Goal: Task Accomplishment & Management: Complete application form

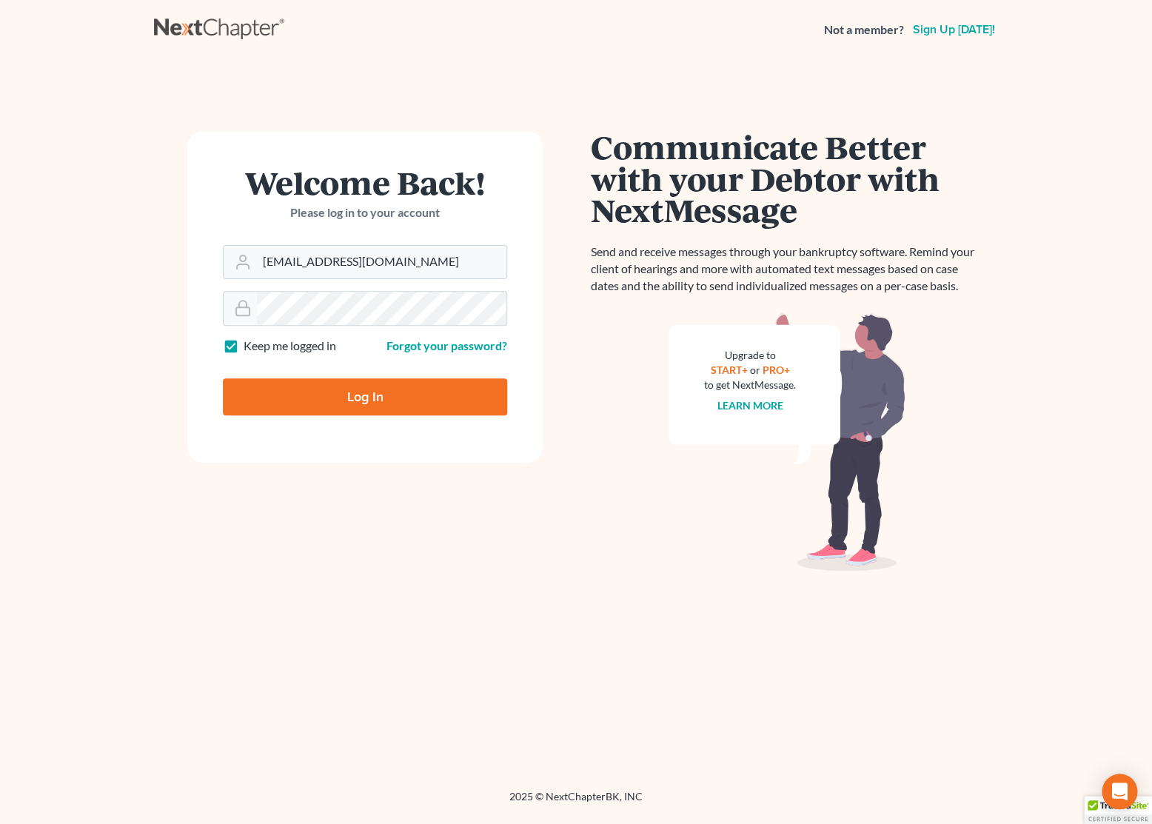
click at [375, 395] on input "Log In" at bounding box center [365, 396] width 284 height 37
type input "Thinking..."
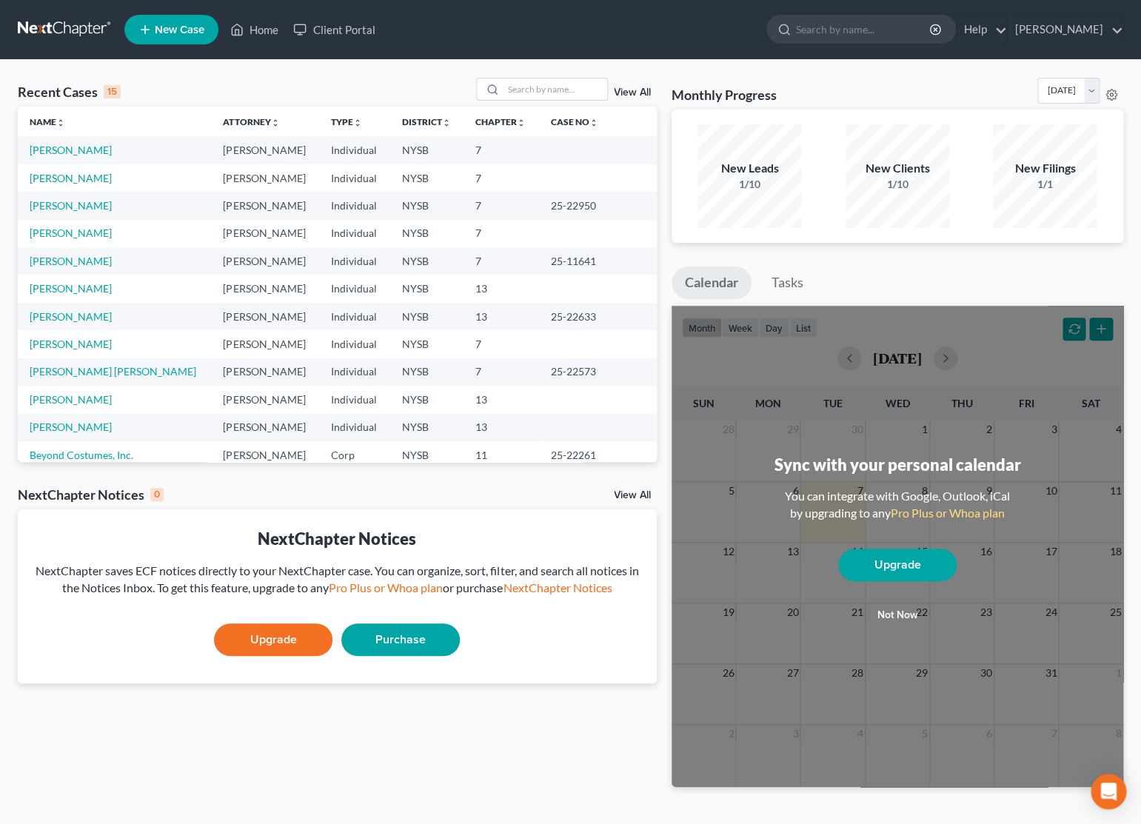
click at [160, 42] on link "New Case" at bounding box center [171, 30] width 94 height 30
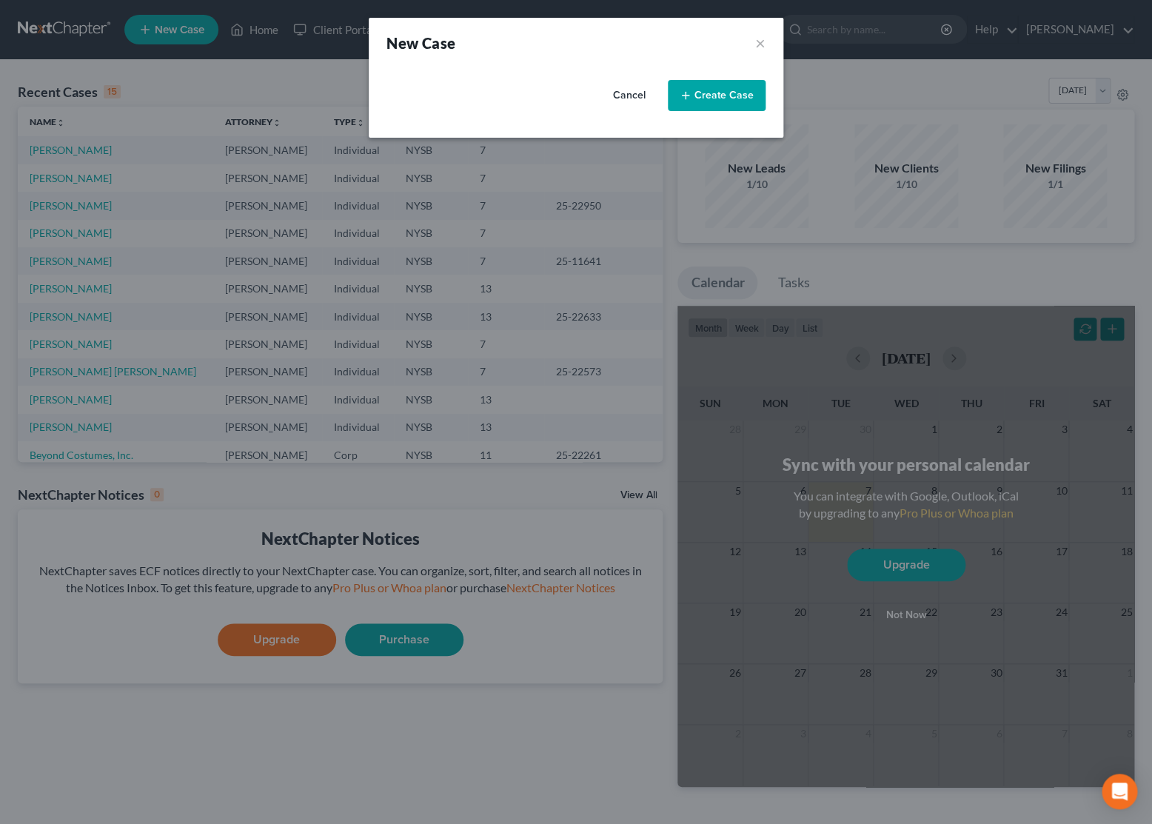
select select "55"
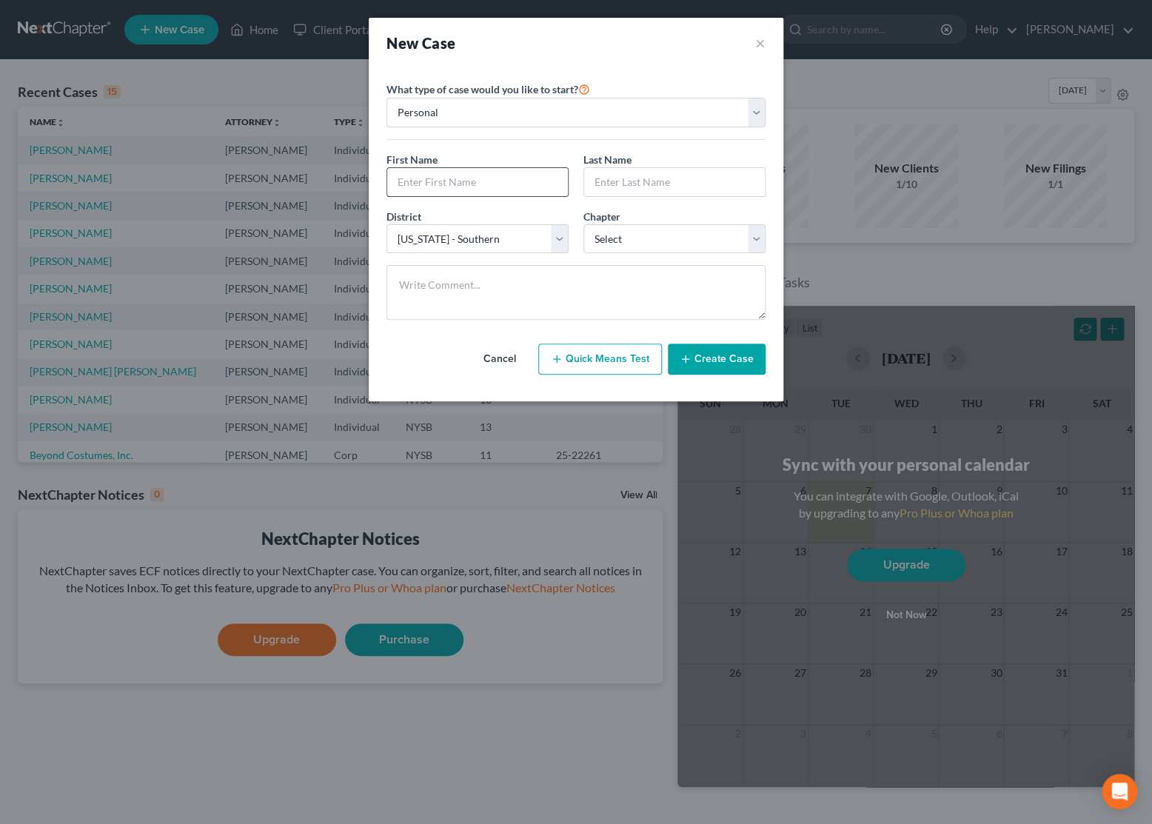
click at [478, 176] on input "text" at bounding box center [477, 182] width 181 height 28
type input "[PERSON_NAME]"
click at [583, 224] on select "Select 7 11 12 13" at bounding box center [674, 239] width 182 height 30
select select "0"
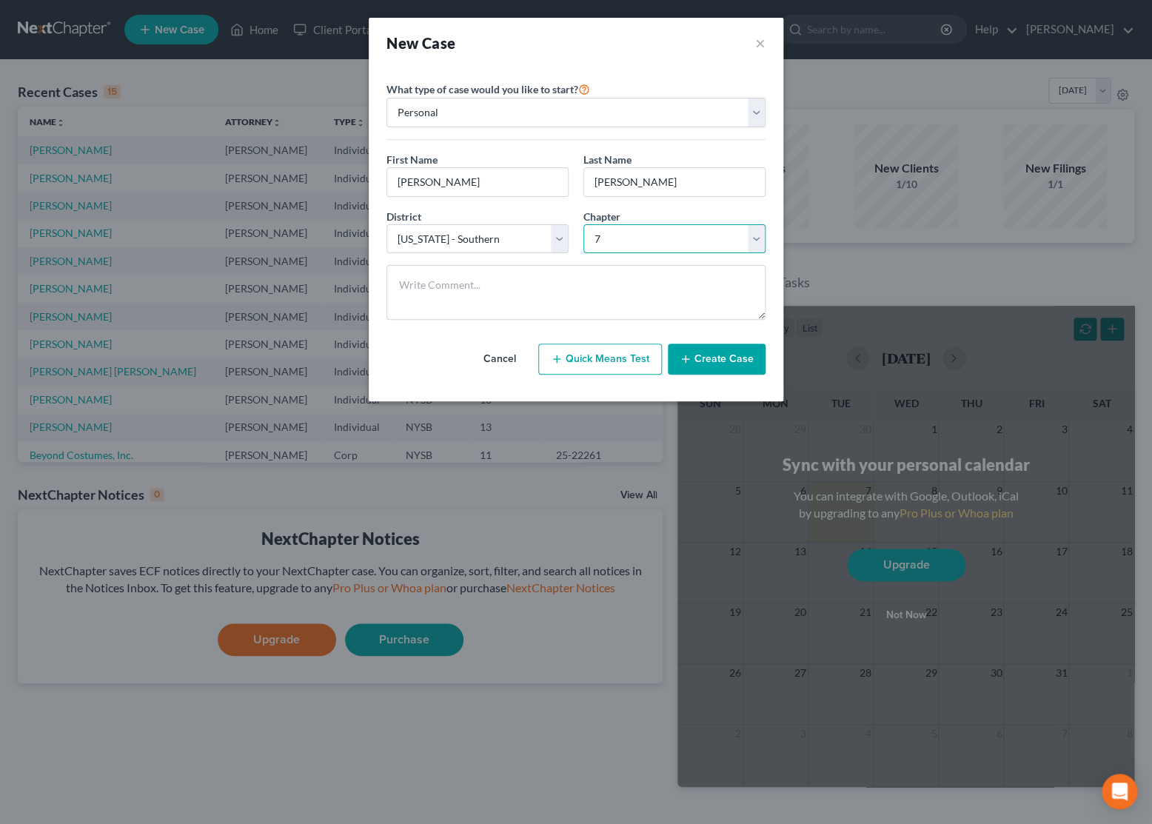
click option "7" at bounding box center [0, 0] width 0 height 0
click at [709, 361] on button "Create Case" at bounding box center [717, 359] width 98 height 31
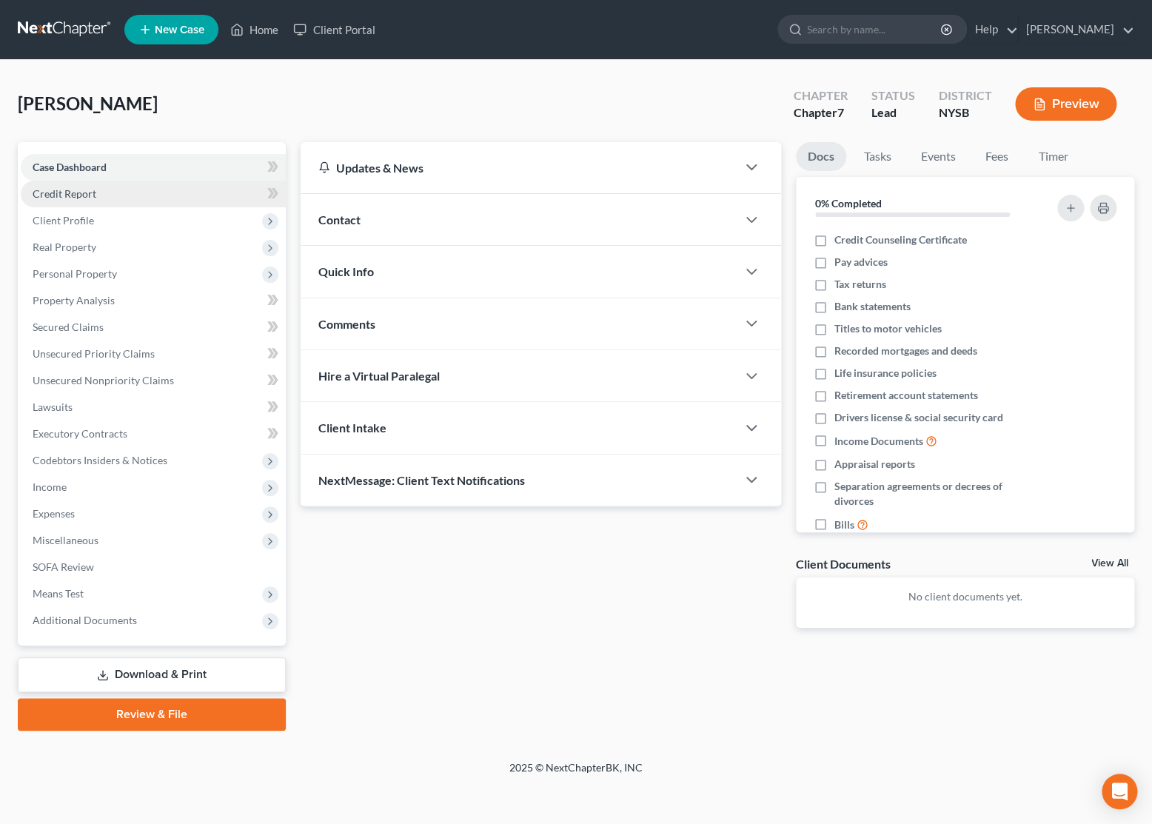
click at [84, 194] on span "Credit Report" at bounding box center [65, 193] width 64 height 13
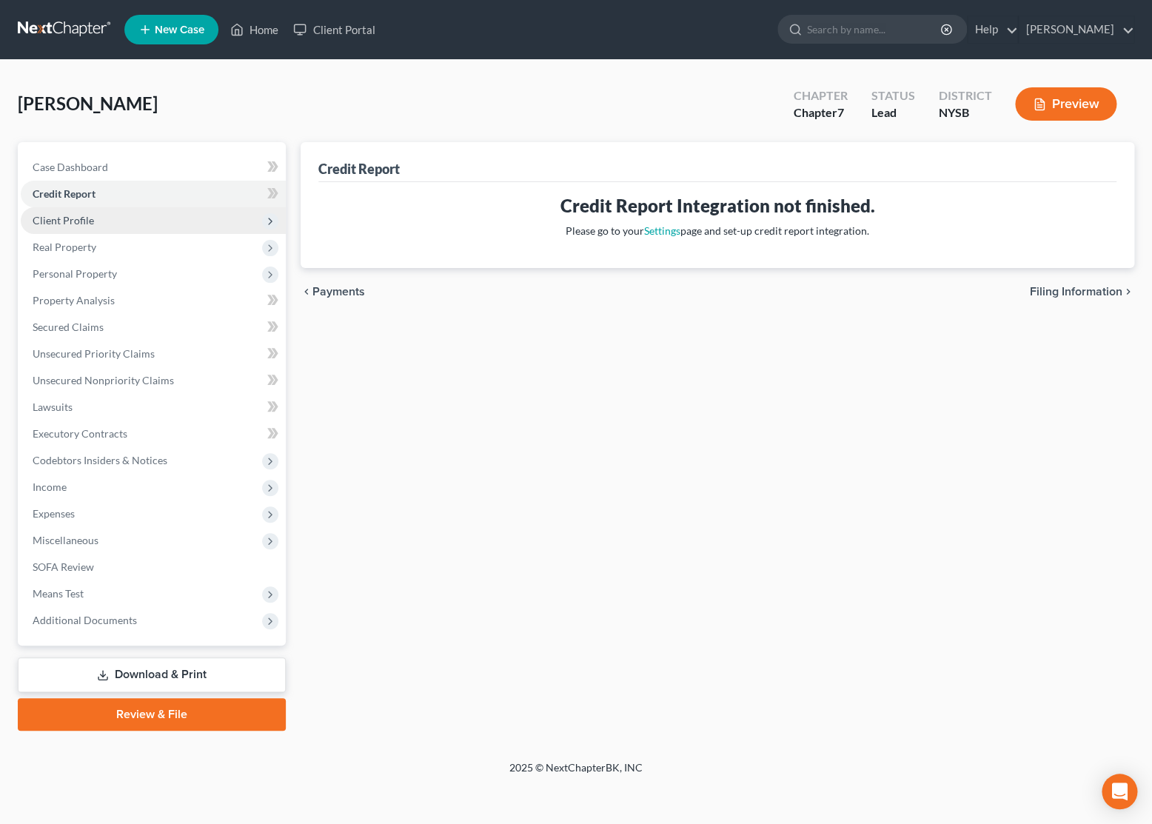
click at [87, 219] on span "Client Profile" at bounding box center [63, 220] width 61 height 13
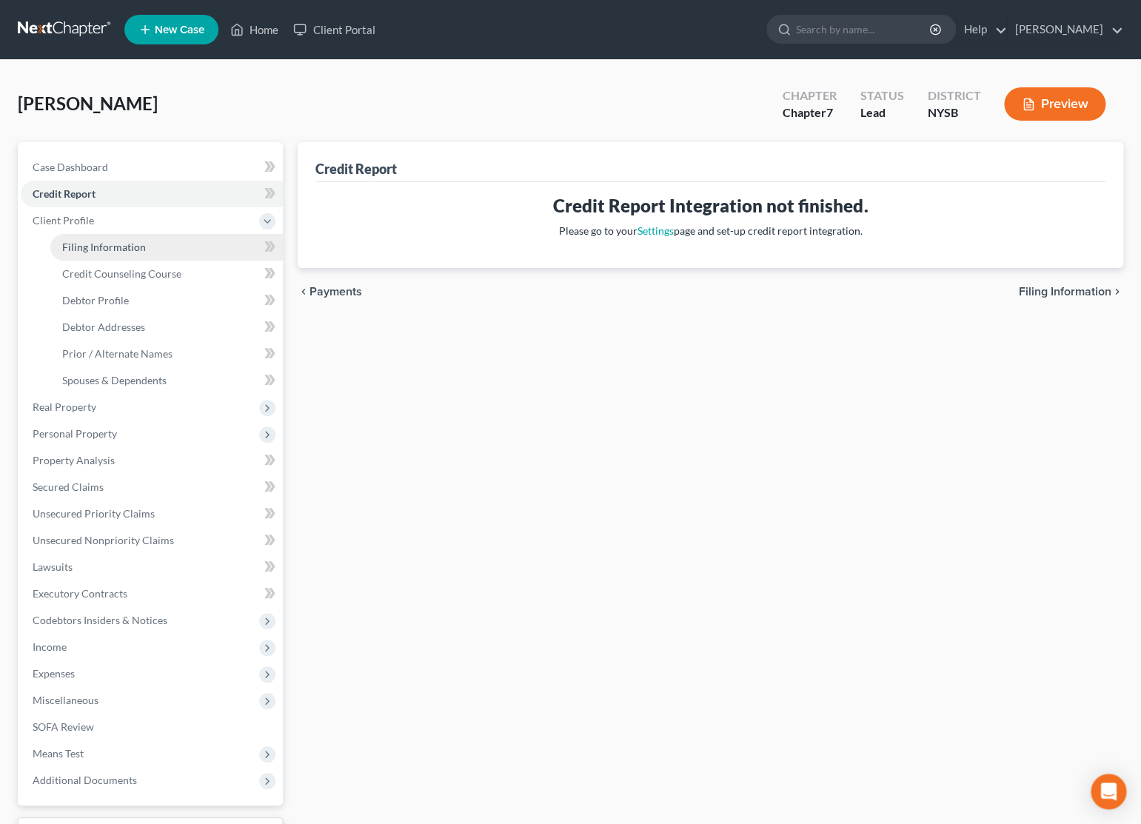
click at [138, 248] on span "Filing Information" at bounding box center [104, 247] width 84 height 13
select select "1"
select select "0"
select select "55"
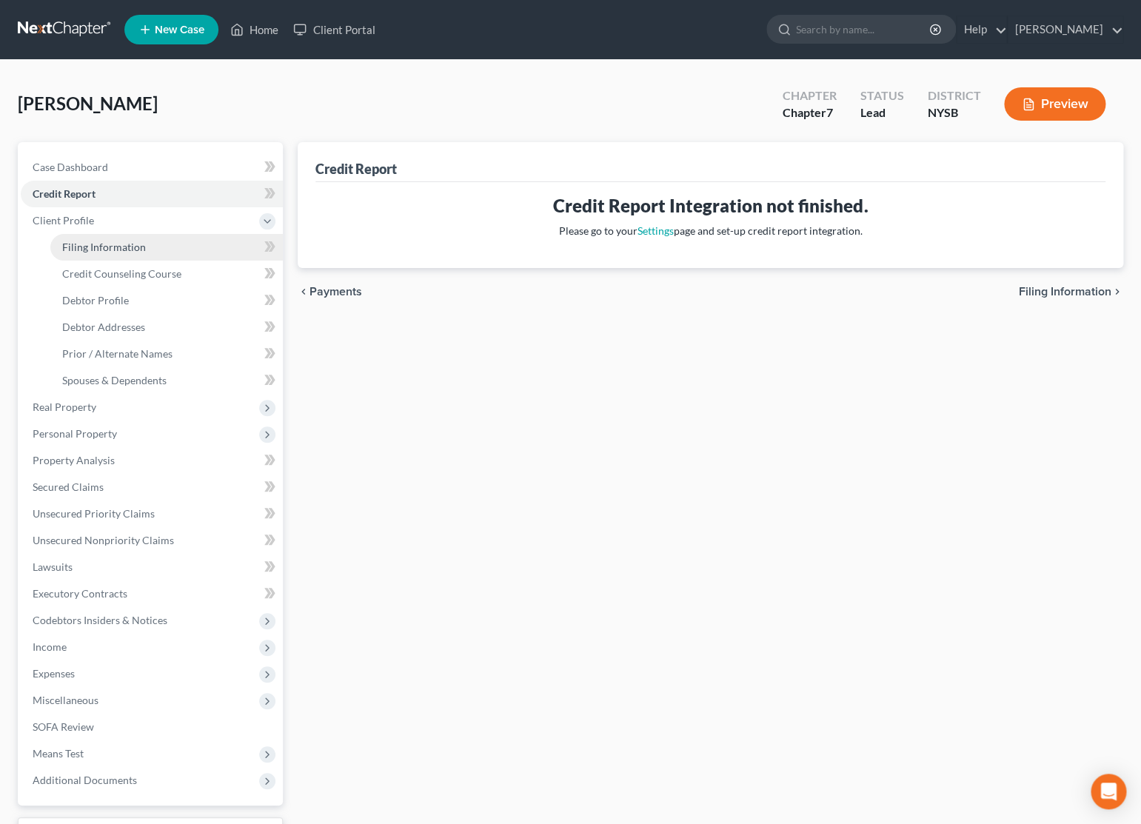
select select "0"
select select "35"
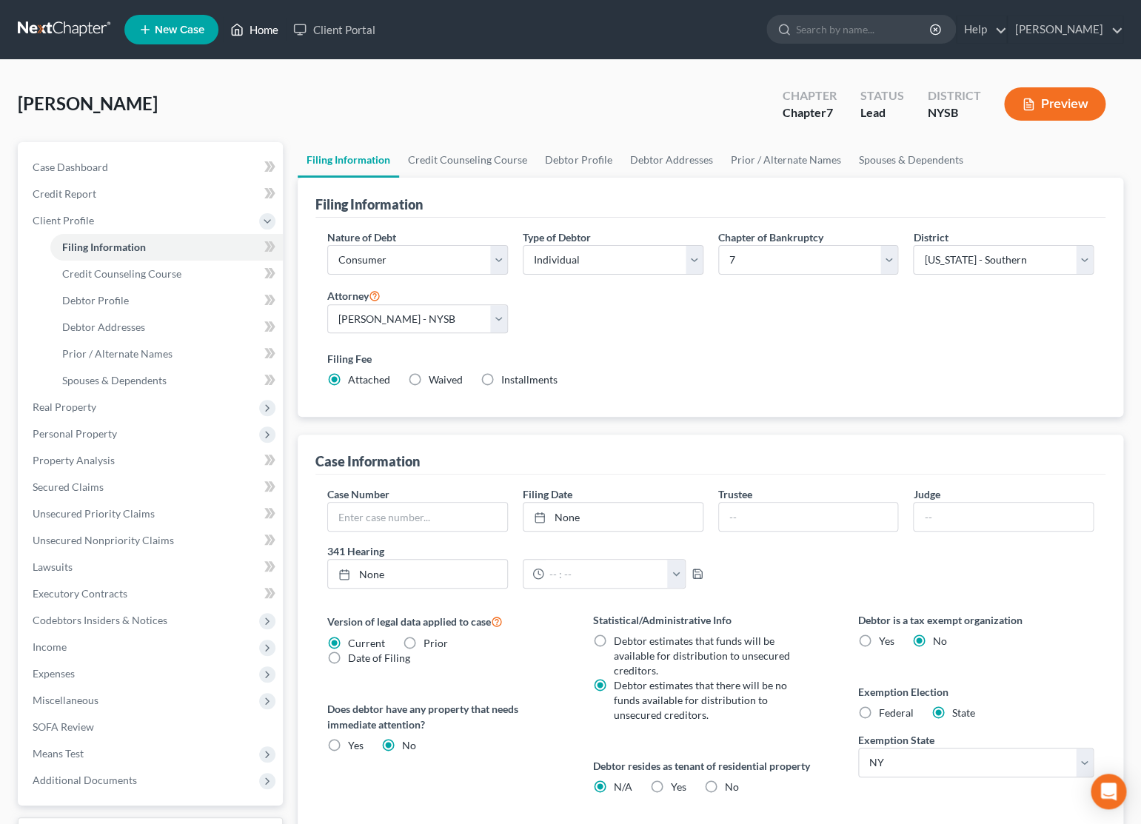
click at [255, 36] on link "Home" at bounding box center [254, 29] width 63 height 27
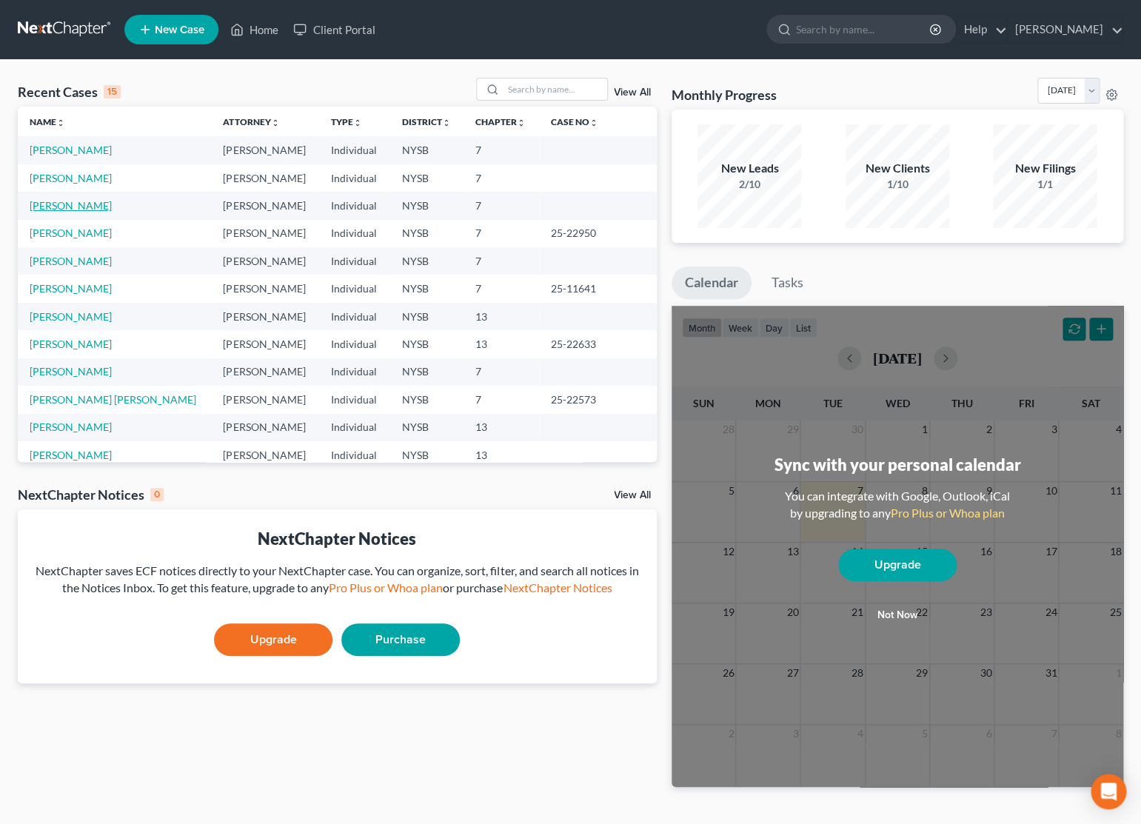
click at [101, 208] on link "[PERSON_NAME]" at bounding box center [71, 205] width 82 height 13
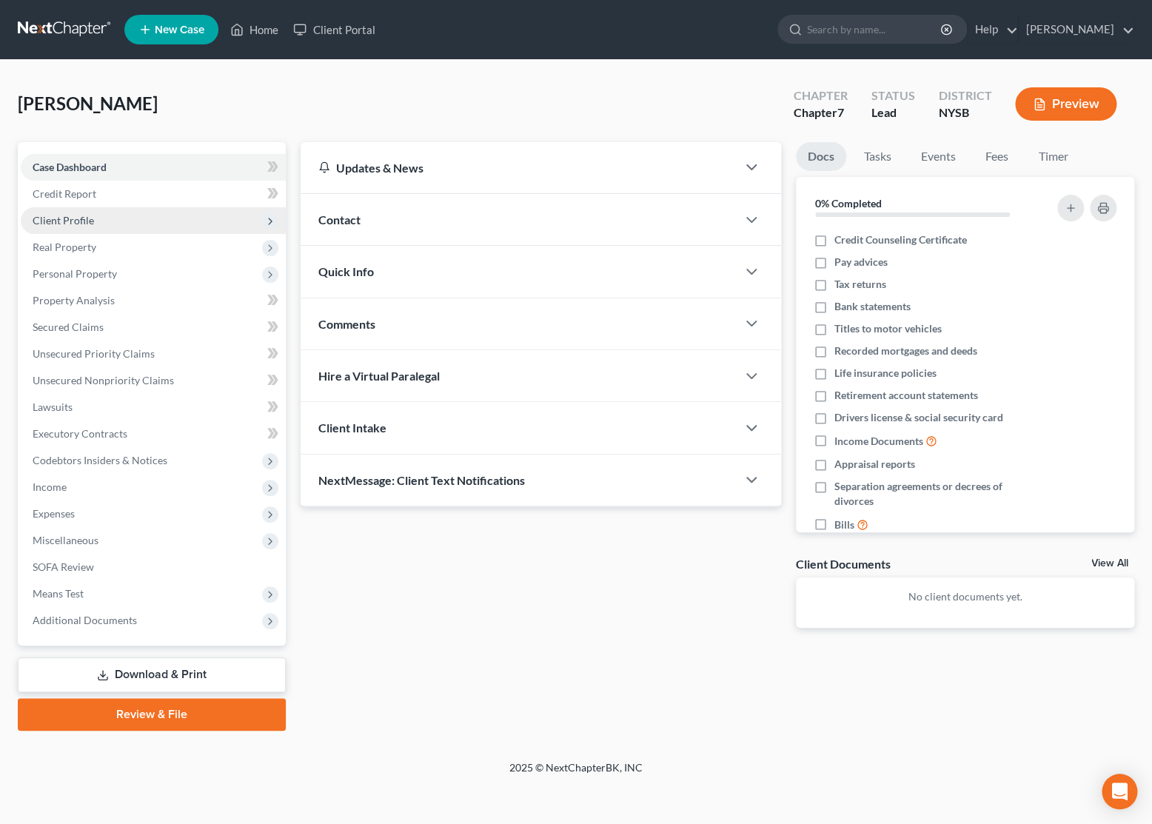
click at [93, 225] on span "Client Profile" at bounding box center [153, 220] width 265 height 27
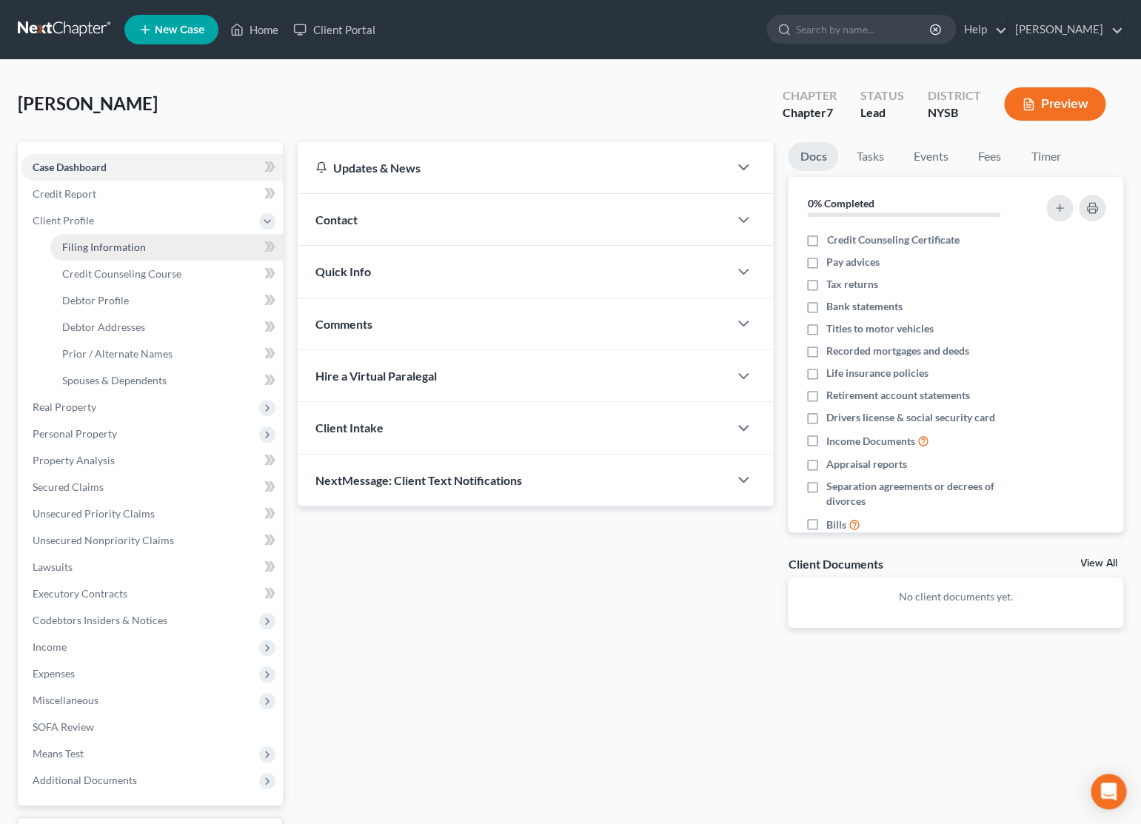
click at [101, 243] on span "Filing Information" at bounding box center [104, 247] width 84 height 13
select select "1"
select select "0"
select select "55"
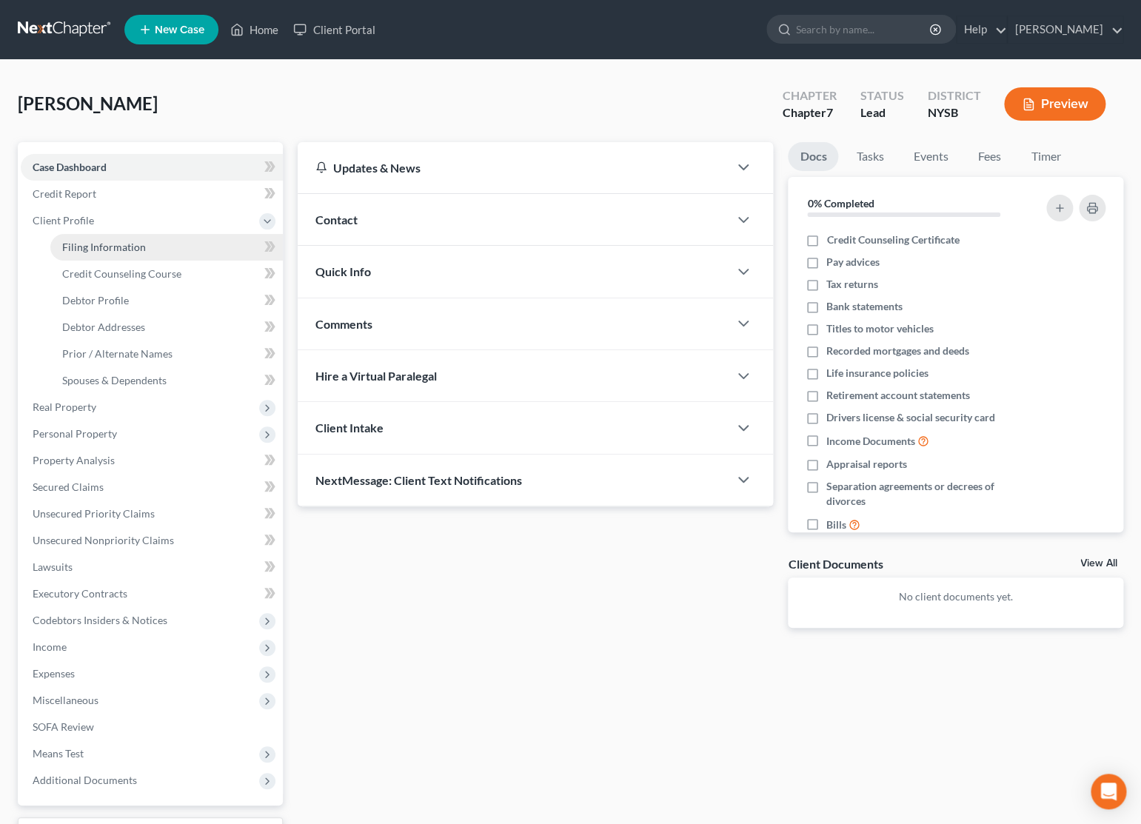
select select "0"
select select "35"
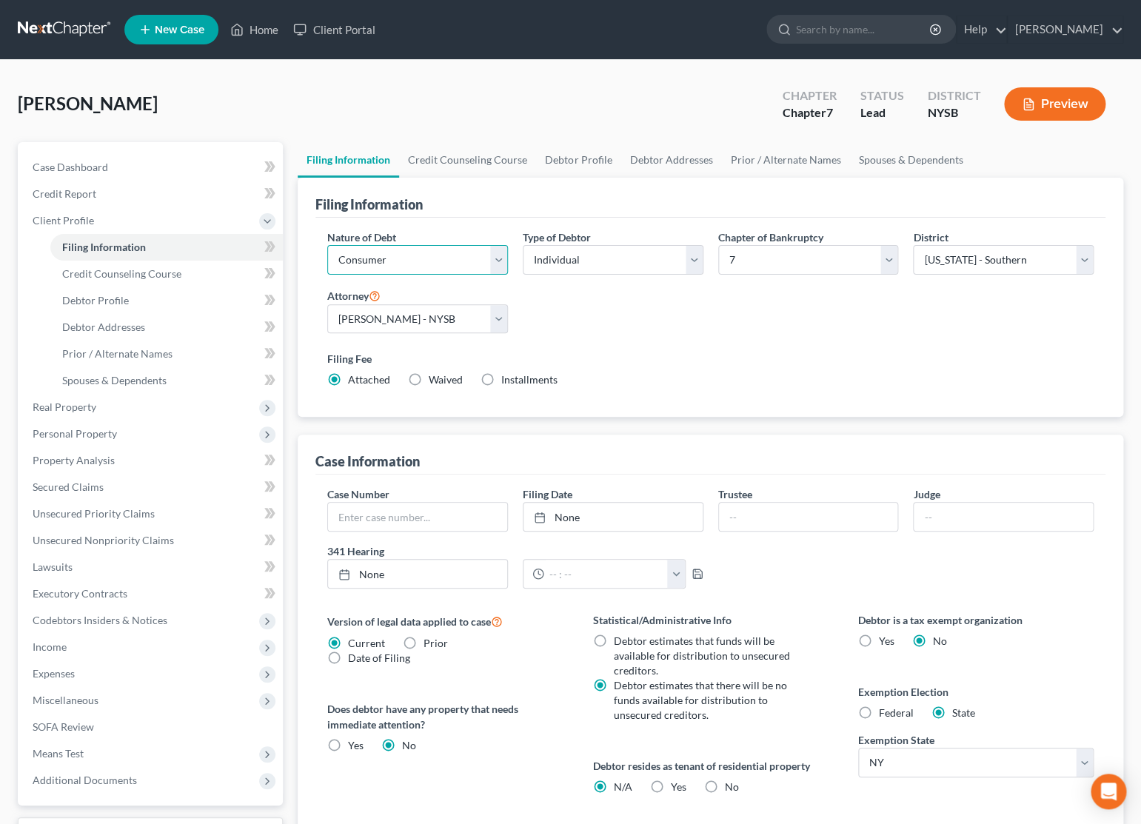
select select "0"
click option "Business" at bounding box center [0, 0] width 0 height 0
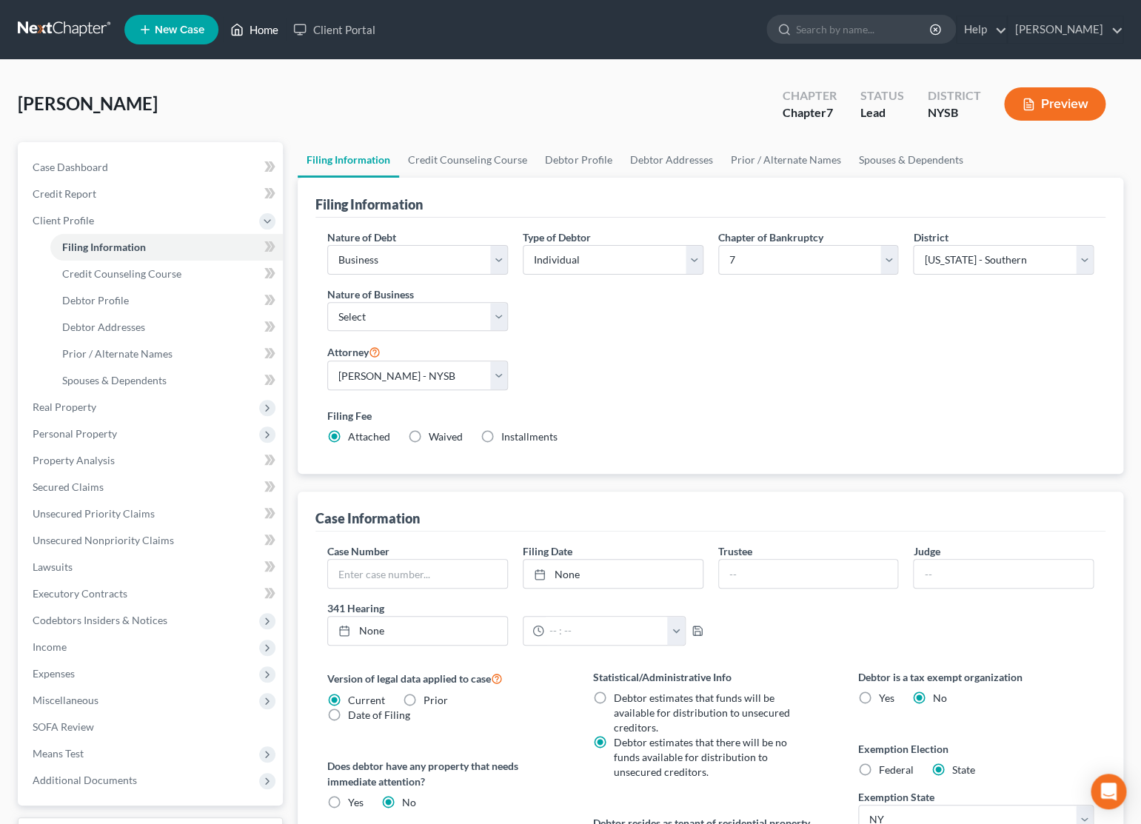
click at [252, 37] on link "Home" at bounding box center [254, 29] width 63 height 27
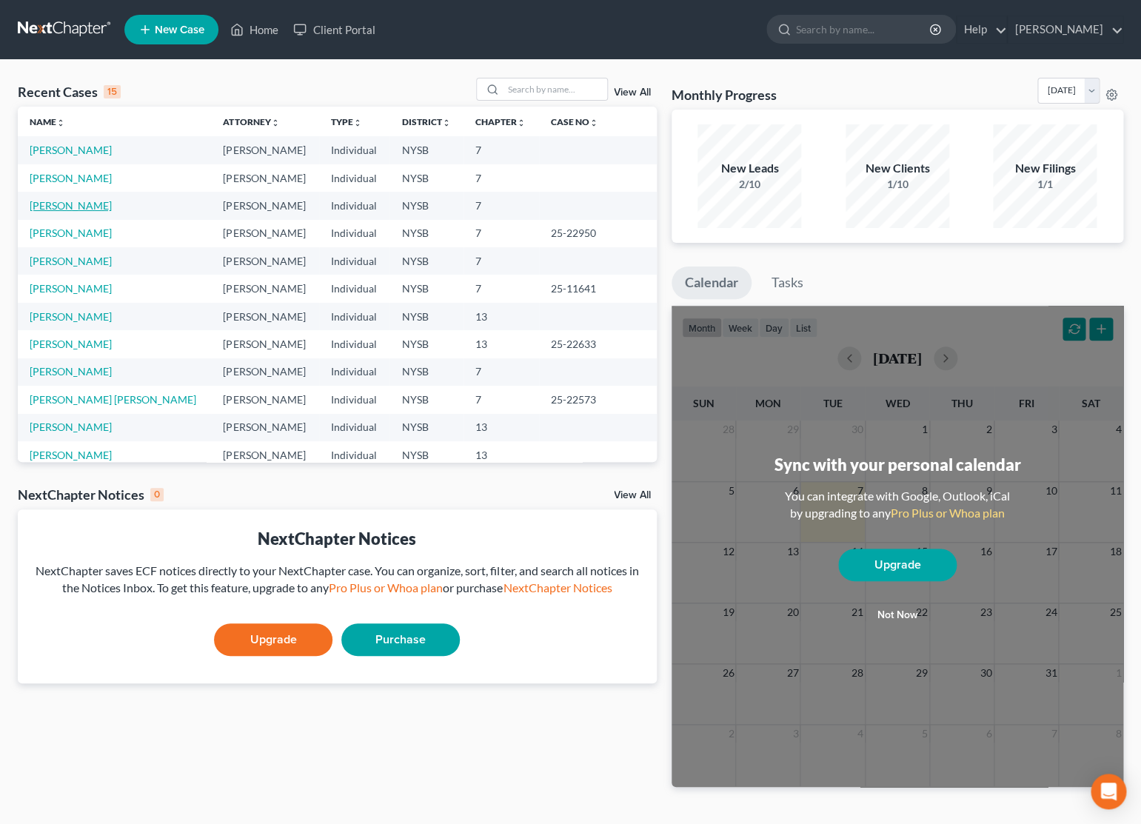
click at [99, 205] on link "[PERSON_NAME]" at bounding box center [71, 205] width 82 height 13
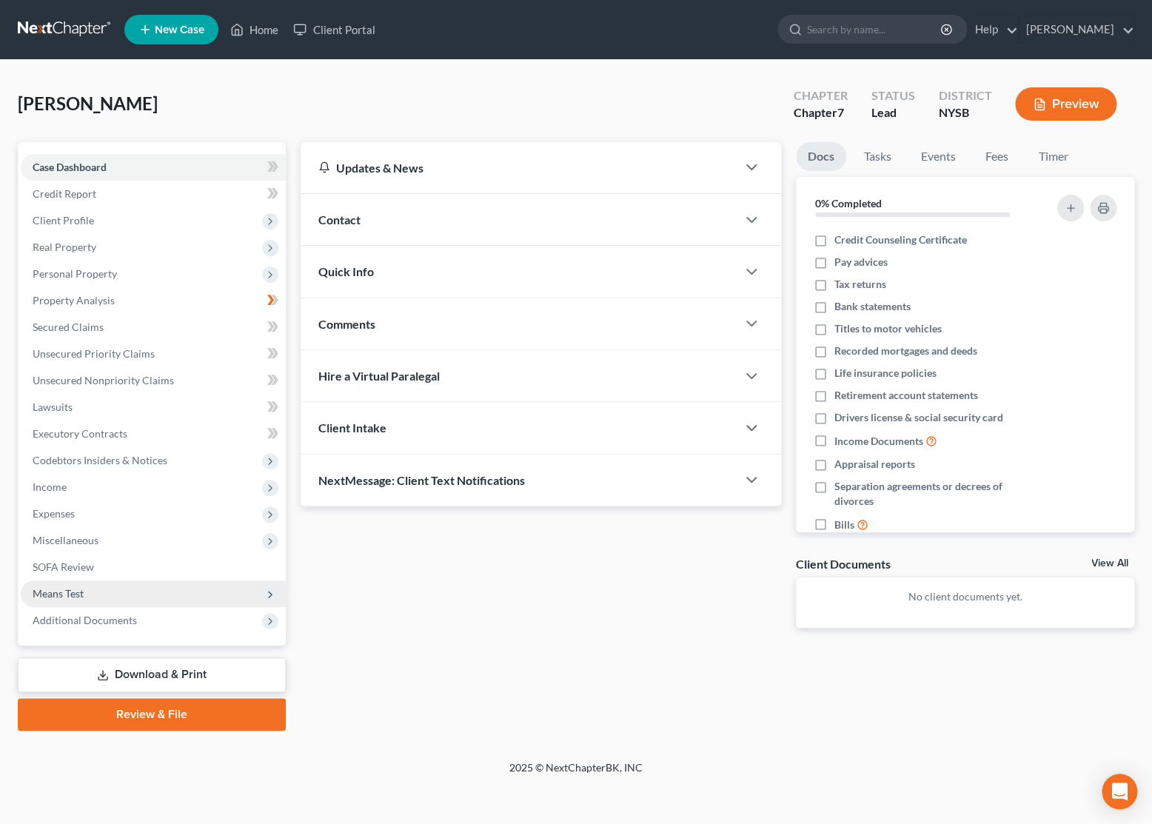
click at [87, 588] on span "Means Test" at bounding box center [153, 593] width 265 height 27
click at [266, 591] on icon at bounding box center [270, 595] width 12 height 12
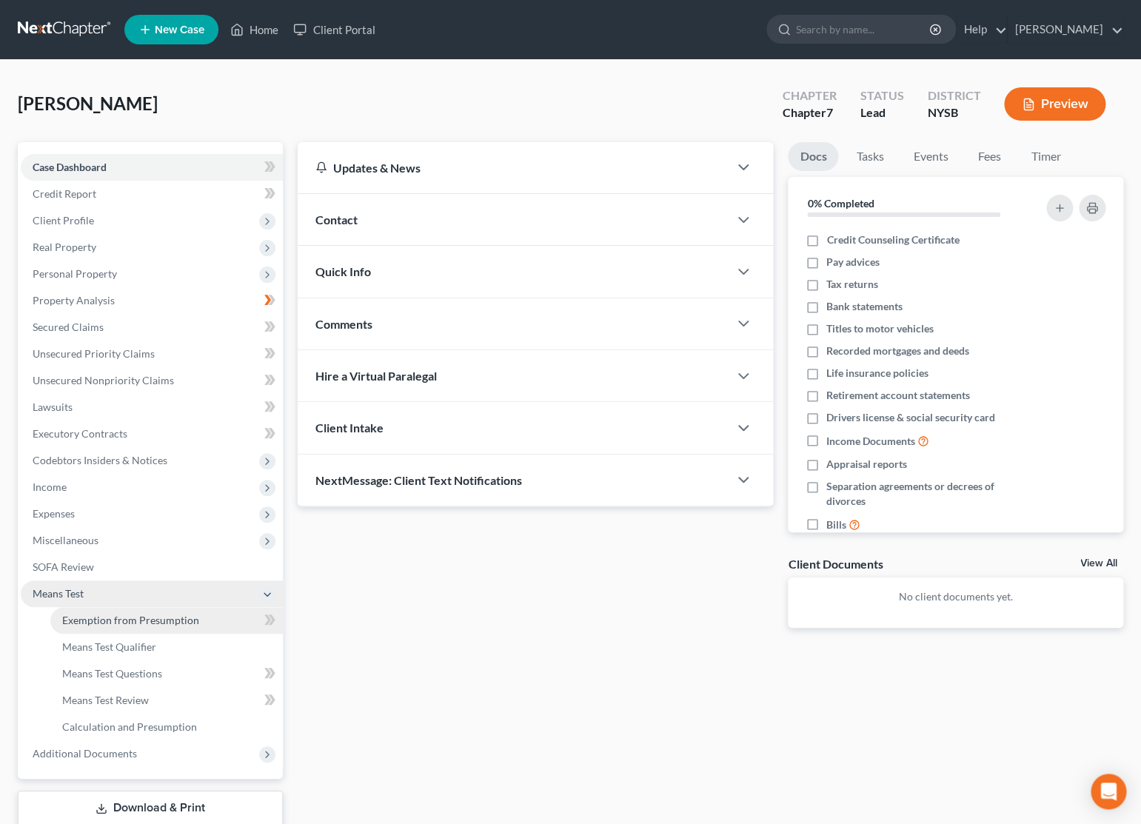
click at [142, 622] on span "Exemption from Presumption" at bounding box center [130, 620] width 137 height 13
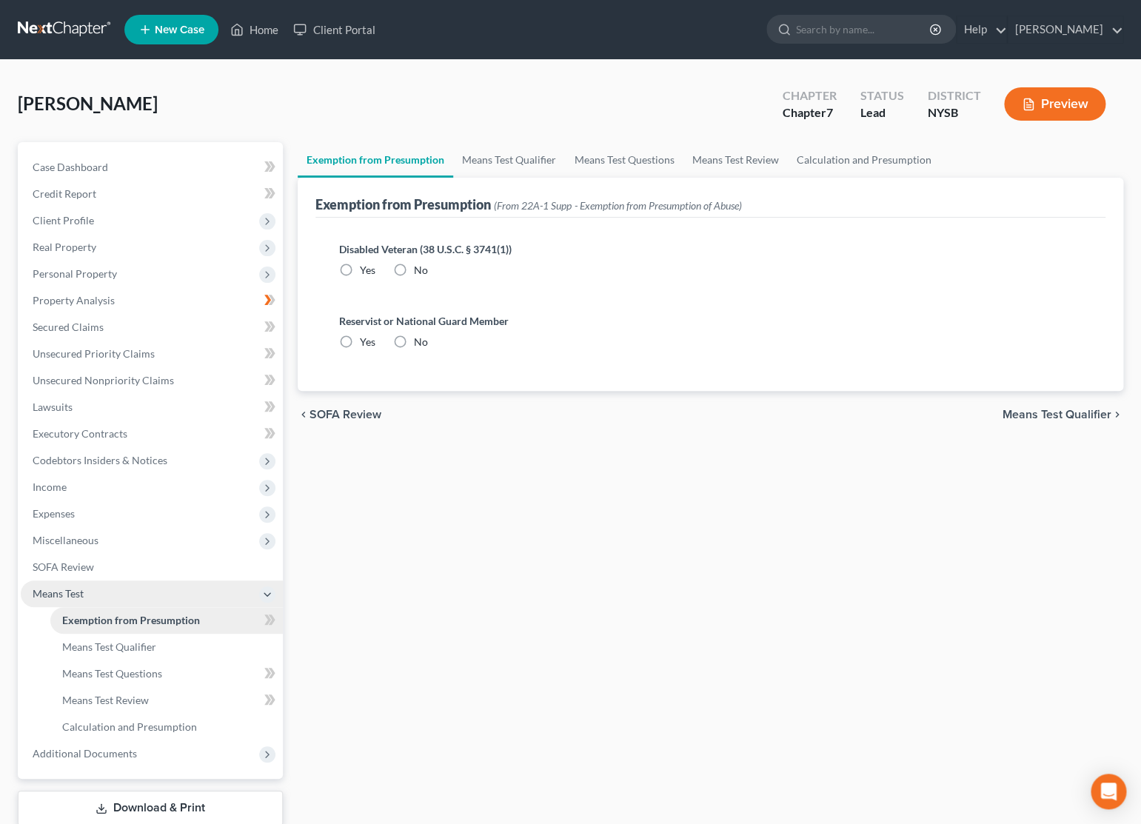
radio input "true"
click at [140, 646] on span "Means Test Qualifier" at bounding box center [109, 646] width 94 height 13
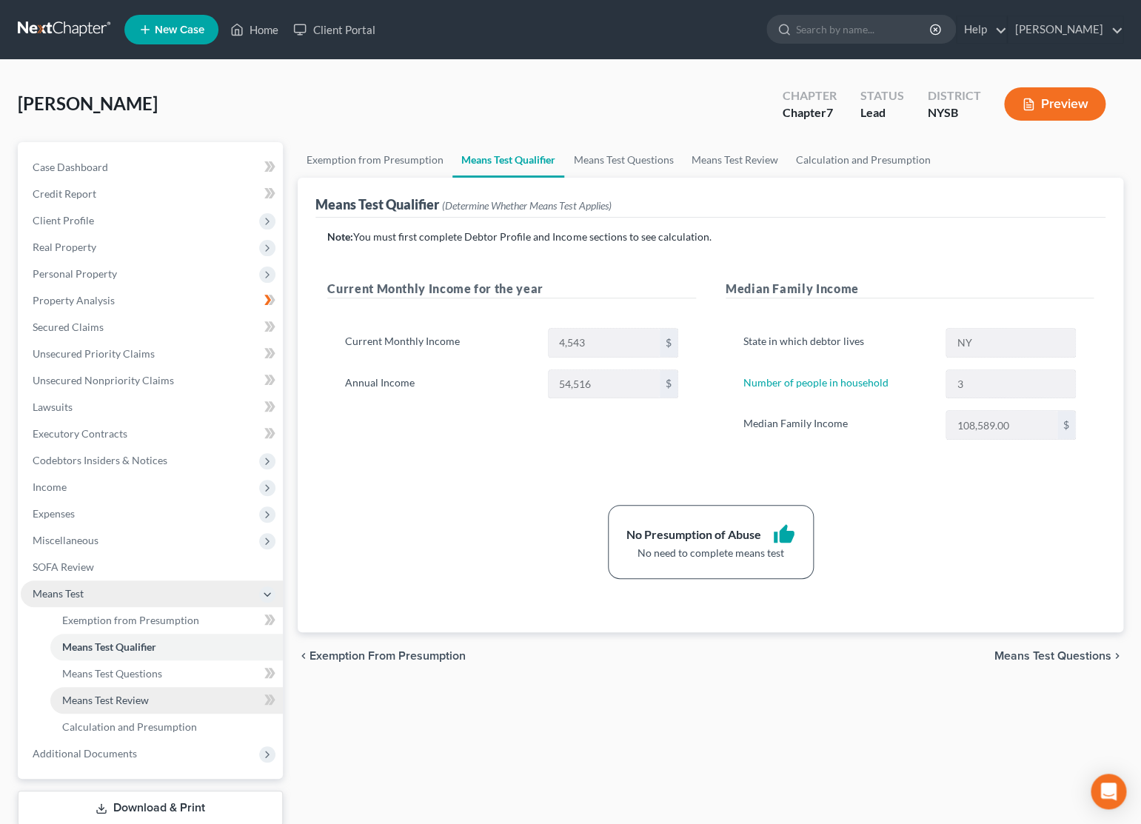
click at [148, 697] on span "Means Test Review" at bounding box center [105, 700] width 87 height 13
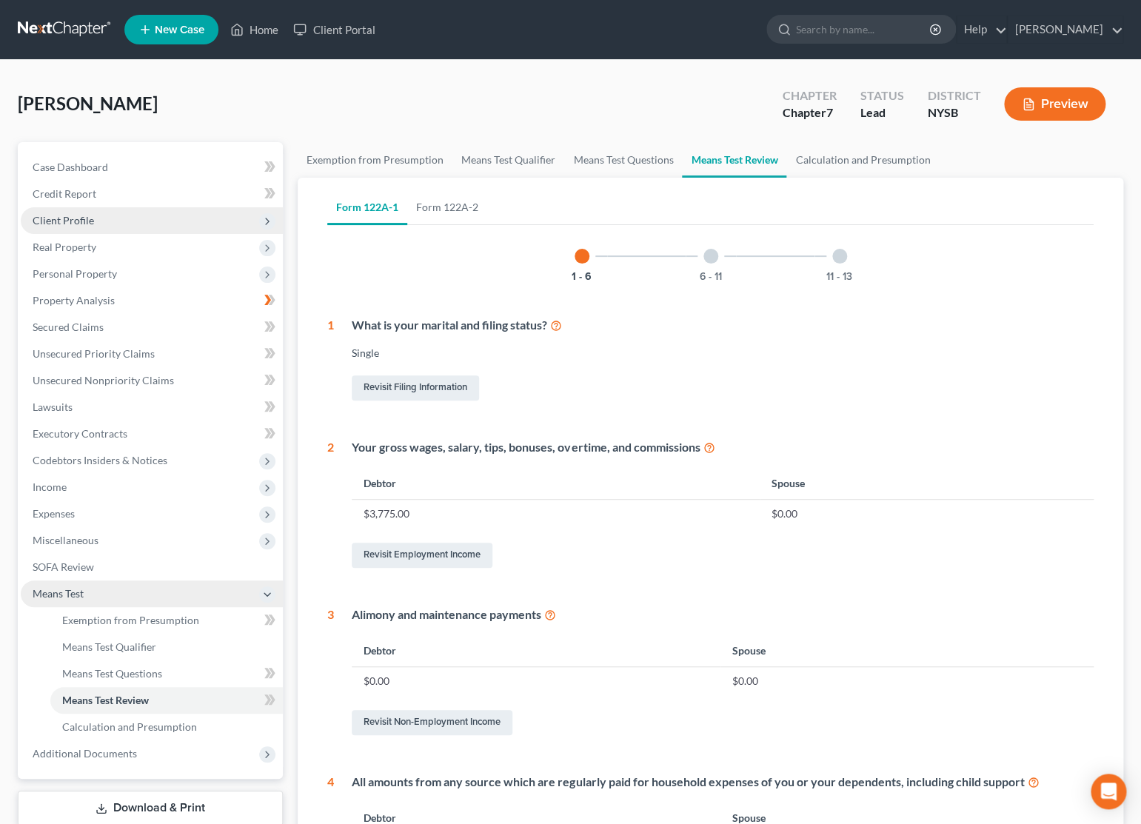
click at [79, 218] on span "Client Profile" at bounding box center [63, 220] width 61 height 13
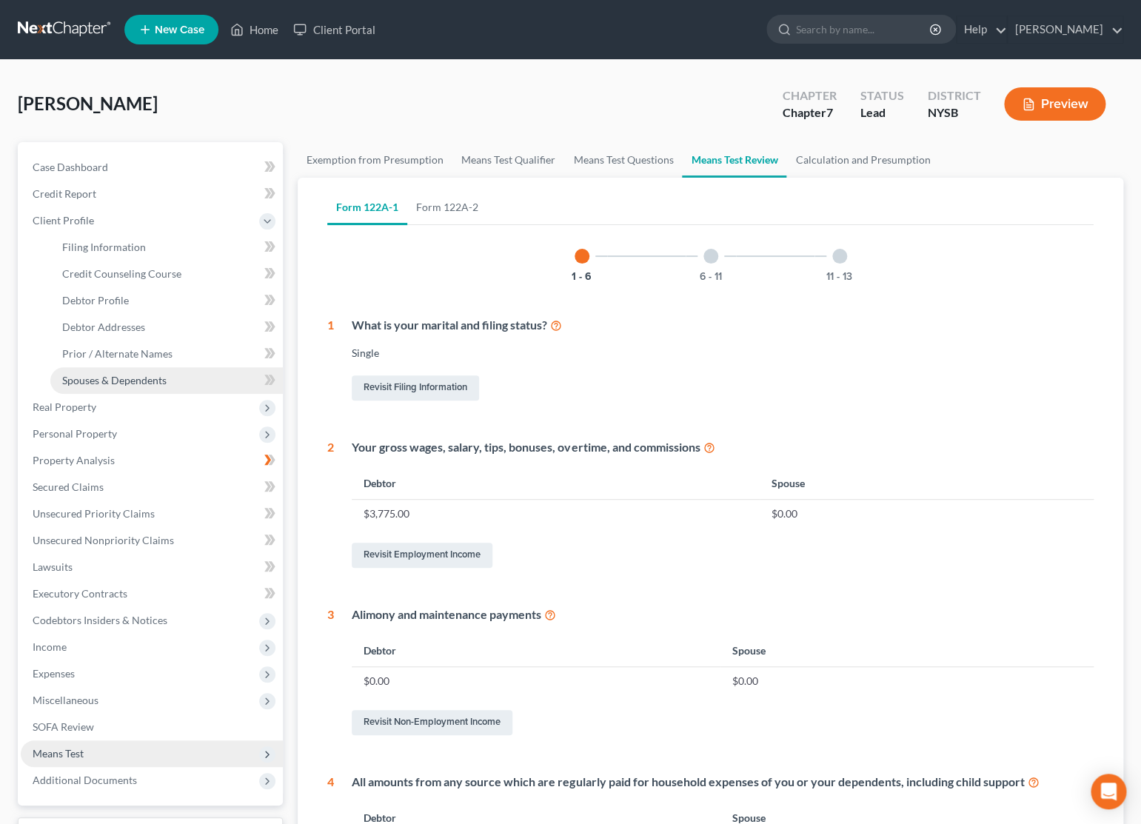
click at [168, 376] on link "Spouses & Dependents" at bounding box center [166, 380] width 232 height 27
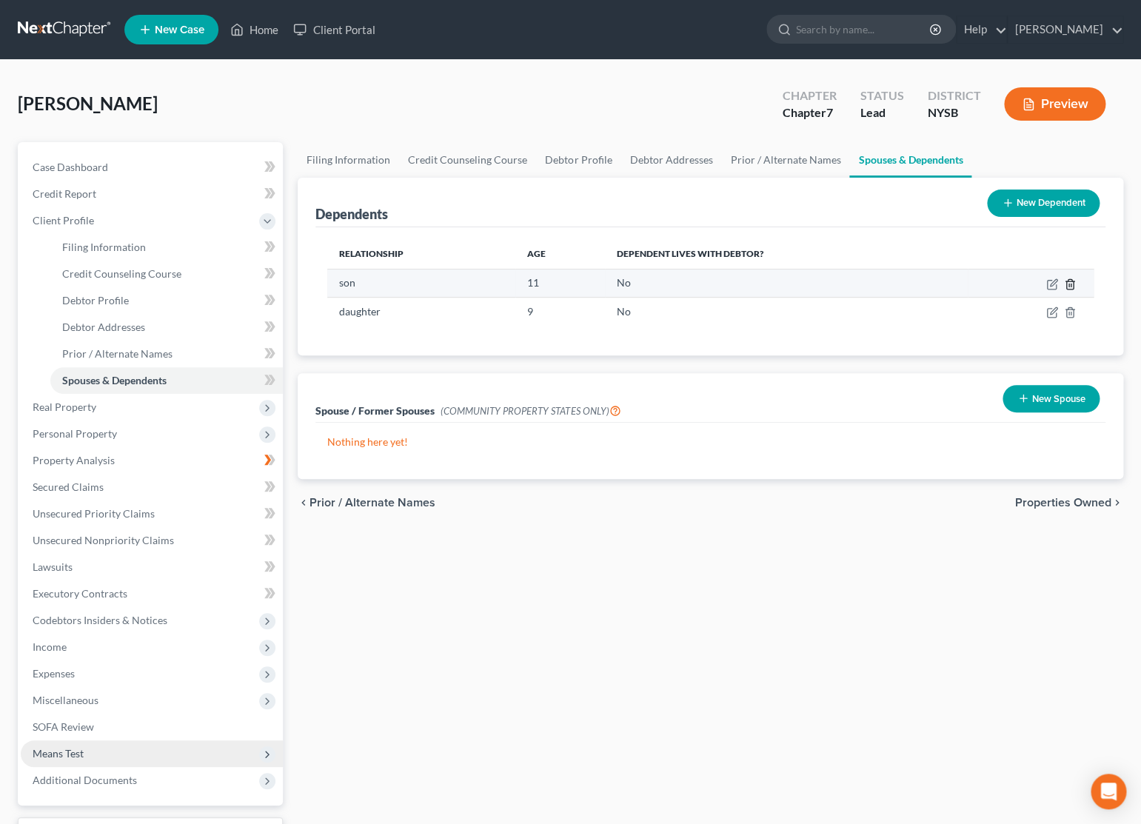
click at [1066, 284] on icon "button" at bounding box center [1069, 284] width 7 height 10
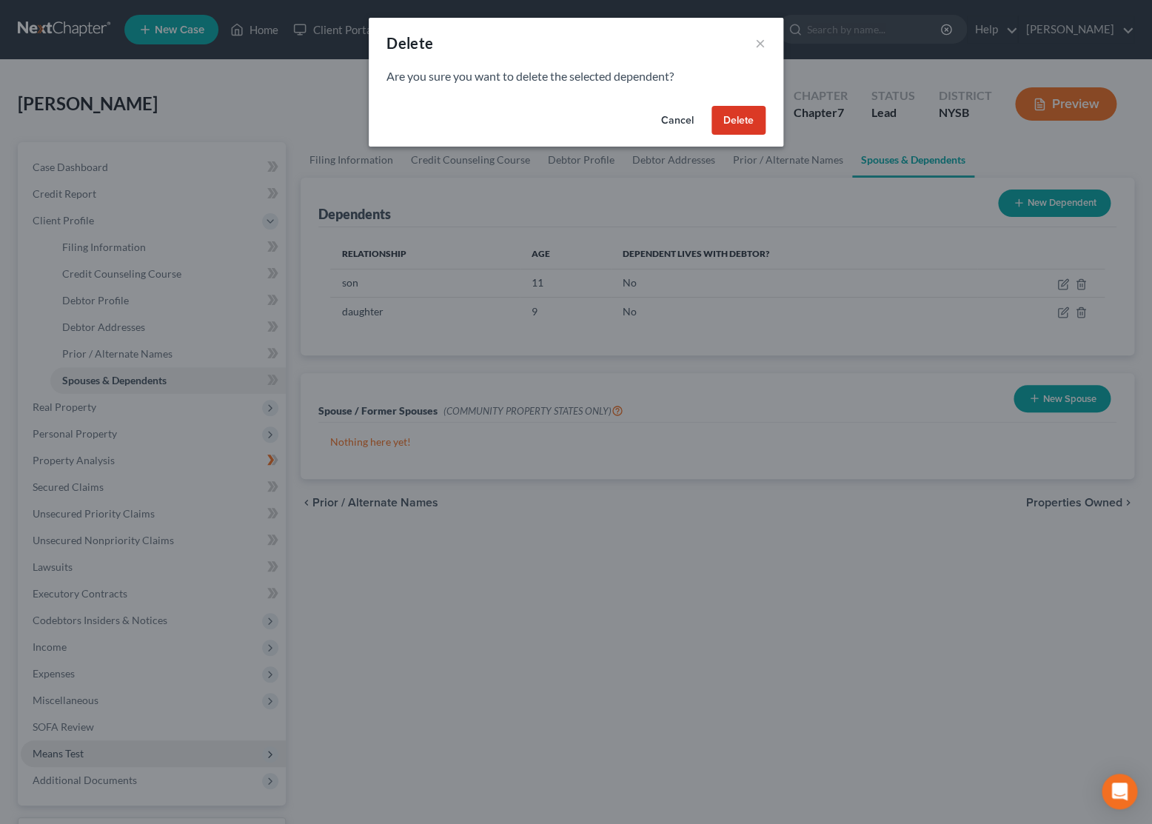
click at [738, 114] on button "Delete" at bounding box center [739, 121] width 54 height 30
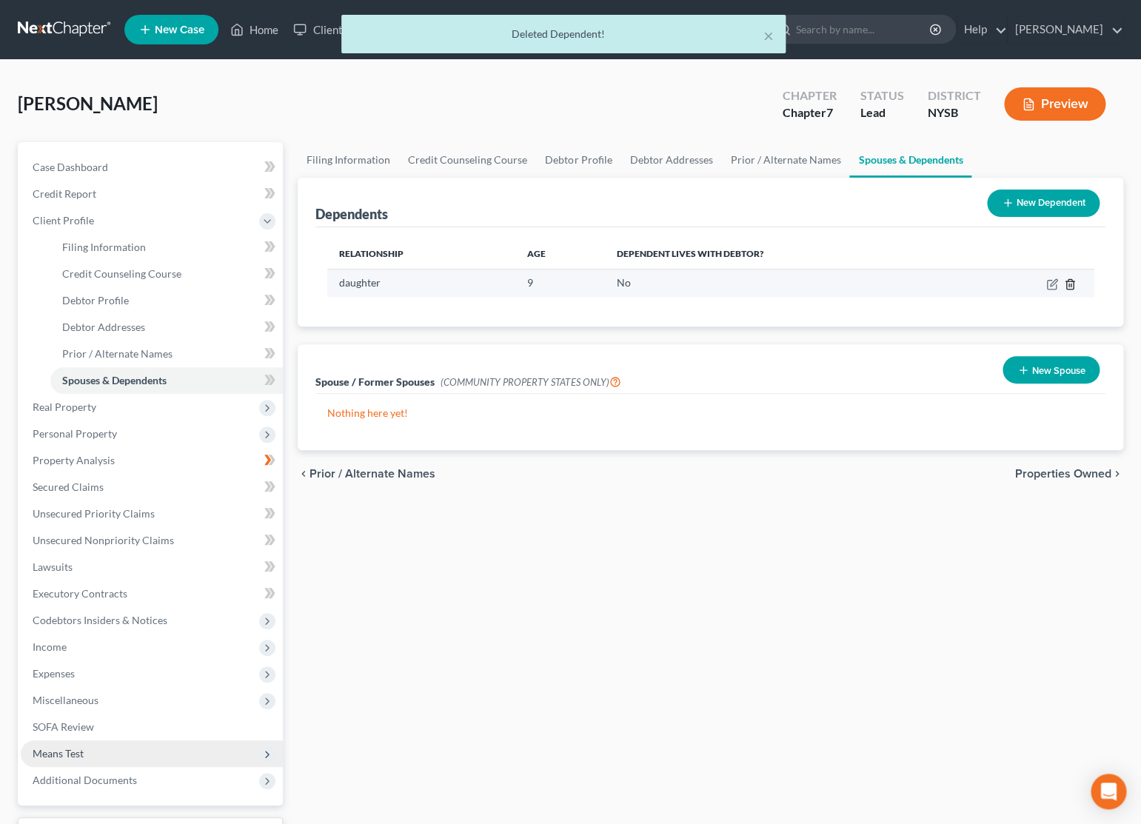
click at [1069, 289] on icon "button" at bounding box center [1069, 284] width 7 height 10
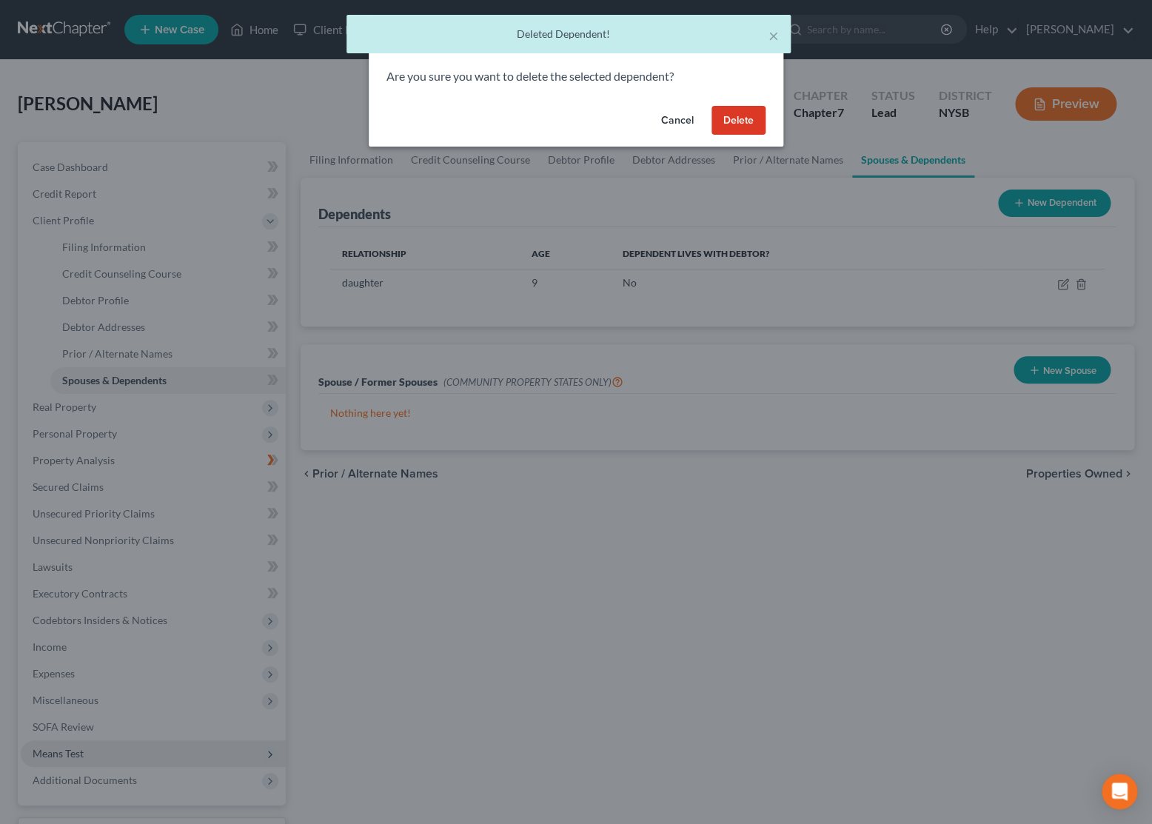
click at [720, 130] on button "Delete" at bounding box center [739, 121] width 54 height 30
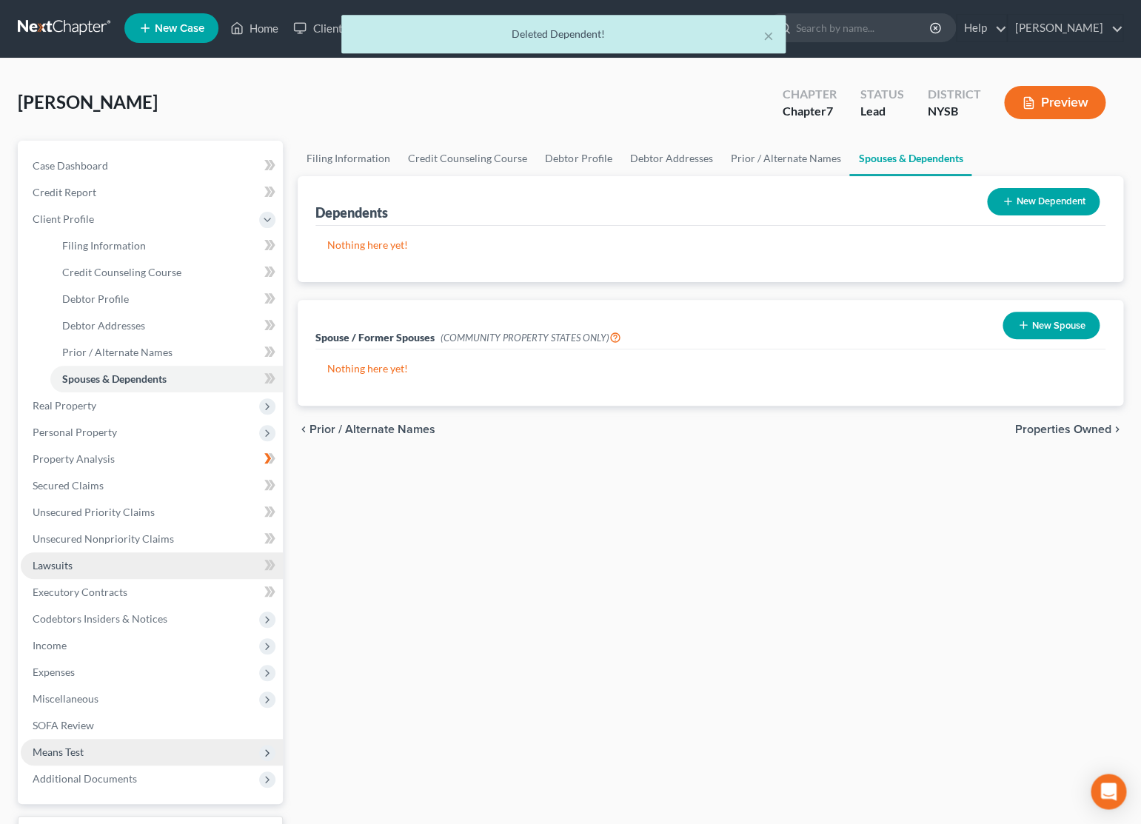
scroll to position [121, 0]
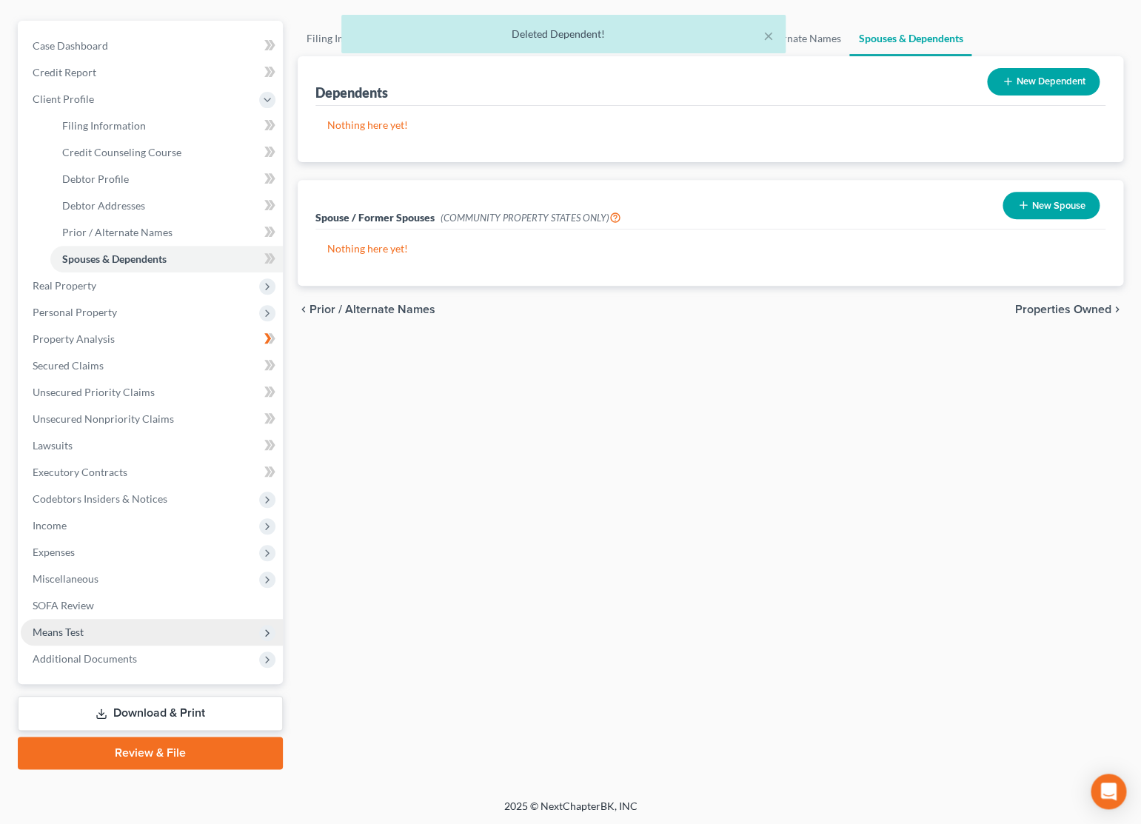
click at [56, 631] on span "Means Test" at bounding box center [58, 632] width 51 height 13
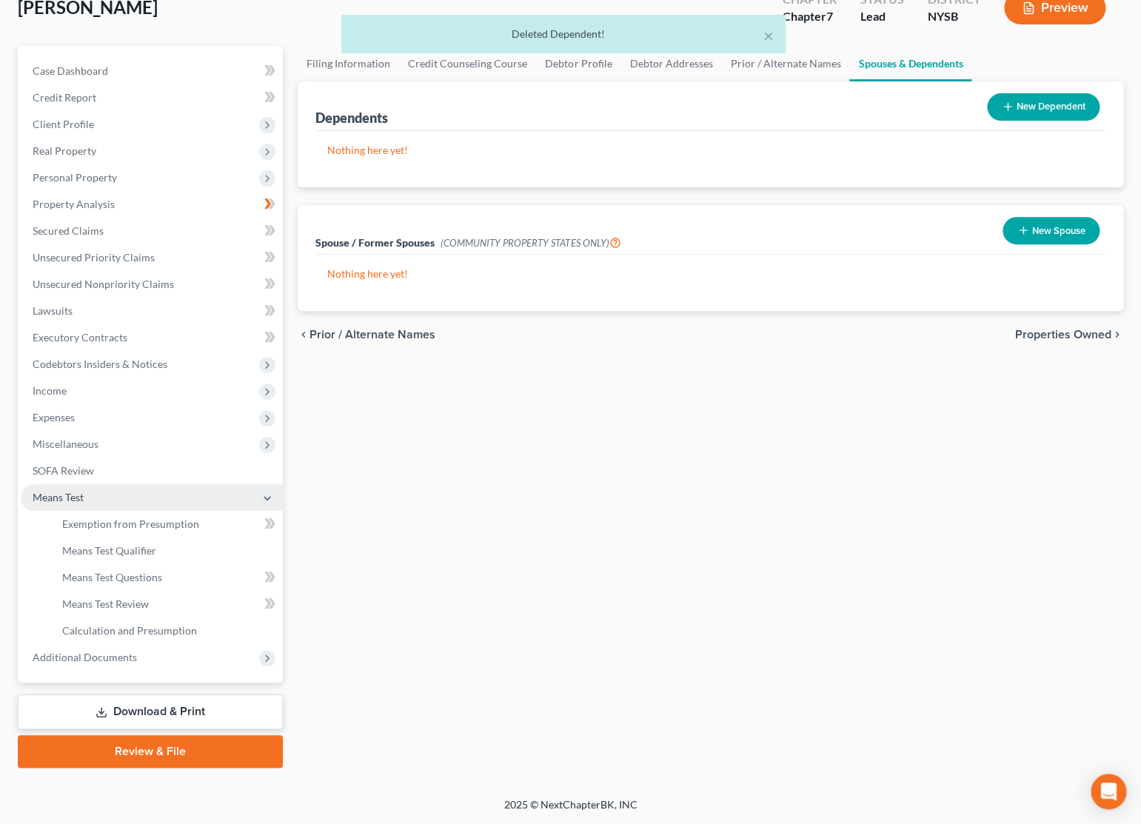
scroll to position [95, 0]
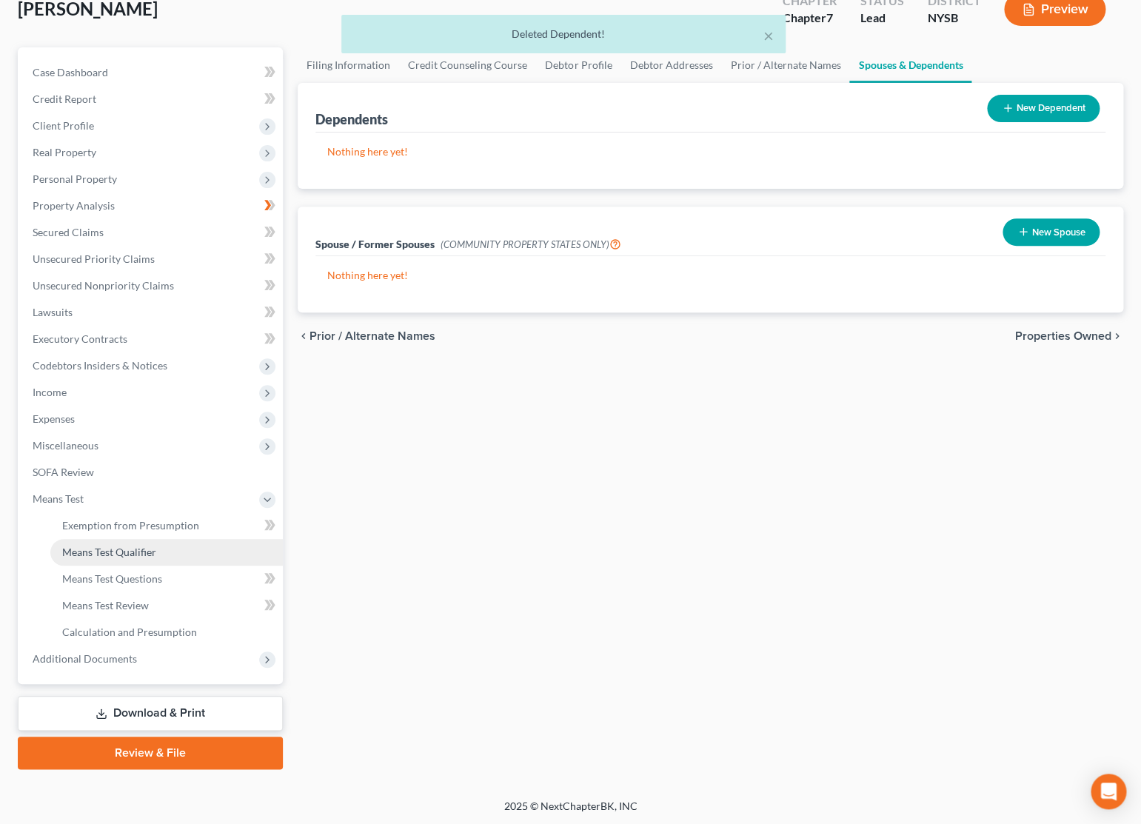
click at [118, 542] on link "Means Test Qualifier" at bounding box center [166, 552] width 232 height 27
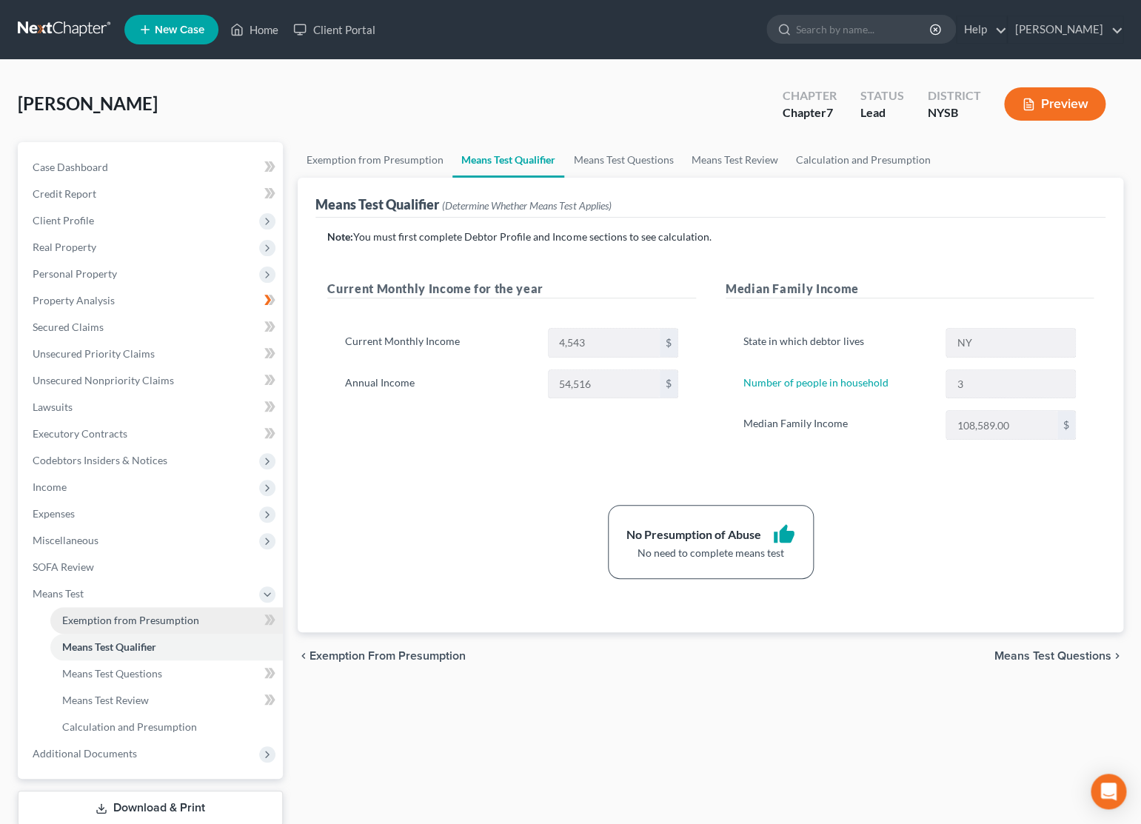
click at [195, 616] on span "Exemption from Presumption" at bounding box center [130, 620] width 137 height 13
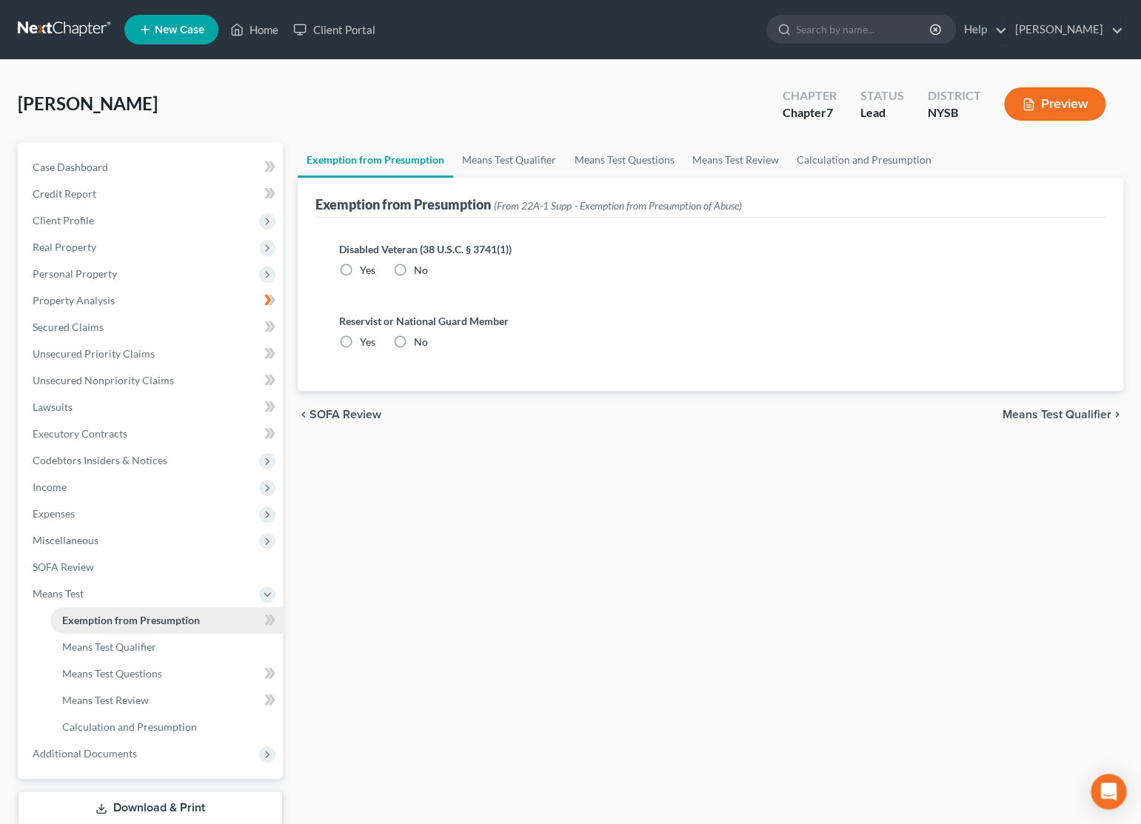
radio input "true"
click at [135, 649] on span "Means Test Qualifier" at bounding box center [109, 646] width 94 height 13
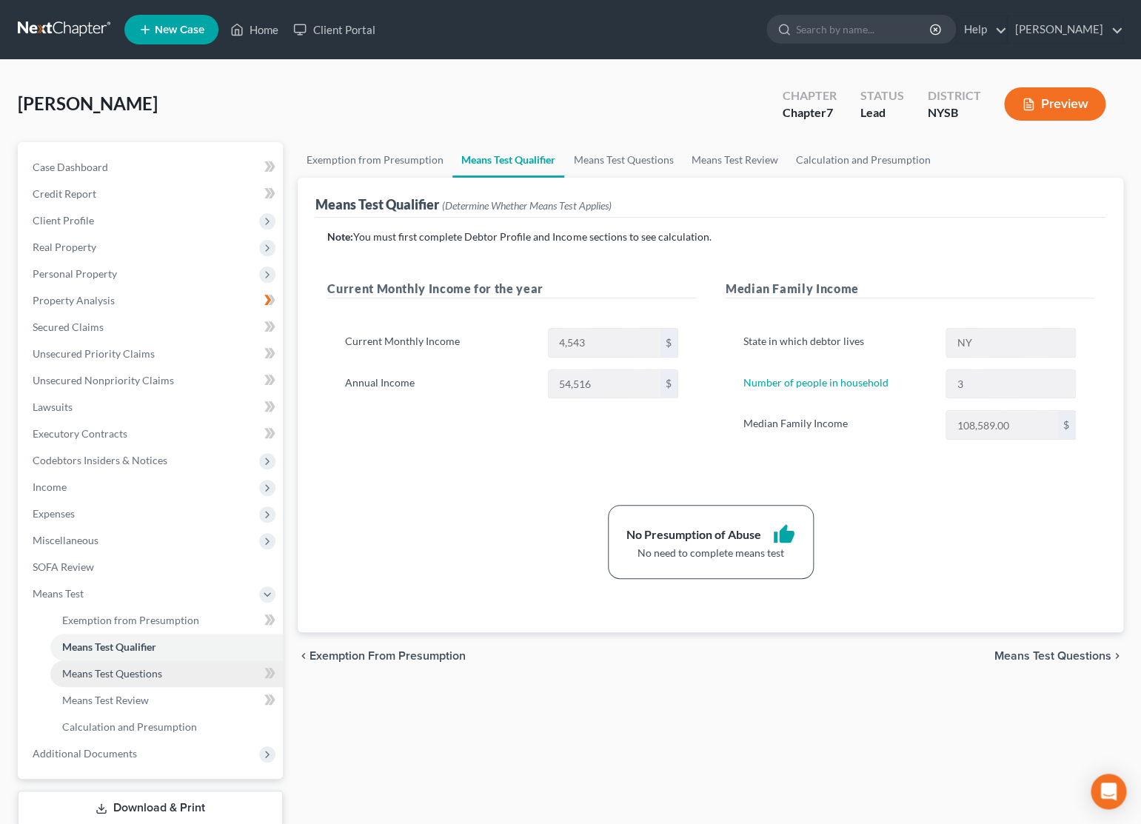
click at [138, 669] on span "Means Test Questions" at bounding box center [112, 673] width 100 height 13
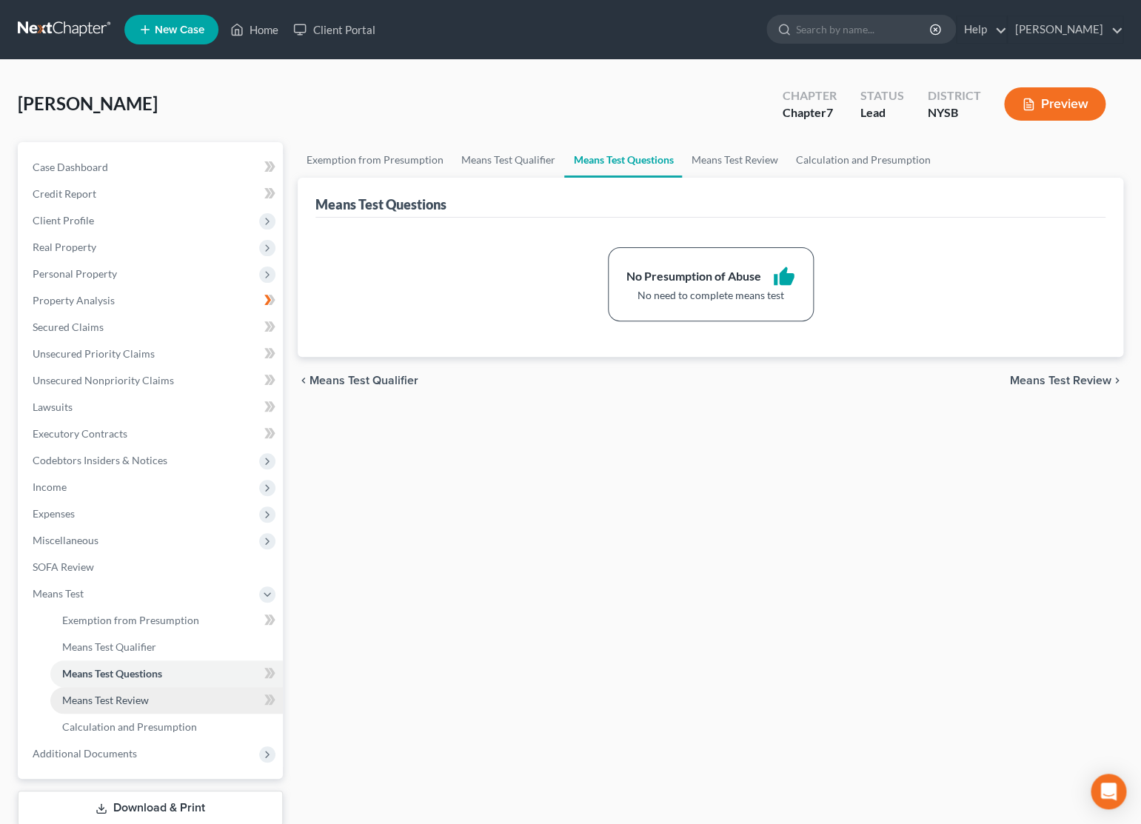
click at [141, 695] on span "Means Test Review" at bounding box center [105, 700] width 87 height 13
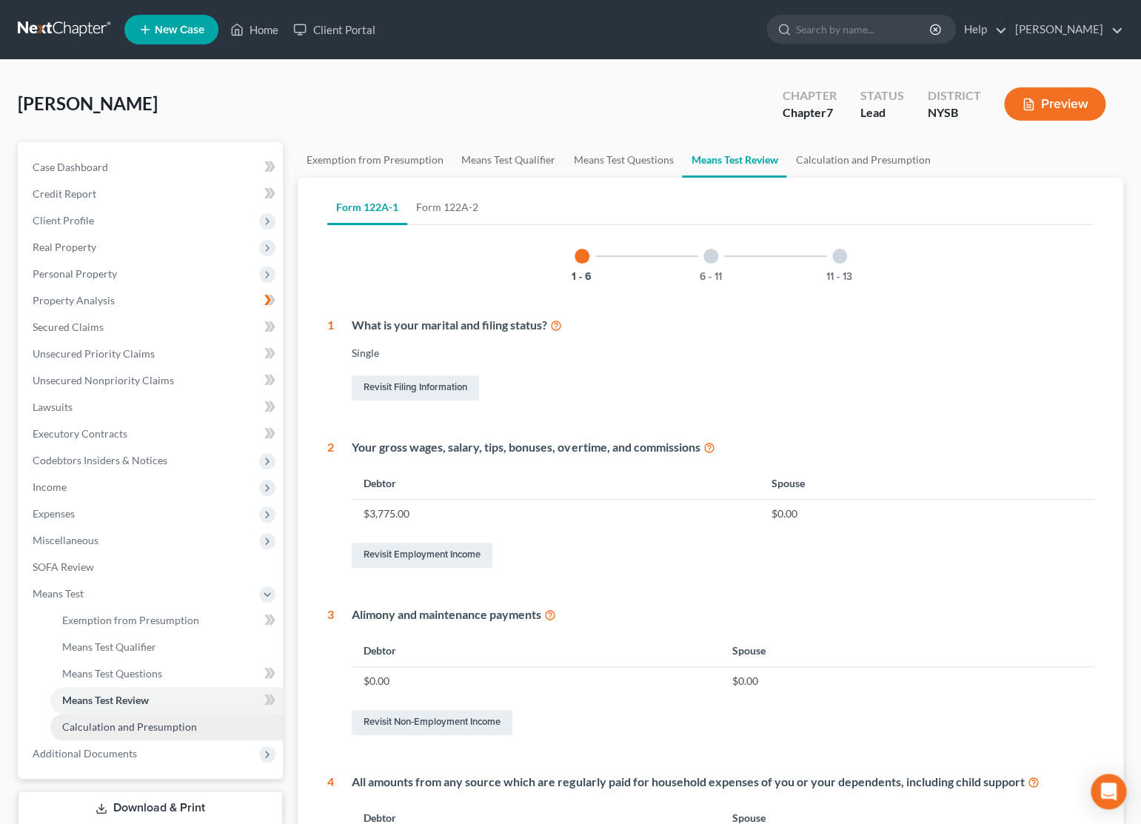
click at [174, 723] on span "Calculation and Presumption" at bounding box center [129, 726] width 135 height 13
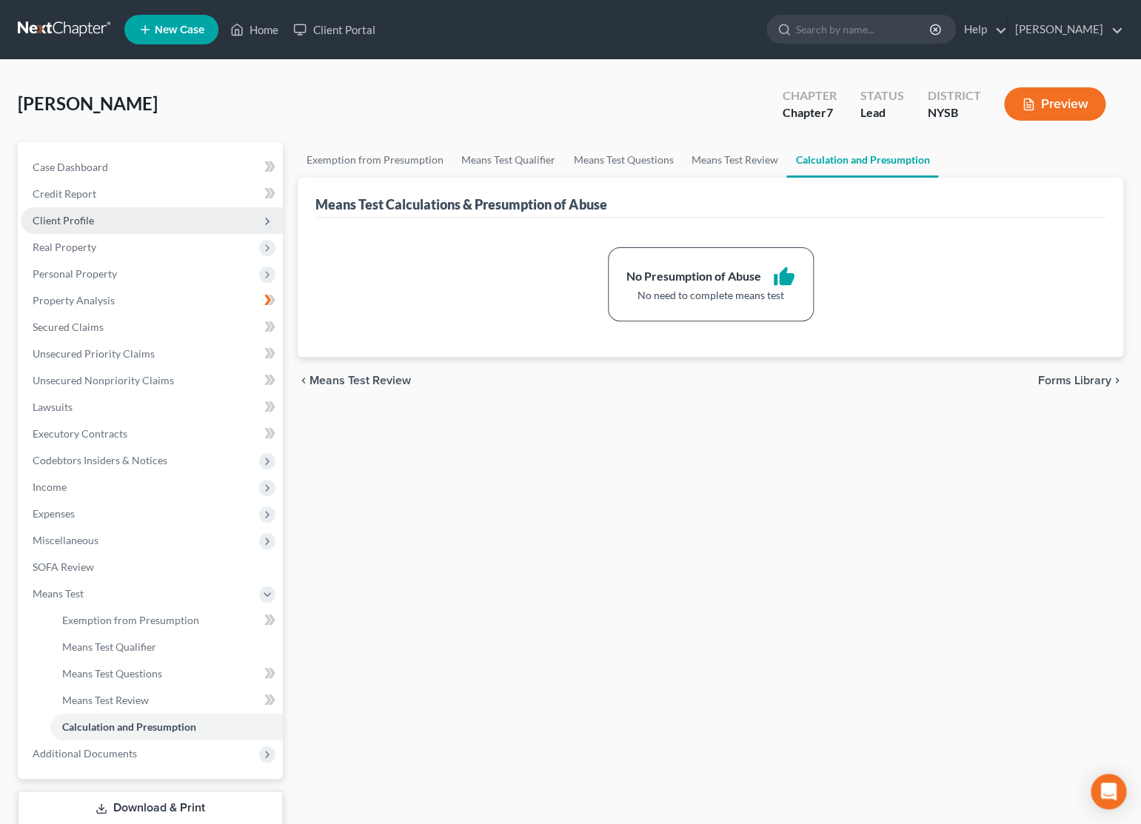
click at [83, 218] on span "Client Profile" at bounding box center [63, 220] width 61 height 13
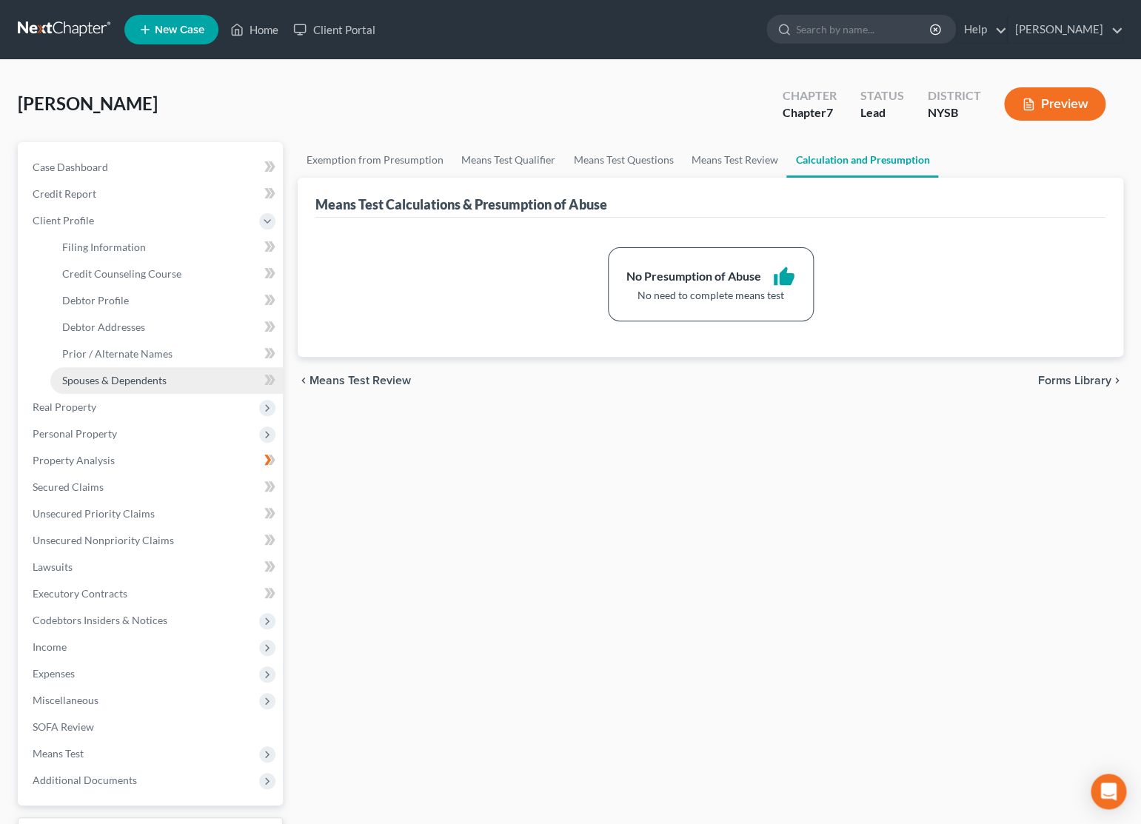
click at [149, 375] on span "Spouses & Dependents" at bounding box center [114, 380] width 104 height 13
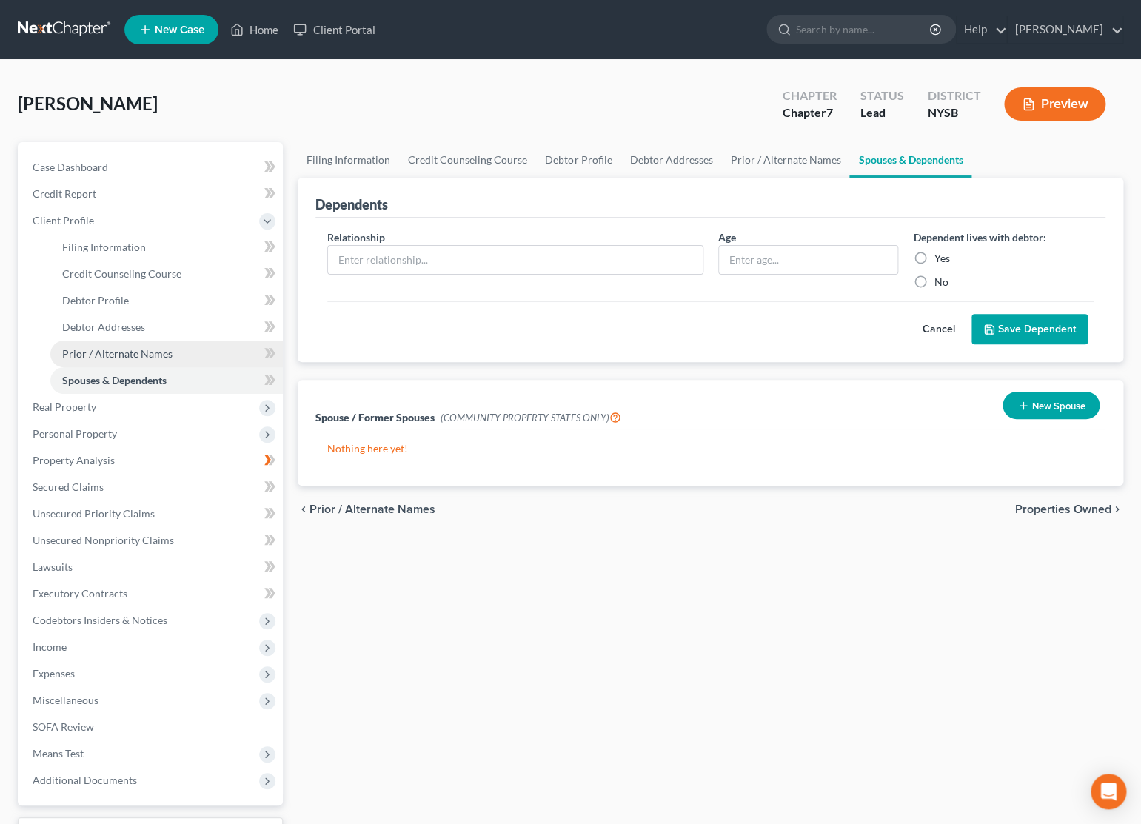
click at [124, 351] on span "Prior / Alternate Names" at bounding box center [117, 353] width 110 height 13
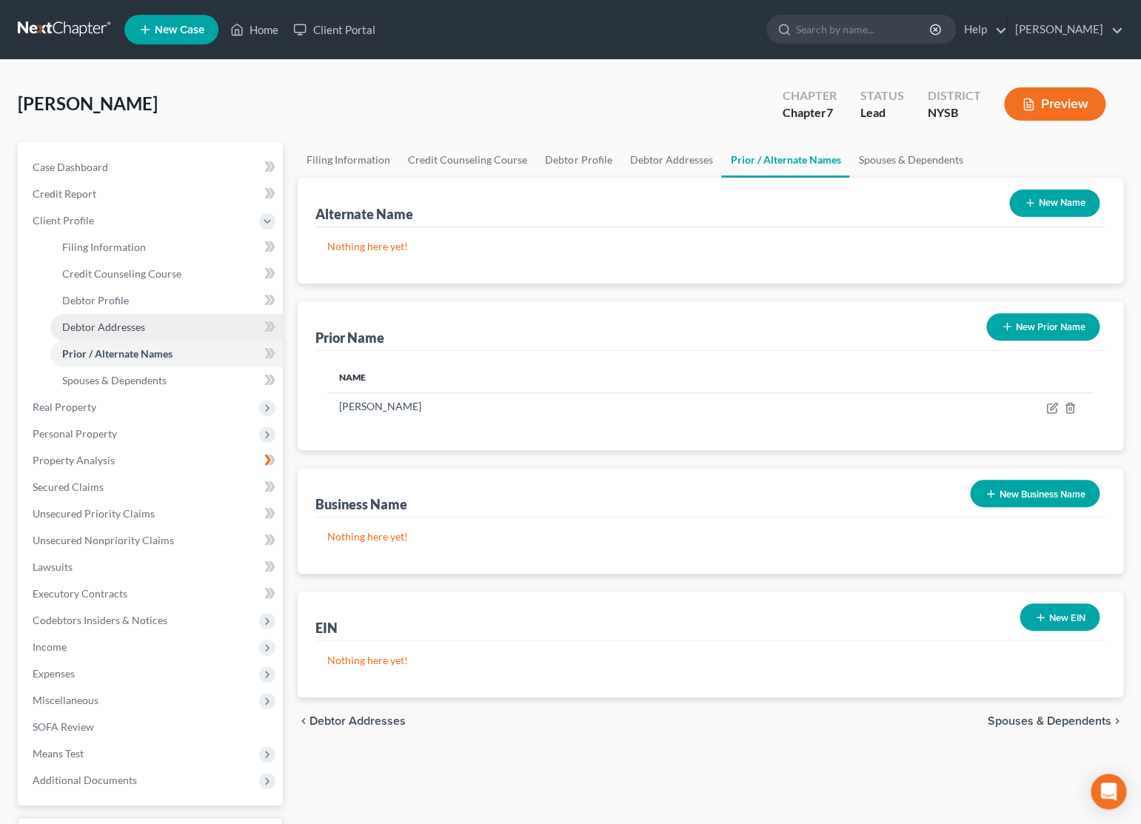
click at [125, 328] on span "Debtor Addresses" at bounding box center [103, 327] width 83 height 13
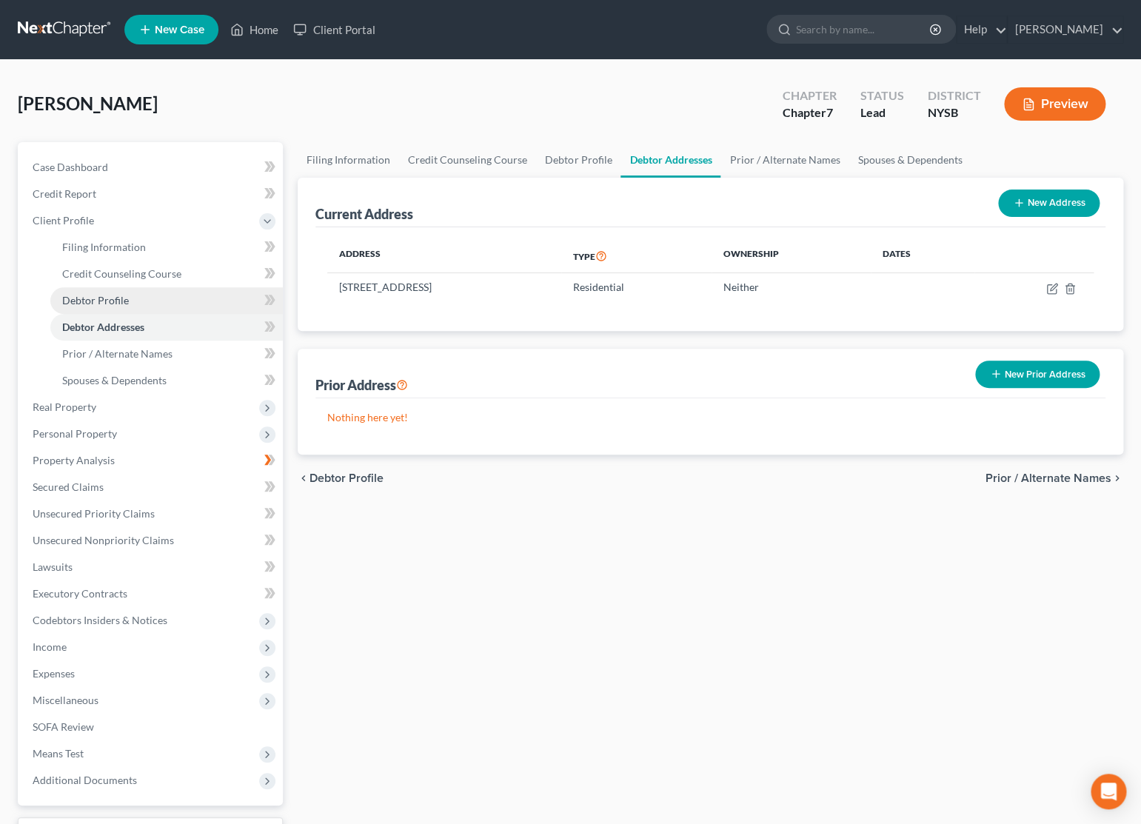
click at [126, 297] on span "Debtor Profile" at bounding box center [95, 300] width 67 height 13
select select "0"
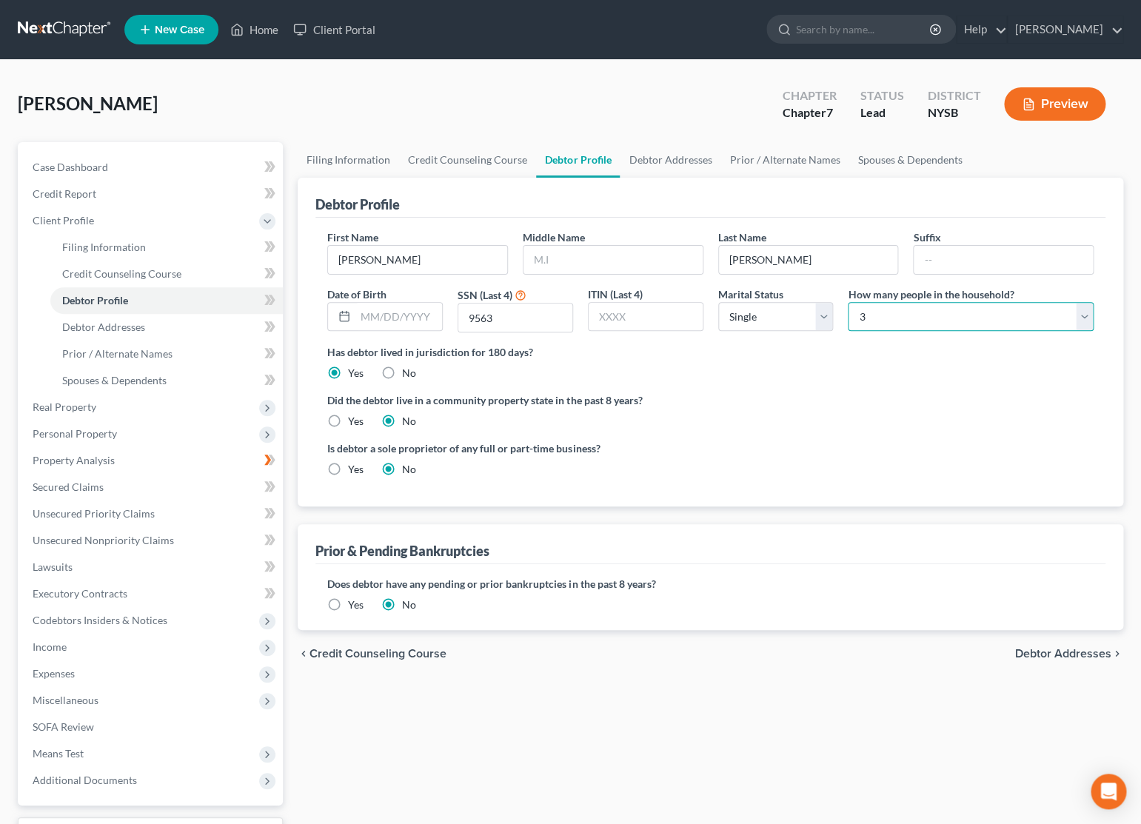
select select "0"
click option "1" at bounding box center [0, 0] width 0 height 0
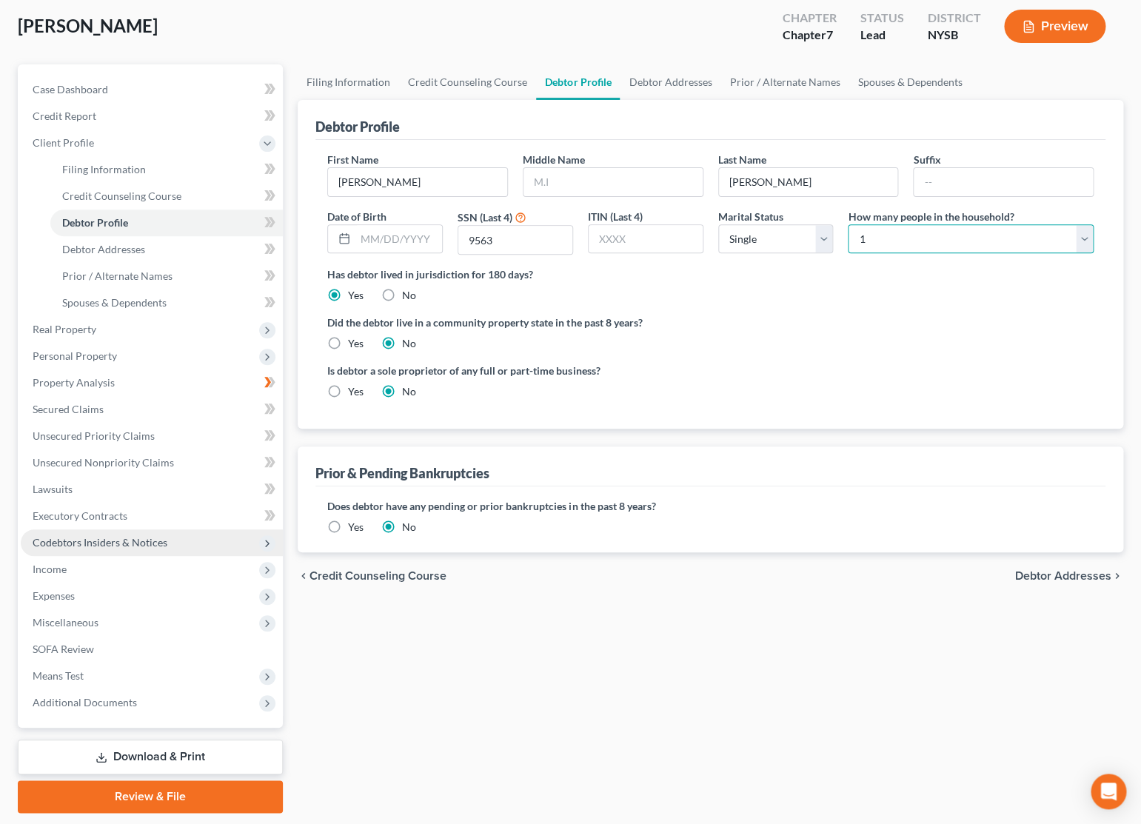
scroll to position [121, 0]
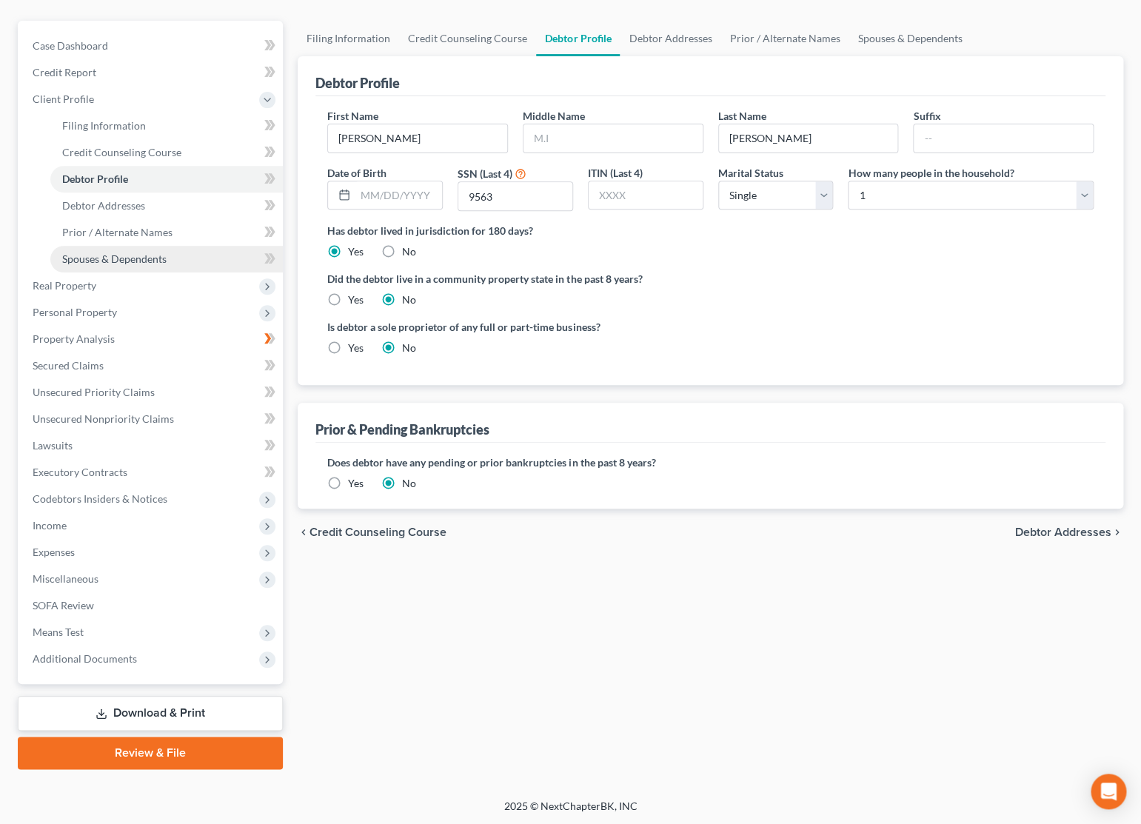
click at [143, 255] on span "Spouses & Dependents" at bounding box center [114, 258] width 104 height 13
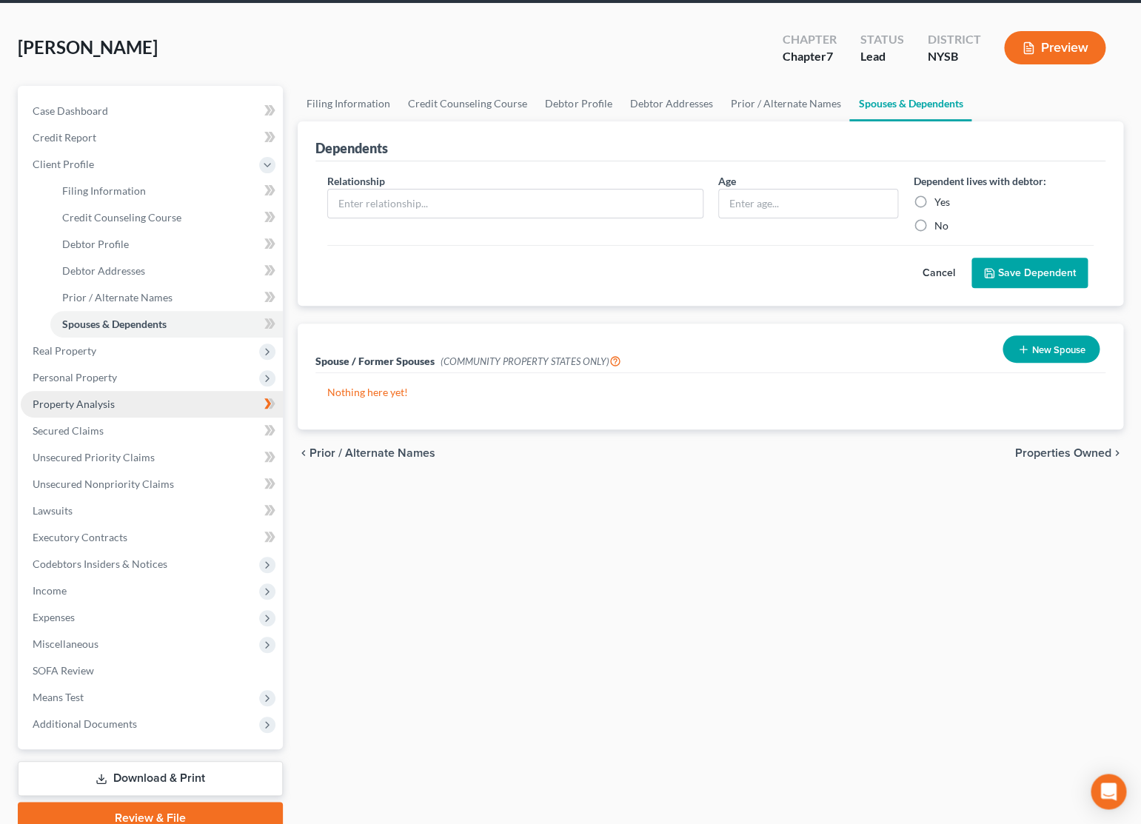
scroll to position [121, 0]
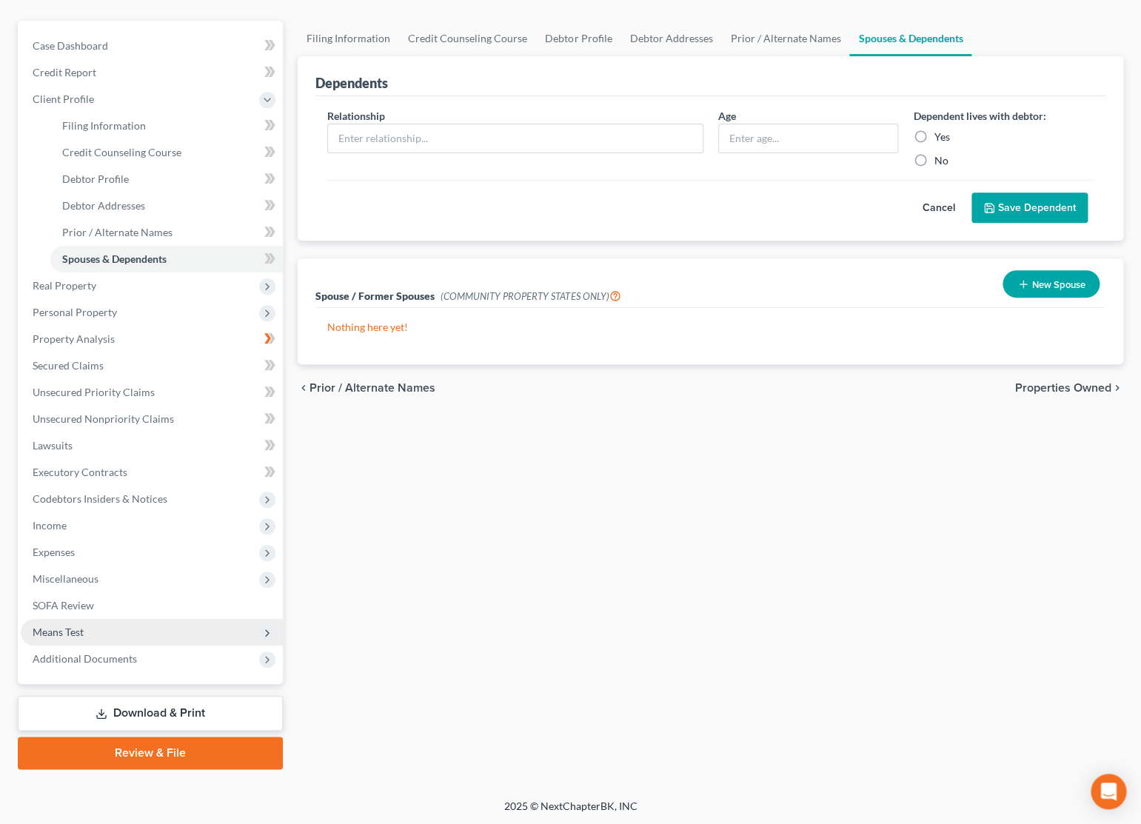
click at [98, 623] on span "Means Test" at bounding box center [152, 632] width 262 height 27
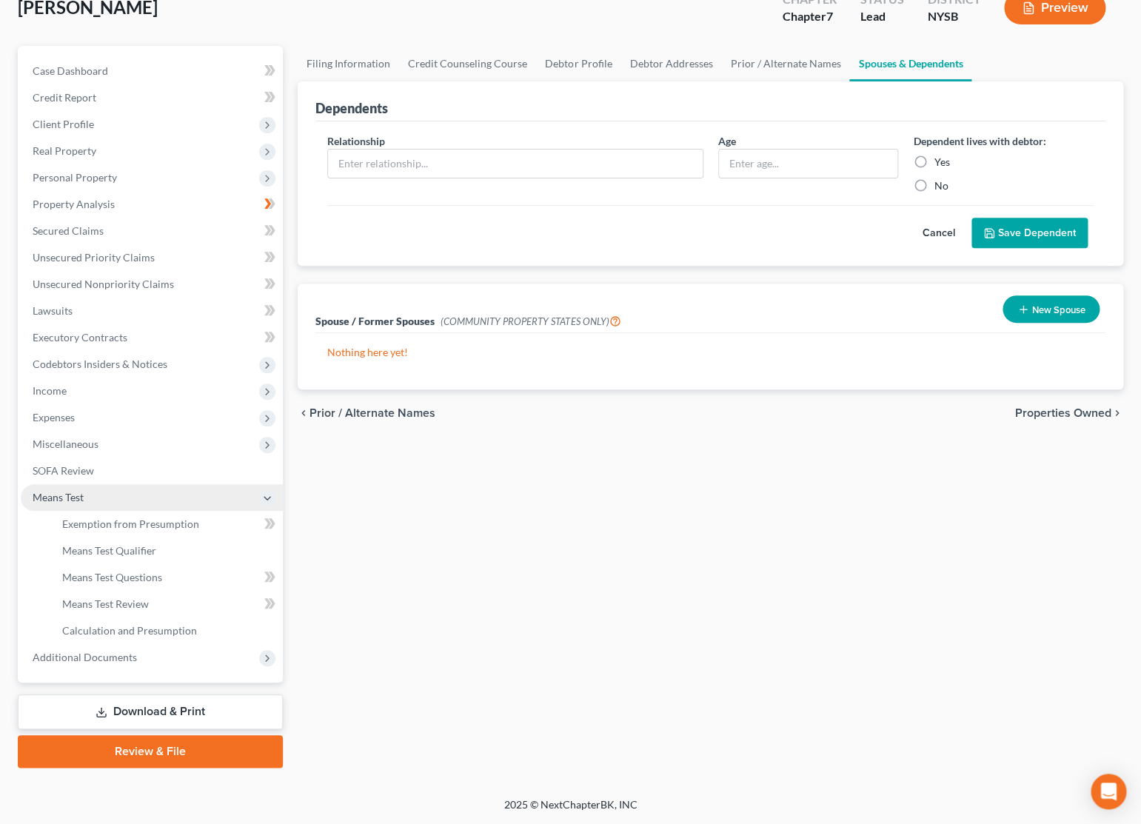
scroll to position [95, 0]
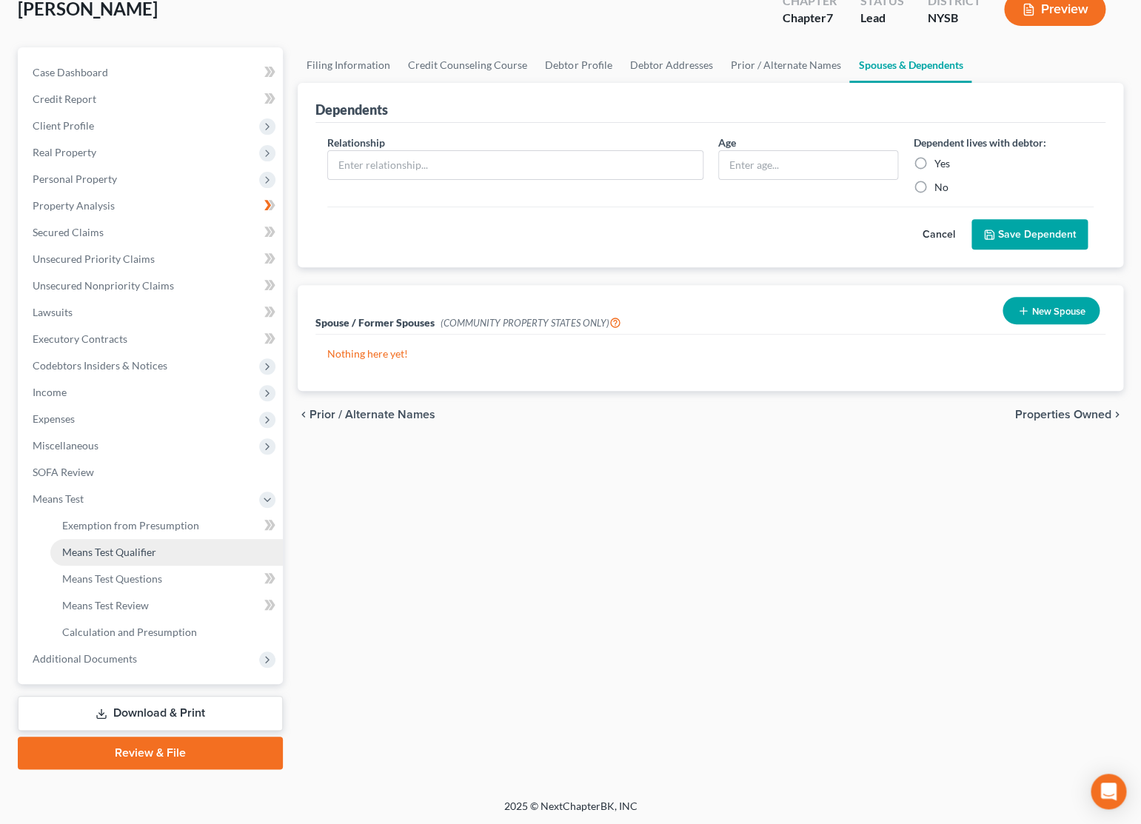
click at [131, 555] on span "Means Test Qualifier" at bounding box center [109, 552] width 94 height 13
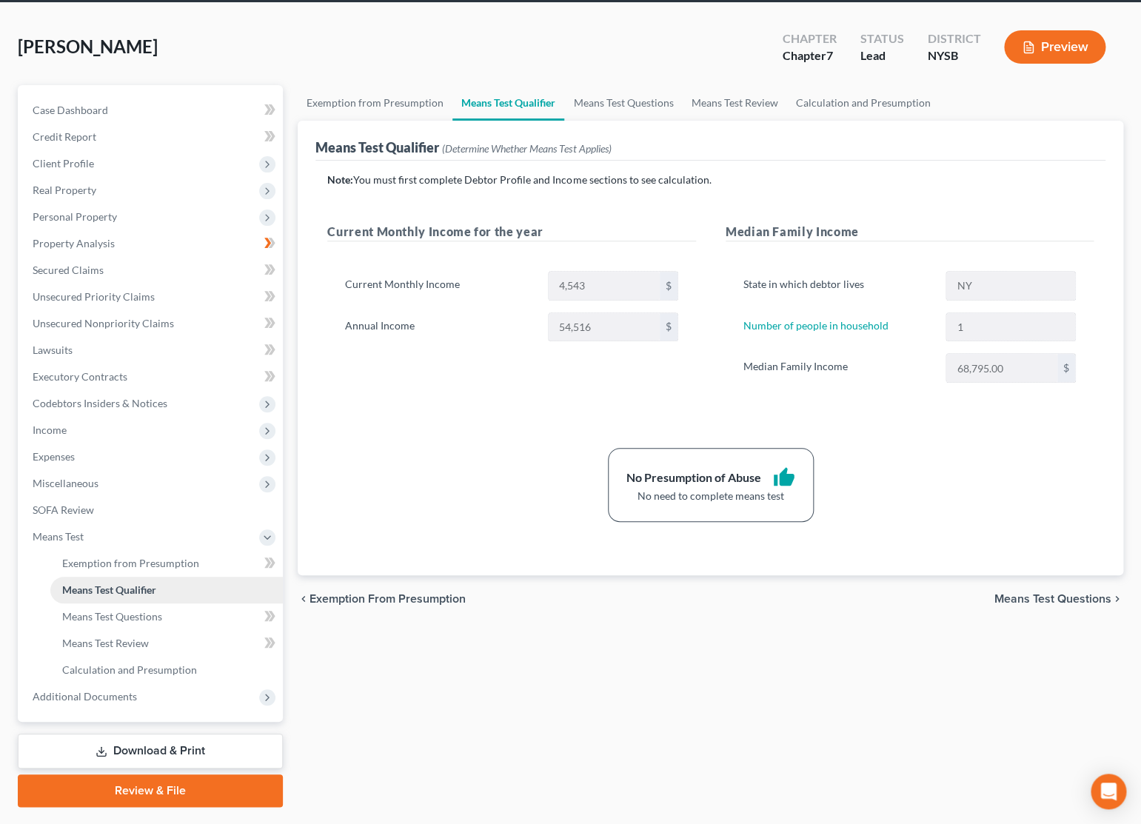
scroll to position [59, 0]
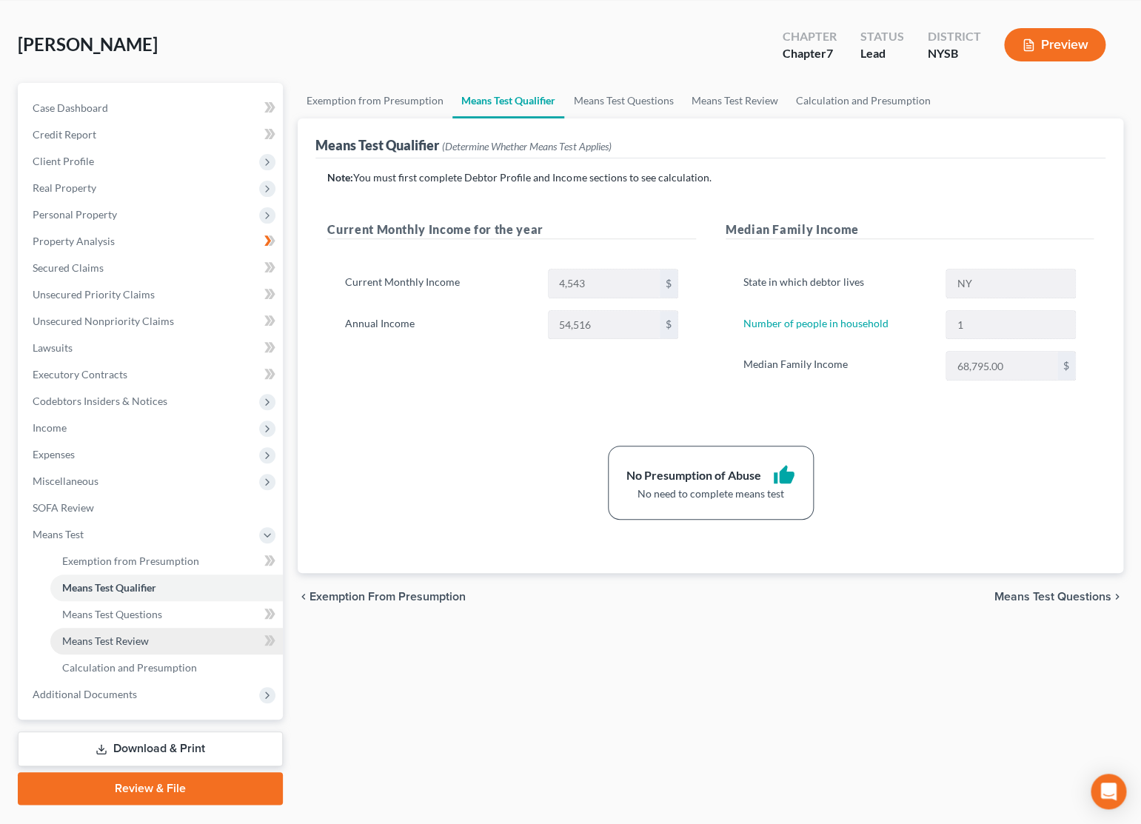
click at [150, 642] on link "Means Test Review" at bounding box center [166, 641] width 232 height 27
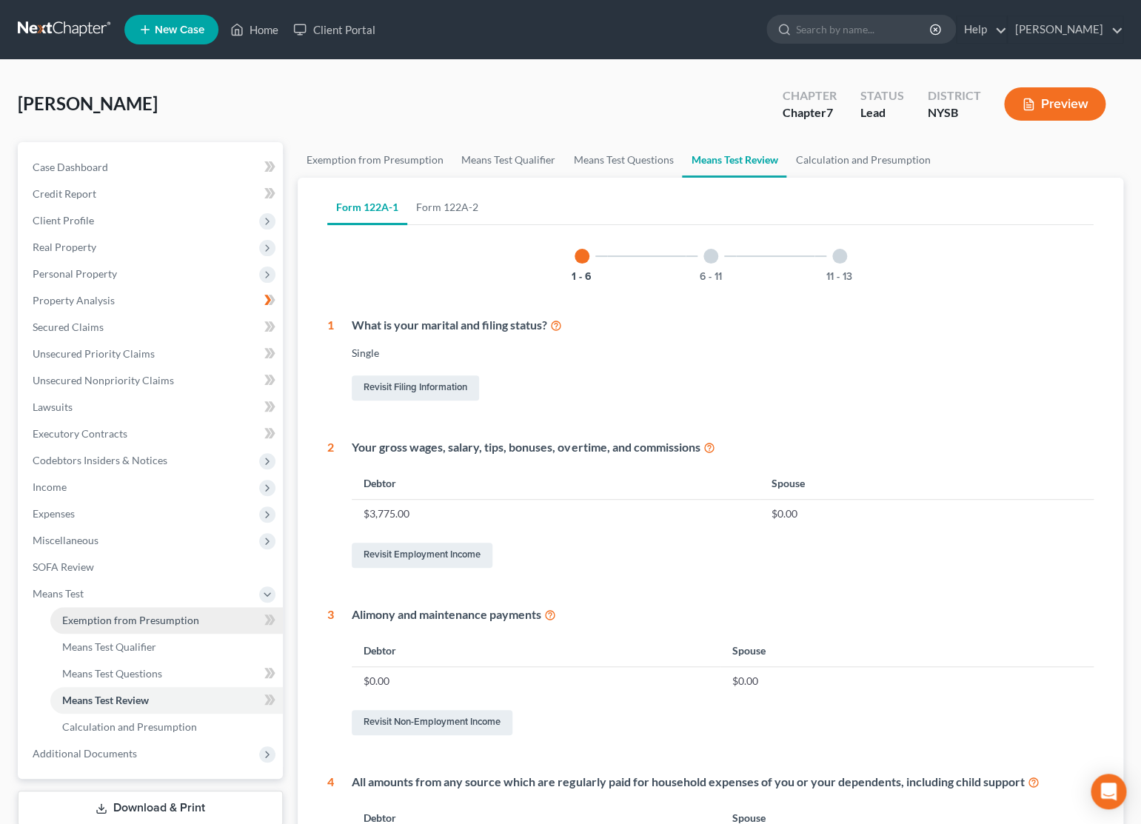
click at [141, 620] on span "Exemption from Presumption" at bounding box center [130, 620] width 137 height 13
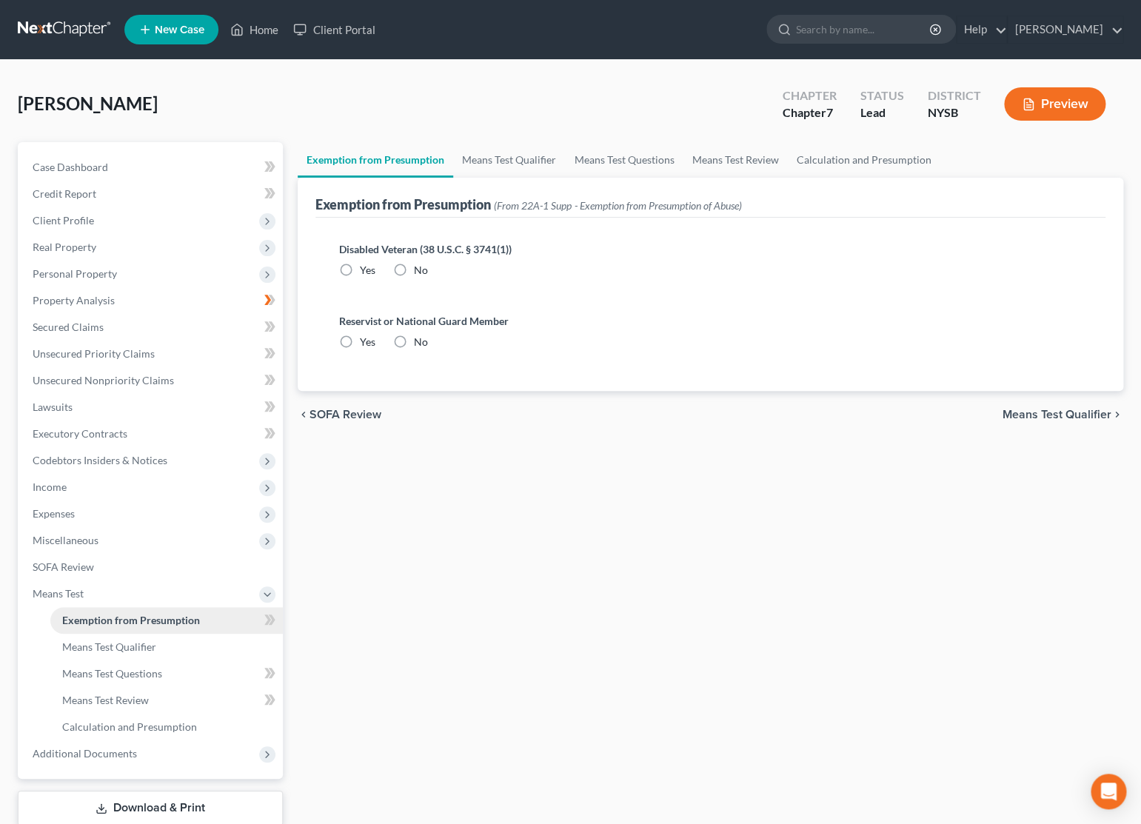
radio input "true"
click at [163, 720] on span "Calculation and Presumption" at bounding box center [129, 726] width 135 height 13
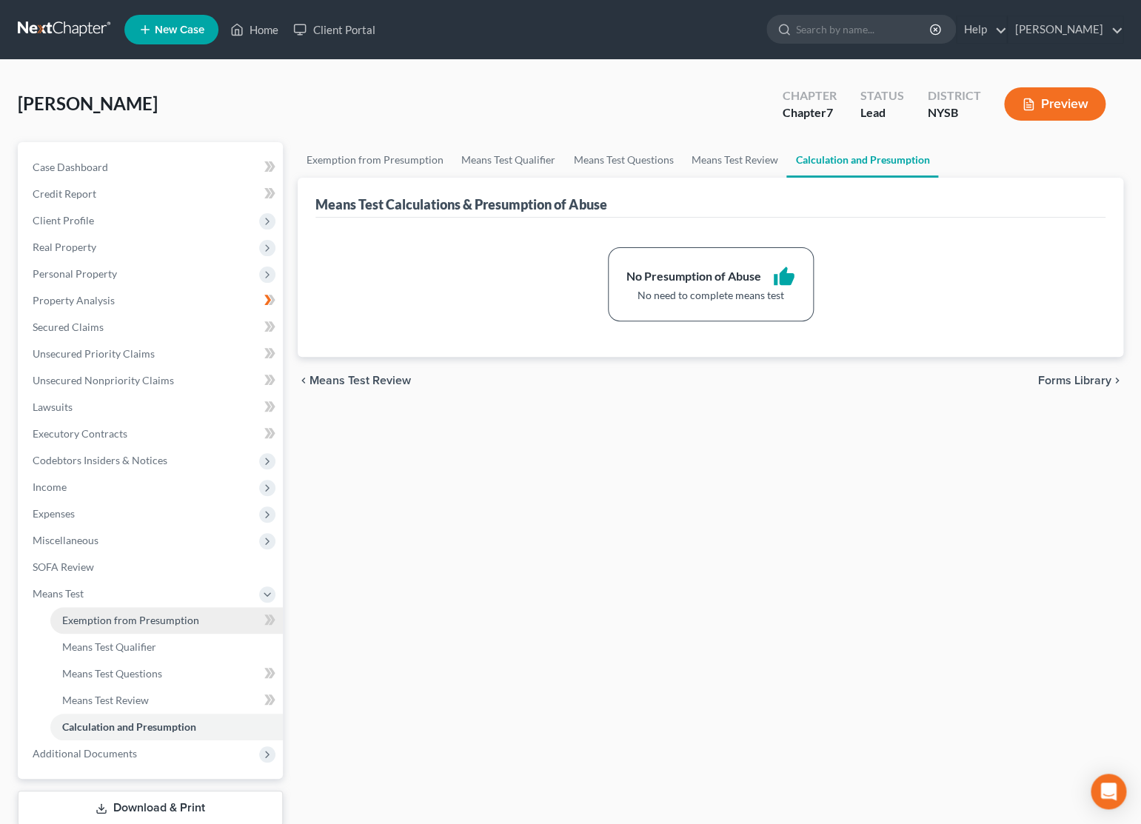
click at [161, 619] on span "Exemption from Presumption" at bounding box center [130, 620] width 137 height 13
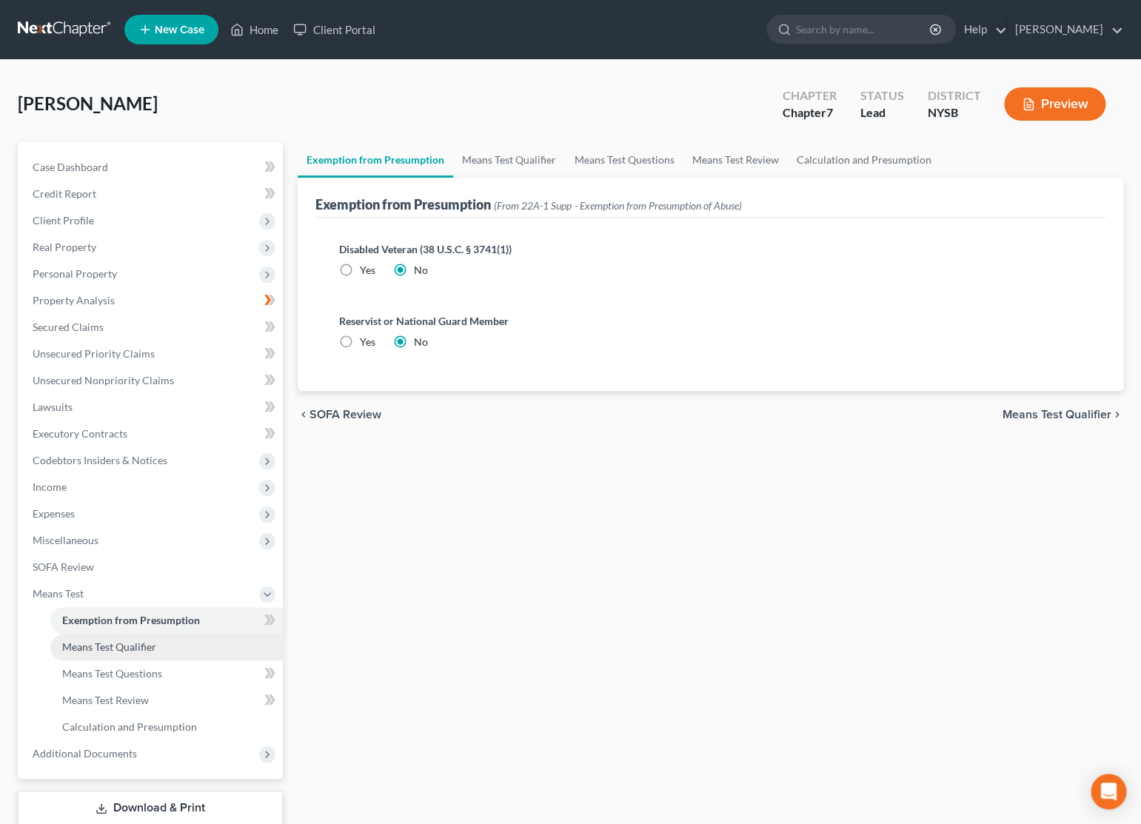
click at [143, 649] on span "Means Test Qualifier" at bounding box center [109, 646] width 94 height 13
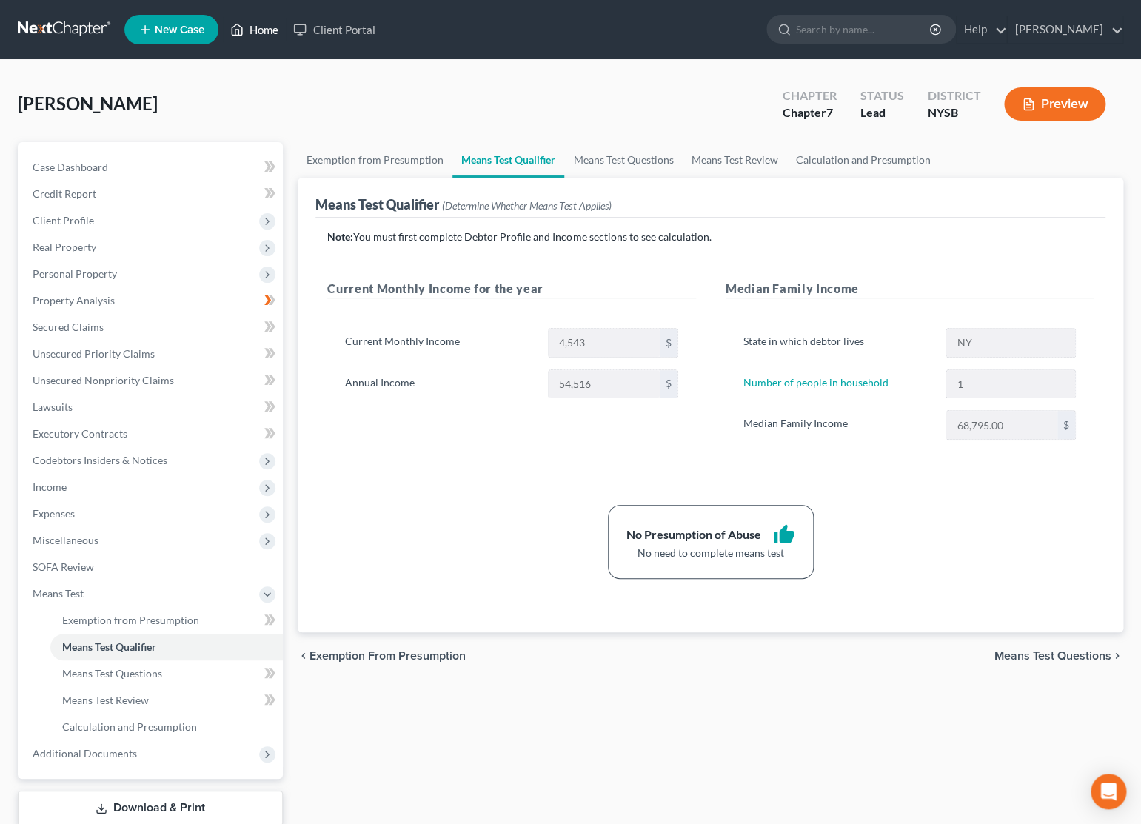
click at [263, 39] on link "Home" at bounding box center [254, 29] width 63 height 27
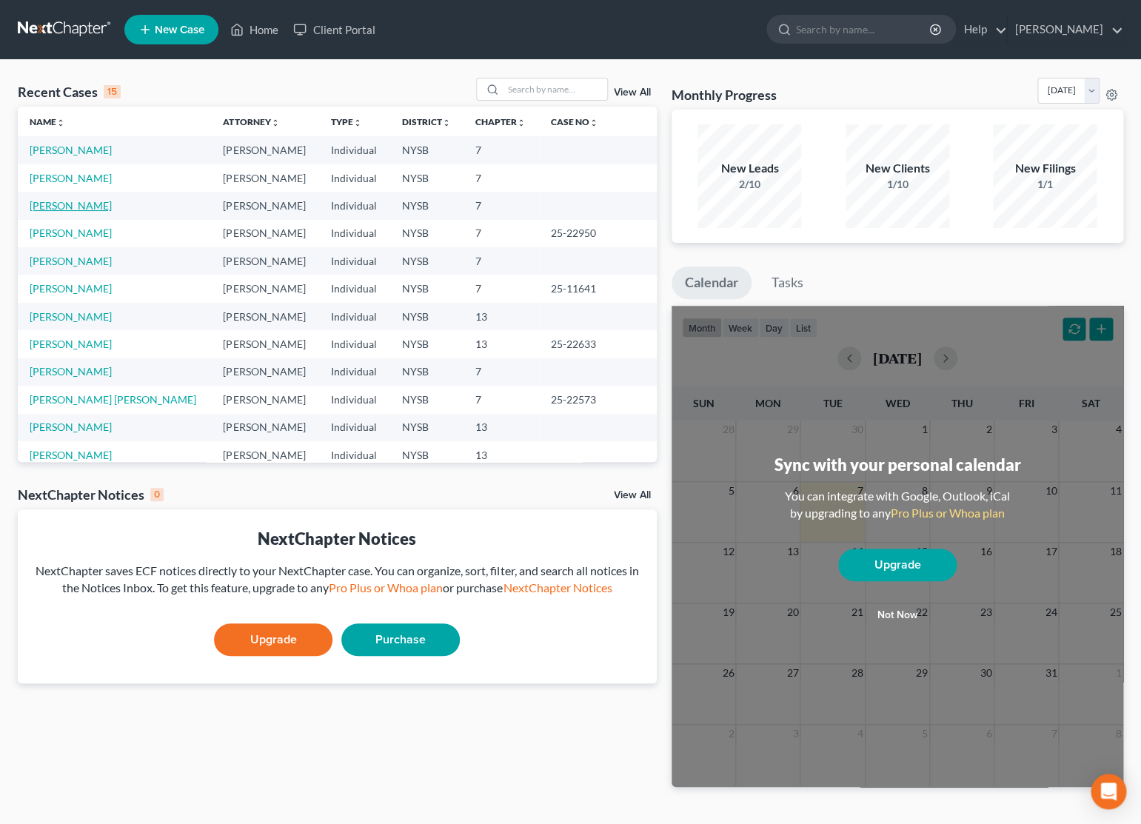
click at [99, 204] on link "[PERSON_NAME]" at bounding box center [71, 205] width 82 height 13
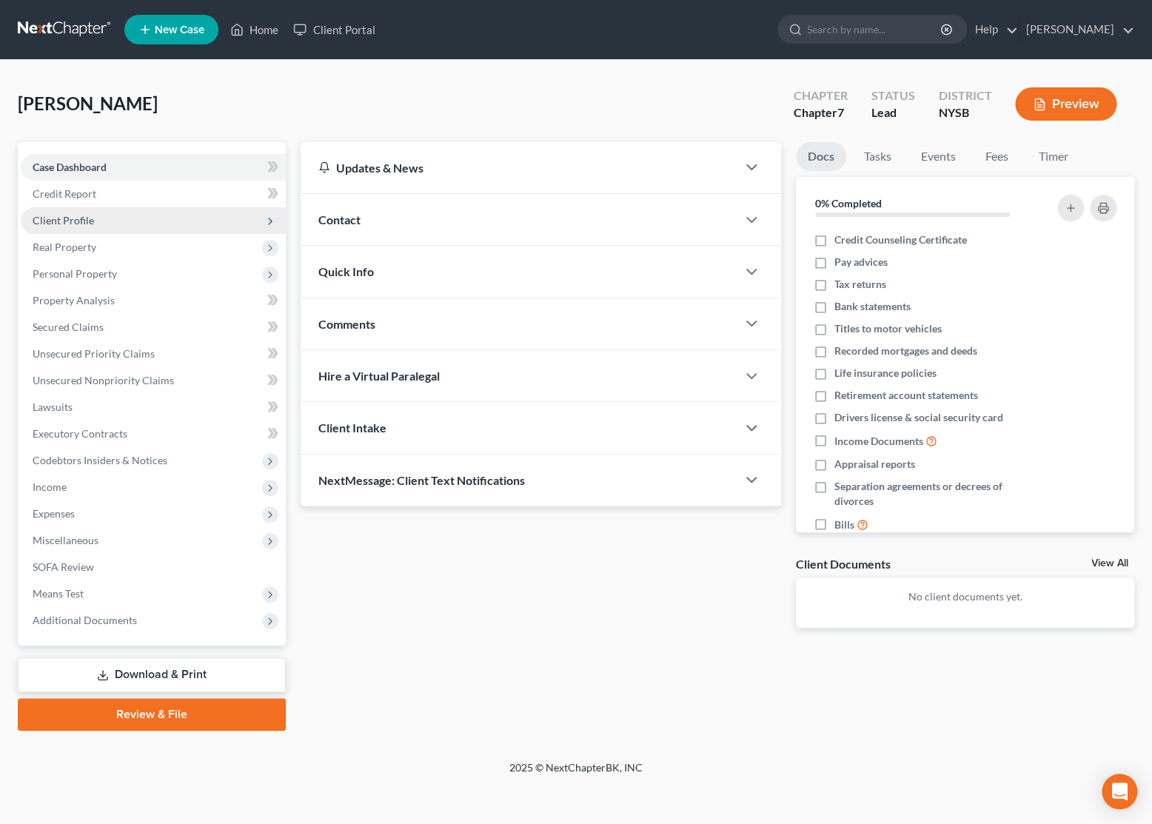
click at [76, 221] on span "Client Profile" at bounding box center [63, 220] width 61 height 13
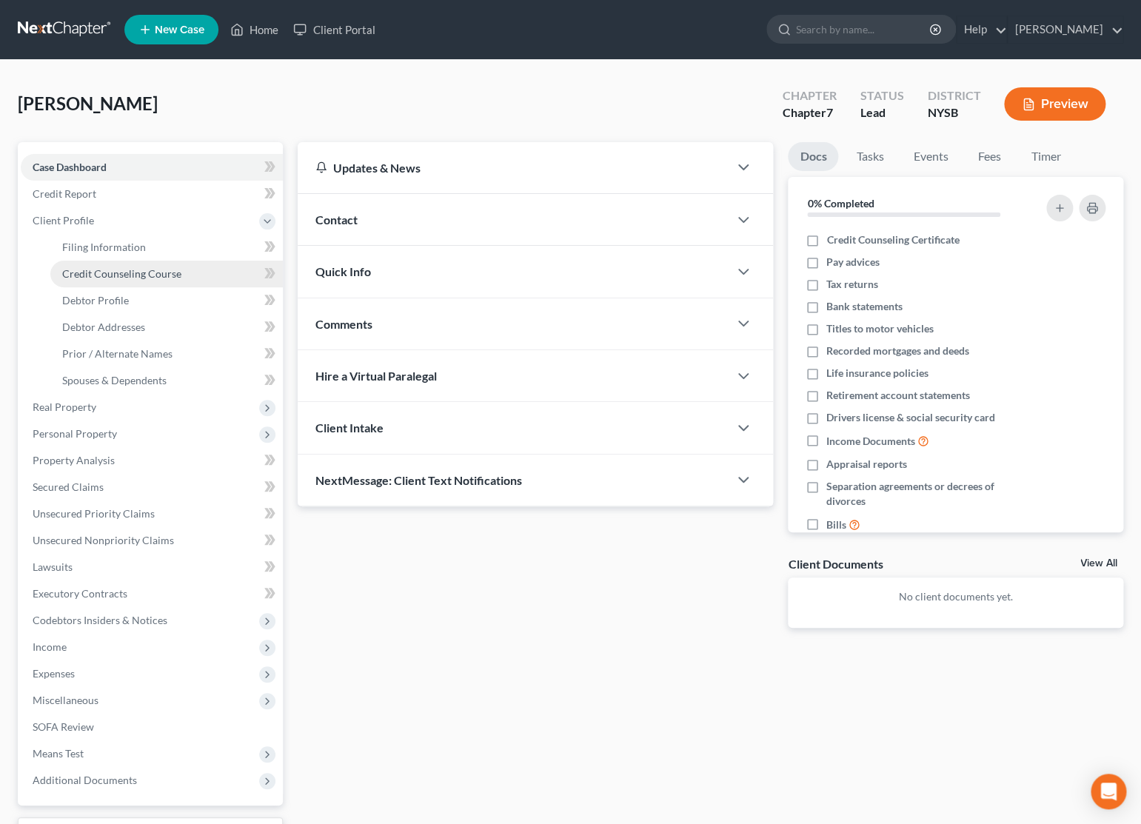
click at [106, 280] on link "Credit Counseling Course" at bounding box center [166, 274] width 232 height 27
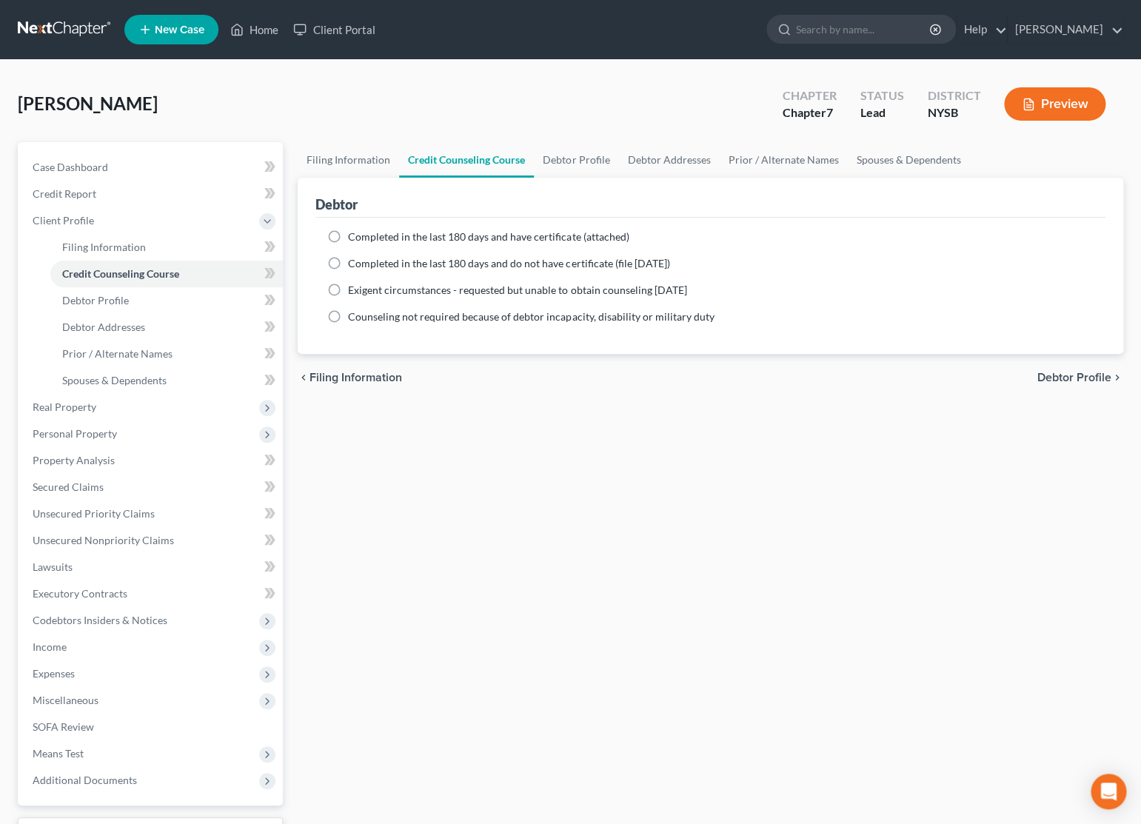
click at [348, 237] on label "Completed in the last 180 days and have certificate (attached)" at bounding box center [488, 237] width 281 height 15
click at [354, 237] on input "Completed in the last 180 days and have certificate (attached)" at bounding box center [359, 235] width 10 height 10
radio input "true"
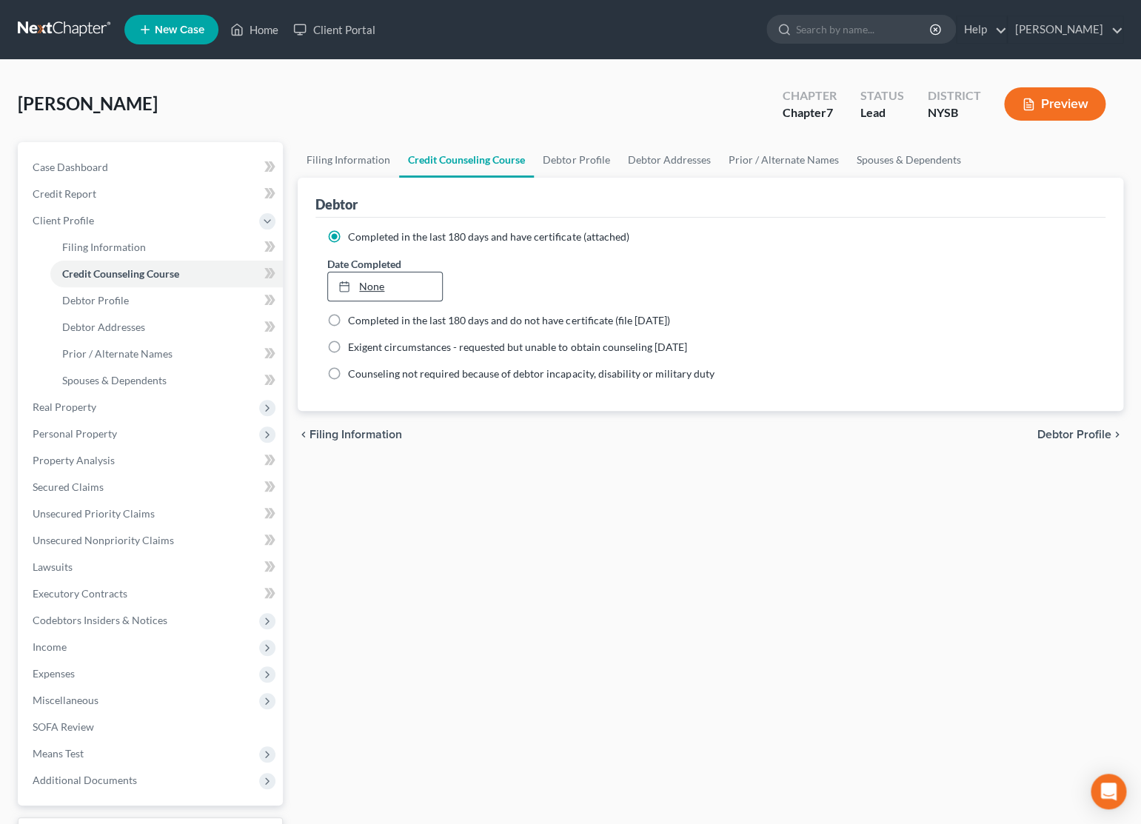
type input "[DATE]"
click at [375, 292] on link "None" at bounding box center [385, 286] width 114 height 28
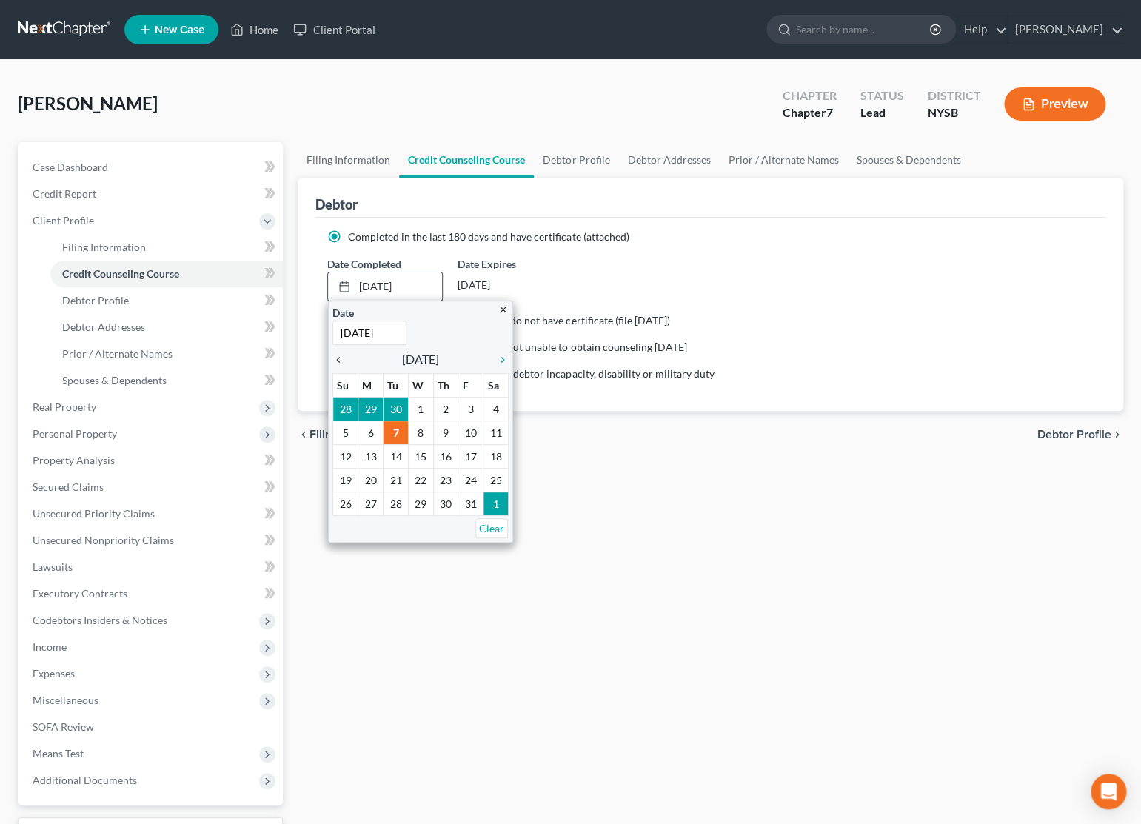
click at [341, 362] on icon "chevron_left" at bounding box center [341, 360] width 19 height 12
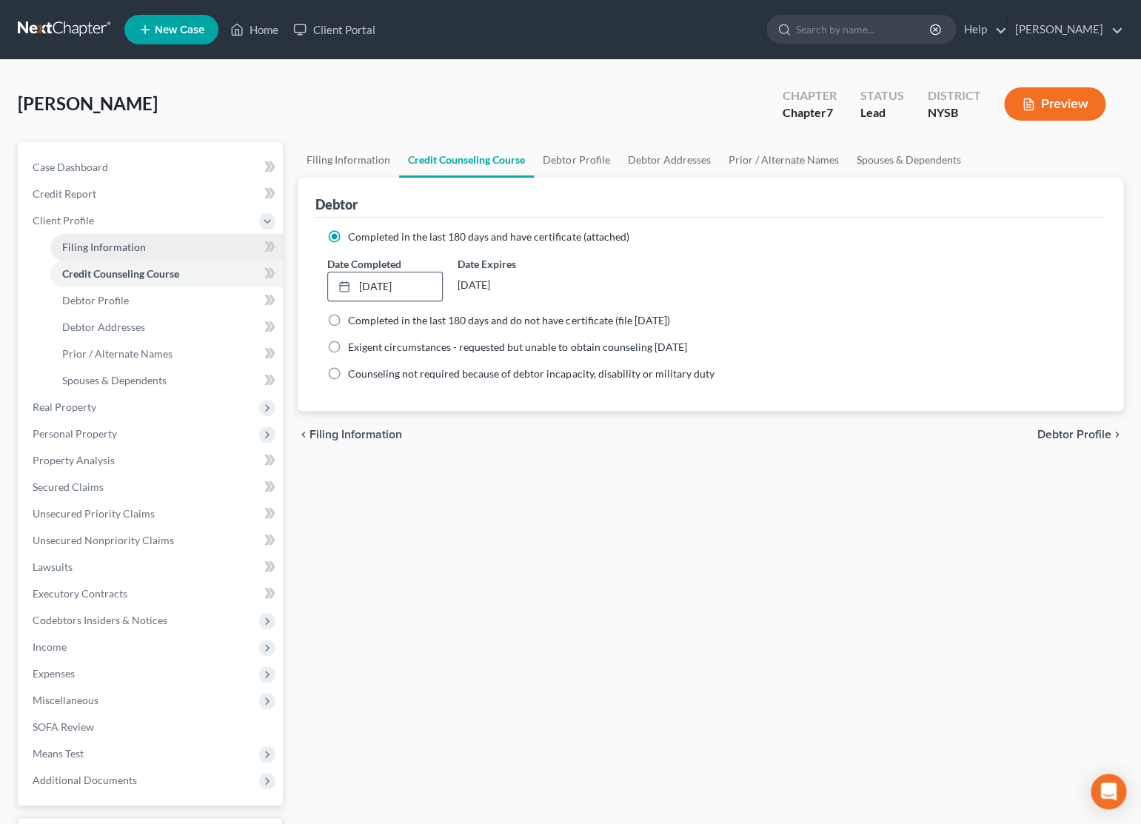
click at [80, 250] on span "Filing Information" at bounding box center [104, 247] width 84 height 13
select select "1"
select select "0"
select select "55"
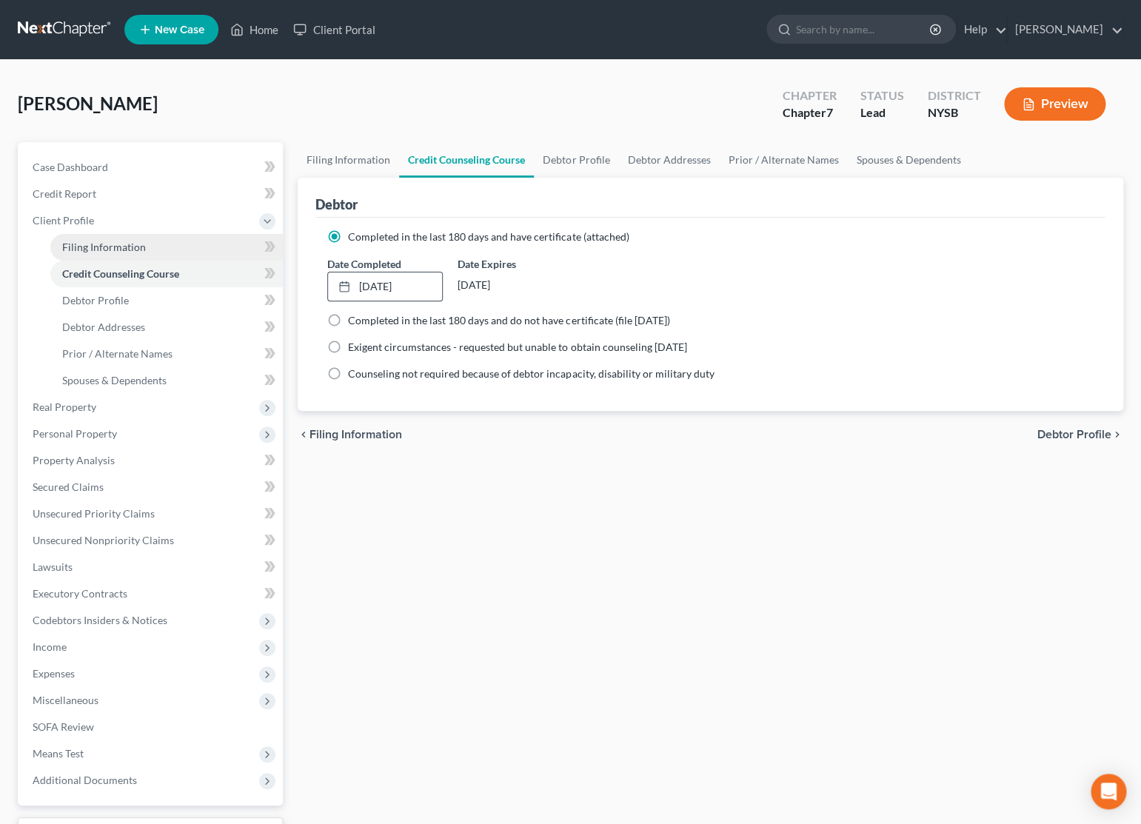
select select "0"
select select "35"
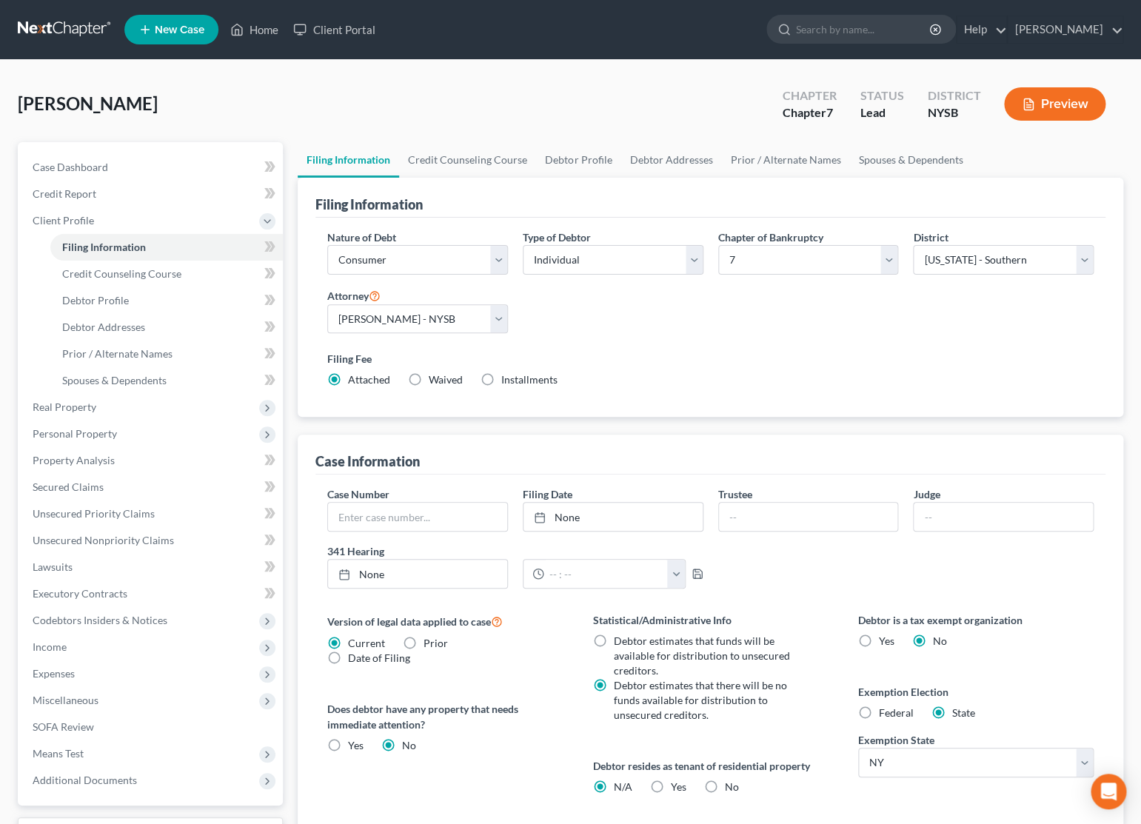
click at [879, 712] on label "Federal" at bounding box center [896, 713] width 35 height 15
click at [885, 712] on input "Federal" at bounding box center [890, 711] width 10 height 10
radio input "true"
radio input "false"
click at [725, 783] on label "No" at bounding box center [732, 787] width 14 height 15
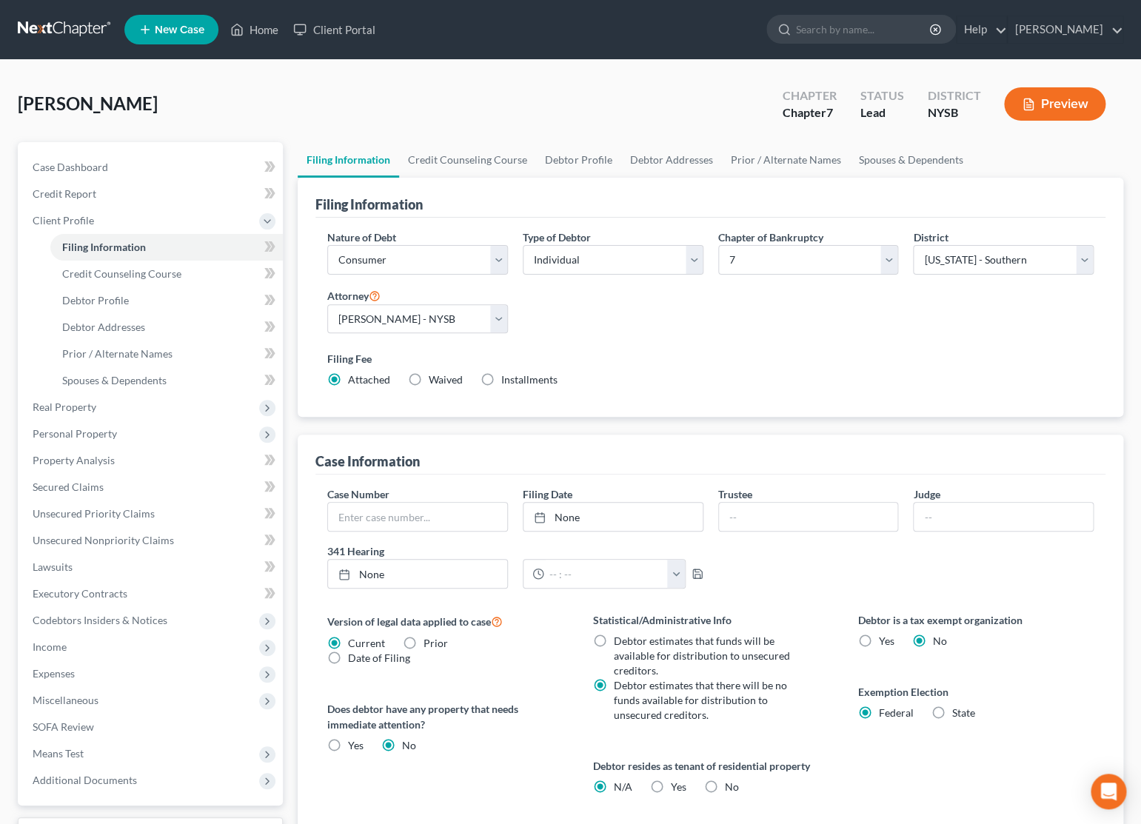
click at [731, 783] on input "No" at bounding box center [736, 785] width 10 height 10
radio input "true"
radio input "false"
click at [149, 270] on span "Credit Counseling Course" at bounding box center [121, 273] width 119 height 13
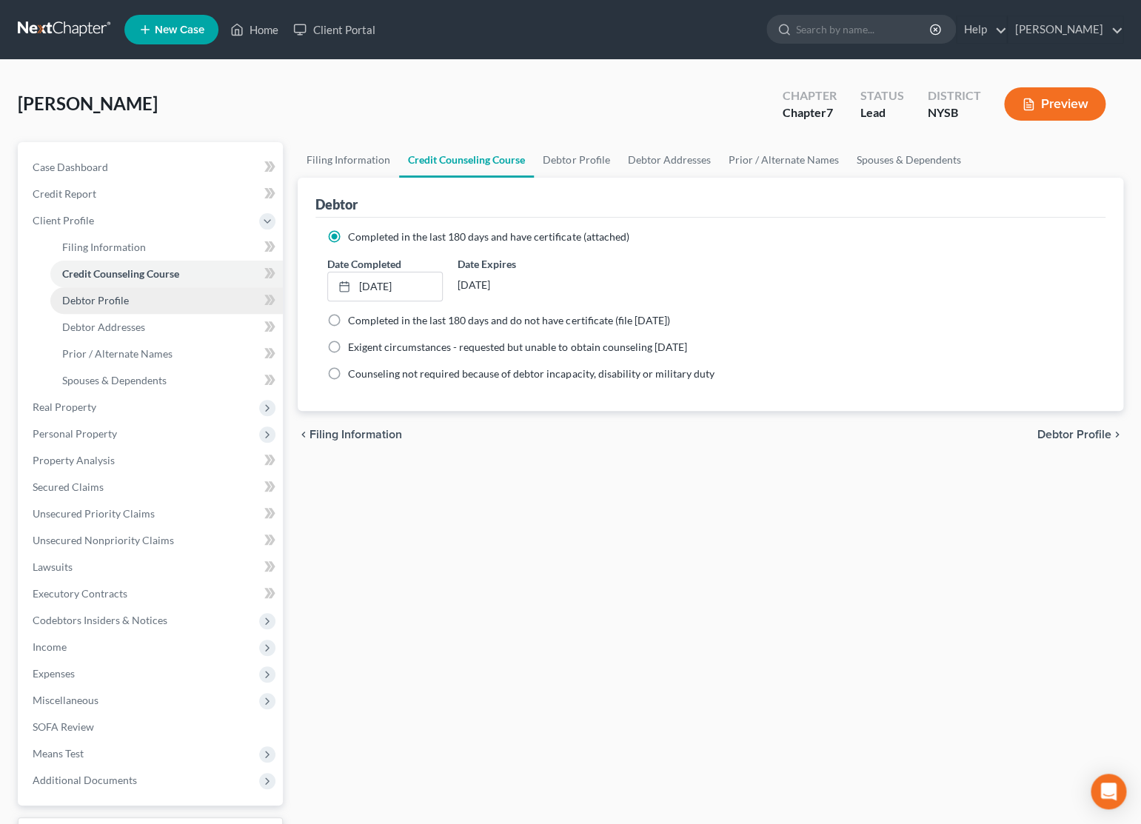
click at [130, 302] on link "Debtor Profile" at bounding box center [166, 300] width 232 height 27
select select "0"
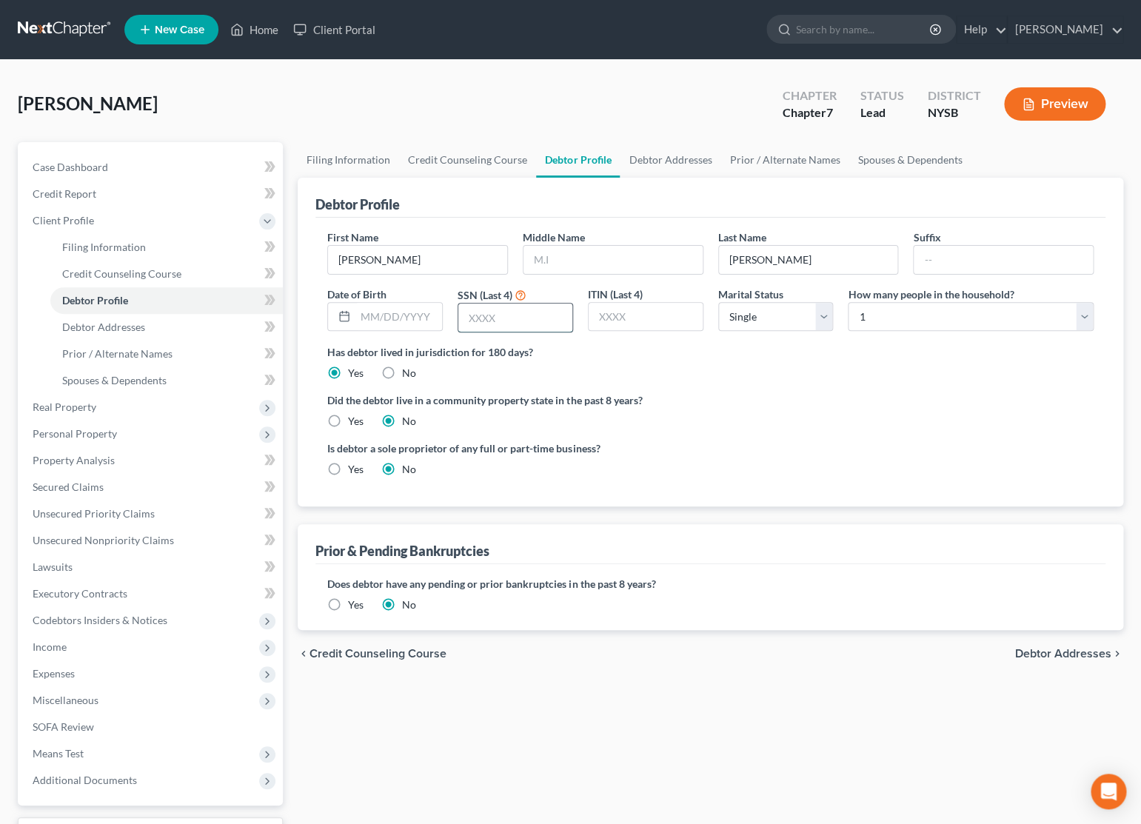
click at [503, 325] on input "text" at bounding box center [515, 318] width 114 height 28
type input "5300"
click at [126, 319] on link "Debtor Addresses" at bounding box center [166, 327] width 232 height 27
select select "0"
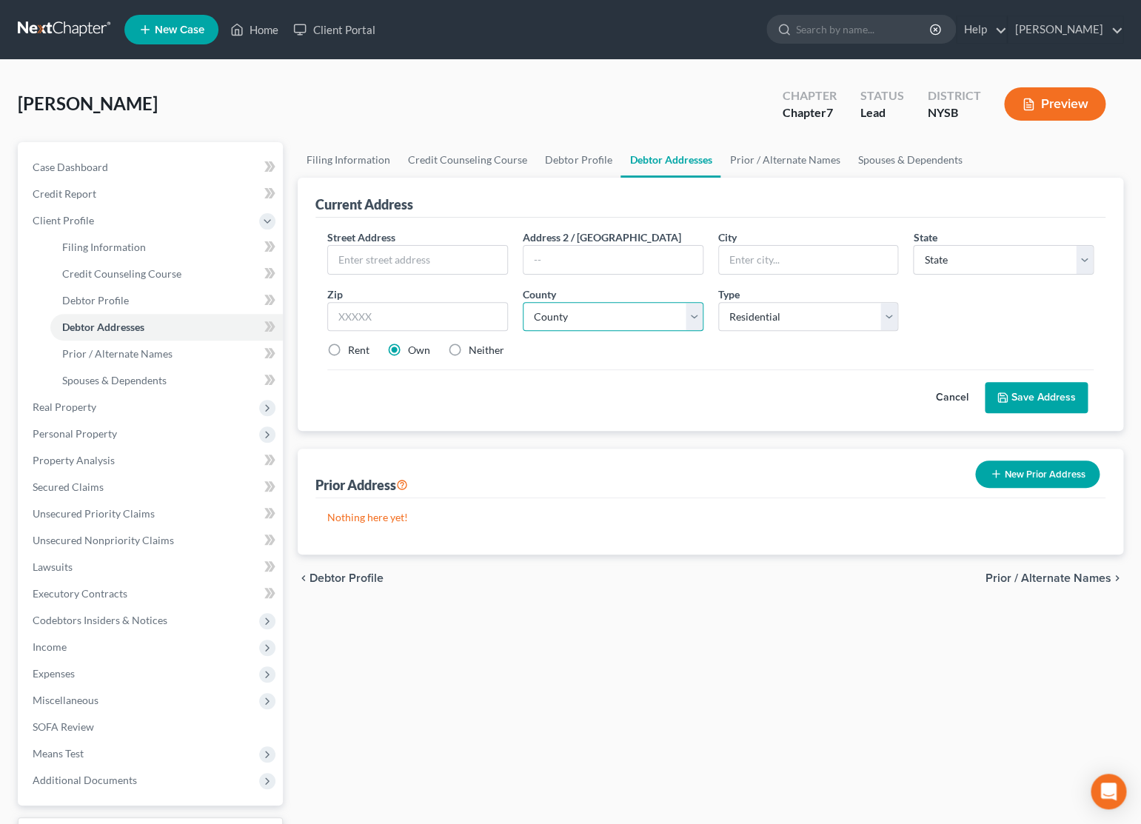
click at [523, 302] on select "County" at bounding box center [613, 317] width 181 height 30
click at [467, 268] on input "text" at bounding box center [417, 260] width 179 height 28
type input "[STREET_ADDRESS]"
type input "10543"
type input "Mamaroneck"
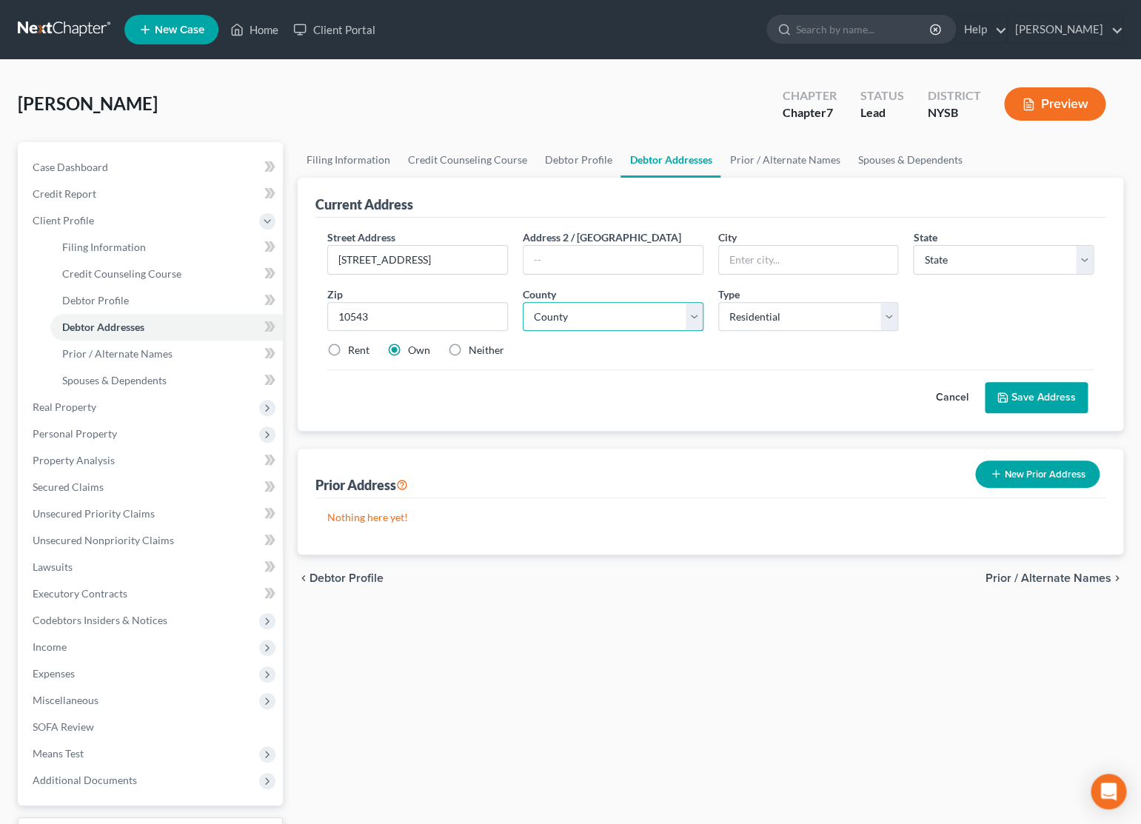
select select "35"
click at [523, 302] on select "County [GEOGRAPHIC_DATA] [GEOGRAPHIC_DATA] [GEOGRAPHIC_DATA] [GEOGRAPHIC_DATA] …" at bounding box center [613, 317] width 181 height 30
select select "59"
click option "[GEOGRAPHIC_DATA]" at bounding box center [0, 0] width 0 height 0
click at [1021, 394] on button "Save Address" at bounding box center [1036, 397] width 103 height 31
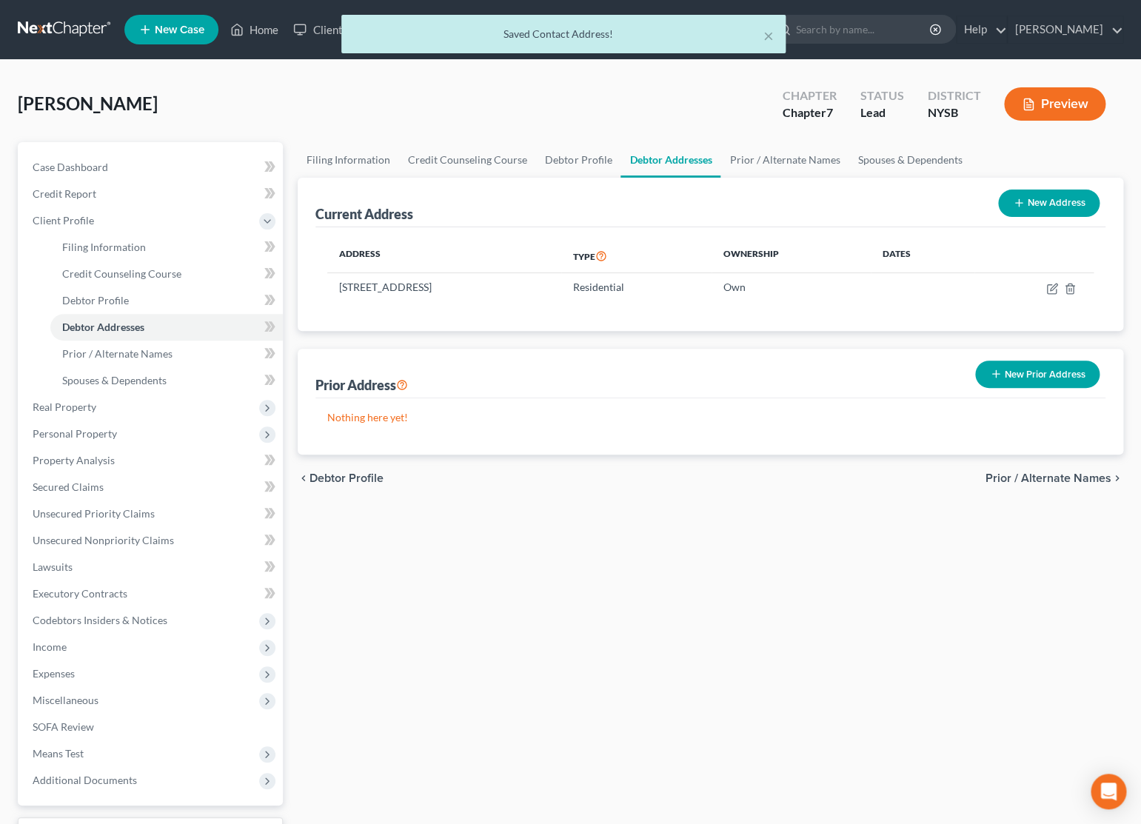
click at [423, 109] on div "[PERSON_NAME] Upgraded Chapter Chapter 7 Status Lead District [GEOGRAPHIC_DATA]…" at bounding box center [570, 110] width 1105 height 64
click at [107, 345] on link "Prior / Alternate Names" at bounding box center [166, 354] width 232 height 27
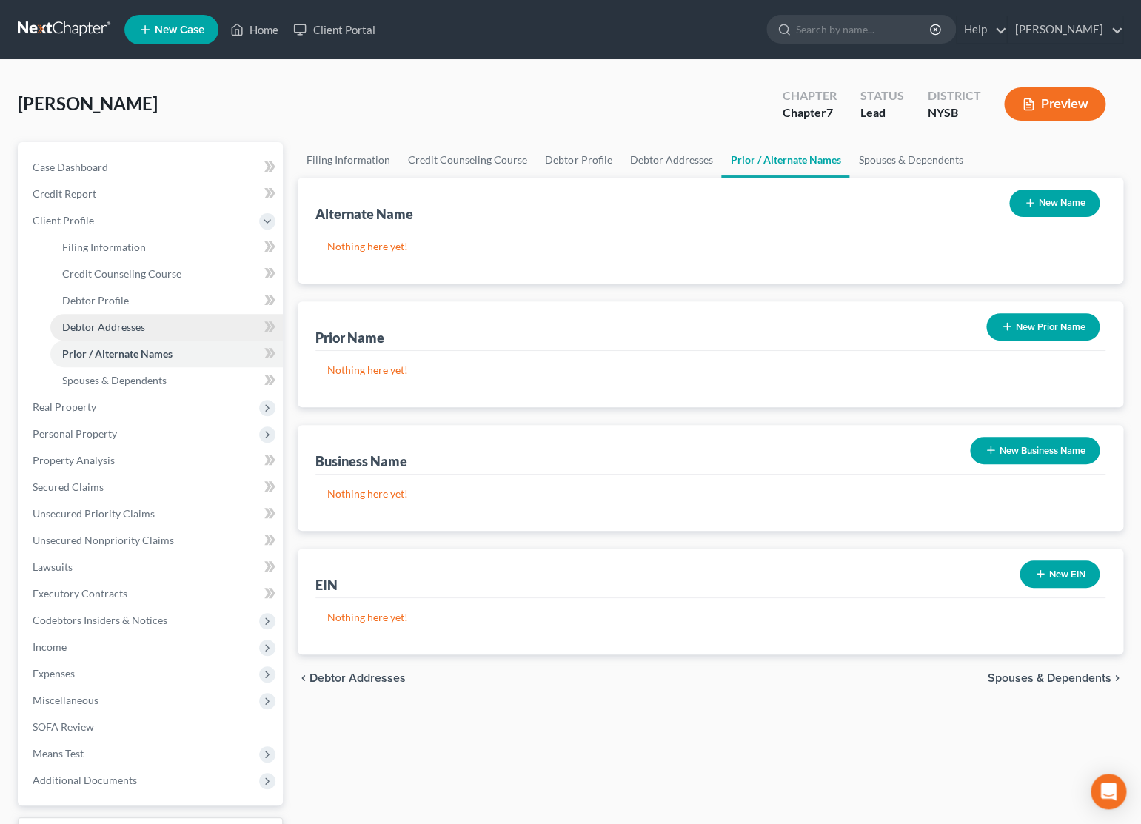
click at [118, 329] on span "Debtor Addresses" at bounding box center [103, 327] width 83 height 13
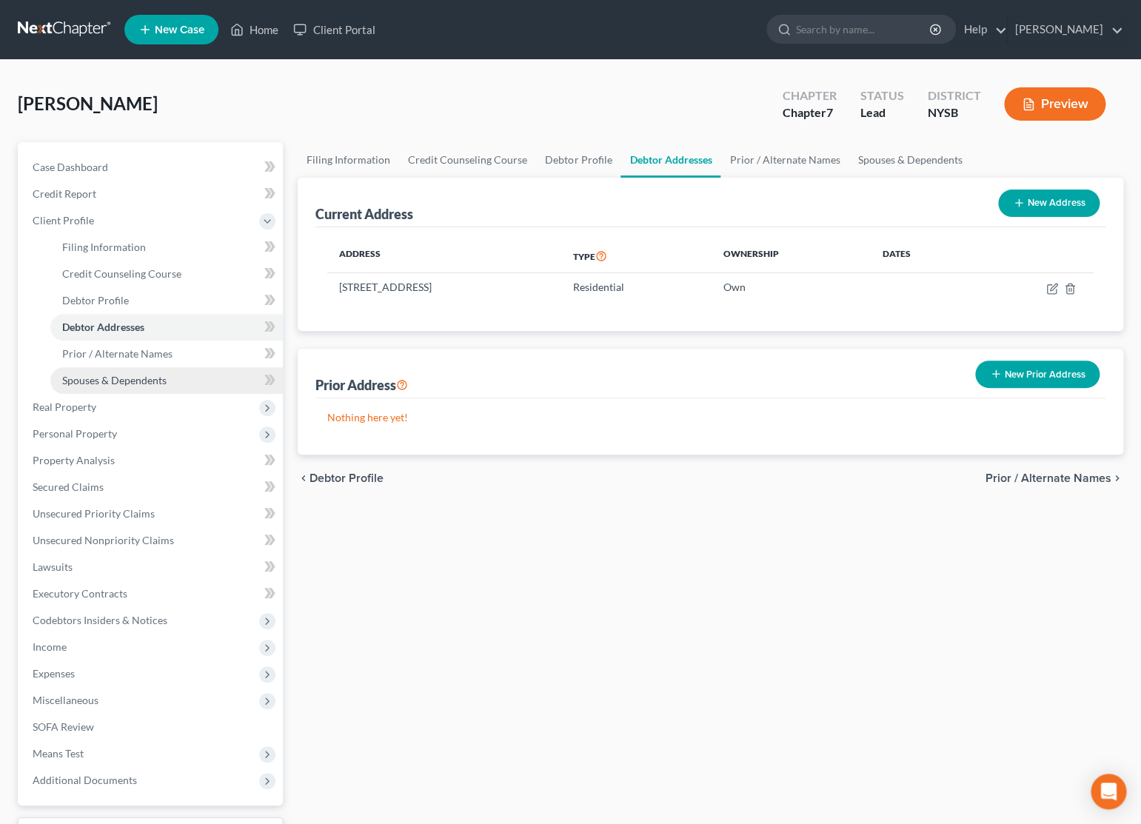
click at [149, 374] on span "Spouses & Dependents" at bounding box center [114, 380] width 104 height 13
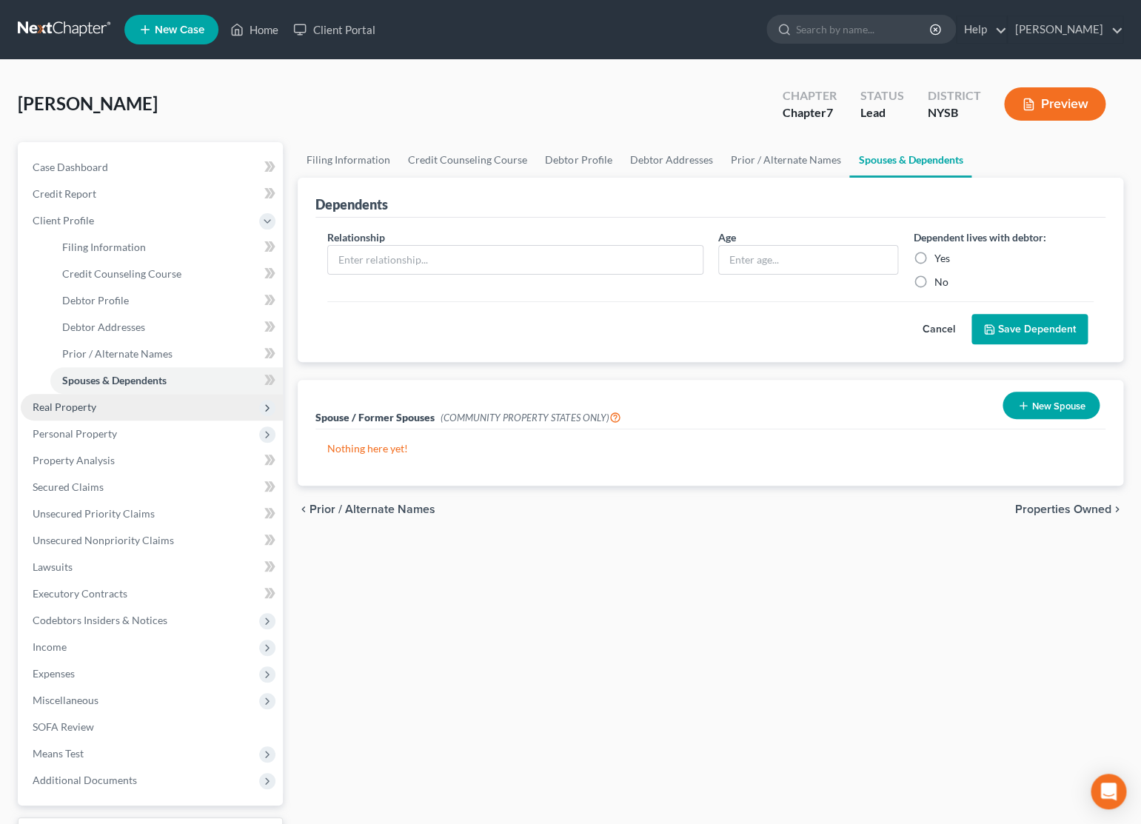
click at [76, 404] on span "Real Property" at bounding box center [65, 407] width 64 height 13
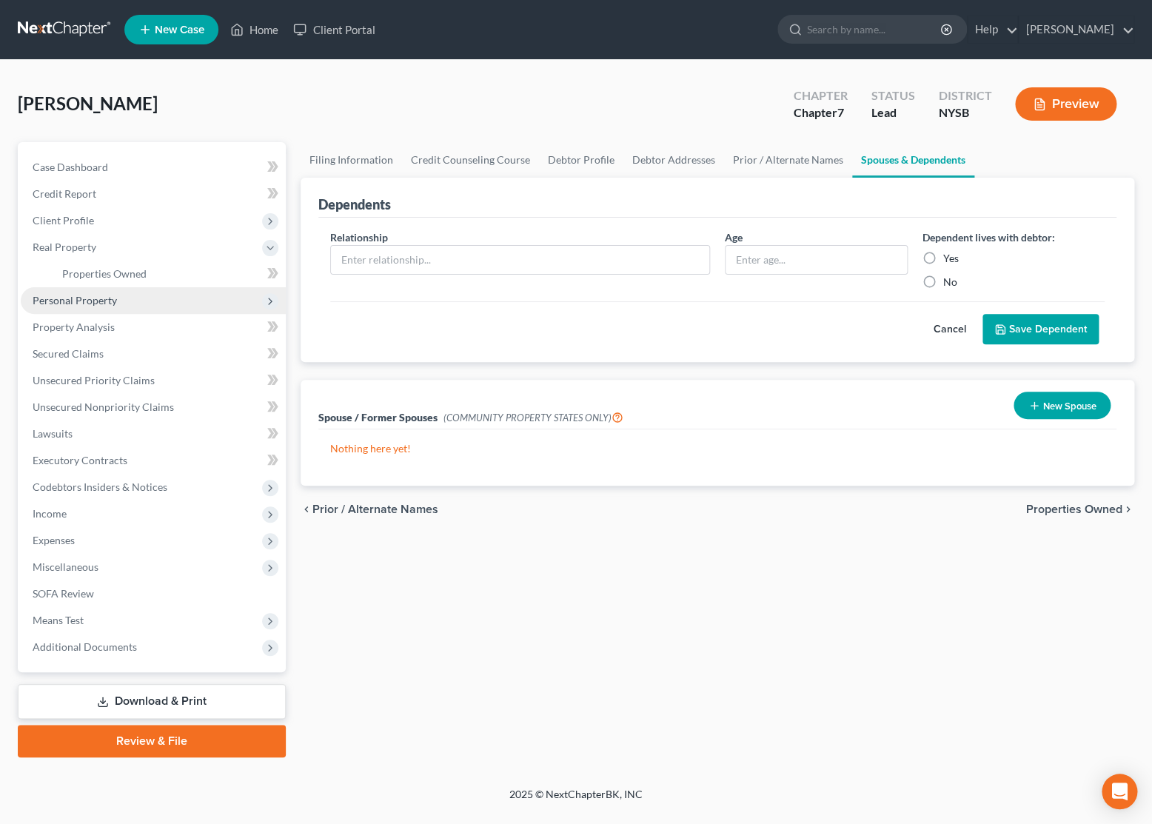
click at [94, 307] on span "Personal Property" at bounding box center [153, 300] width 265 height 27
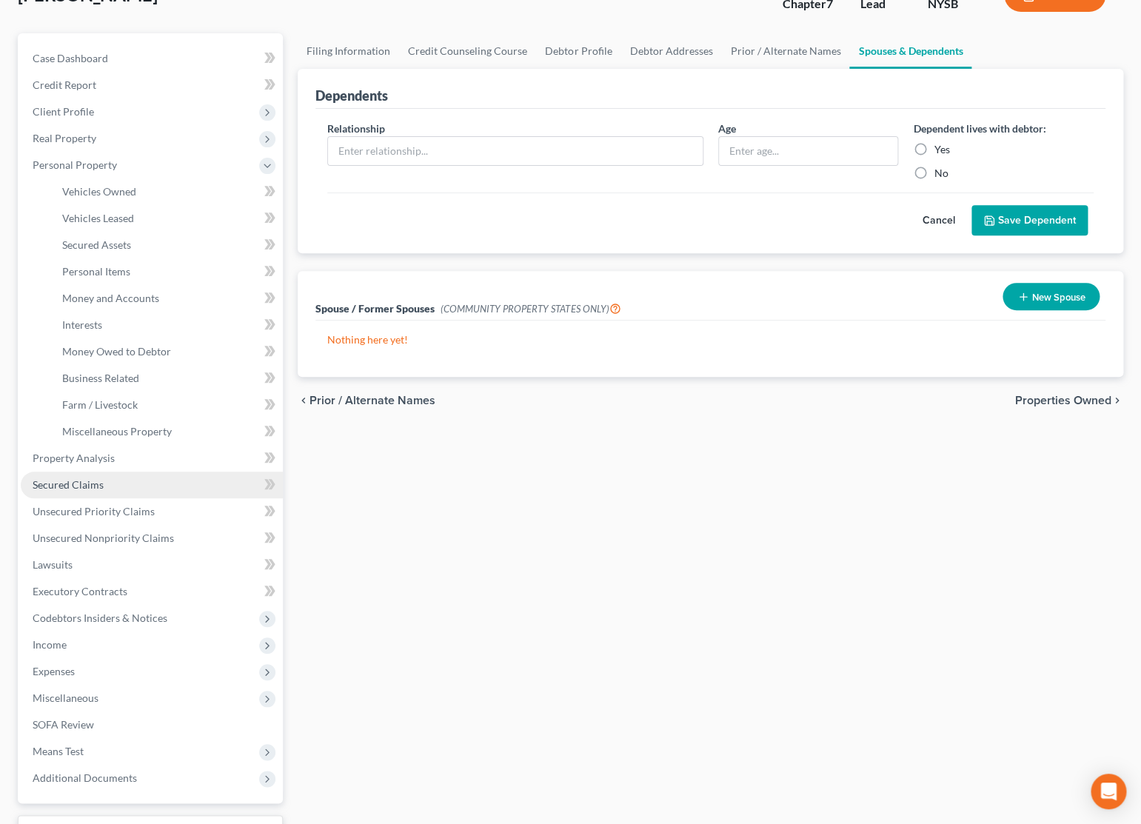
scroll to position [142, 0]
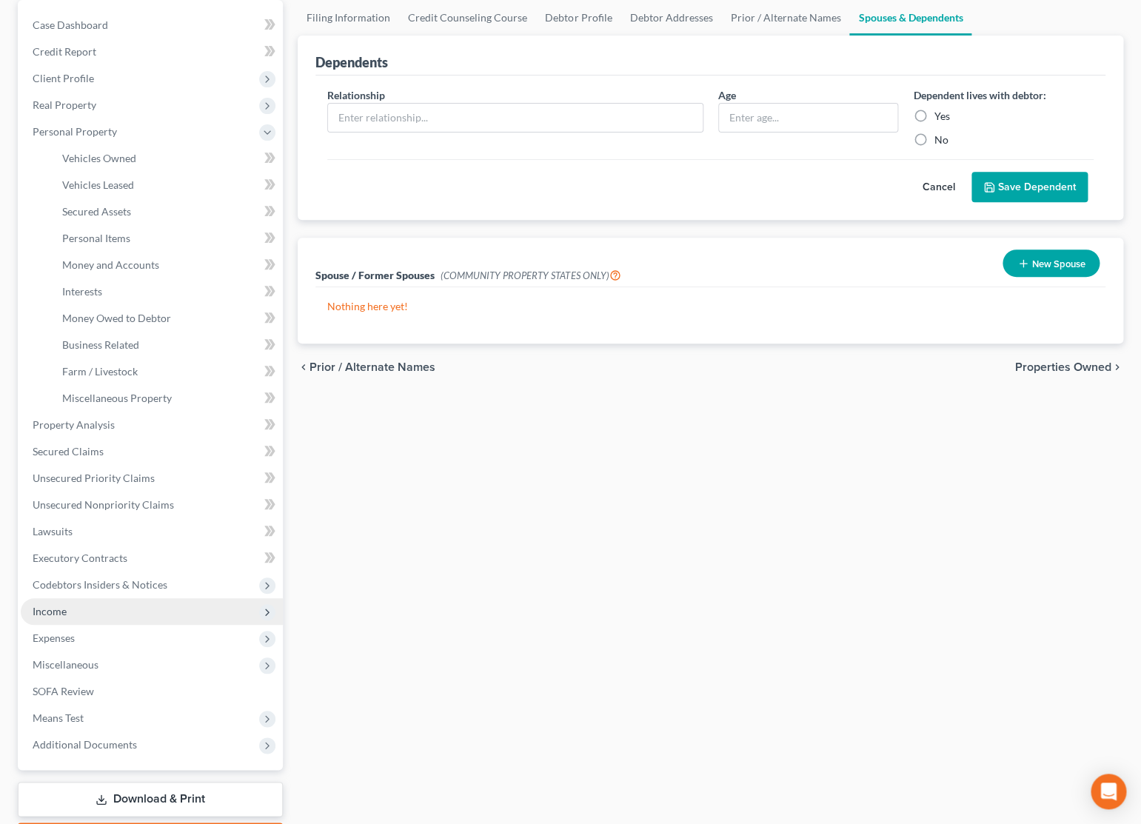
click at [61, 619] on span "Income" at bounding box center [152, 611] width 262 height 27
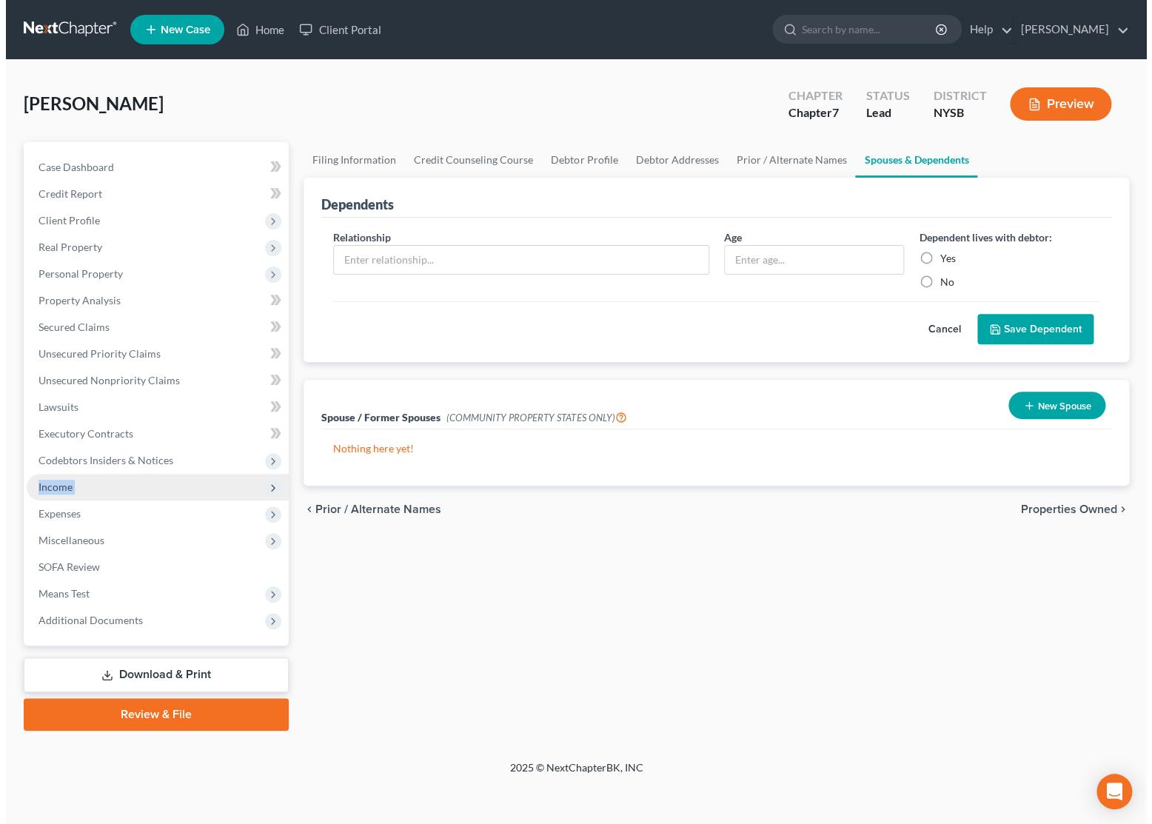
scroll to position [0, 0]
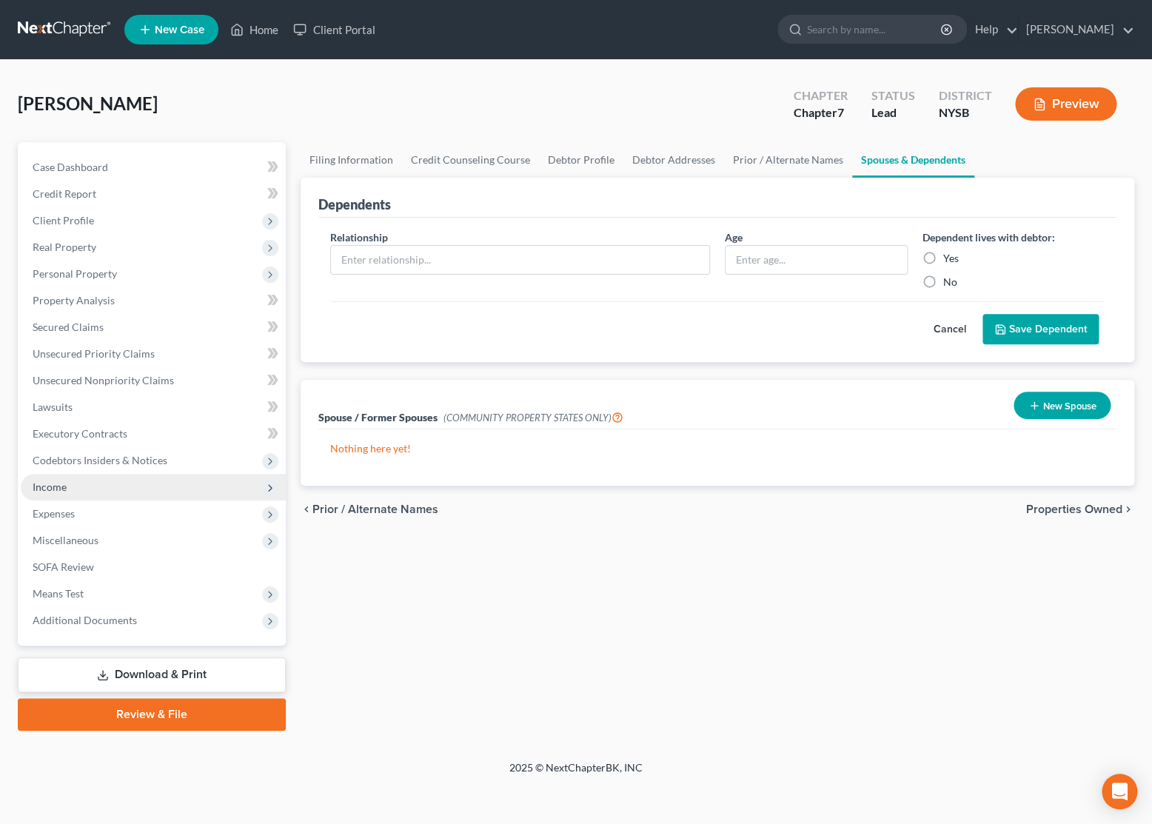
click at [265, 486] on icon at bounding box center [270, 488] width 12 height 12
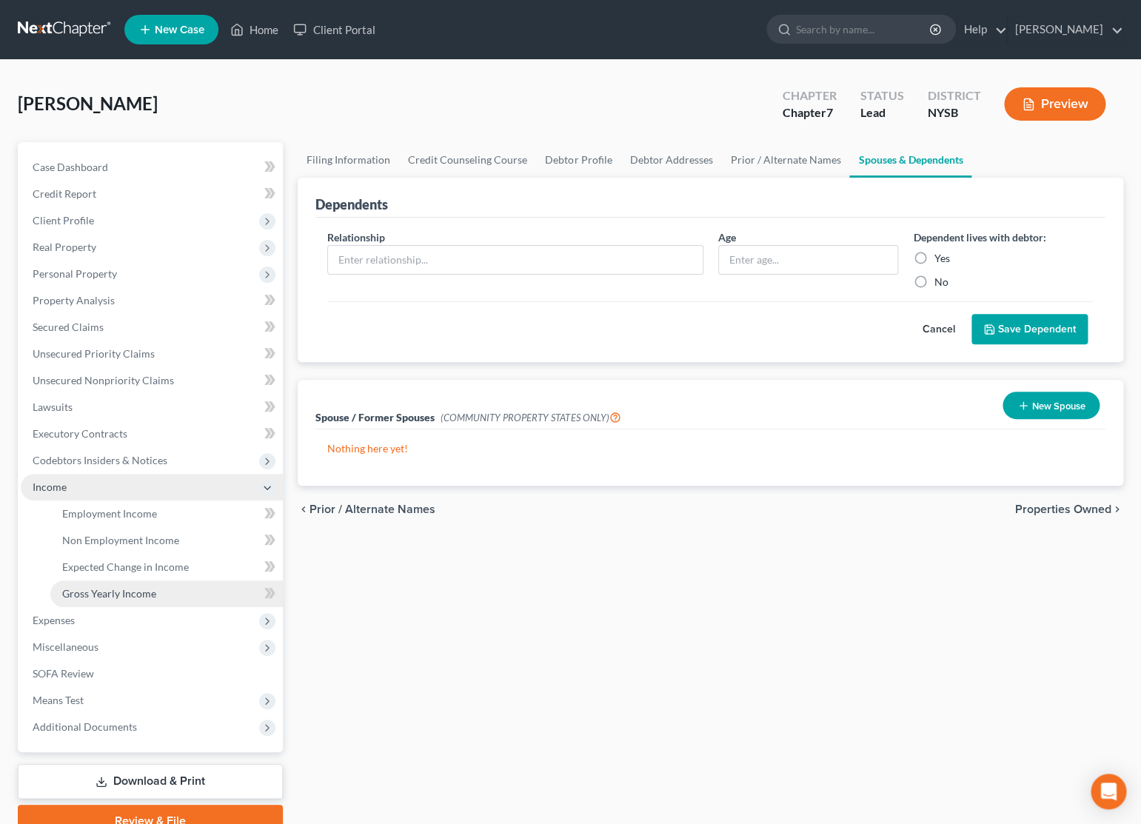
click at [130, 588] on span "Gross Yearly Income" at bounding box center [109, 593] width 94 height 13
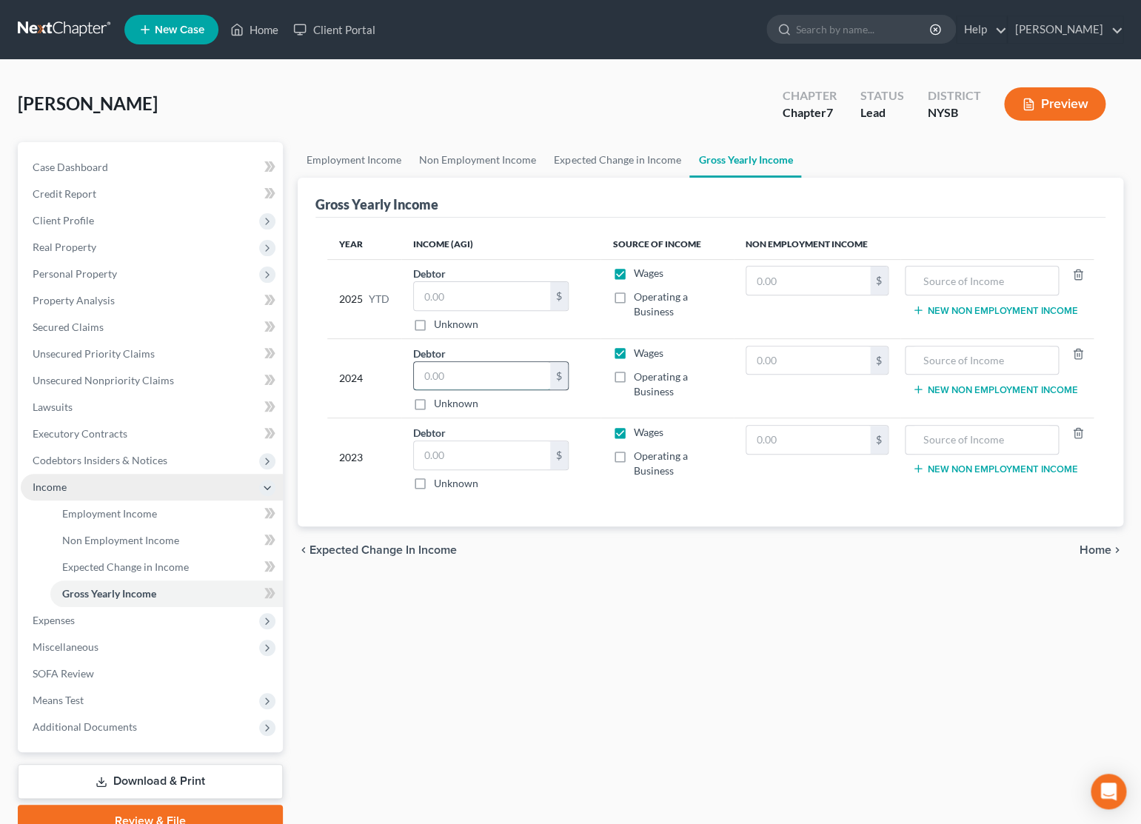
click at [520, 372] on input "text" at bounding box center [482, 376] width 136 height 28
type input "18,459.00"
click at [495, 450] on input "text" at bounding box center [482, 455] width 136 height 28
type input "14,649.00"
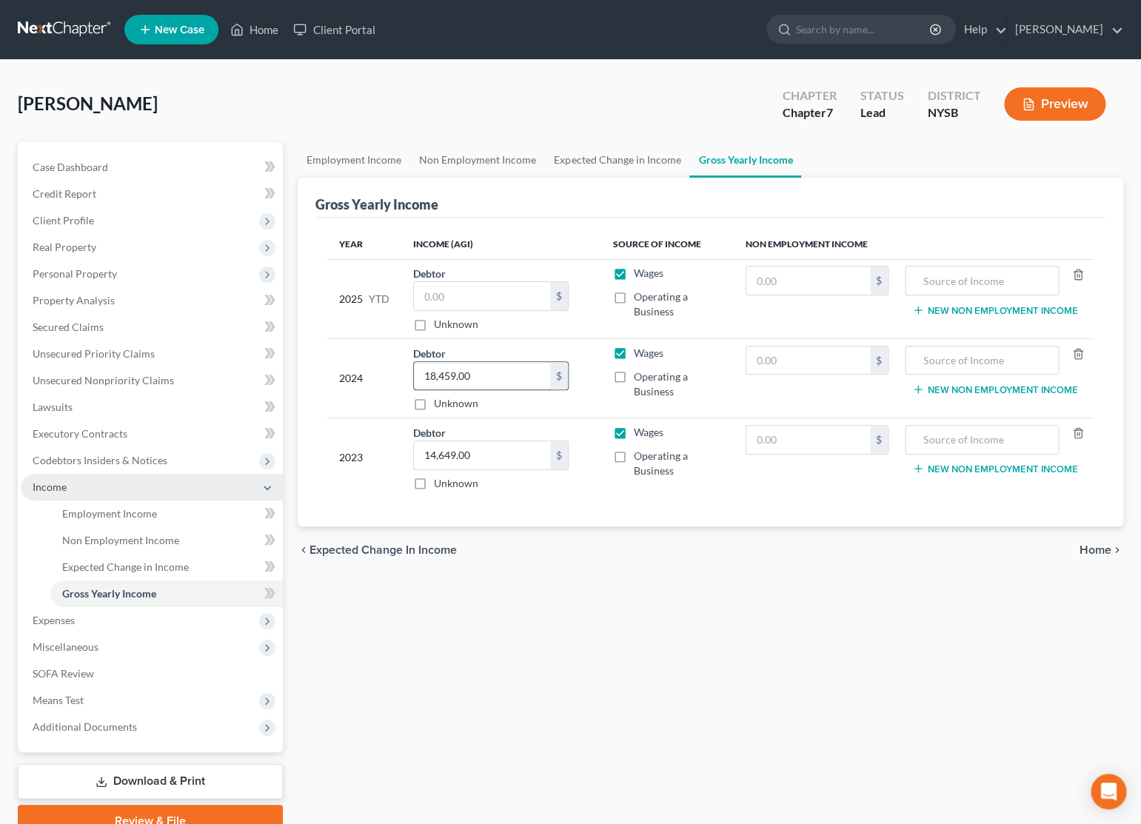
drag, startPoint x: 496, startPoint y: 380, endPoint x: 409, endPoint y: 358, distance: 89.2
click at [414, 362] on input "18,459.00" at bounding box center [482, 376] width 136 height 28
click at [409, 358] on td "Debtor 18,459.00 $ Unknown Balance Undetermined 18,459.00 $ Unknown" at bounding box center [500, 377] width 199 height 79
drag, startPoint x: 481, startPoint y: 383, endPoint x: 471, endPoint y: 384, distance: 10.5
click at [471, 384] on input "18,459.00" at bounding box center [482, 376] width 136 height 28
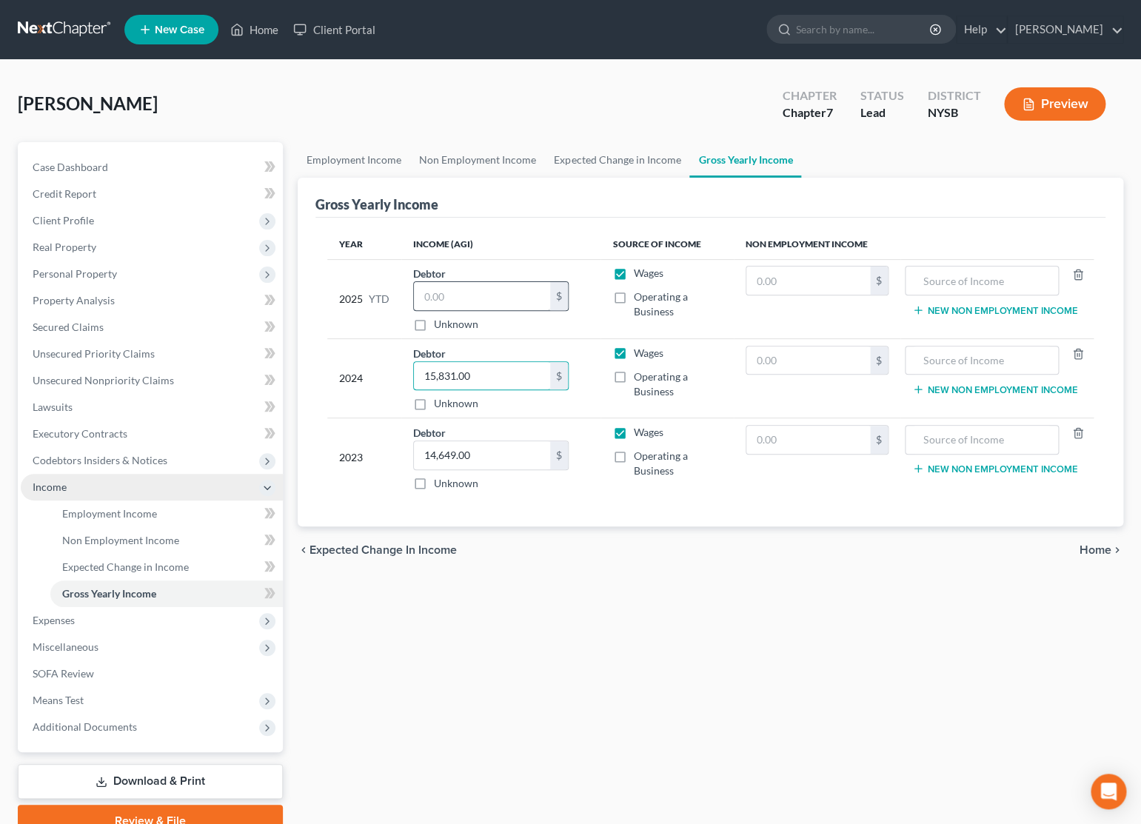
type input "15,831.00"
click at [490, 307] on input "text" at bounding box center [482, 296] width 136 height 28
type input "13,000.00"
click at [159, 508] on link "Employment Income" at bounding box center [166, 514] width 232 height 27
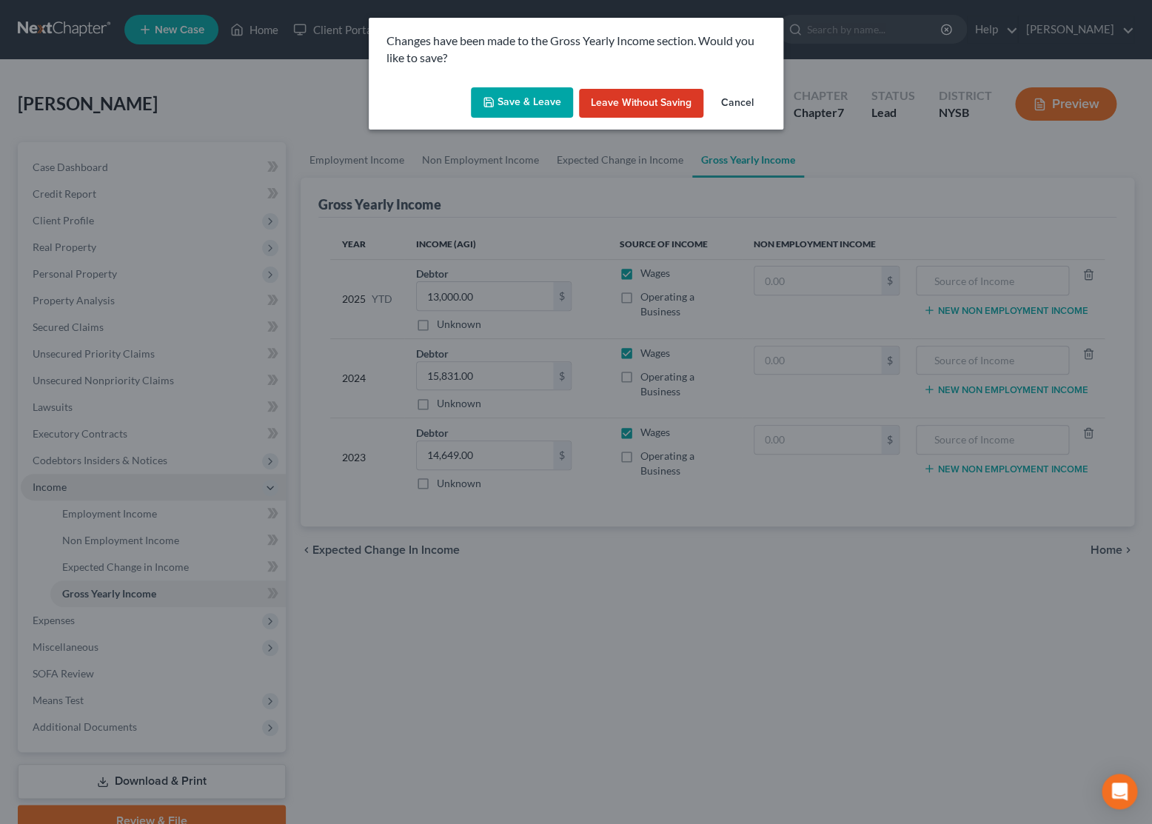
click at [558, 107] on button "Save & Leave" at bounding box center [522, 102] width 102 height 31
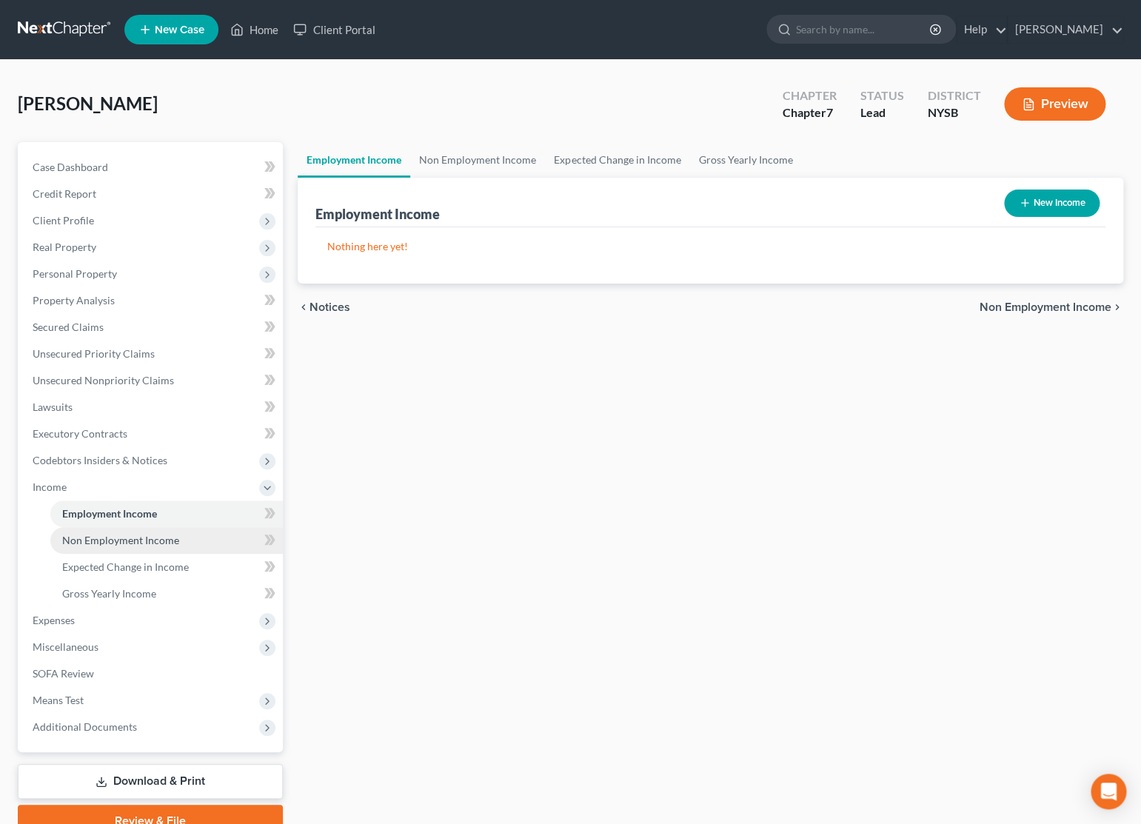
click at [168, 534] on span "Non Employment Income" at bounding box center [120, 540] width 117 height 13
click at [1025, 206] on icon "button" at bounding box center [1025, 203] width 12 height 12
select select "0"
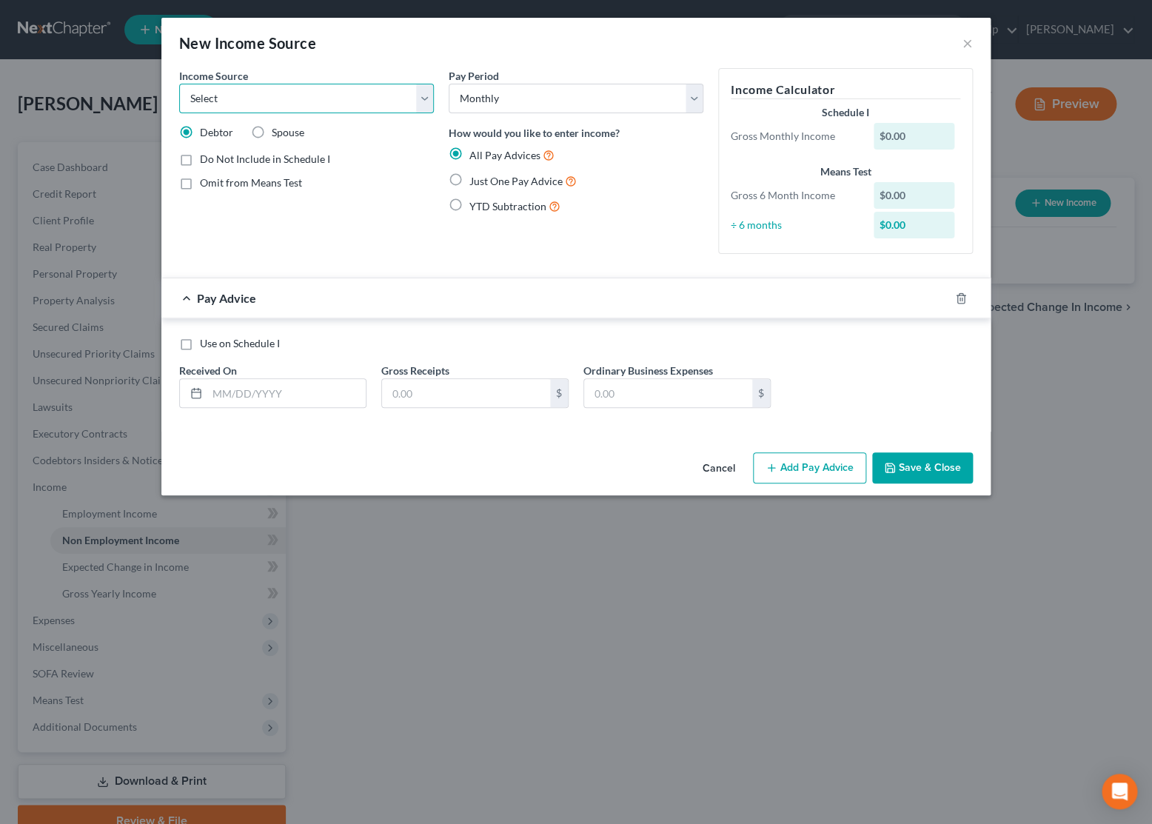
select select "4"
click option "Social Security / Social Security Disability" at bounding box center [0, 0] width 0 height 0
click at [469, 181] on label "Just One Pay Advice" at bounding box center [522, 181] width 107 height 17
click at [475, 181] on input "Just One Pay Advice" at bounding box center [480, 178] width 10 height 10
radio input "true"
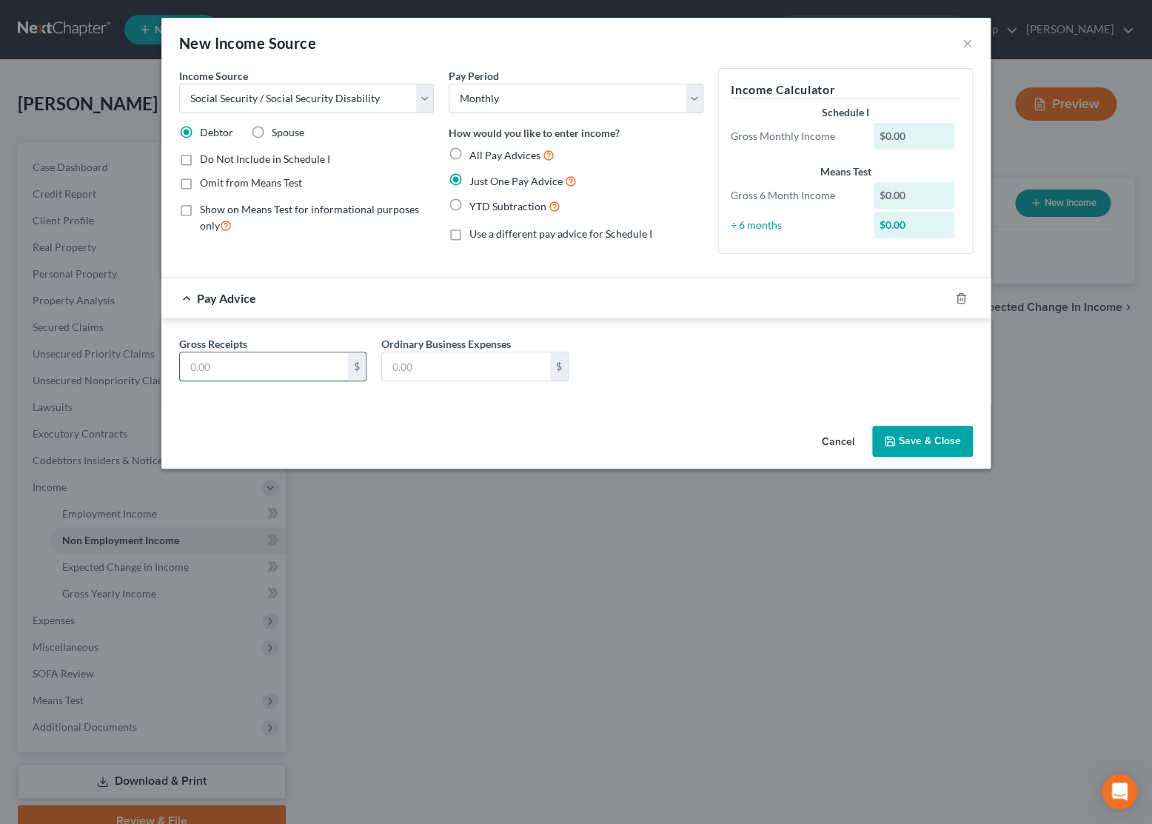
click at [253, 375] on input "text" at bounding box center [264, 366] width 168 height 28
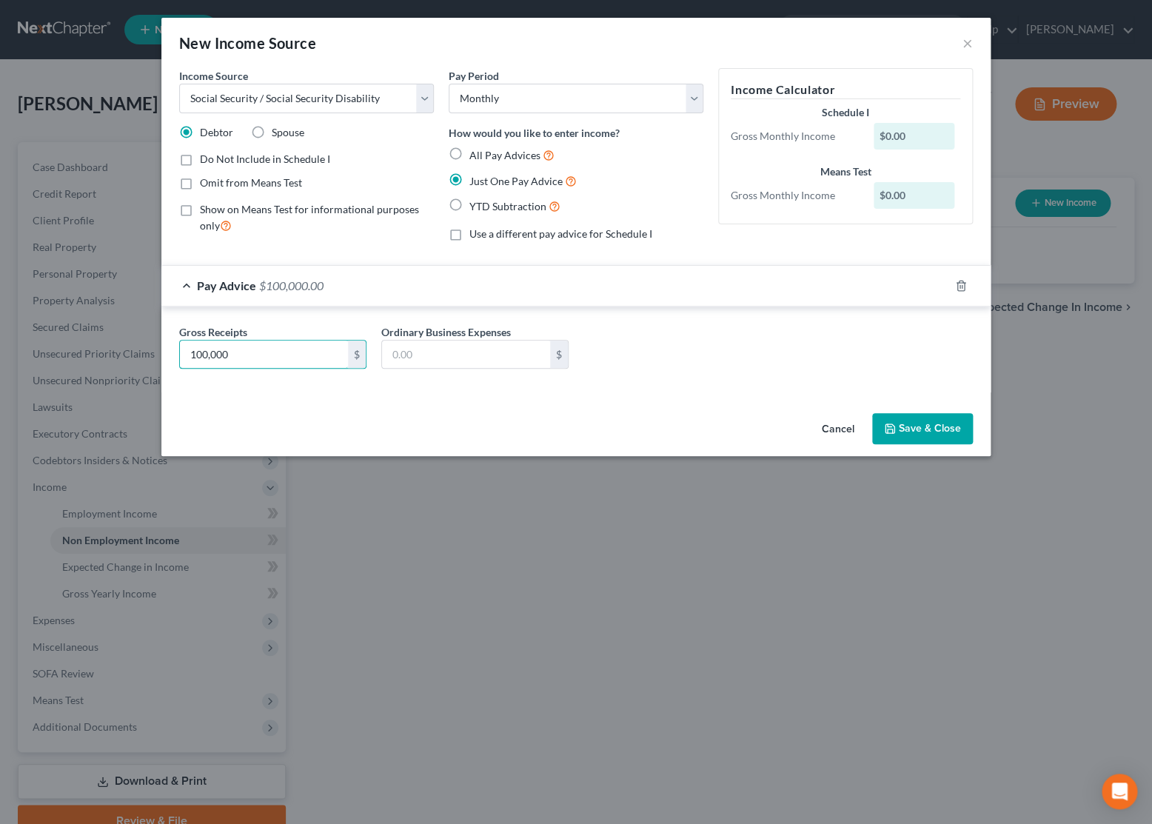
type input "100,000"
click at [908, 435] on button "Save & Close" at bounding box center [922, 428] width 101 height 31
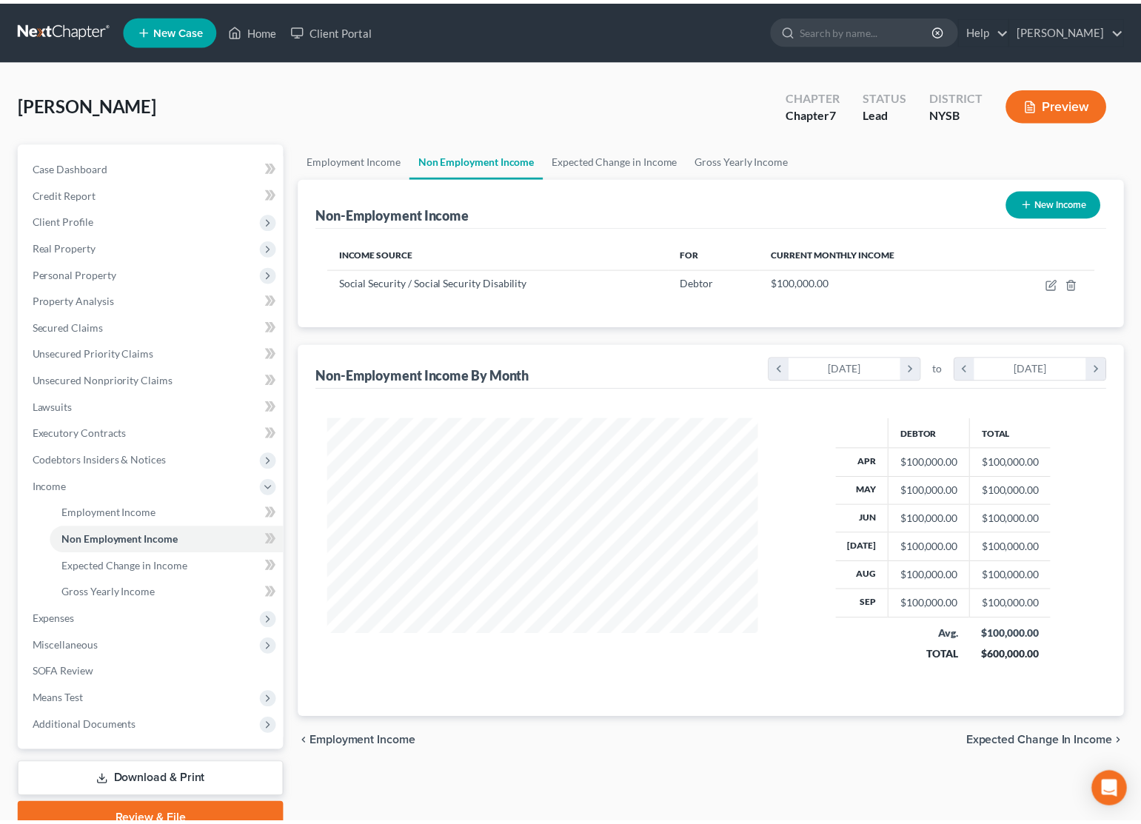
scroll to position [740128, 739930]
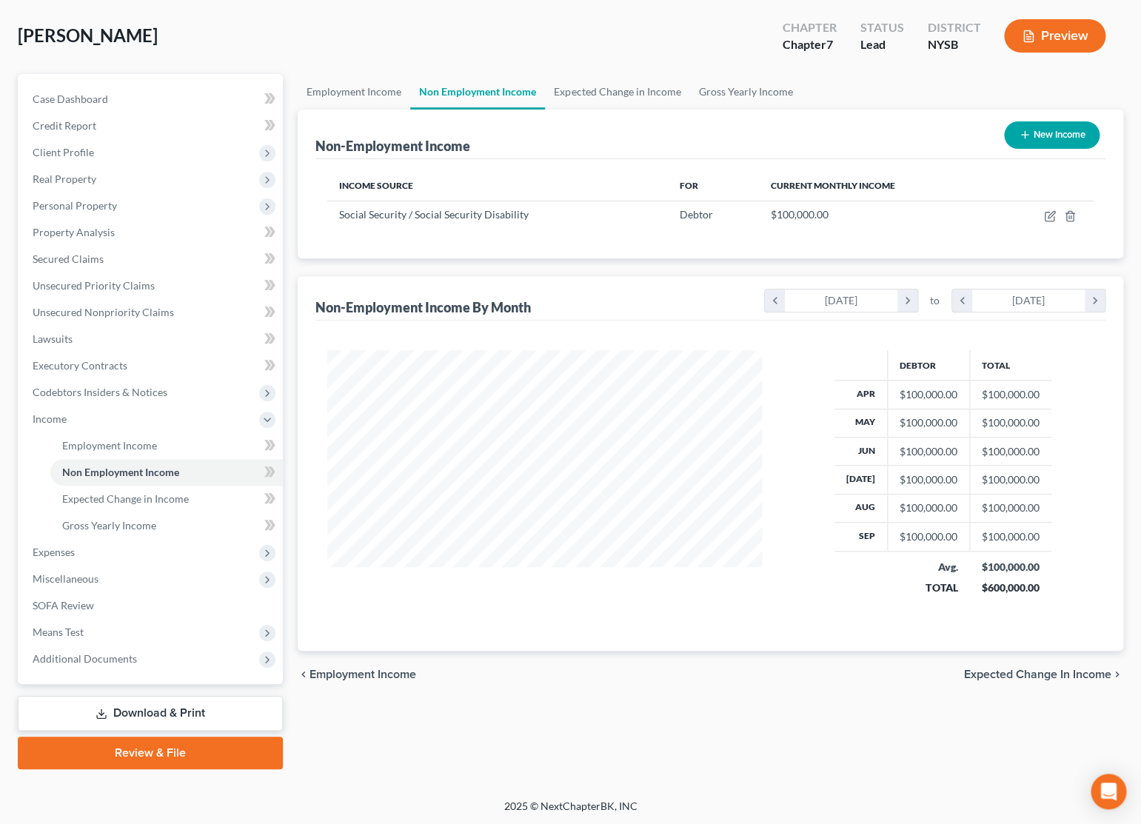
click at [170, 704] on link "Download & Print" at bounding box center [150, 713] width 265 height 35
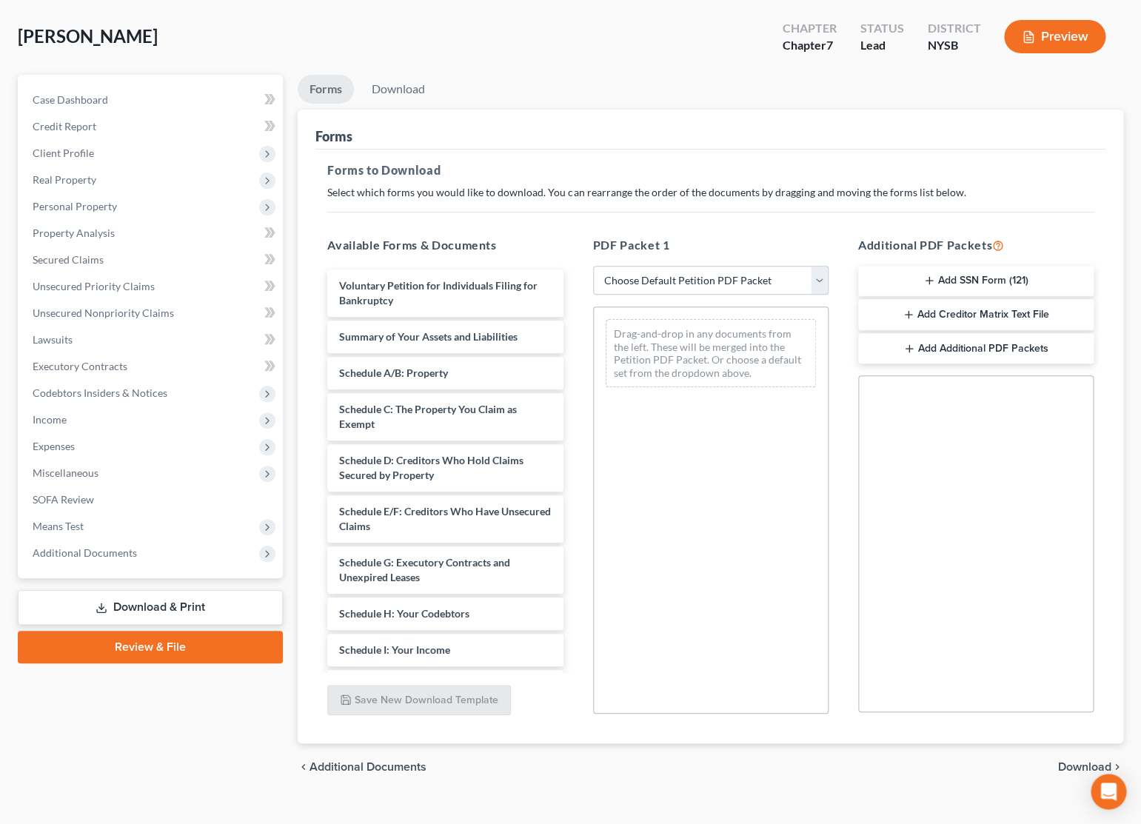
scroll to position [90, 0]
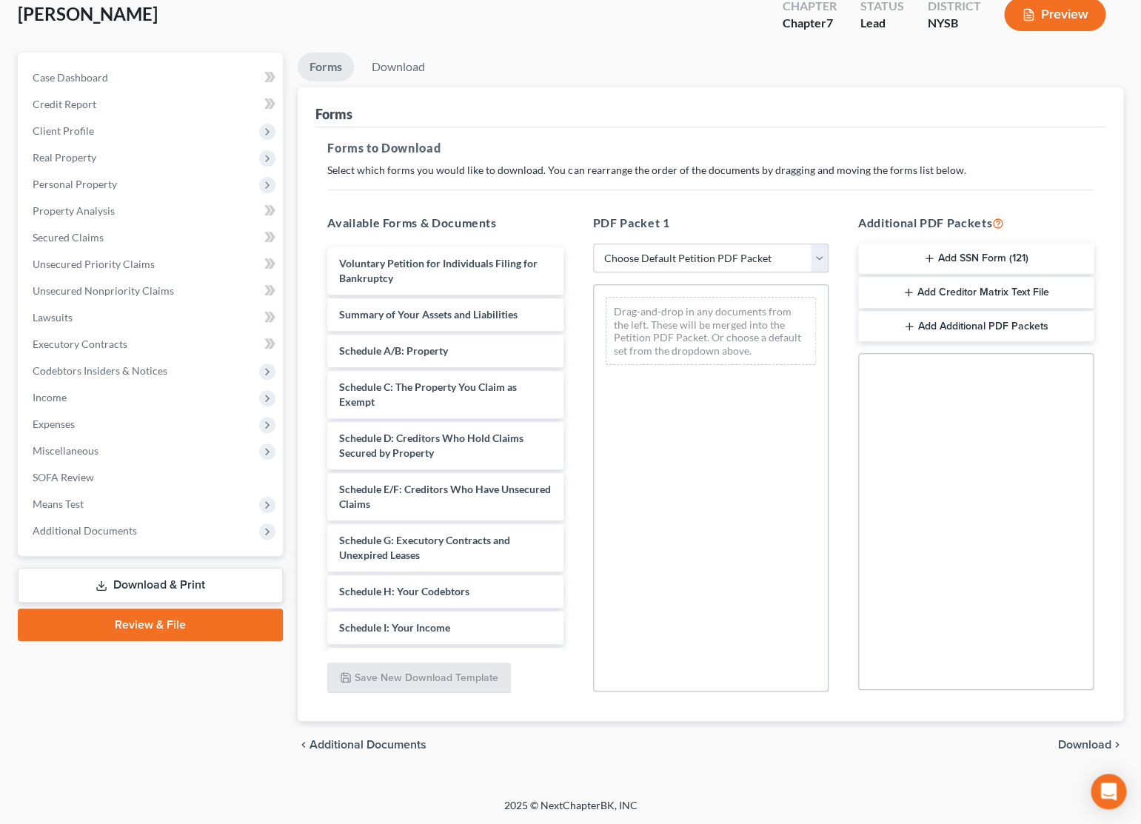
click at [1081, 740] on span "Download" at bounding box center [1084, 745] width 53 height 12
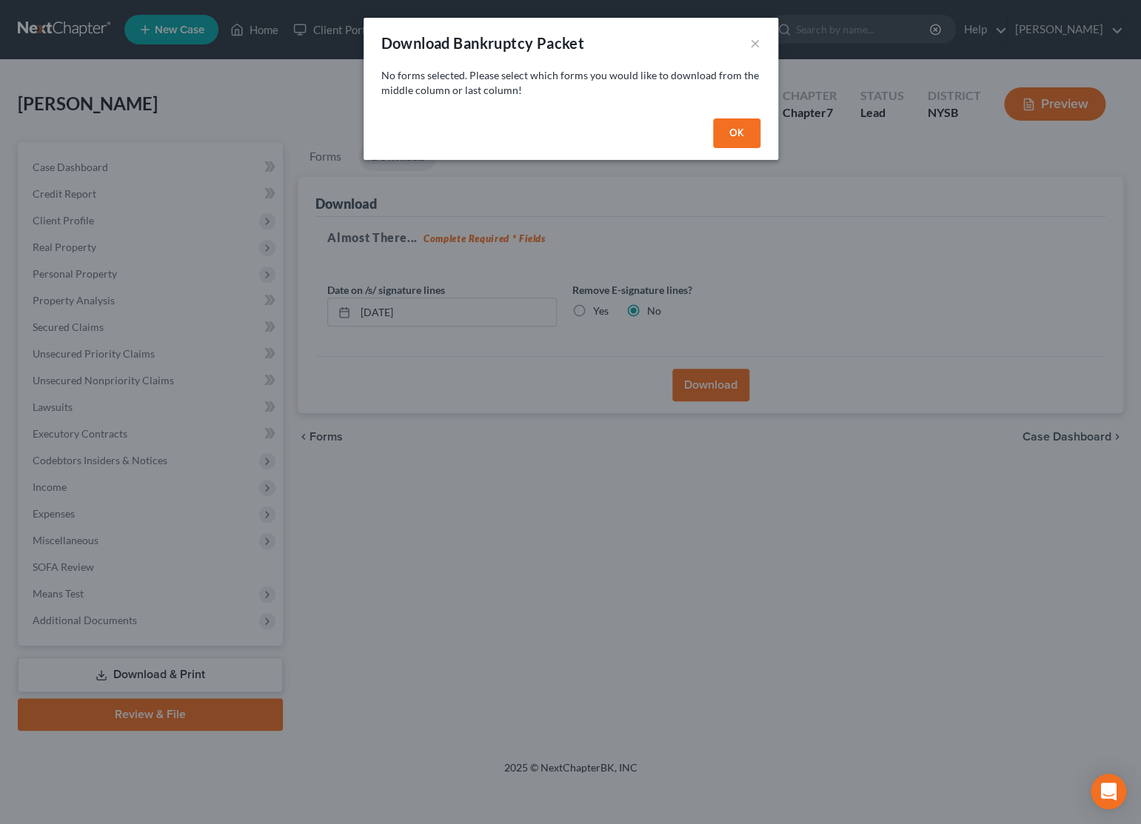
scroll to position [0, 0]
click at [726, 129] on button "OK" at bounding box center [741, 133] width 47 height 30
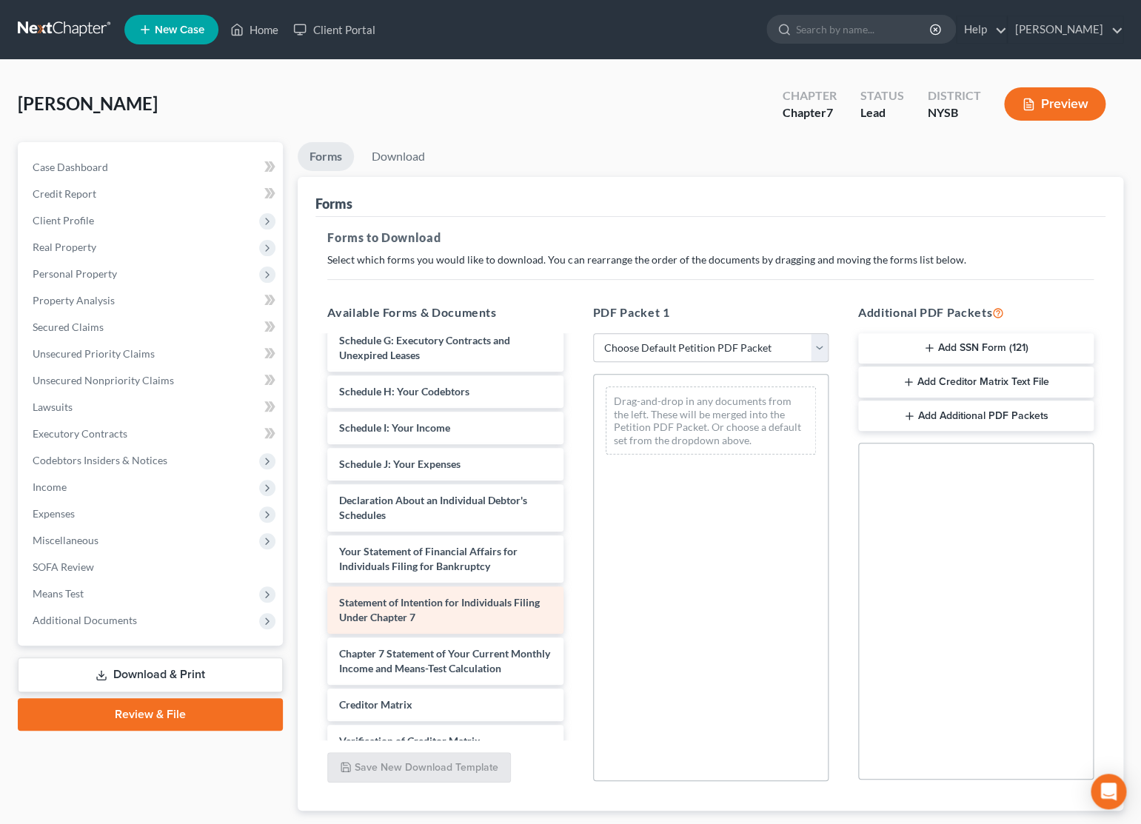
scroll to position [412, 0]
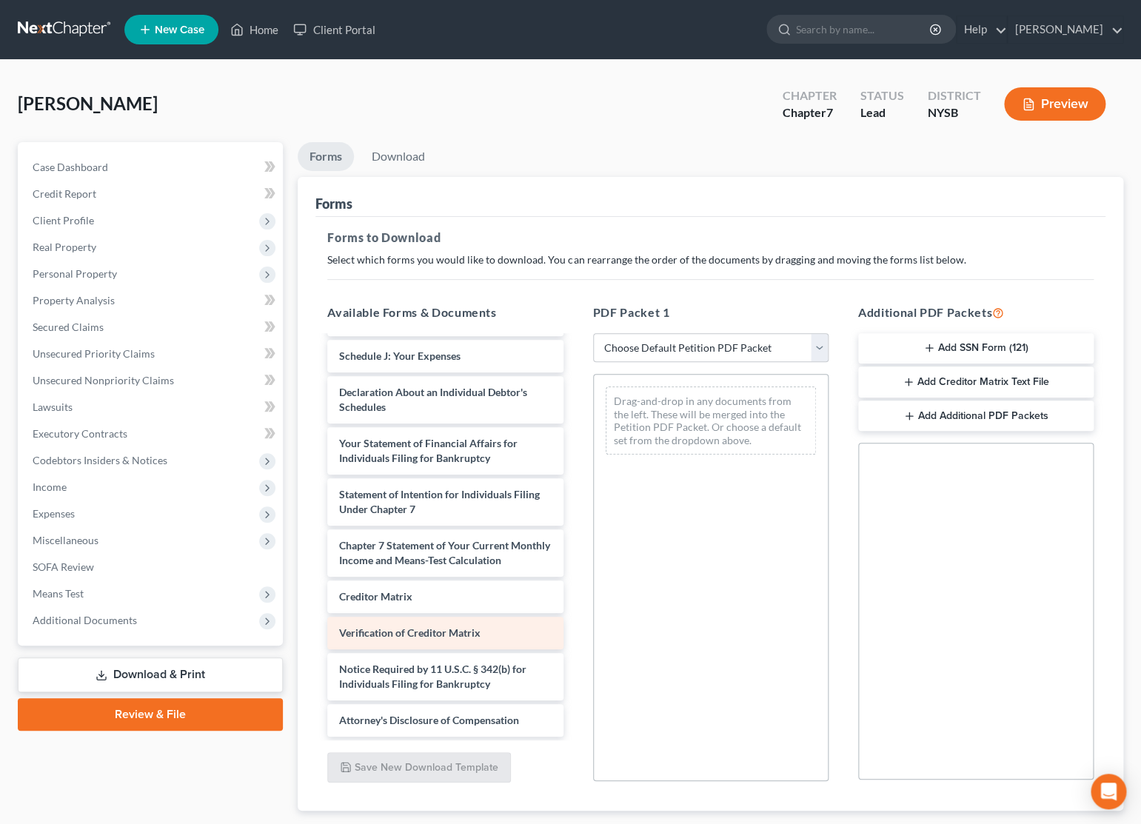
click at [424, 639] on div "Verification of Creditor Matrix" at bounding box center [444, 633] width 235 height 33
click at [423, 636] on span "Verification of Creditor Matrix" at bounding box center [409, 632] width 141 height 13
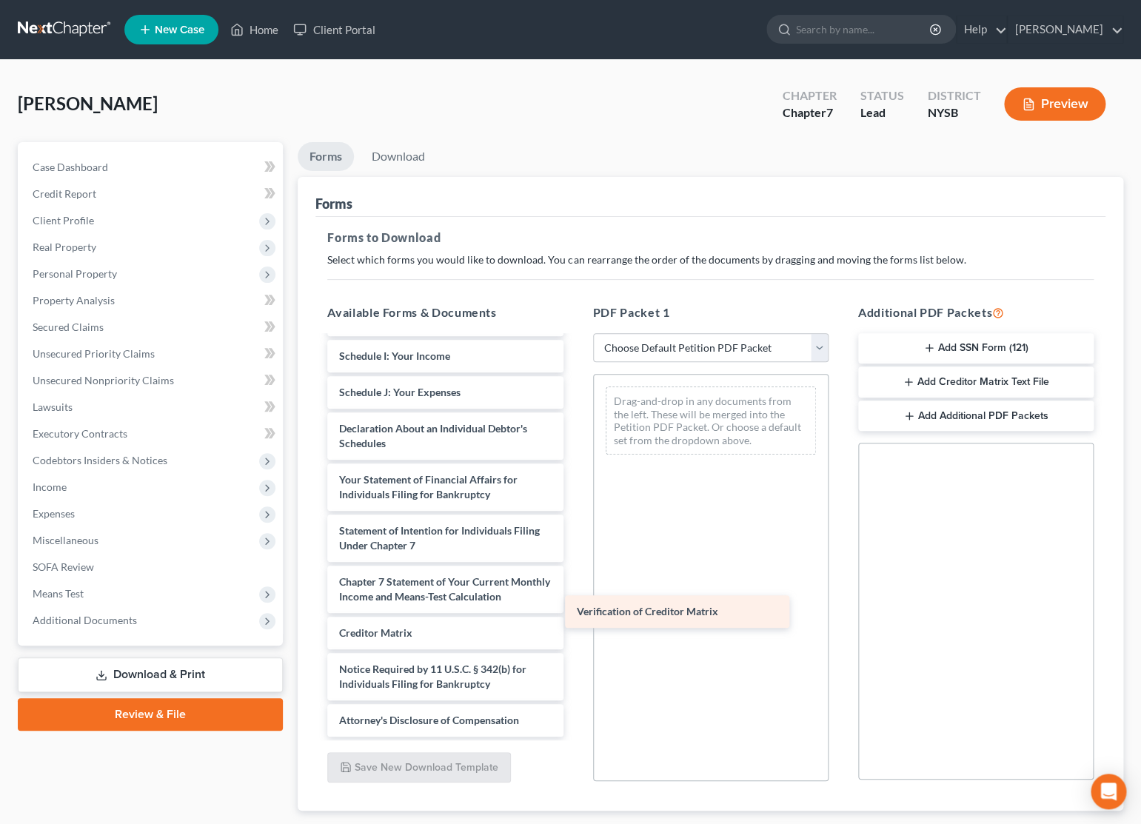
scroll to position [376, 0]
drag, startPoint x: 426, startPoint y: 635, endPoint x: 695, endPoint y: 617, distance: 269.4
click at [575, 617] on div "Verification of Creditor Matrix Voluntary Petition for Individuals Filing for B…" at bounding box center [444, 356] width 259 height 761
click at [695, 617] on span "Verification of Creditor Matrix" at bounding box center [682, 612] width 141 height 13
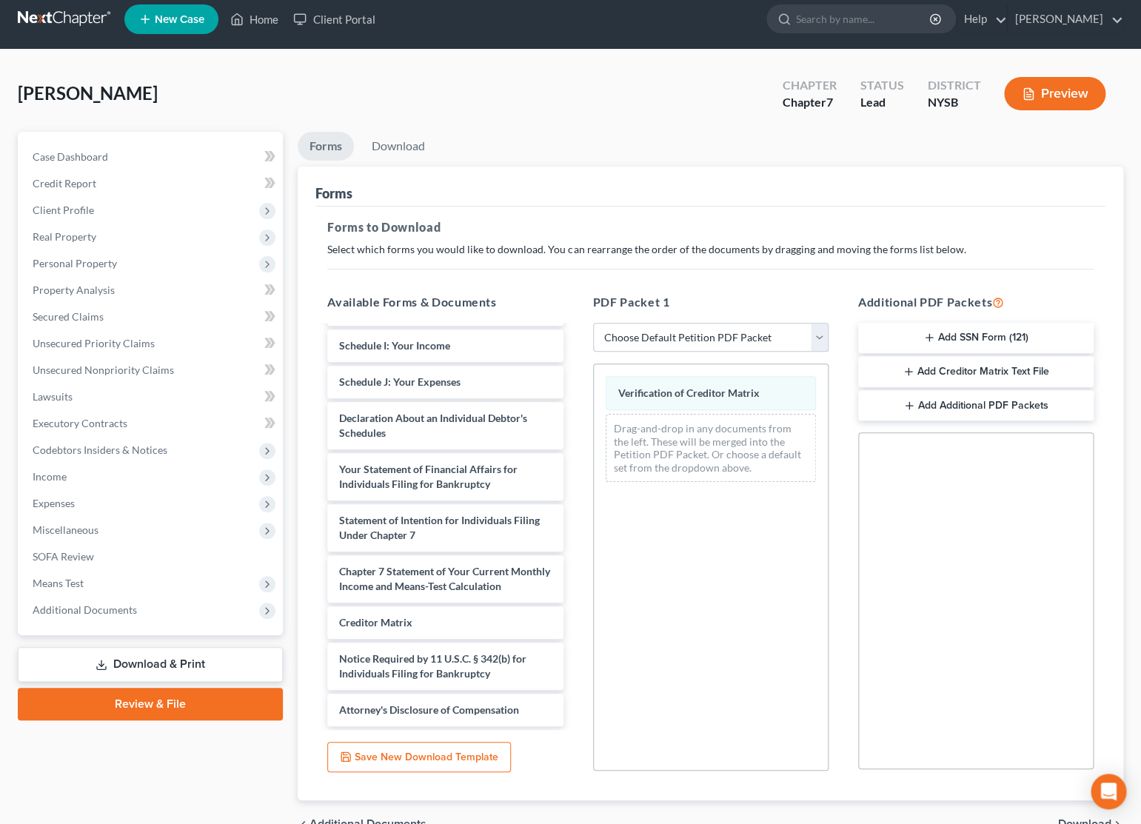
scroll to position [90, 0]
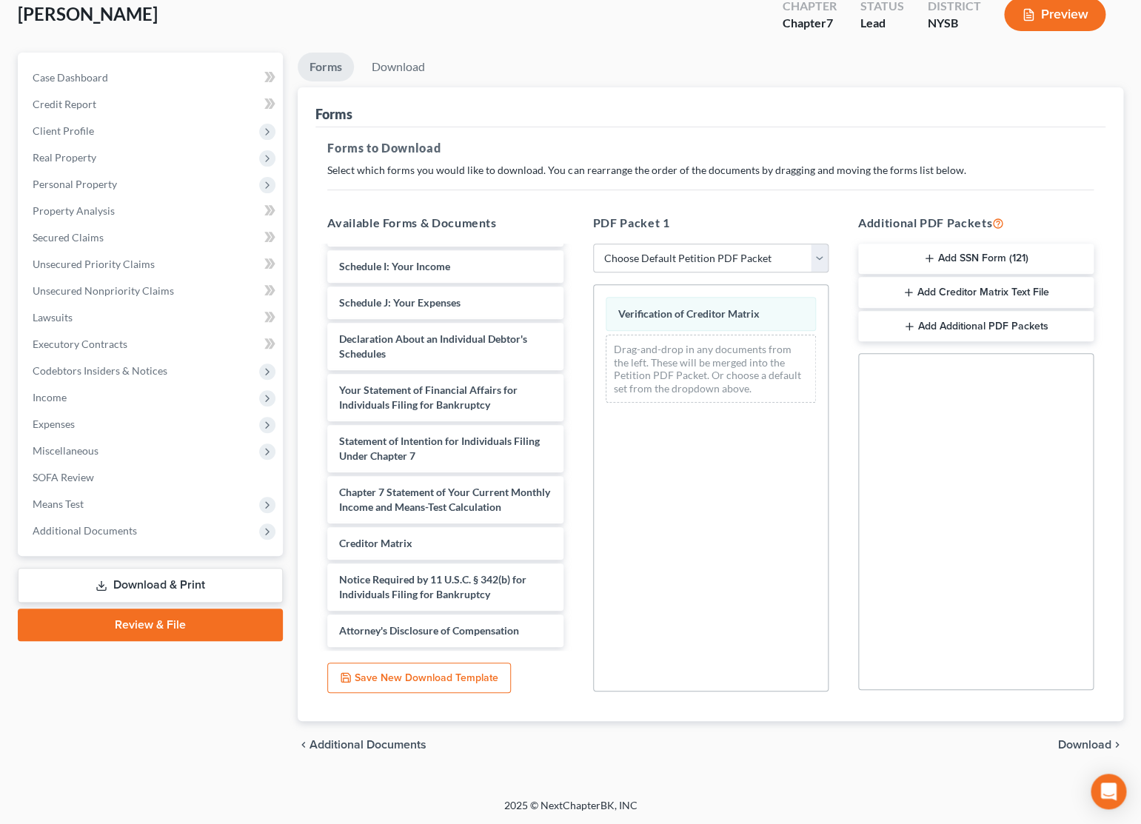
click at [1069, 744] on span "Download" at bounding box center [1084, 745] width 53 height 12
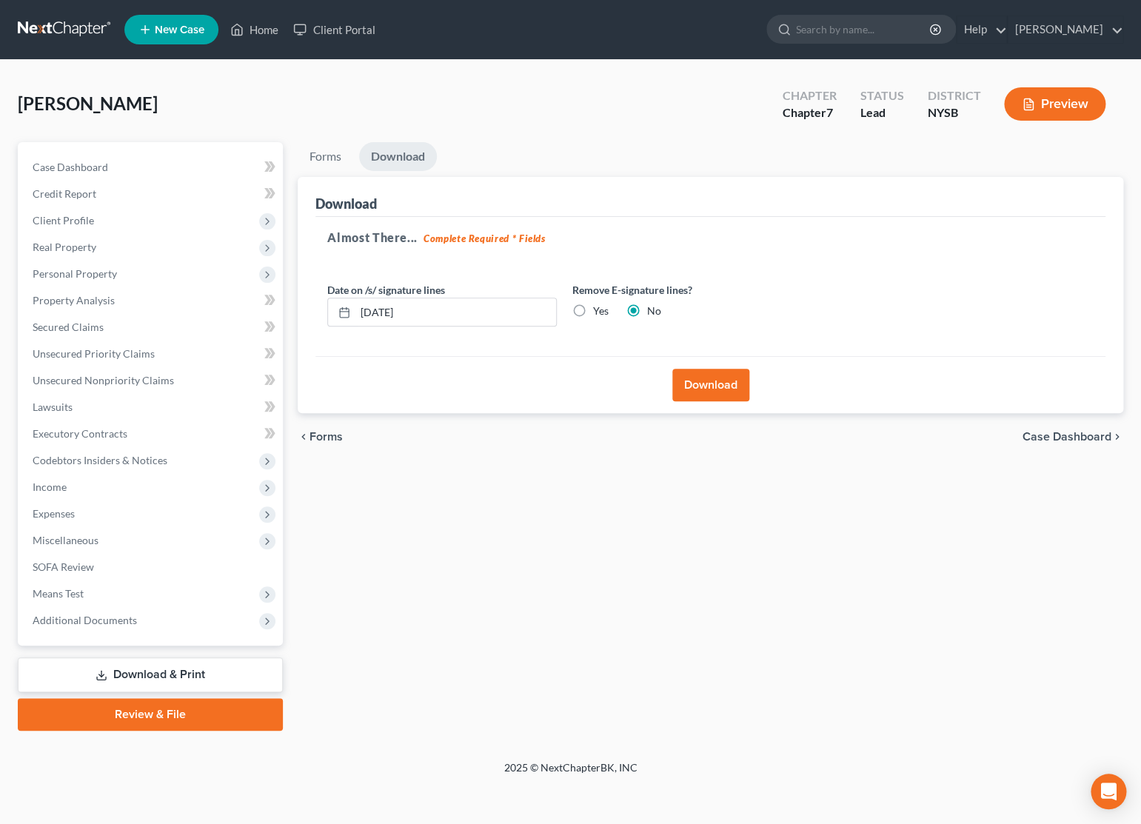
scroll to position [0, 0]
click at [595, 311] on label "Yes" at bounding box center [603, 311] width 16 height 15
click at [601, 311] on input "Yes" at bounding box center [606, 309] width 10 height 10
radio input "true"
radio input "false"
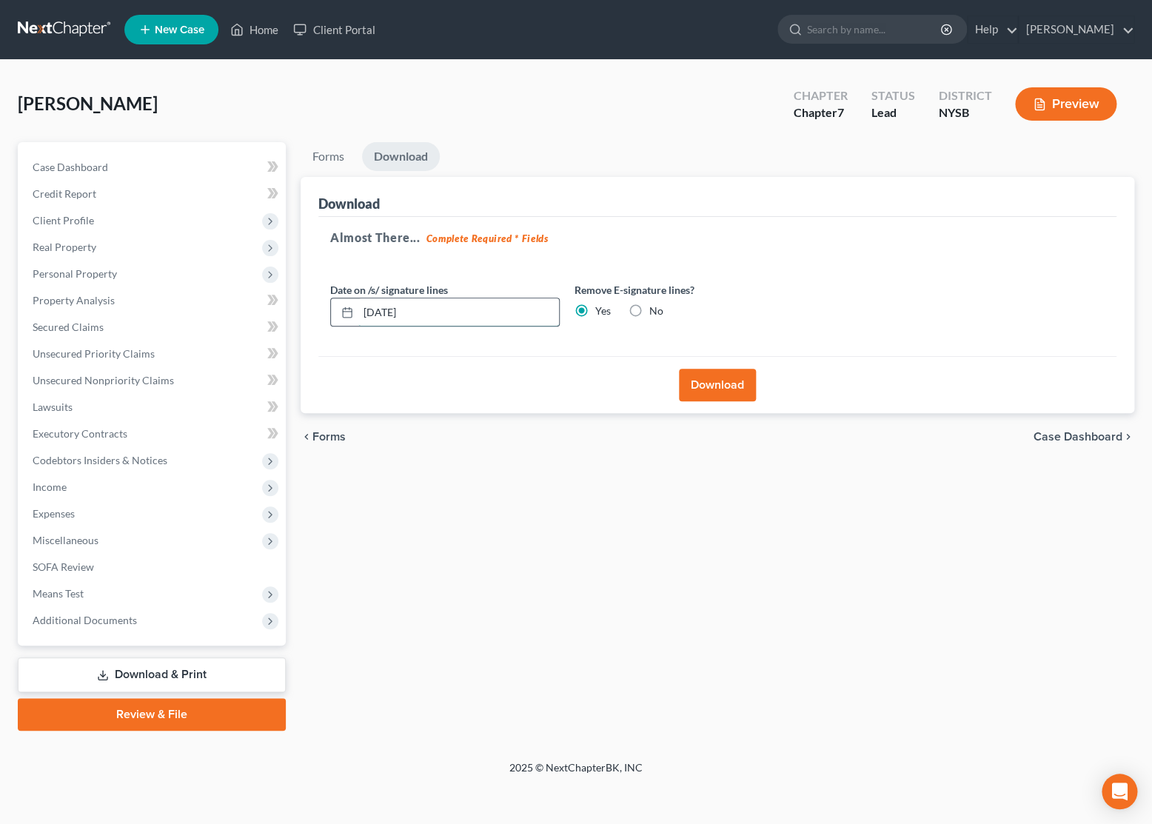
click at [392, 313] on input "[DATE]" at bounding box center [458, 312] width 201 height 28
type input "10/01/20250"
click at [697, 377] on button "Download" at bounding box center [717, 385] width 77 height 33
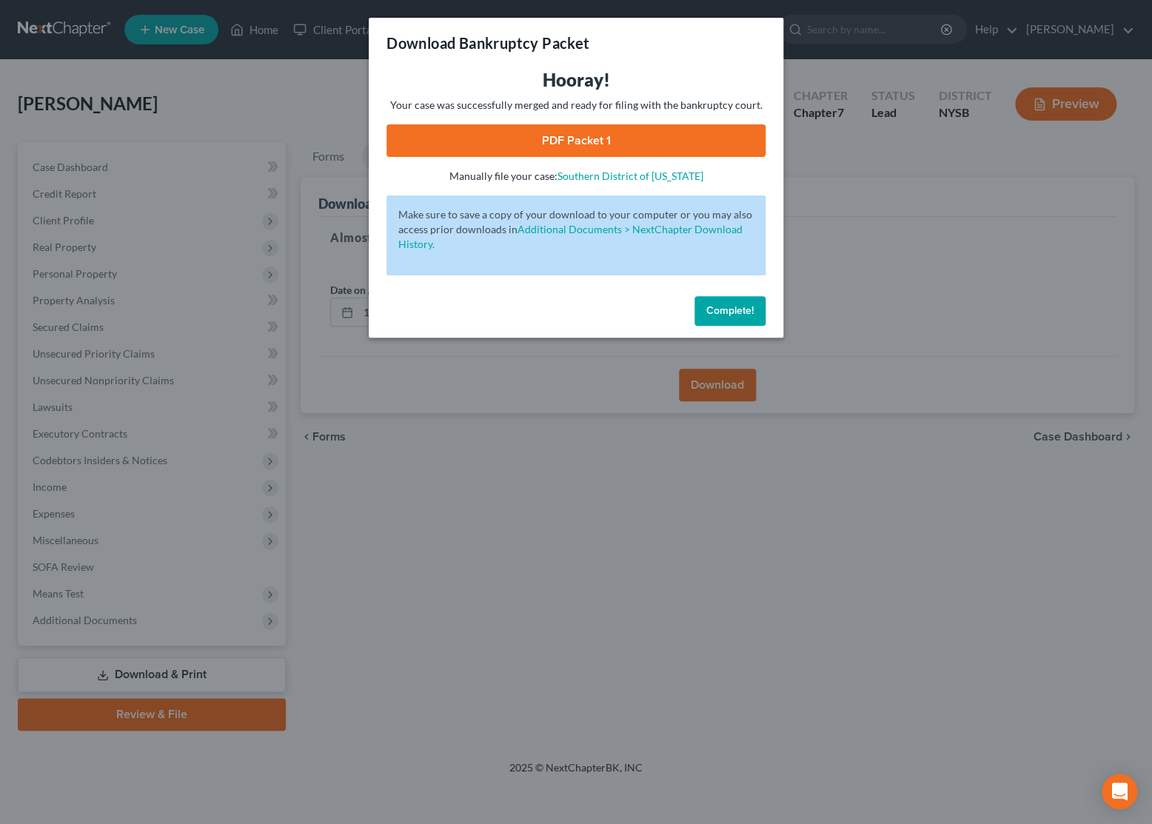
click at [730, 309] on span "Complete!" at bounding box center [729, 310] width 47 height 13
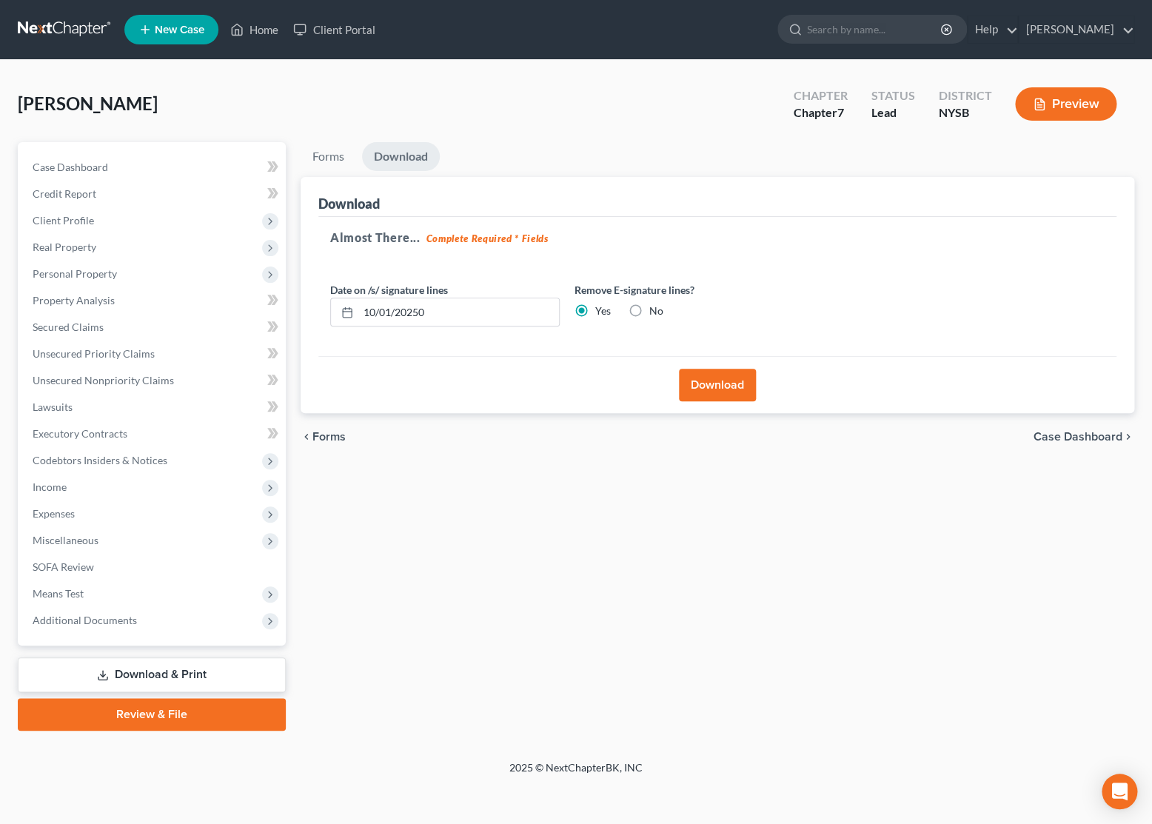
click at [140, 672] on link "Download & Print" at bounding box center [152, 674] width 268 height 35
click at [711, 386] on button "Download" at bounding box center [717, 385] width 77 height 33
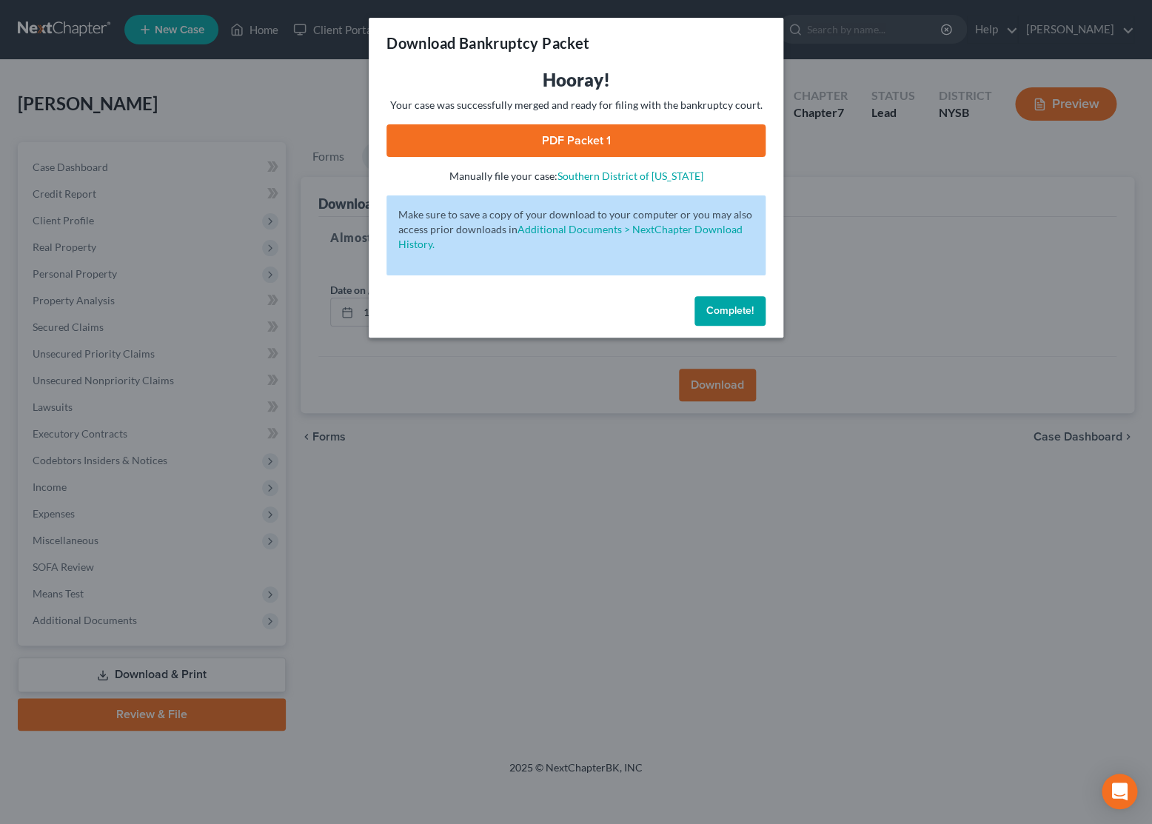
click at [745, 314] on span "Complete!" at bounding box center [729, 310] width 47 height 13
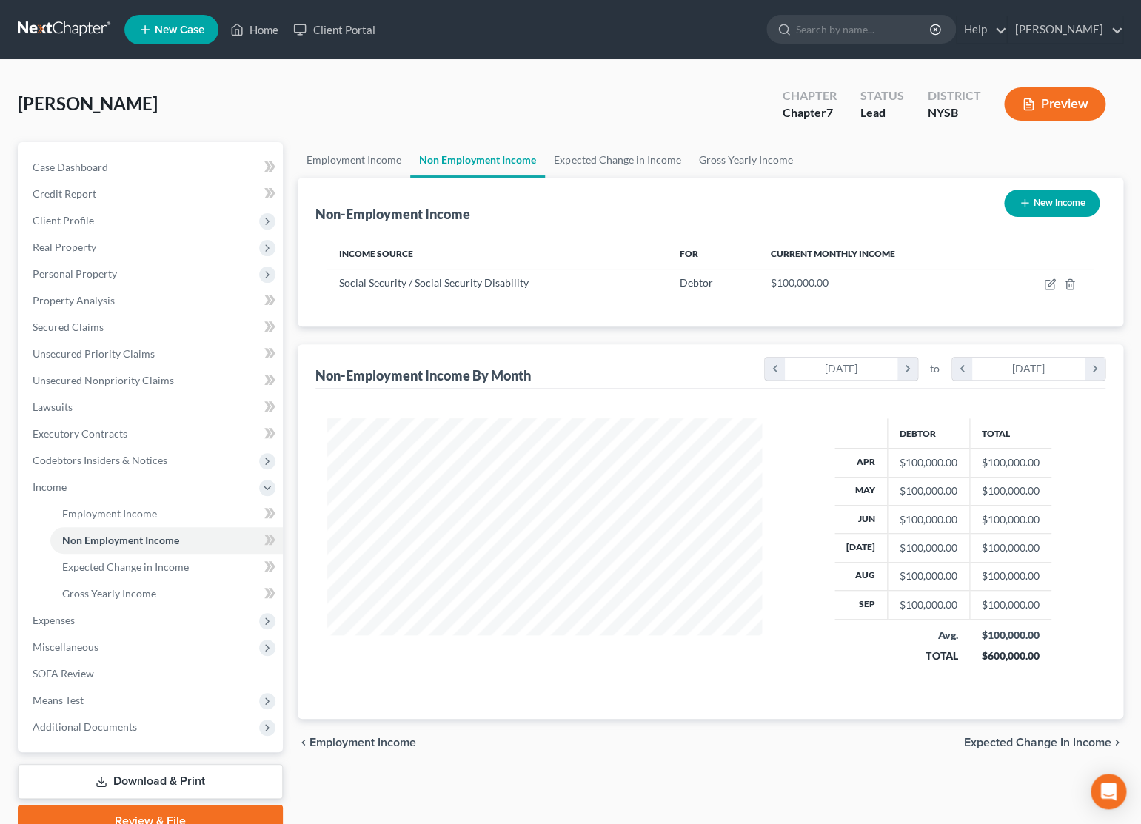
scroll to position [265, 463]
click at [129, 776] on link "Download & Print" at bounding box center [150, 781] width 265 height 35
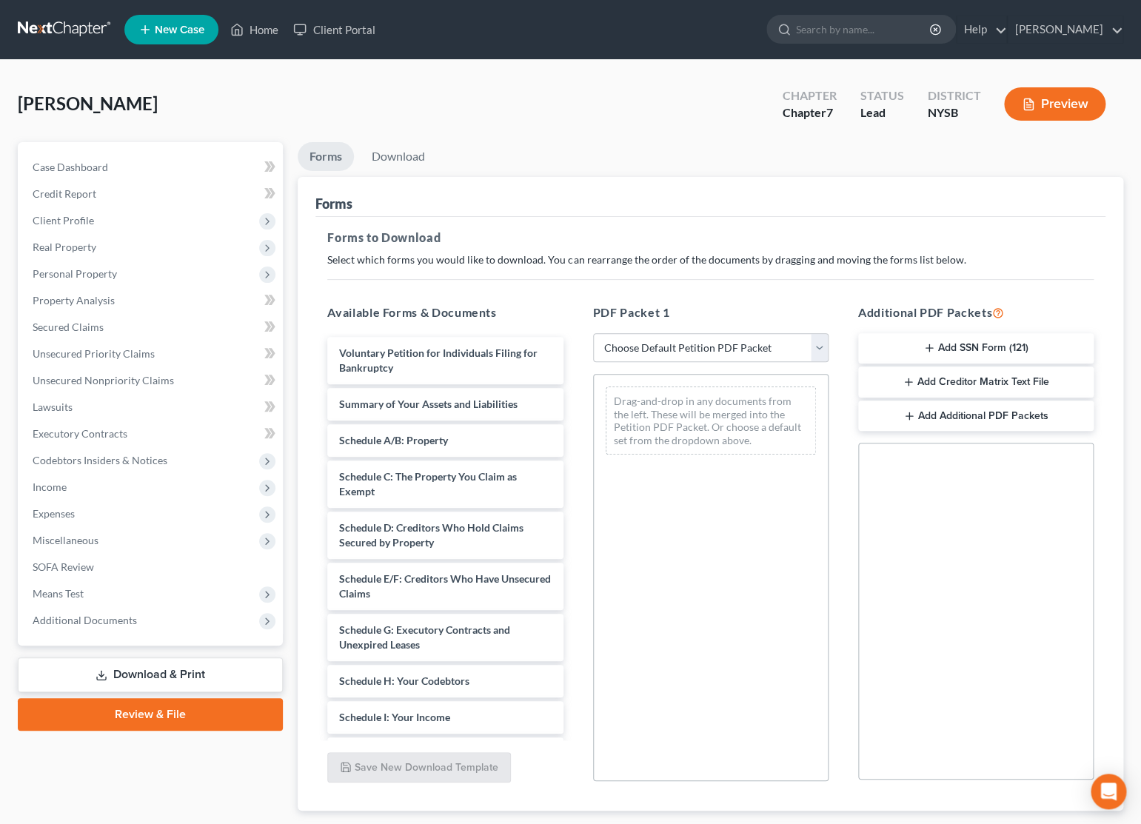
drag, startPoint x: 940, startPoint y: 343, endPoint x: 857, endPoint y: 352, distance: 84.1
click at [939, 344] on button "Add SSN Form (121)" at bounding box center [975, 348] width 235 height 31
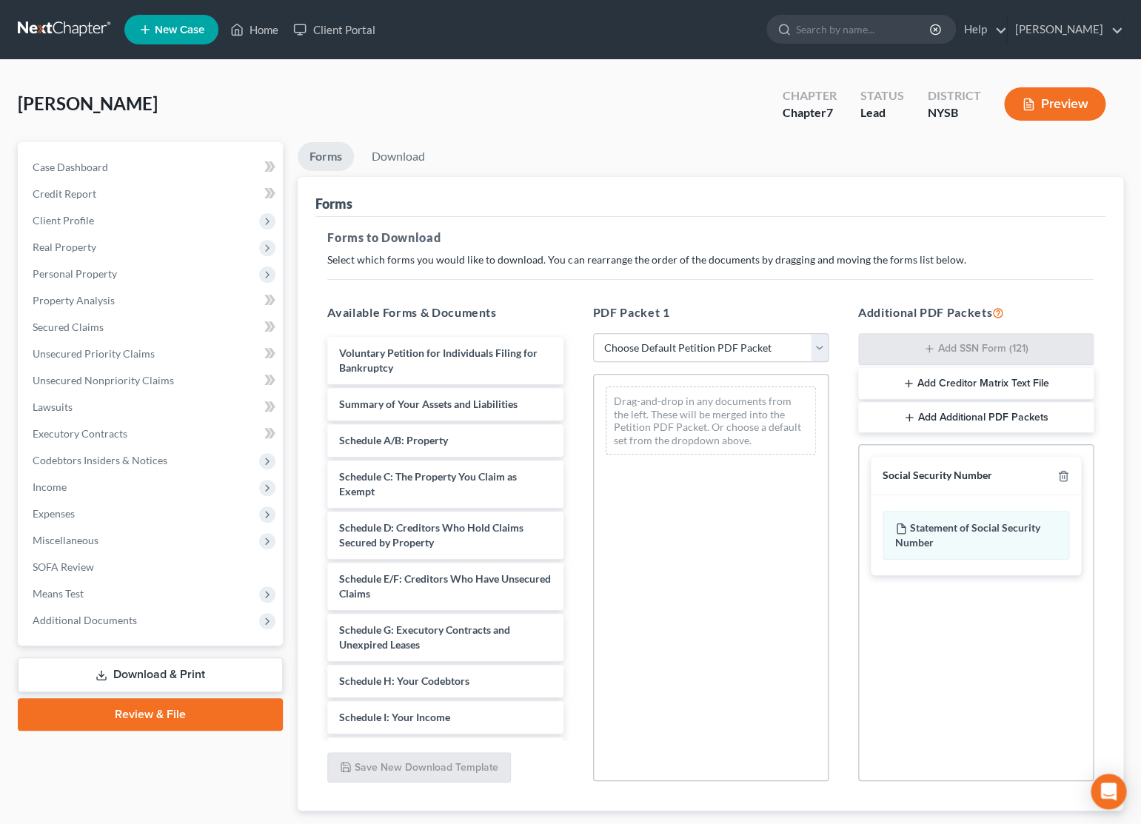
click at [616, 432] on div "Available Forms & Documents Voluntary Petition for Individuals Filing for Bankr…" at bounding box center [710, 543] width 796 height 502
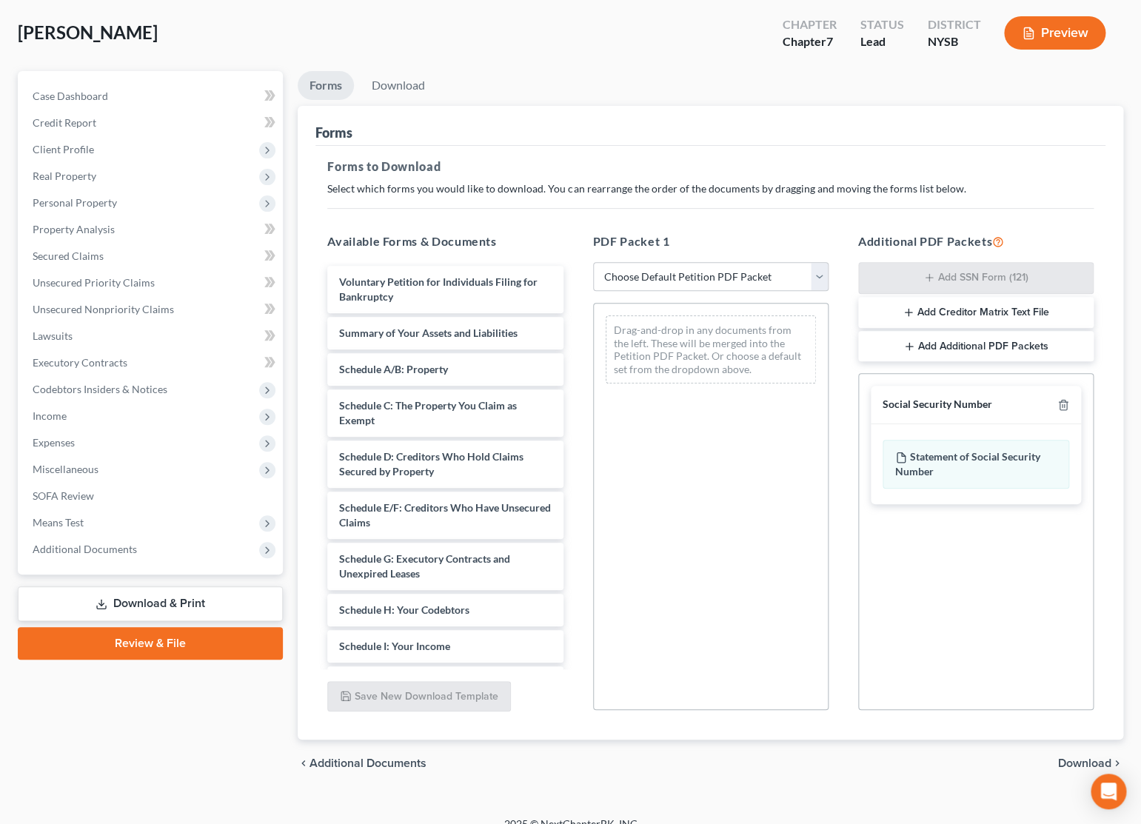
scroll to position [90, 0]
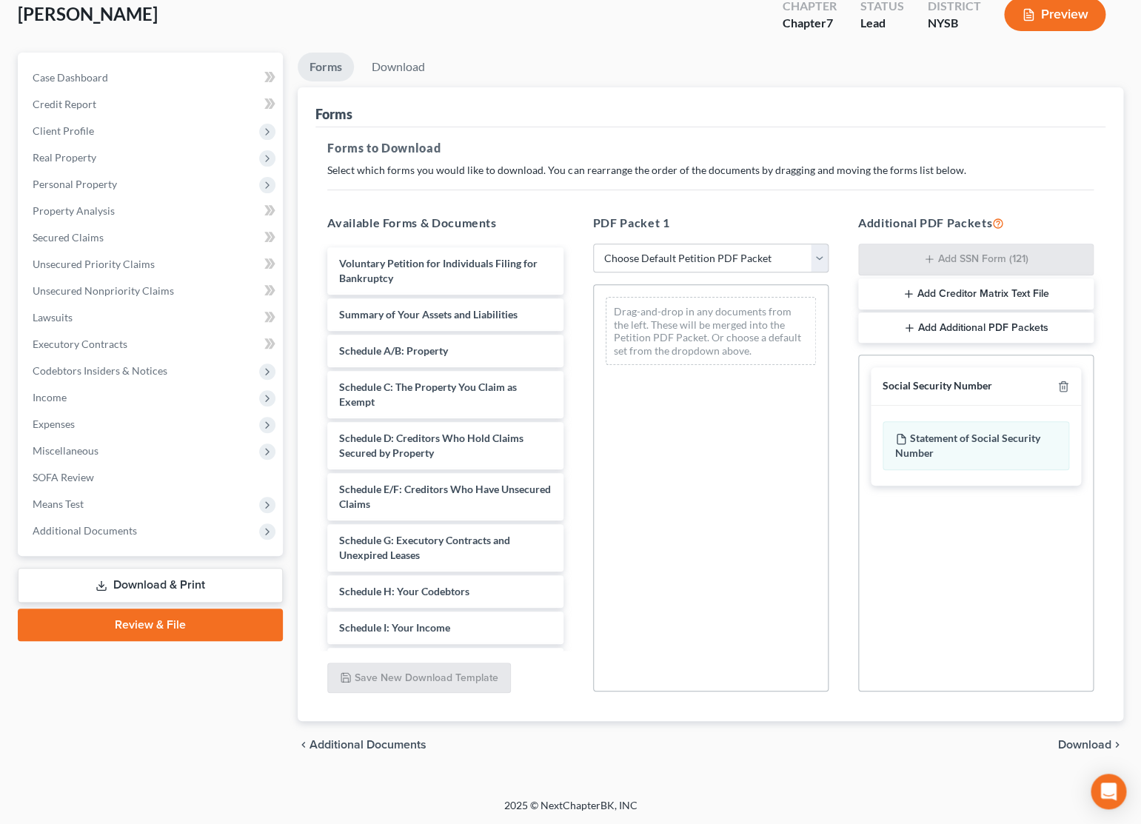
click at [1068, 747] on span "Download" at bounding box center [1084, 745] width 53 height 12
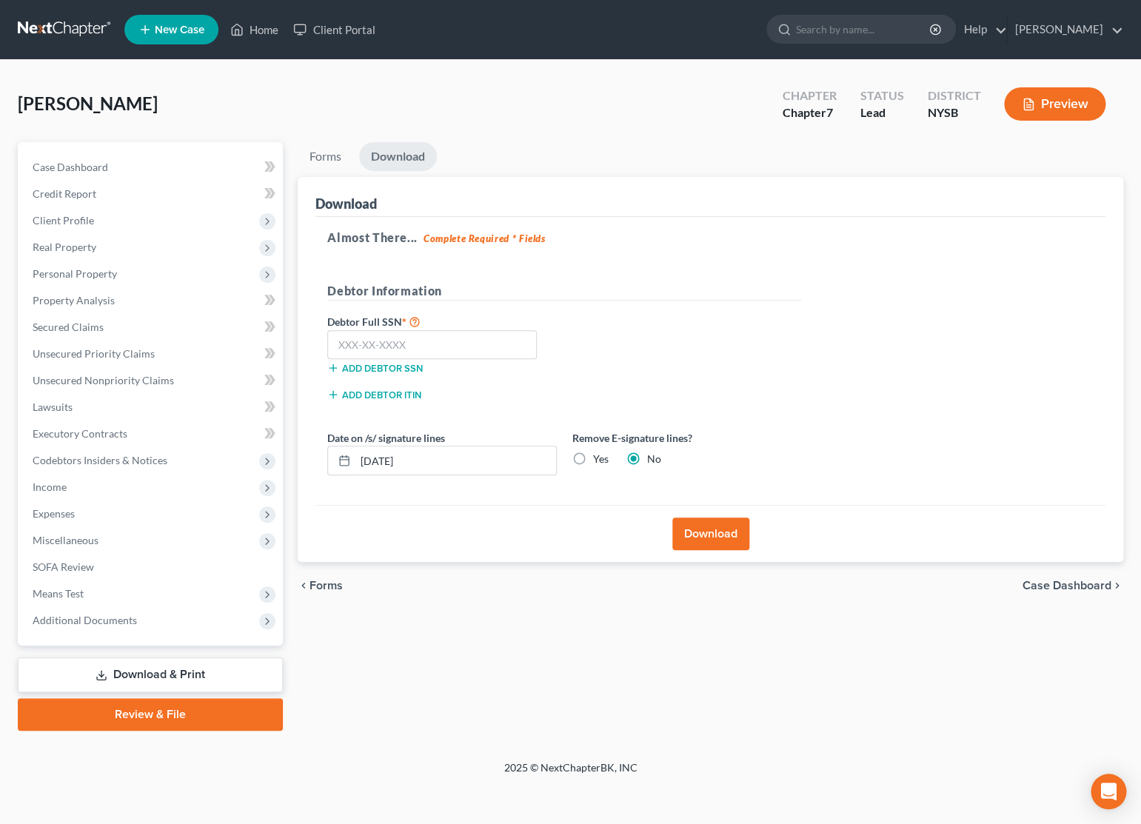
scroll to position [0, 0]
click at [391, 463] on input "[DATE]" at bounding box center [458, 460] width 201 height 28
type input "[DATE]"
click at [595, 458] on label "Yes" at bounding box center [603, 459] width 16 height 15
click at [601, 458] on input "Yes" at bounding box center [606, 457] width 10 height 10
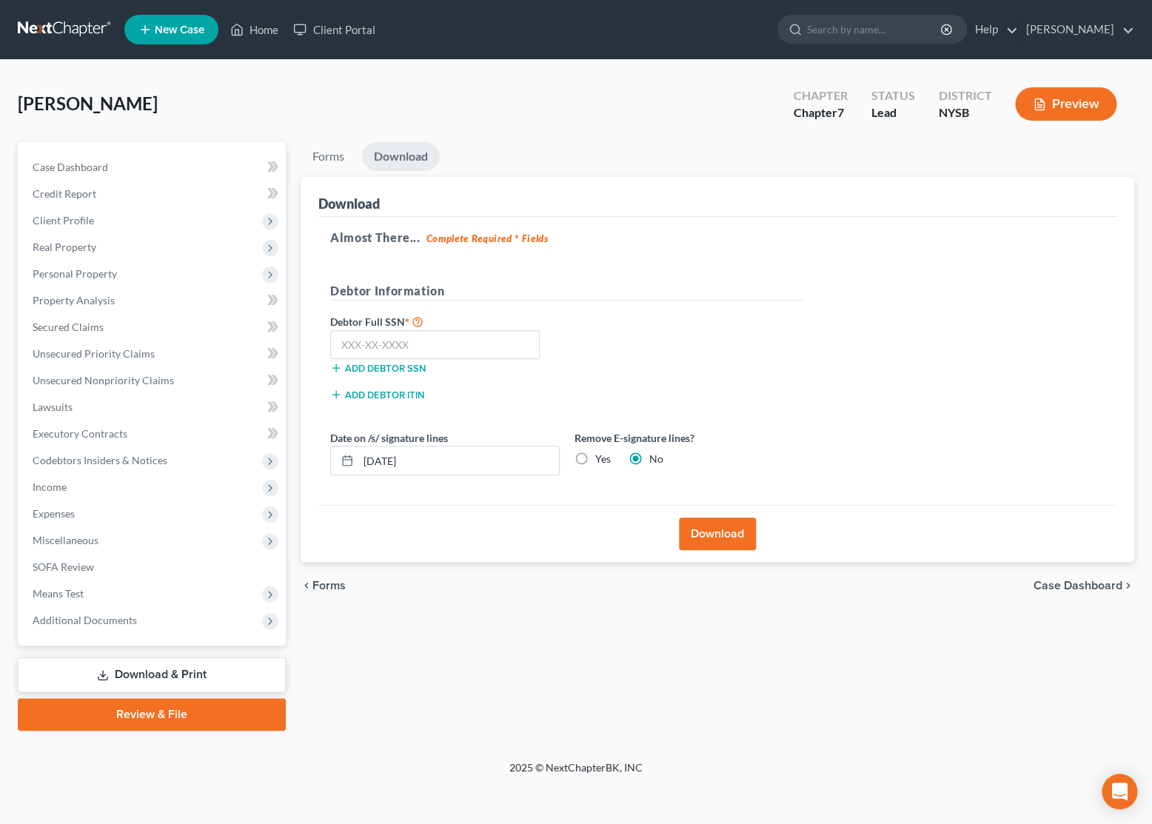
radio input "true"
radio input "false"
click at [409, 337] on input "text" at bounding box center [435, 345] width 210 height 30
type input "093-48-5300"
click at [735, 546] on button "Download" at bounding box center [717, 534] width 77 height 33
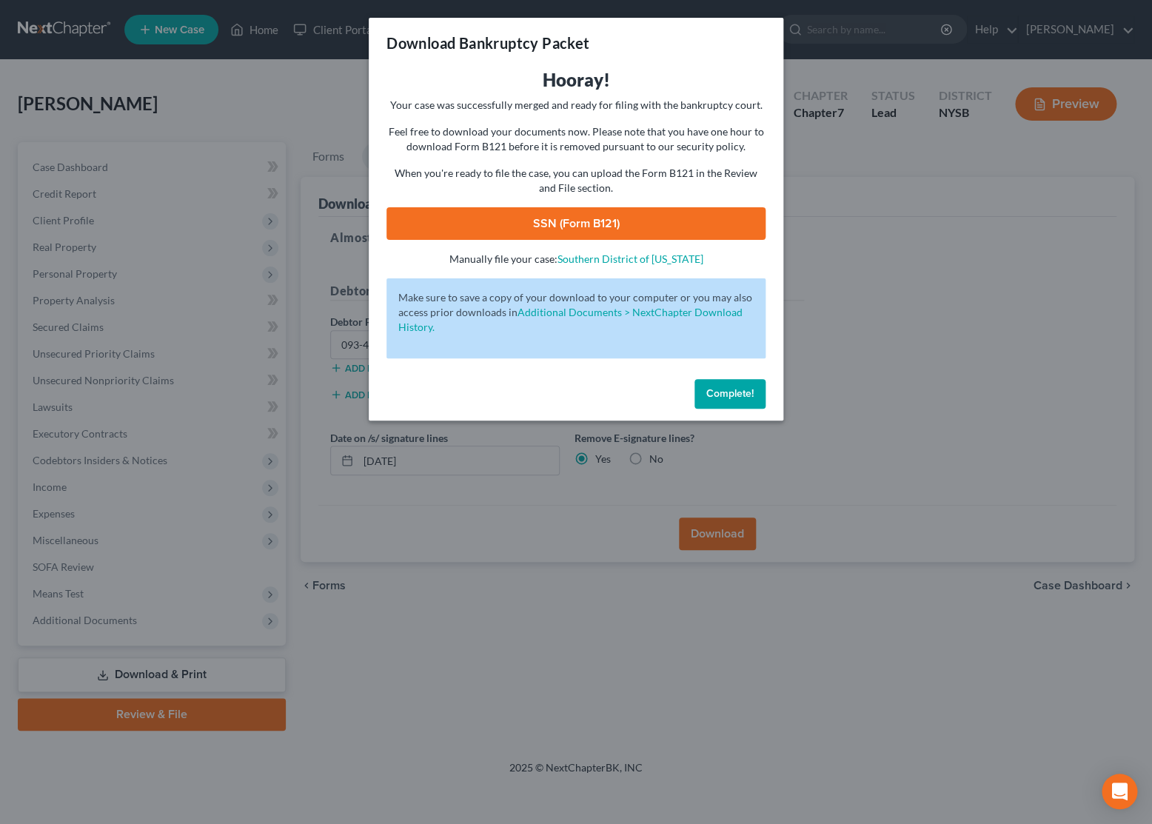
click at [621, 230] on link "SSN (Form B121)" at bounding box center [575, 223] width 379 height 33
click at [734, 394] on span "Complete!" at bounding box center [729, 393] width 47 height 13
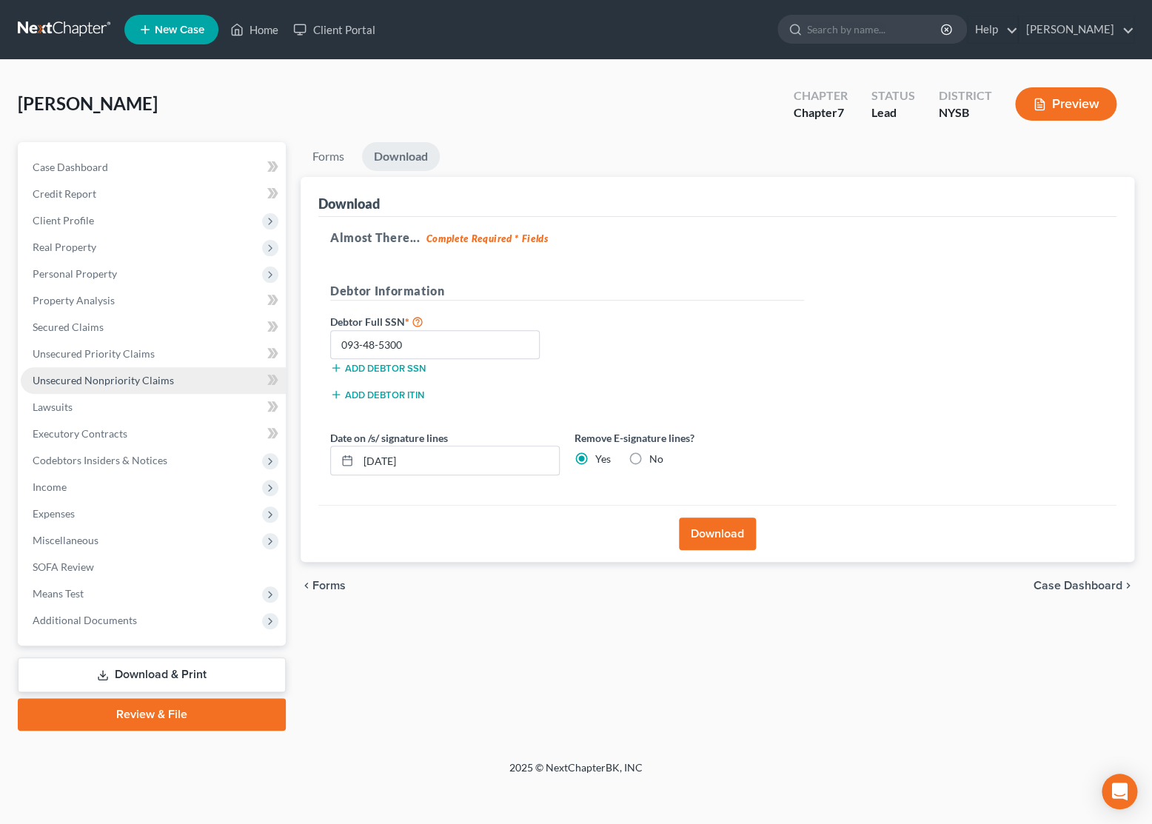
click at [145, 378] on span "Unsecured Nonpriority Claims" at bounding box center [103, 380] width 141 height 13
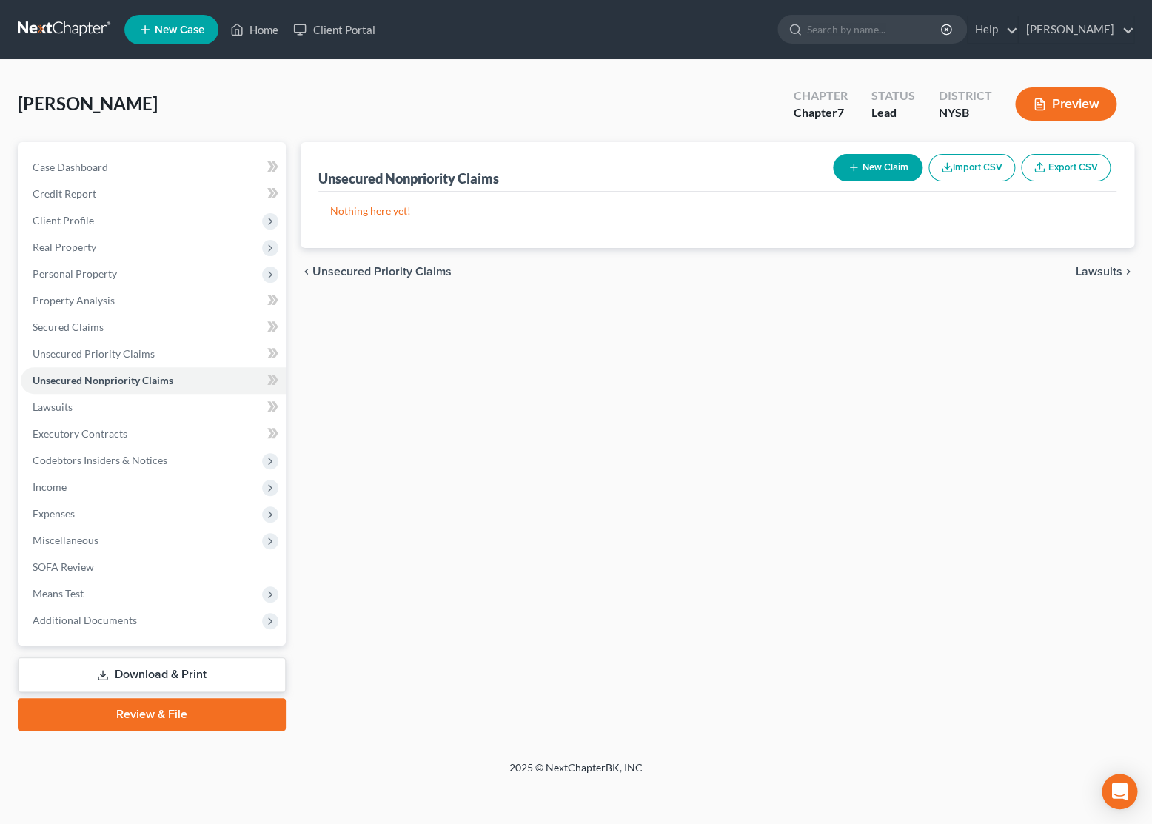
click at [877, 161] on button "New Claim" at bounding box center [878, 167] width 90 height 27
select select "0"
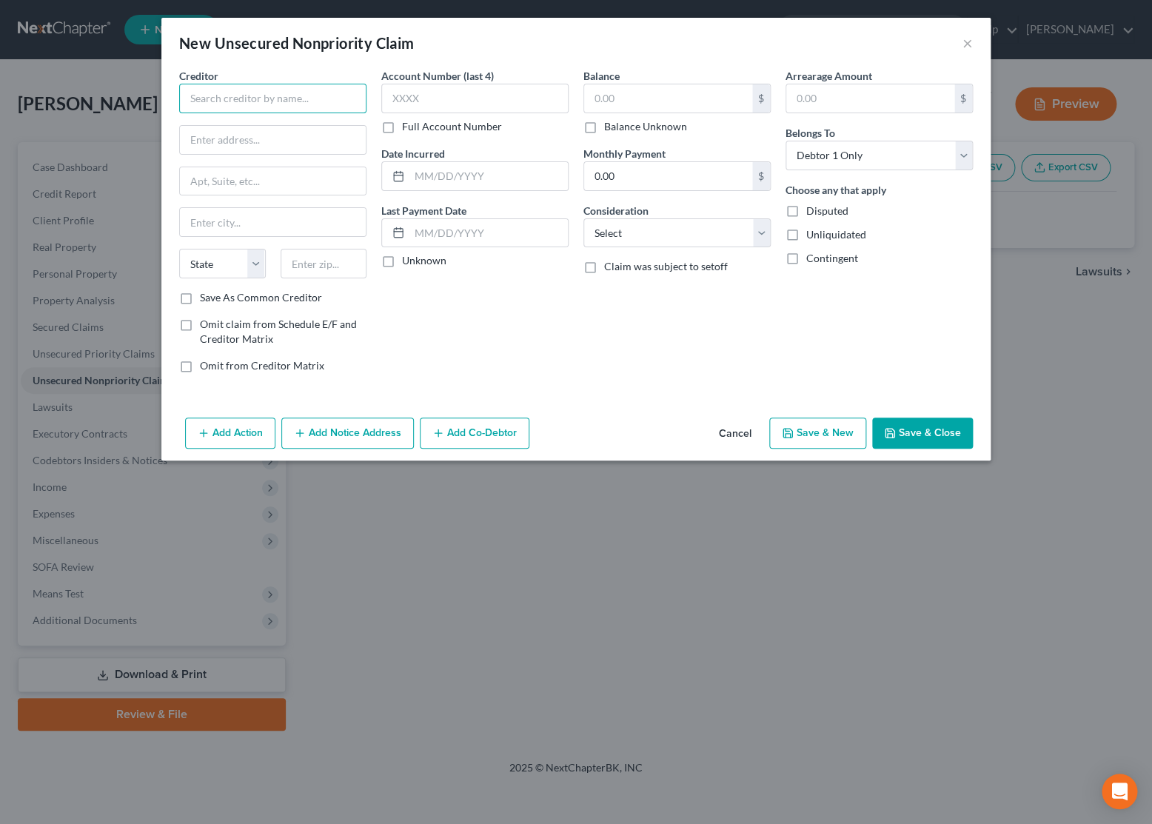
click at [298, 108] on input "text" at bounding box center [272, 99] width 187 height 30
type input "Chase Bank / Freedom Card"
type input "["
drag, startPoint x: 203, startPoint y: 137, endPoint x: 176, endPoint y: 135, distance: 26.7
click at [180, 135] on input "P.O. Box" at bounding box center [273, 140] width 186 height 28
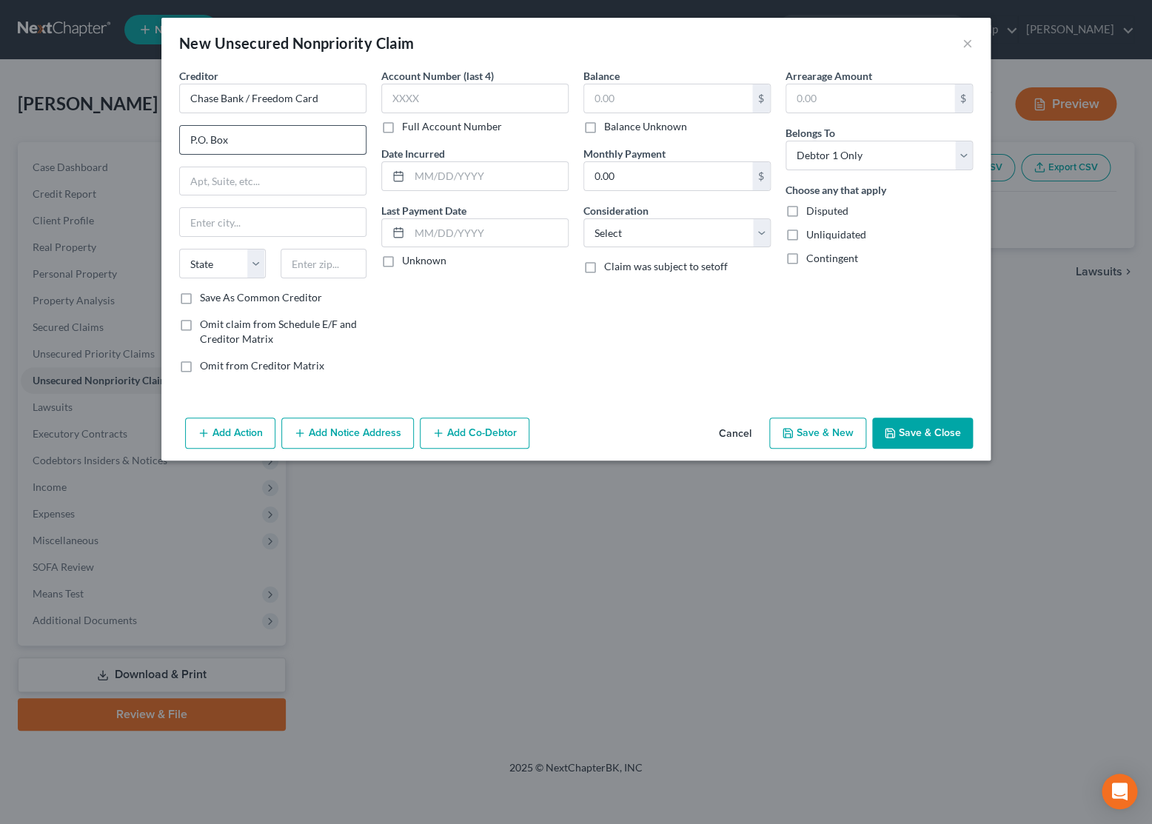
click at [176, 135] on div "Creditor * Chase Bank / Freedom Card P.O. [GEOGRAPHIC_DATA] [US_STATE] AK AR AZ…" at bounding box center [273, 226] width 202 height 317
click at [231, 139] on input "P.O. Box" at bounding box center [273, 140] width 186 height 28
type input "P"
type input "Cardmember Services"
type input "p"
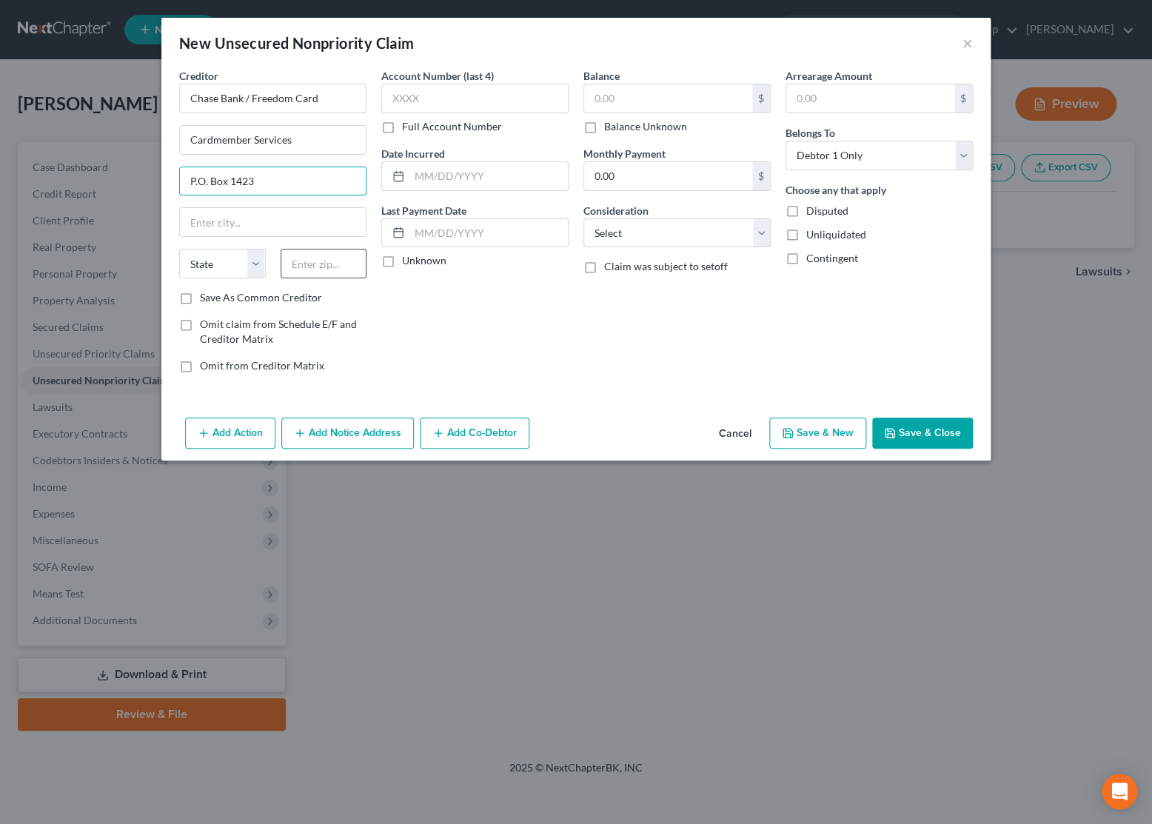
type input "P.O. Box 1423"
click at [298, 273] on input "text" at bounding box center [324, 264] width 87 height 30
type input "28201"
type input "Charlotte"
select select "28"
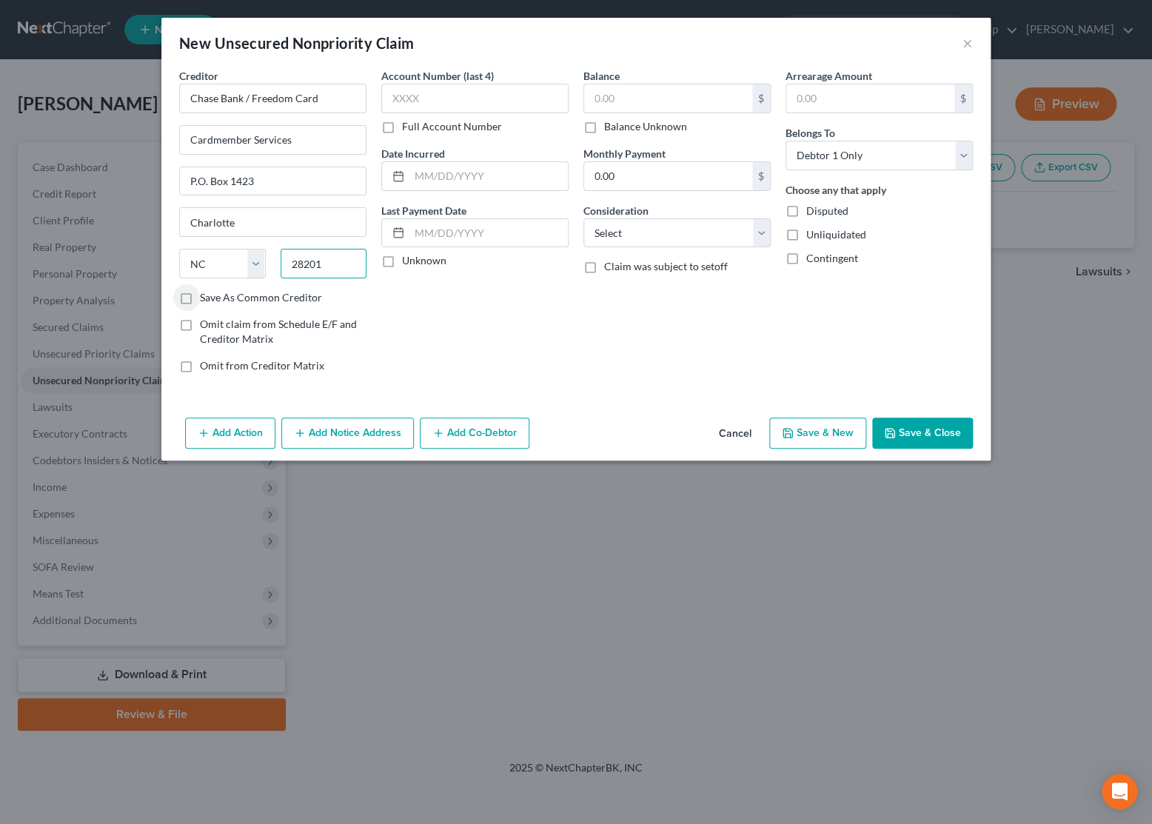
click at [335, 270] on input "28201" at bounding box center [324, 264] width 87 height 30
type input "28201-1423"
click at [420, 96] on input "text" at bounding box center [474, 99] width 187 height 30
type input "5105"
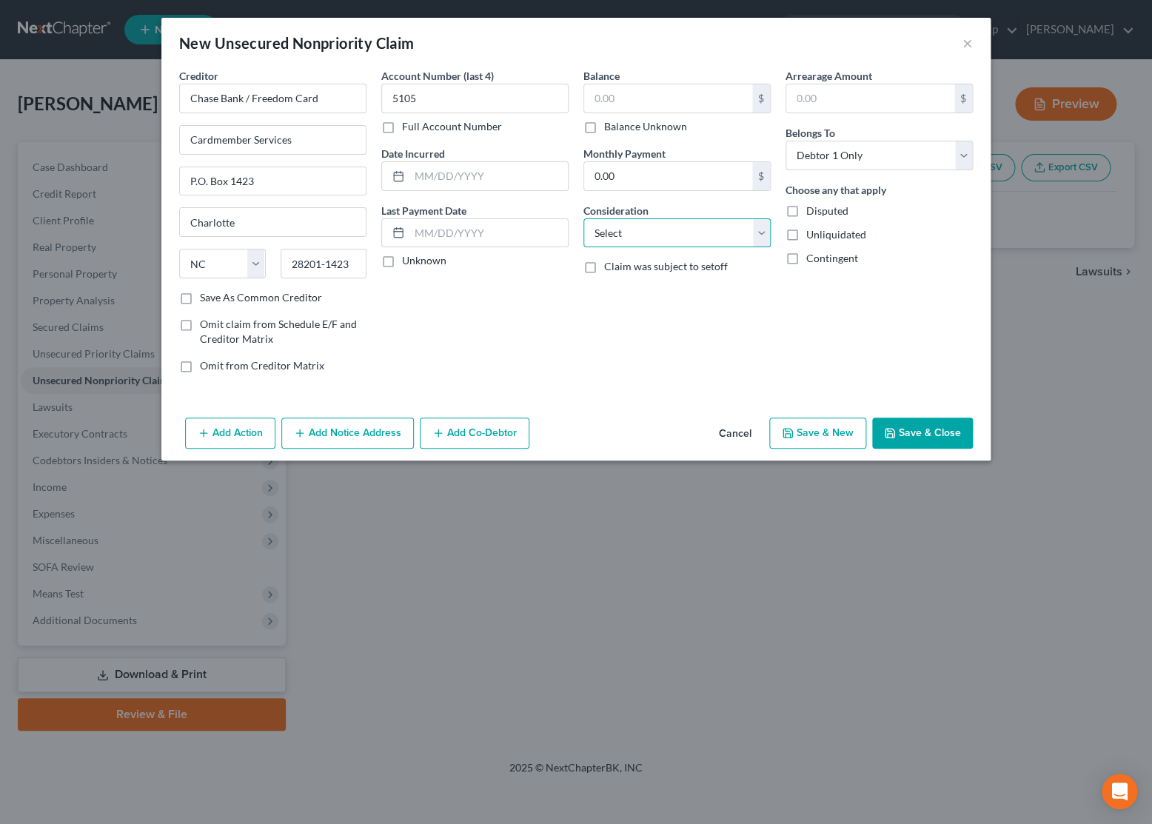
select select "2"
click option "Credit Card Debt" at bounding box center [0, 0] width 0 height 0
click at [620, 102] on input "text" at bounding box center [668, 98] width 168 height 28
type input "2,277.35"
click at [926, 443] on button "Save & Close" at bounding box center [922, 433] width 101 height 31
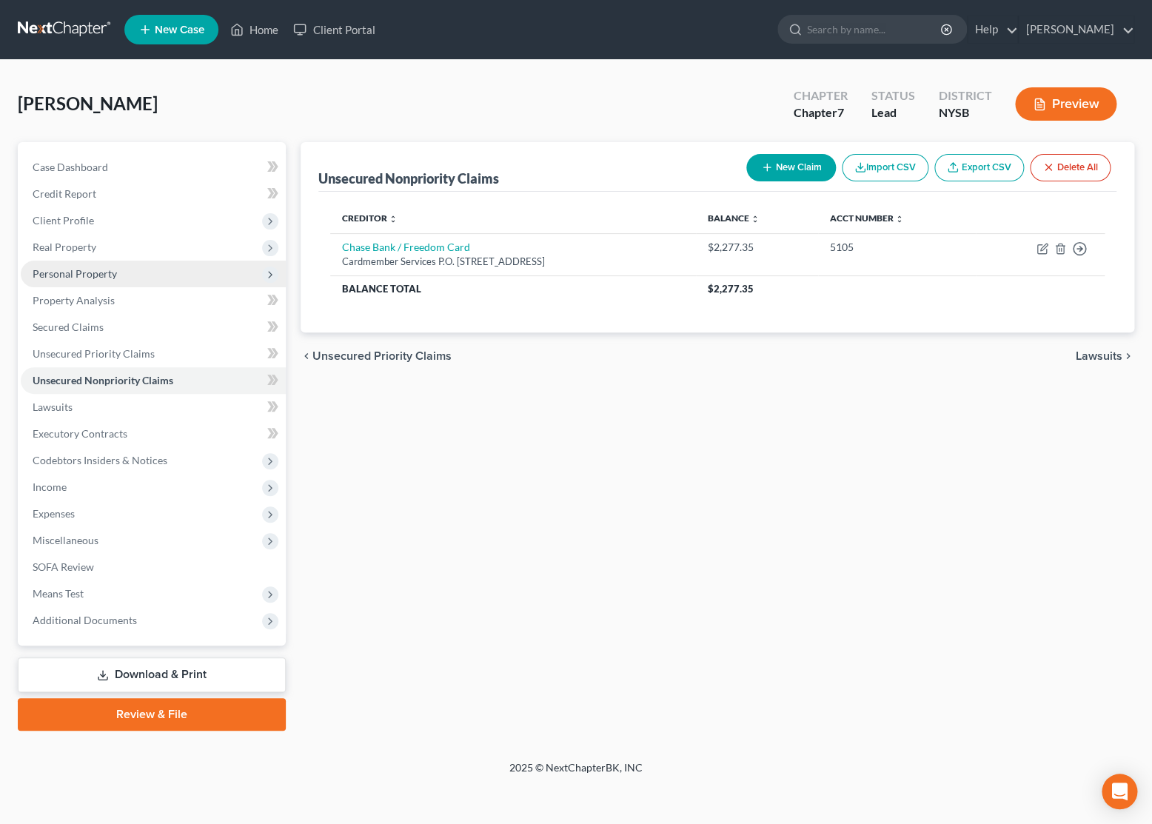
click at [92, 279] on span "Personal Property" at bounding box center [75, 273] width 84 height 13
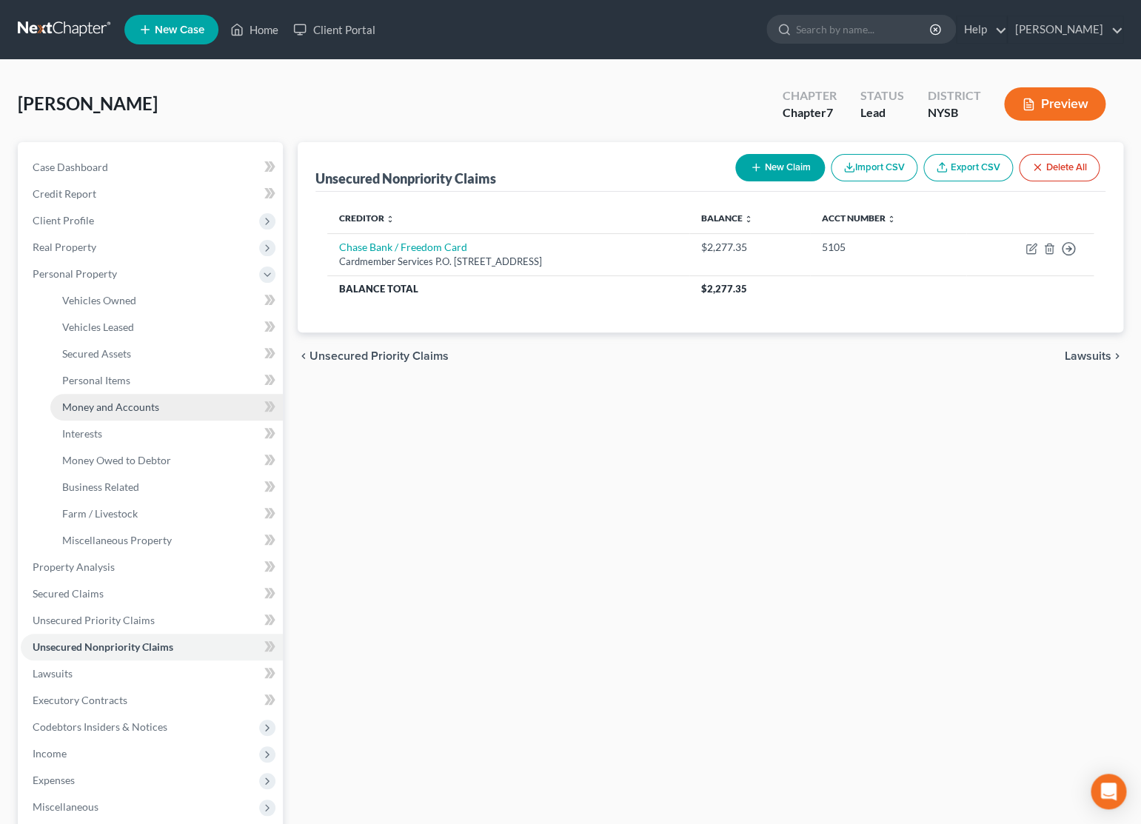
click at [121, 409] on span "Money and Accounts" at bounding box center [110, 407] width 97 height 13
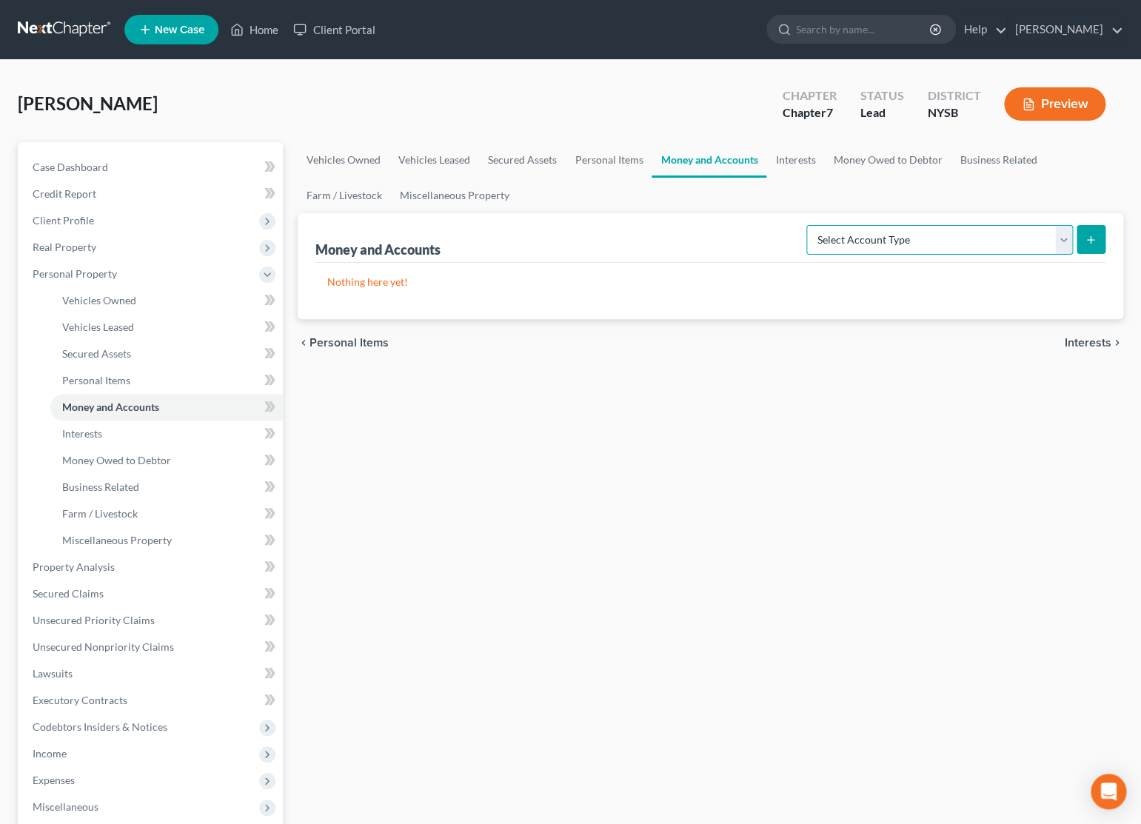
click at [806, 225] on select "Select Account Type Brokerage Cash on Hand Certificates of Deposit Checking Acc…" at bounding box center [939, 240] width 267 height 30
select select "cash_on_hand"
click option "Cash on Hand" at bounding box center [0, 0] width 0 height 0
click at [1087, 236] on icon "submit" at bounding box center [1091, 240] width 12 height 12
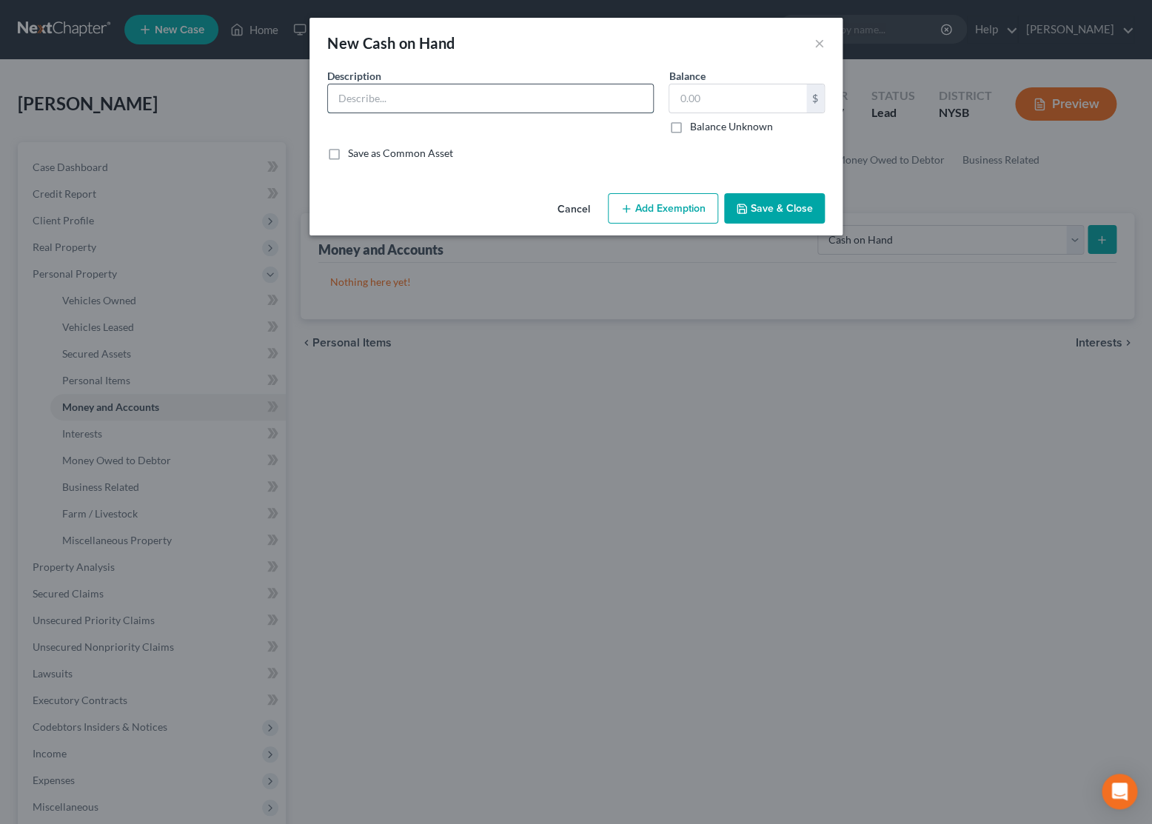
click at [422, 90] on input "text" at bounding box center [490, 98] width 325 height 28
type input "Cash"
type input "40.00"
click at [656, 204] on button "Add Exemption" at bounding box center [663, 208] width 110 height 31
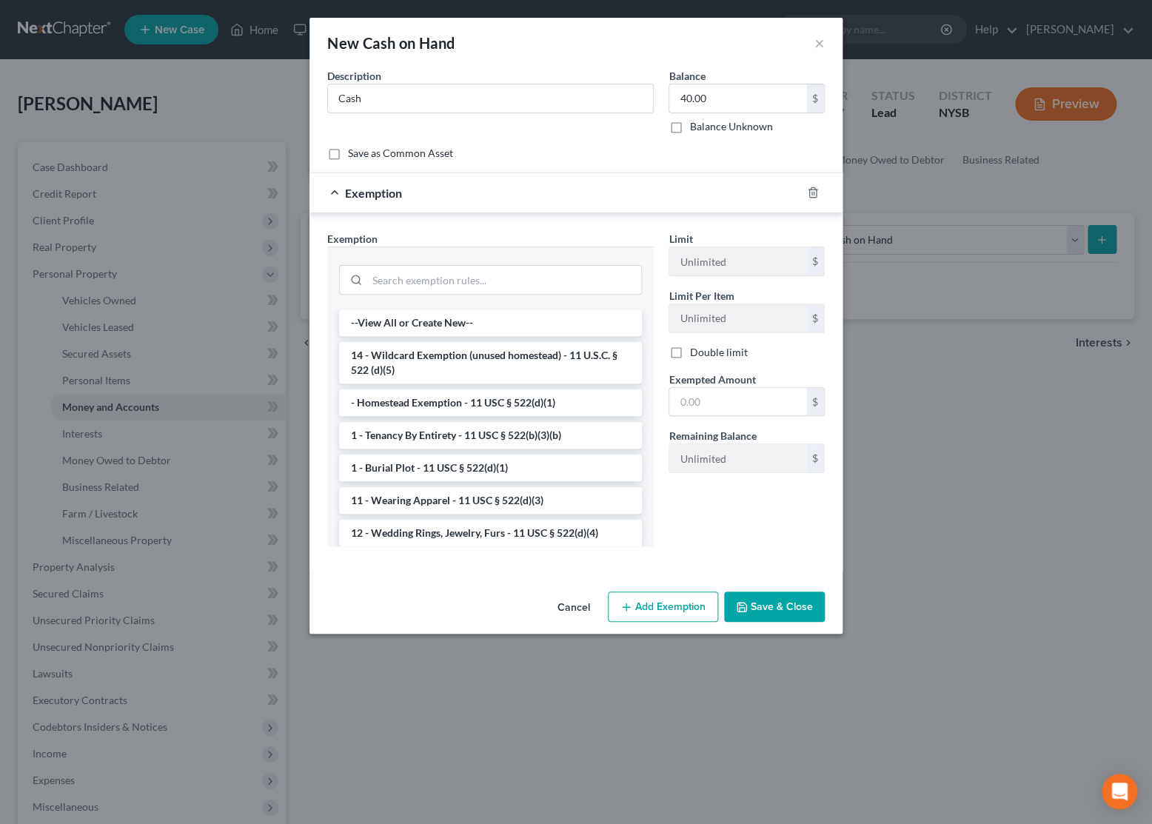
click at [492, 353] on li "14 - Wildcard Exemption (unused homestead) - 11 U.S.C. § 522 (d)(5)" at bounding box center [490, 362] width 303 height 41
click at [492, 353] on div "Exemption Set must be selected for CA. Exemption * --View All or Create New-- 1…" at bounding box center [490, 394] width 341 height 327
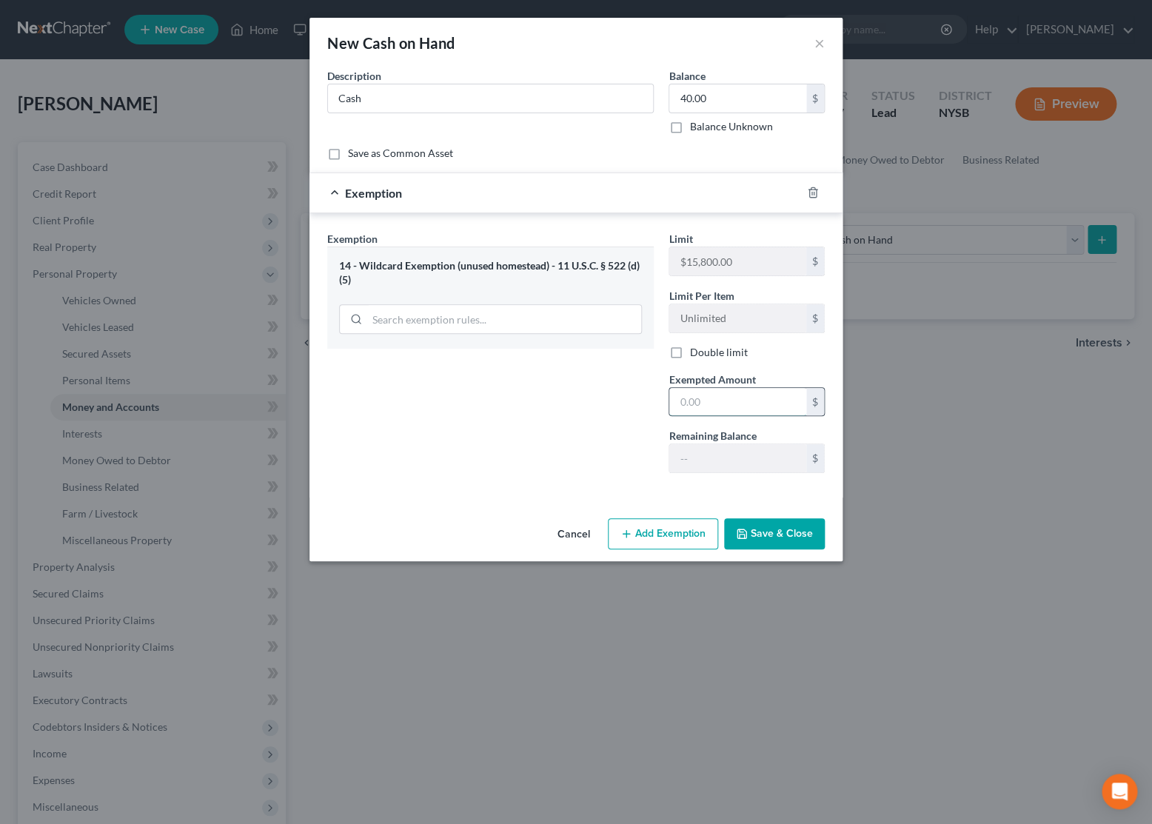
click at [705, 402] on input "text" at bounding box center [737, 402] width 137 height 28
type input "40.00"
click at [740, 530] on icon "button" at bounding box center [741, 533] width 9 height 9
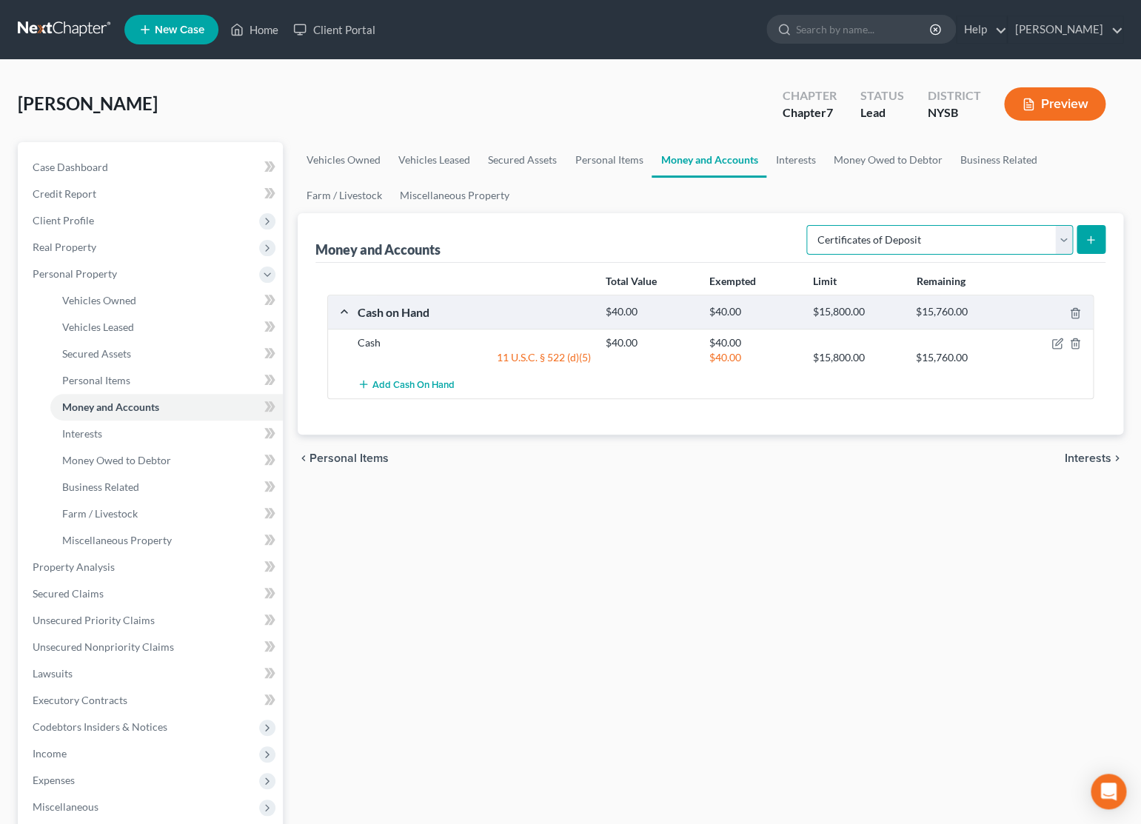
click option "Certificates of Deposit" at bounding box center [0, 0] width 0 height 0
select select "checking"
click option "Checking Account" at bounding box center [0, 0] width 0 height 0
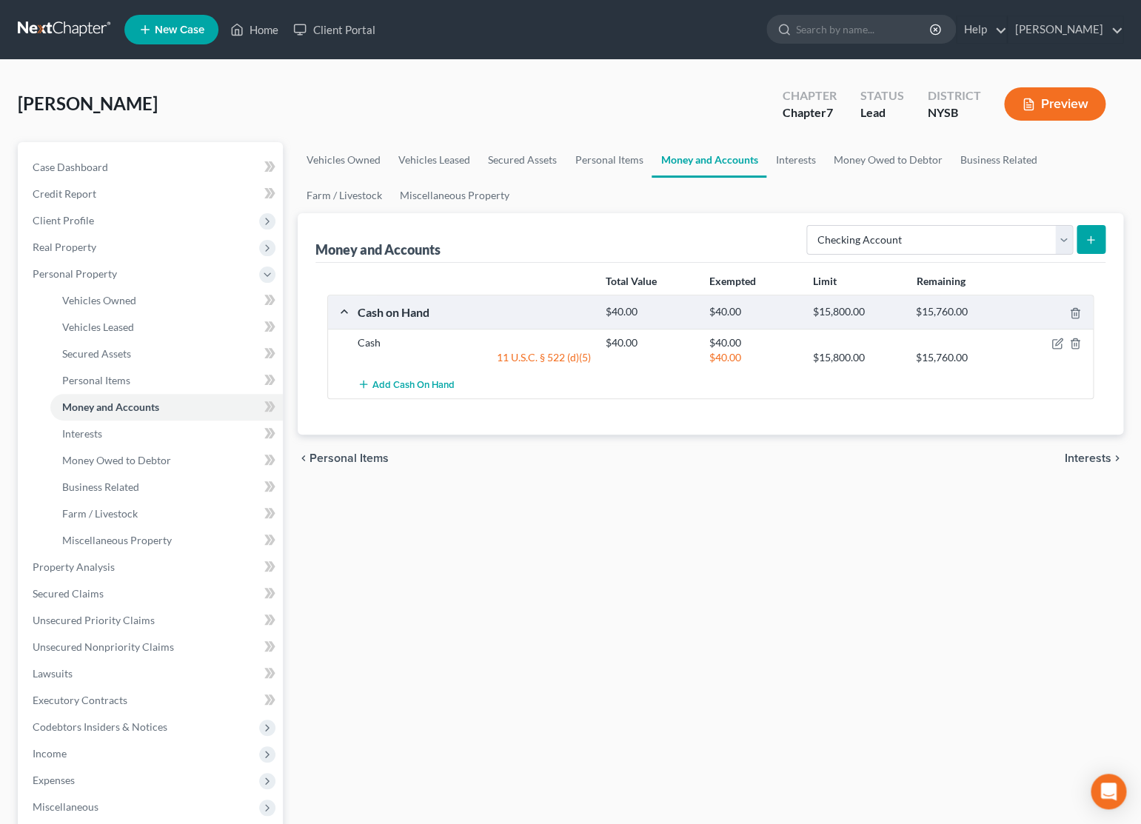
click at [1083, 239] on button "submit" at bounding box center [1091, 239] width 29 height 29
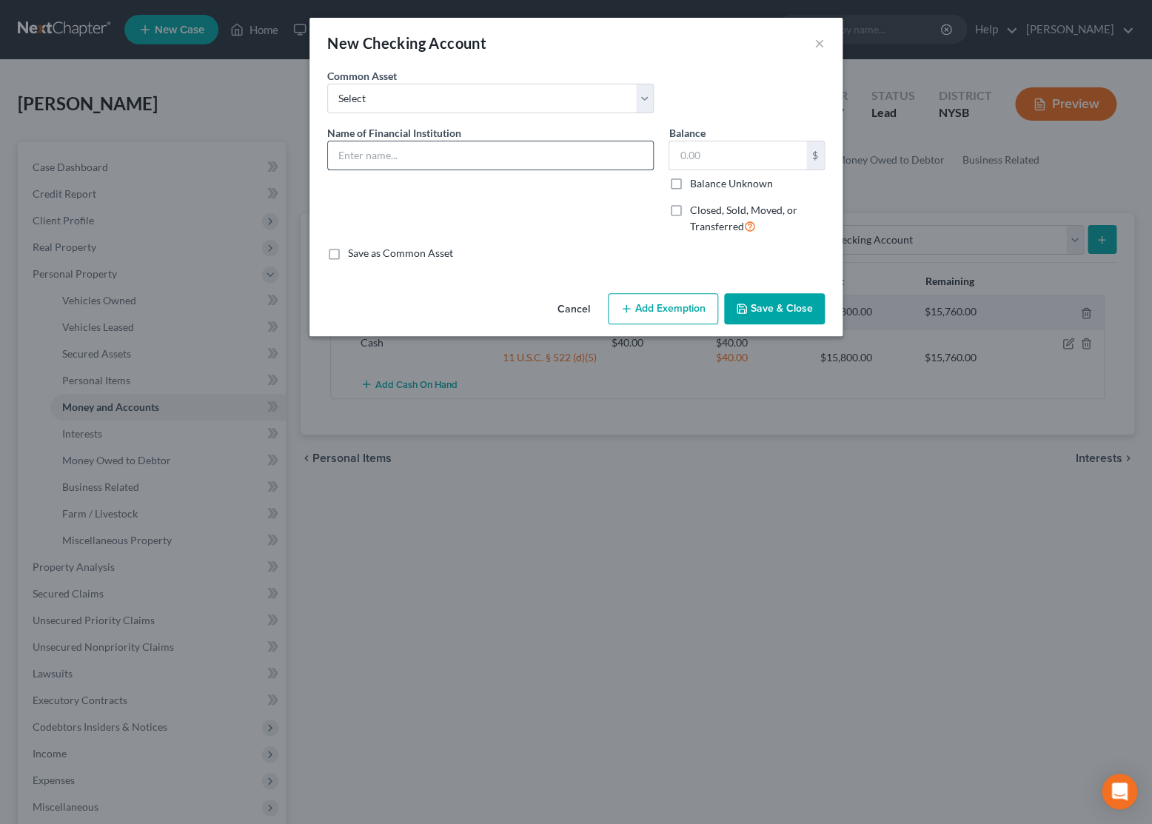
click at [412, 158] on input "text" at bounding box center [490, 155] width 325 height 28
type input "M&T Checking Account"
type input "2,000.00"
click at [676, 312] on button "Add Exemption" at bounding box center [663, 308] width 110 height 31
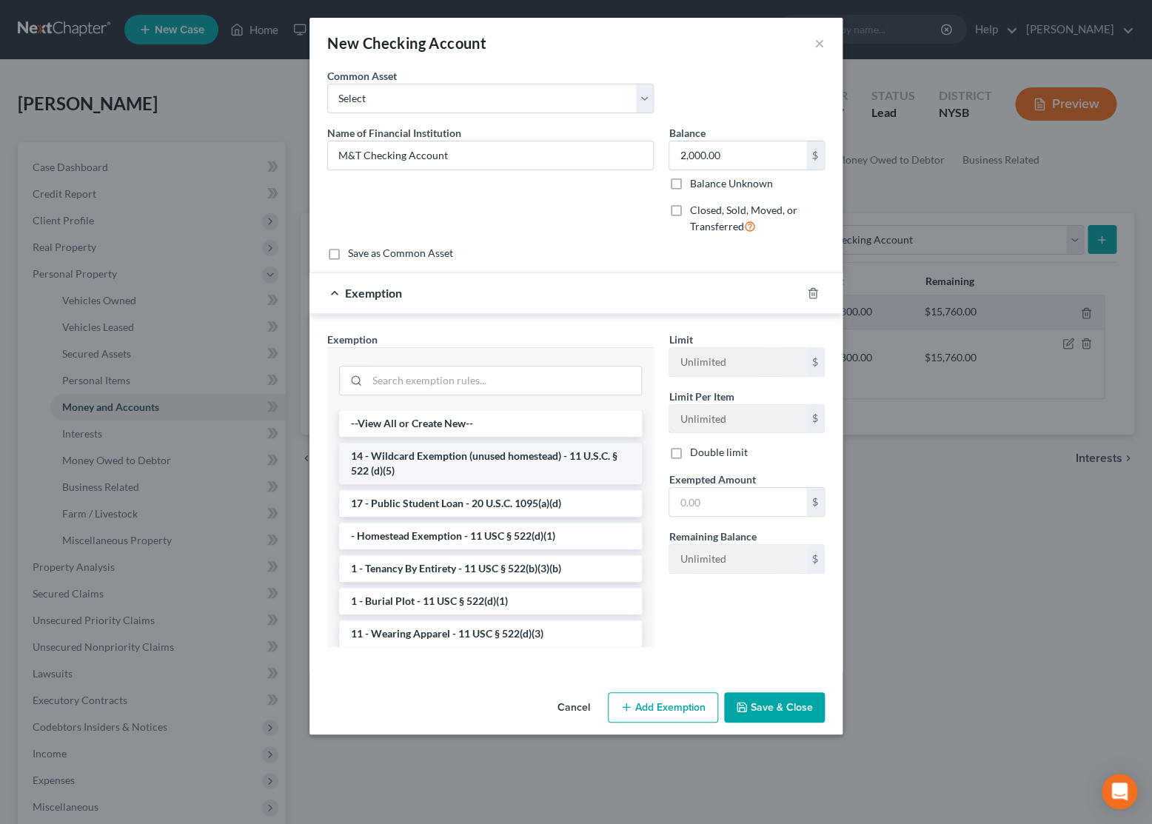
click at [573, 458] on li "14 - Wildcard Exemption (unused homestead) - 11 U.S.C. § 522 (d)(5)" at bounding box center [490, 463] width 303 height 41
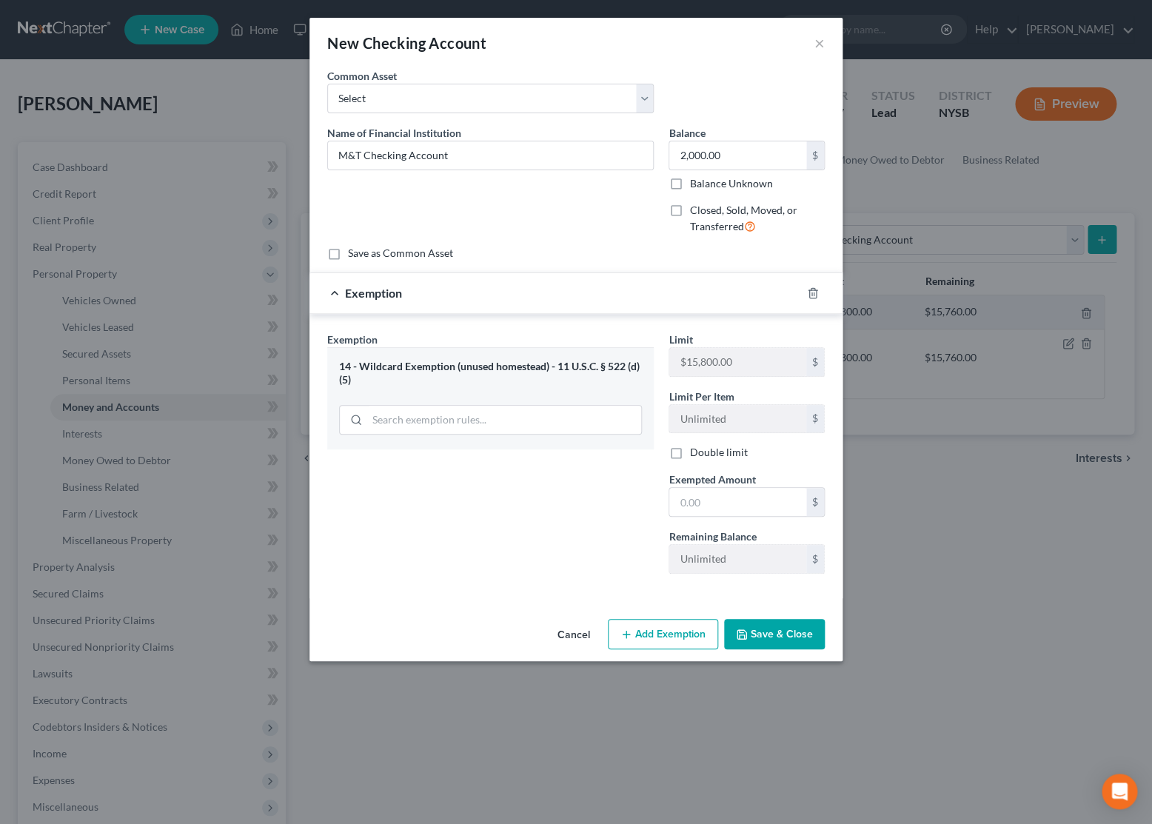
click at [573, 458] on div "Exemption Set must be selected for CA. Exemption * 14 - Wildcard Exemption (unu…" at bounding box center [490, 459] width 341 height 254
click at [728, 508] on input "text" at bounding box center [737, 502] width 137 height 28
type input "2,000.00"
click at [746, 646] on button "Save & Close" at bounding box center [774, 634] width 101 height 31
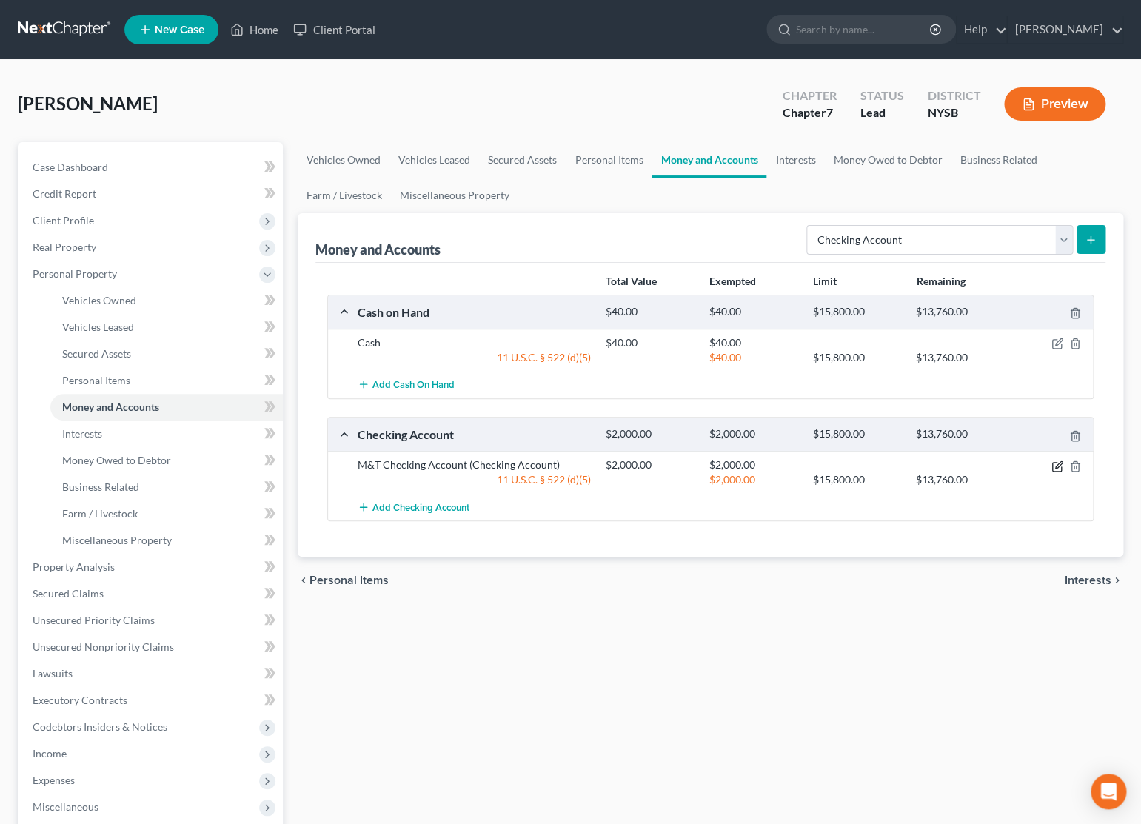
click at [1055, 463] on icon "button" at bounding box center [1057, 467] width 12 height 12
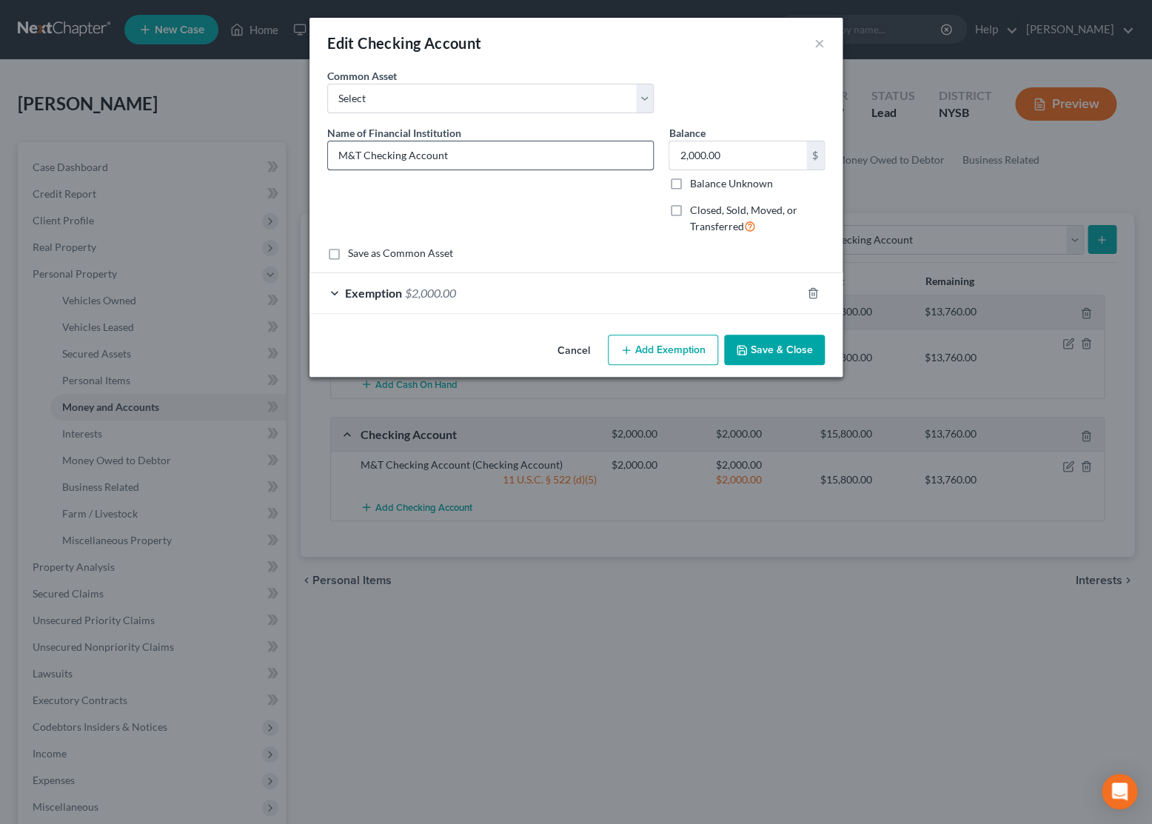
click at [455, 159] on input "M&T Checking Account" at bounding box center [490, 155] width 325 height 28
type input "M&T Checking Account"
type input "M&T Checking Account N"
type input "M&T Checking Account No"
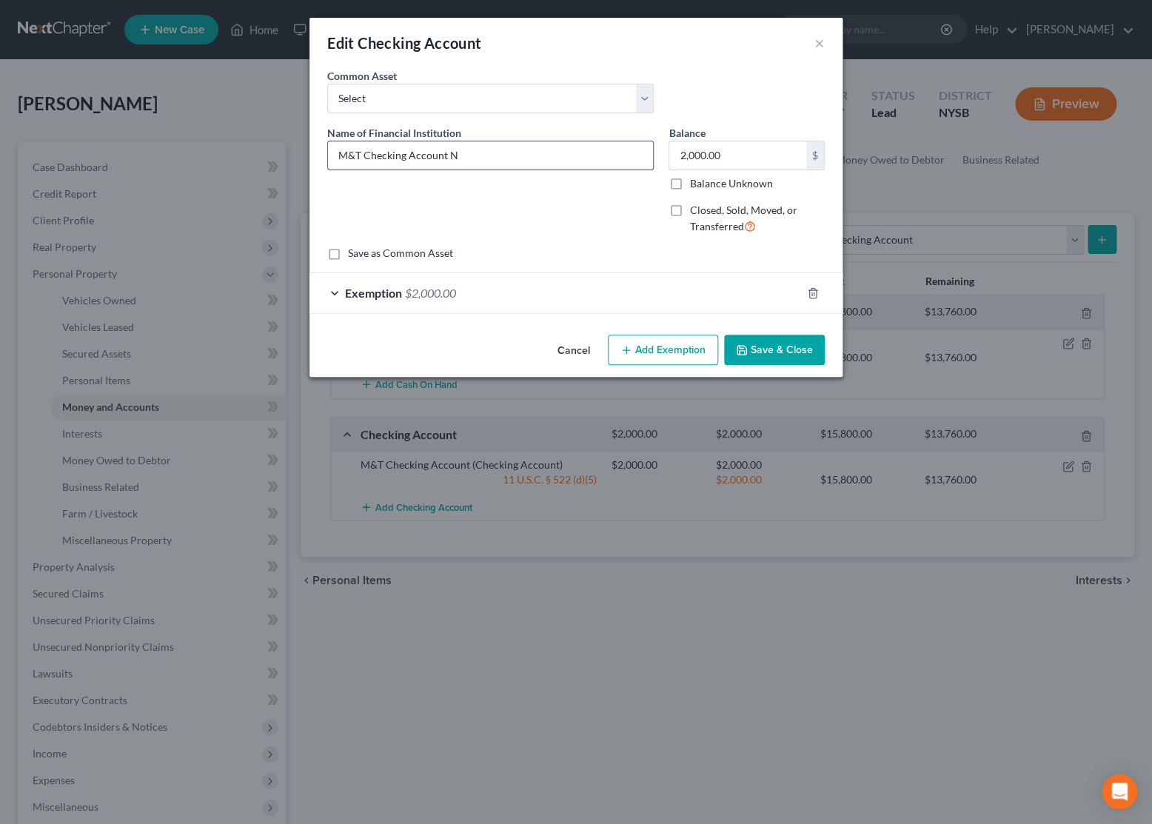
type input "M&T Checking Account No"
type input "M&T Checking Account No."
type input "M&T Checking Account No. x"
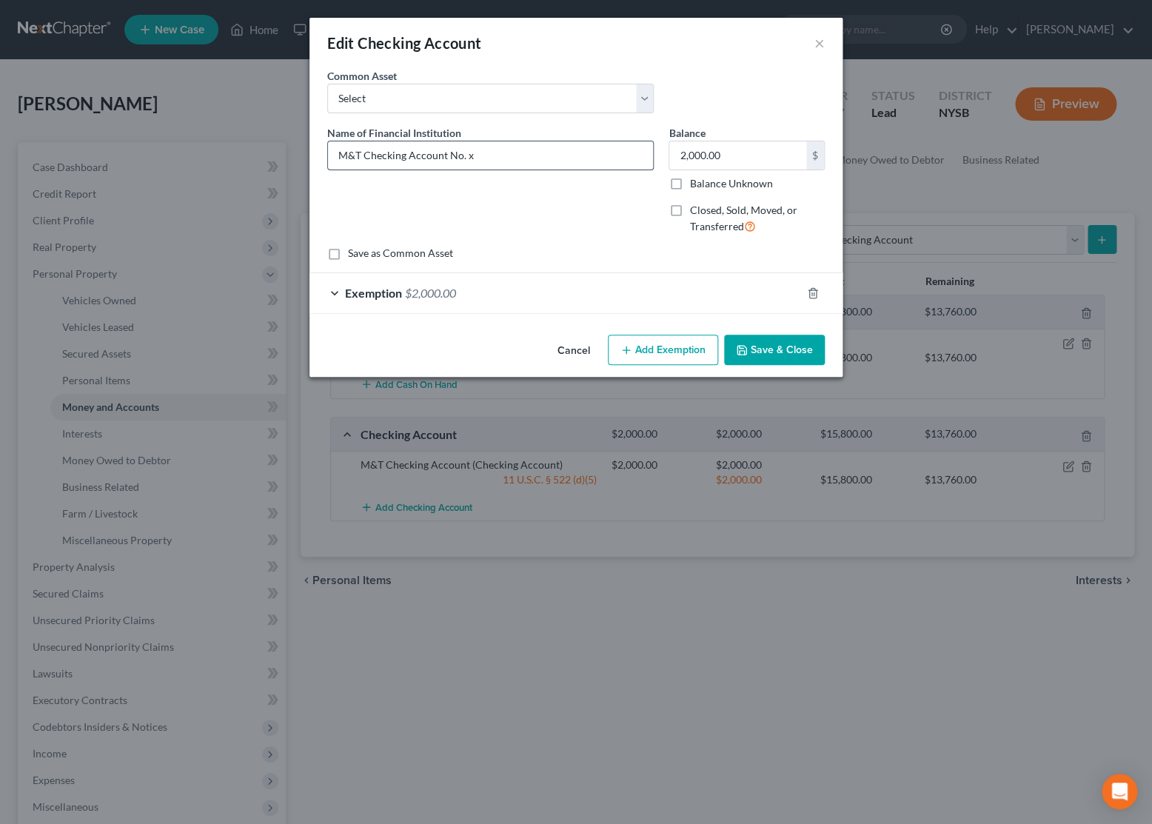
type input "M&T Checking Account No. xx"
type input "M&T Checking Account No. xx7"
type input "M&T Checking Account No. xx78"
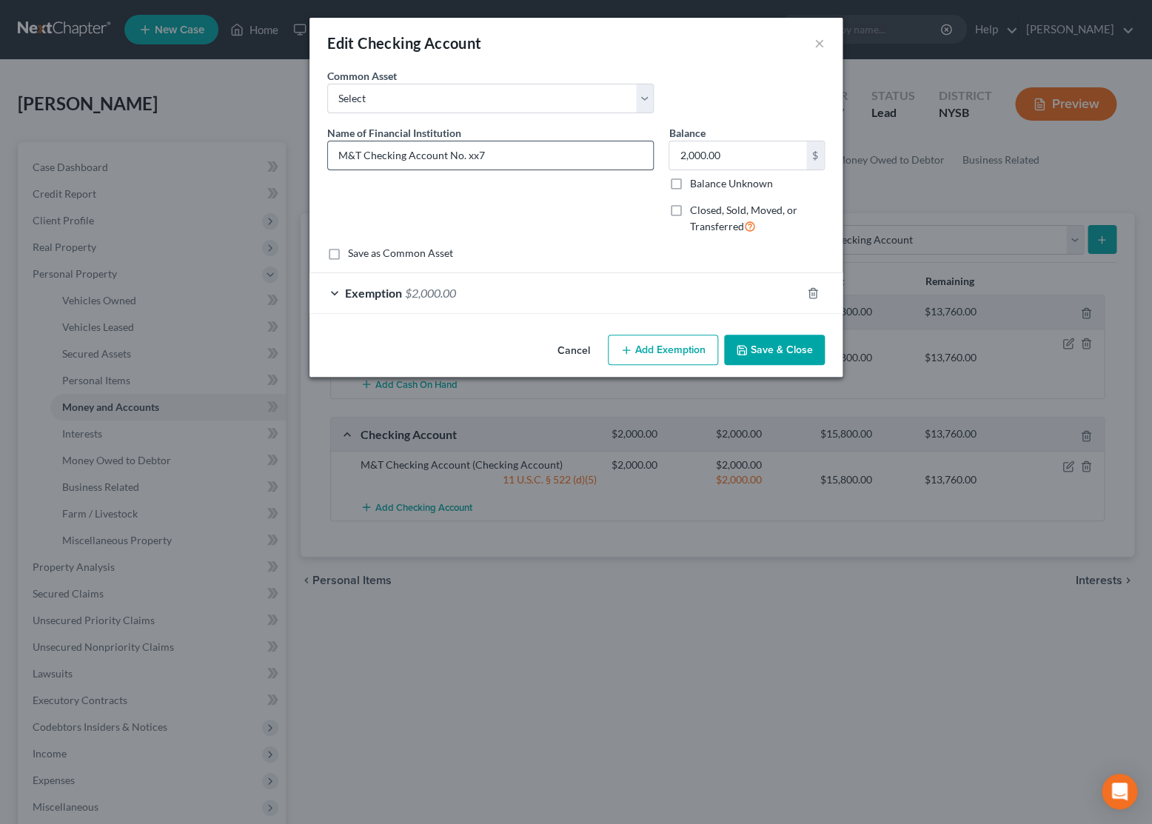
type input "M&T Checking Account No. xx78"
type input "M&T Checking Account No. xx782"
type input "M&T Checking Account No. xx78"
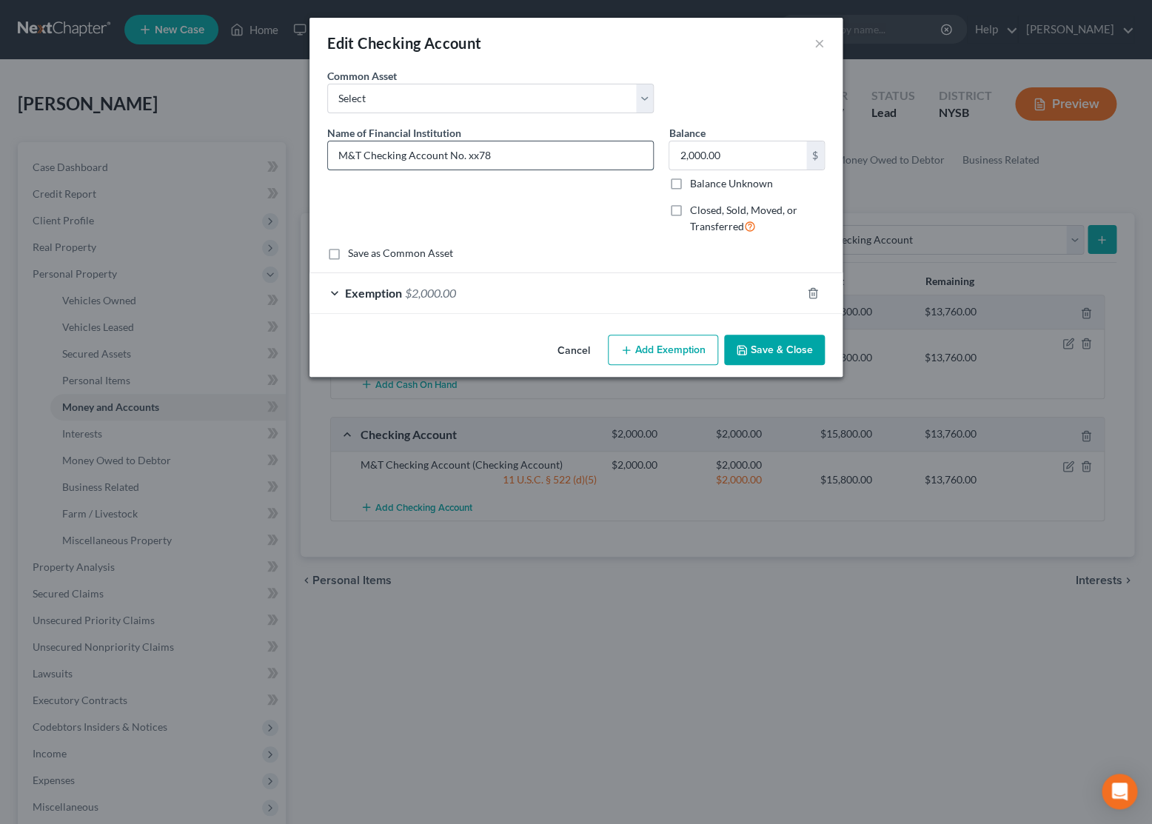
type input "M&T Checking Account No. xx783"
type input "M&T Checking Account No. xx7834"
click at [756, 349] on button "Save & Close" at bounding box center [774, 350] width 101 height 31
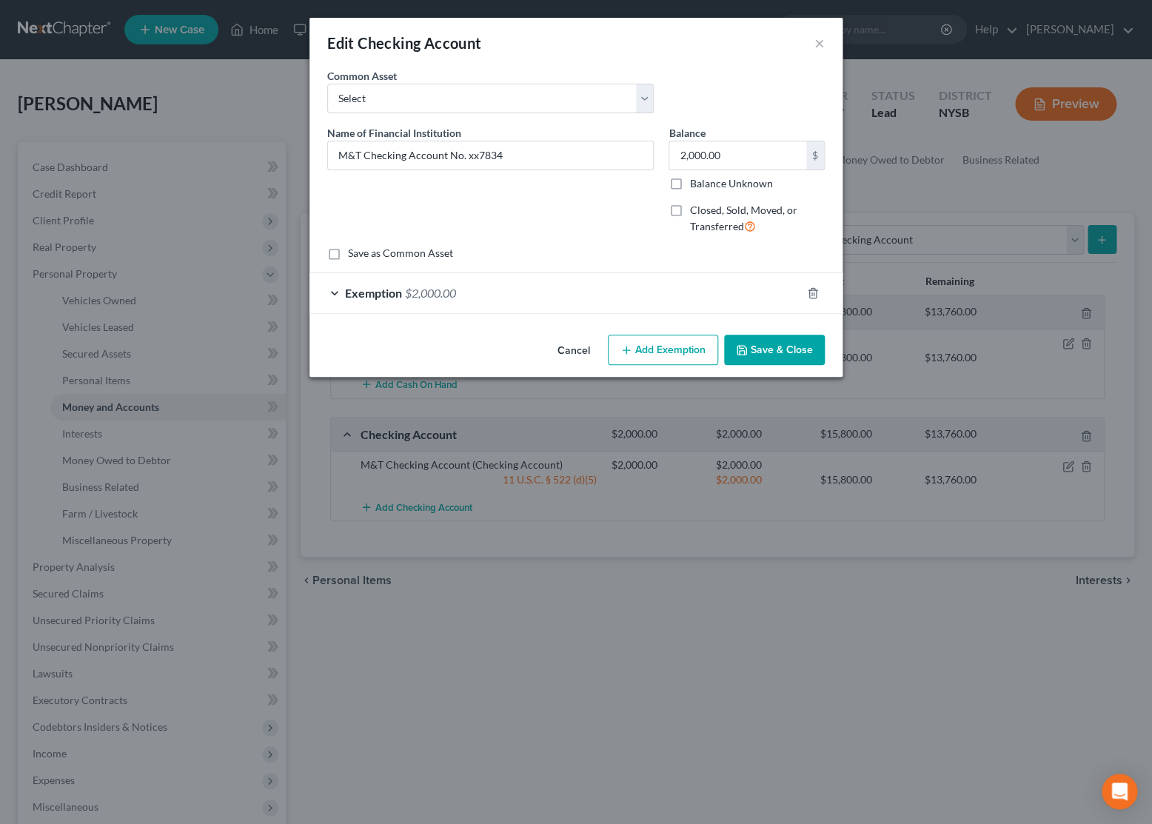
click at [756, 349] on button "Save & Close" at bounding box center [774, 350] width 101 height 31
click at [746, 341] on button "Save & Close" at bounding box center [774, 350] width 101 height 31
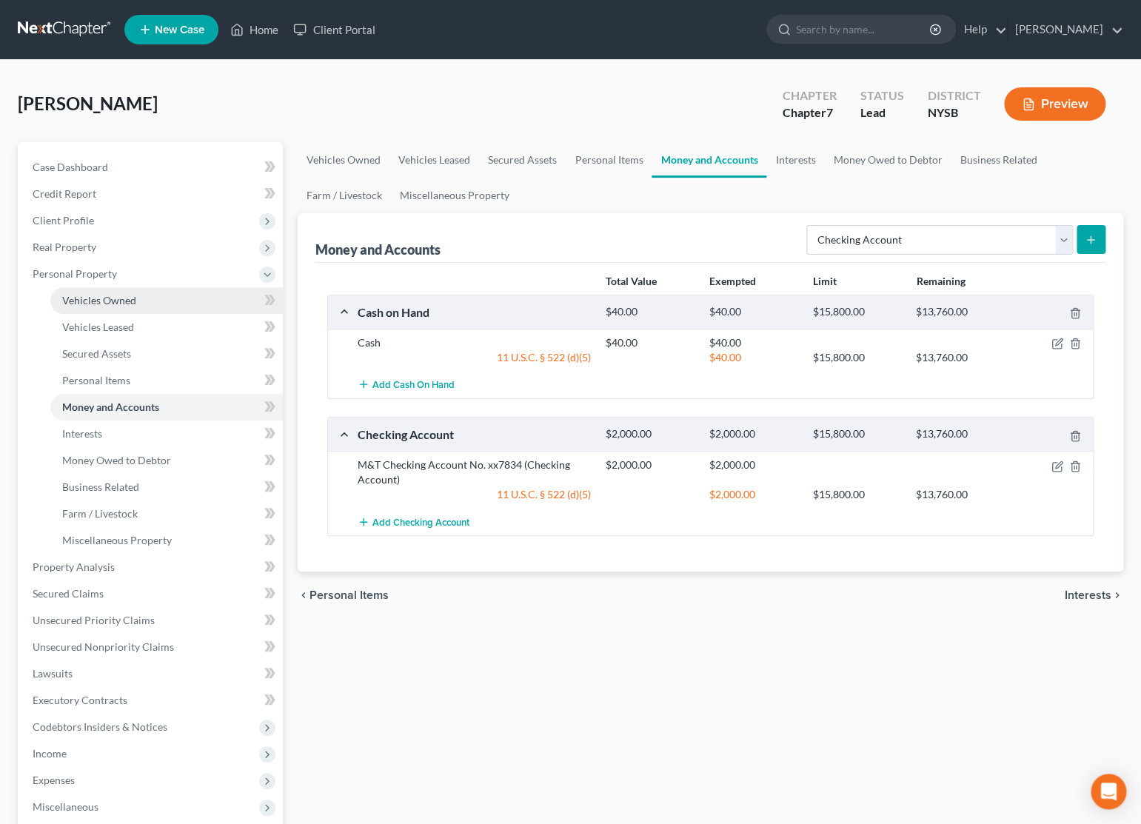
click at [115, 299] on span "Vehicles Owned" at bounding box center [99, 300] width 74 height 13
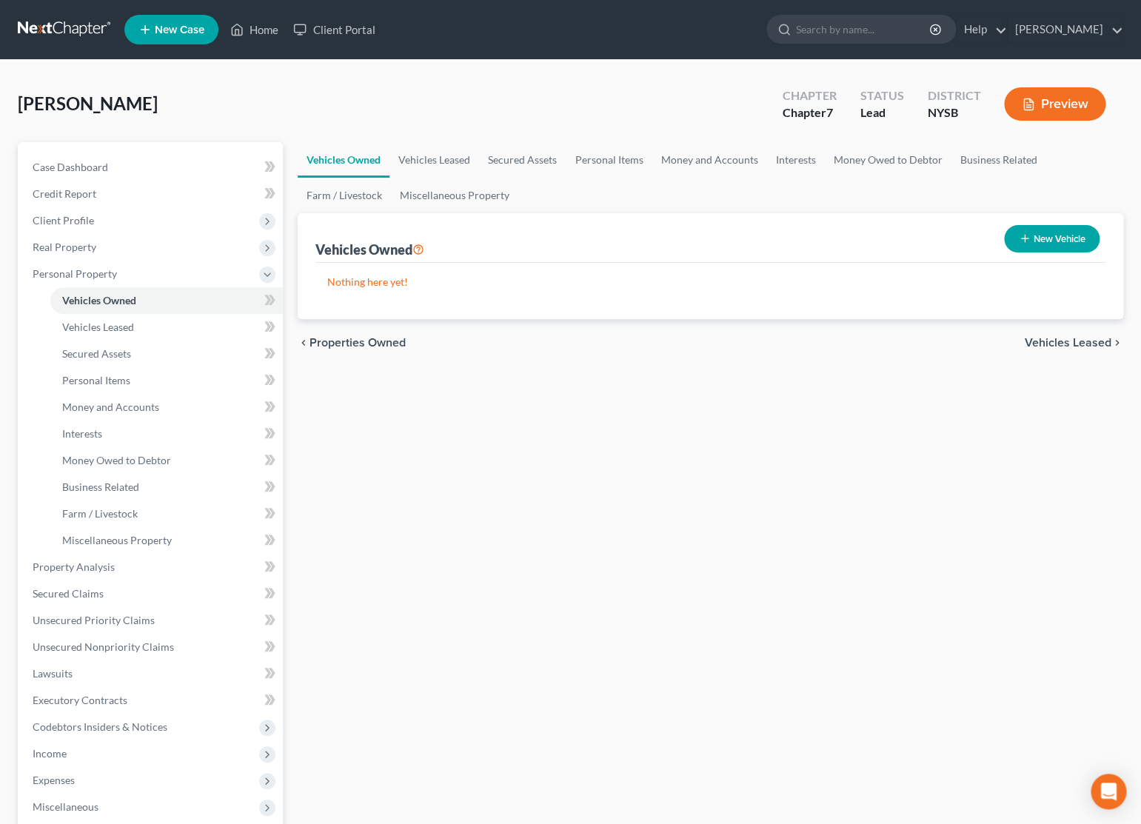
click at [1029, 232] on button "New Vehicle" at bounding box center [1052, 238] width 96 height 27
select select "0"
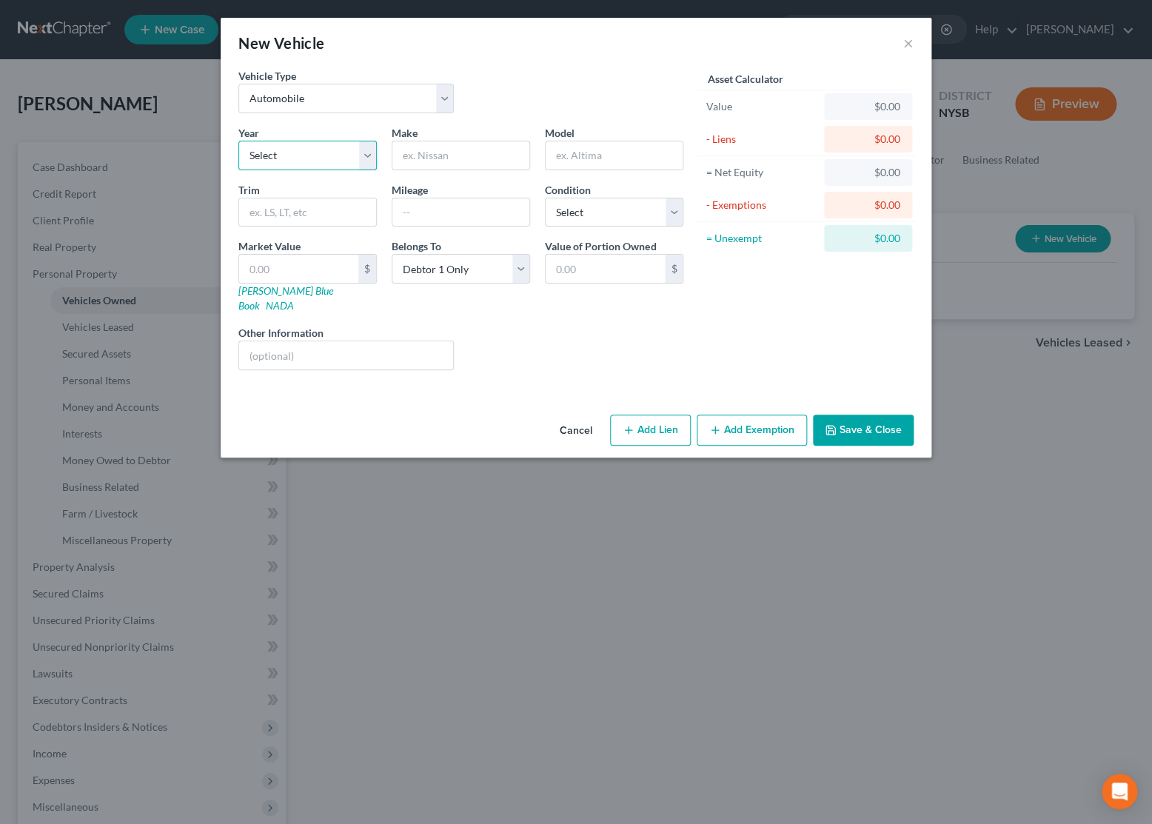
click at [238, 141] on select "Select 2026 2025 2024 2023 2022 2021 2020 2019 2018 2017 2016 2015 2014 2013 20…" at bounding box center [307, 156] width 138 height 30
select select "21"
click option "2005" at bounding box center [0, 0] width 0 height 0
click at [443, 163] on input "text" at bounding box center [460, 155] width 137 height 28
type input "Honda"
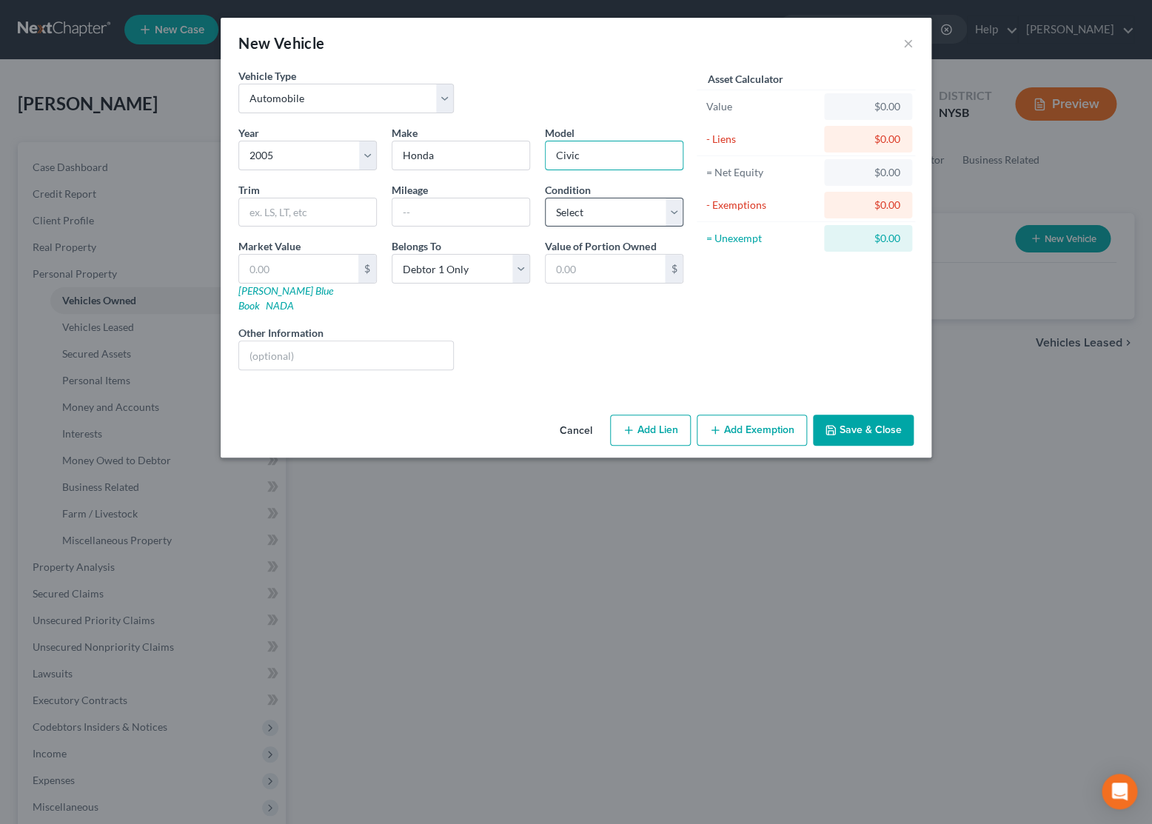
type input "Civic"
select select "3"
click option "Fair" at bounding box center [0, 0] width 0 height 0
click at [426, 216] on input "text" at bounding box center [460, 212] width 137 height 28
click at [420, 212] on input "250000" at bounding box center [460, 212] width 137 height 28
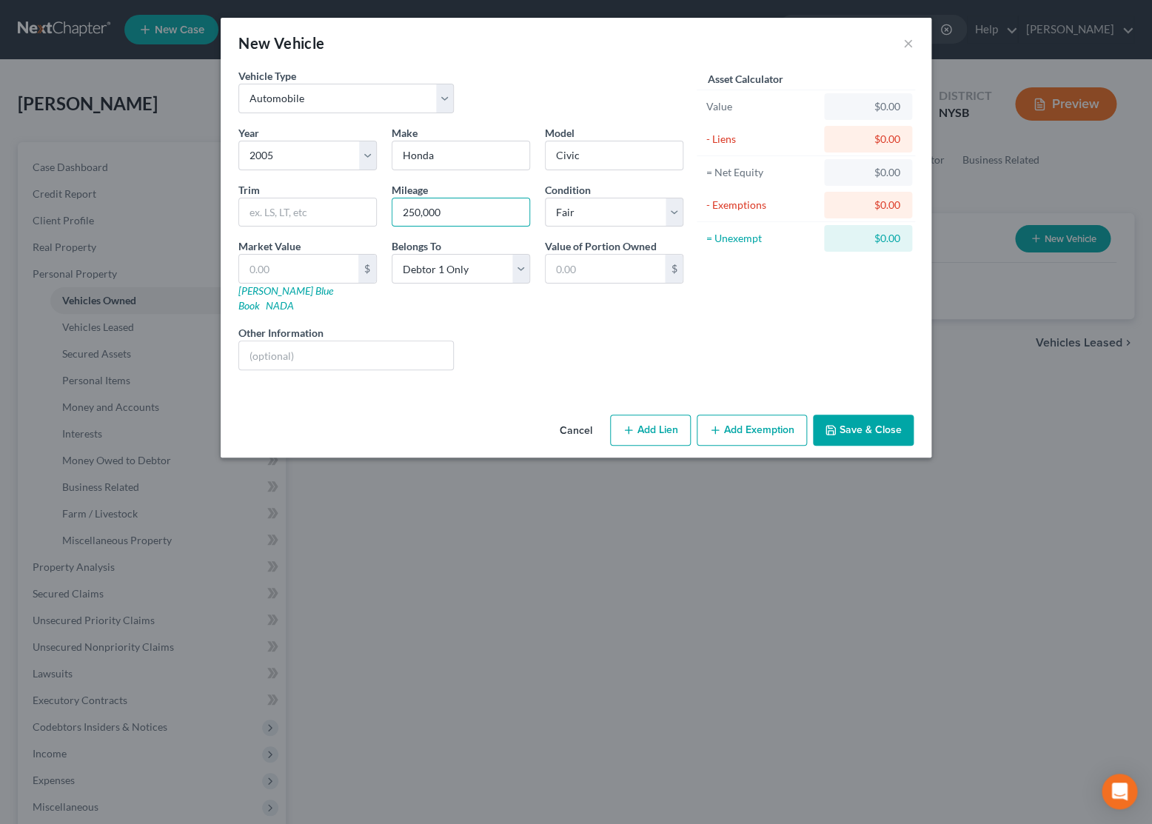
type input "250,000"
click at [344, 266] on input "text" at bounding box center [298, 269] width 119 height 28
type input "4"
type input "4.00"
type input "44"
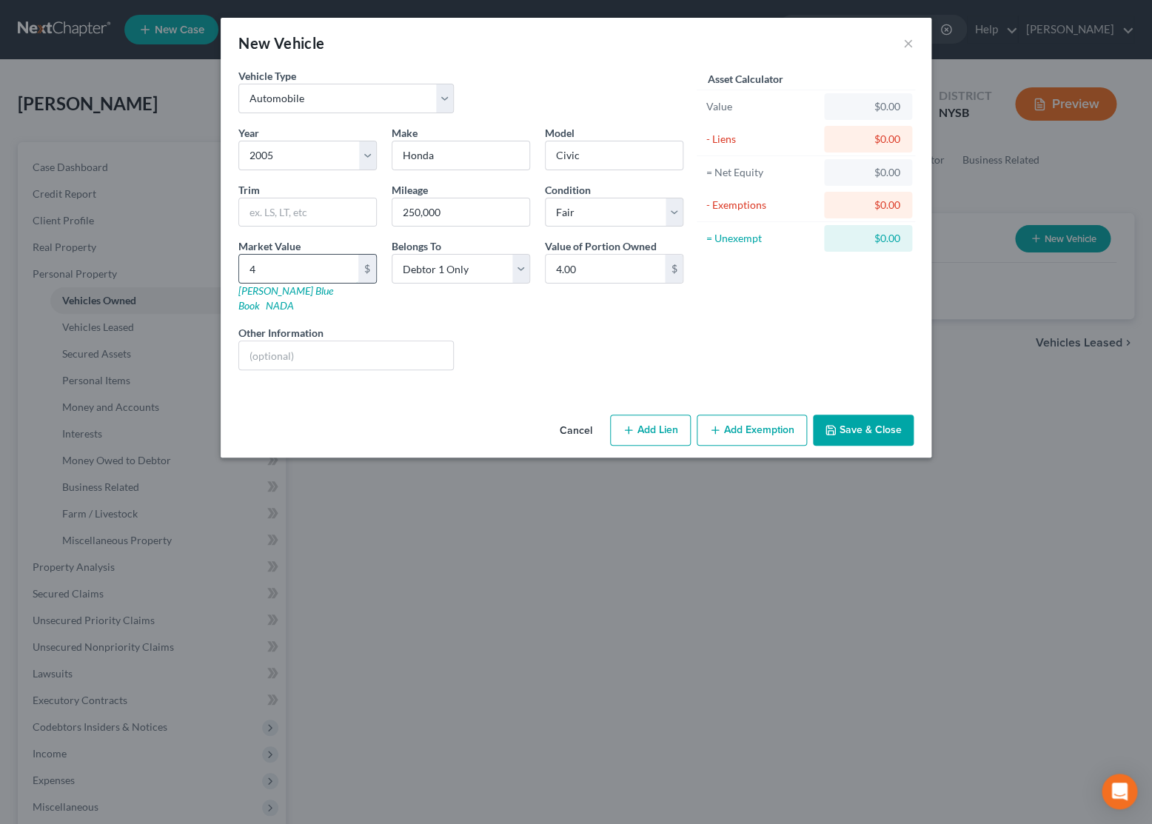
type input "44.00"
type input "440"
type input "440.00"
type input "4400"
type input "4,400.00"
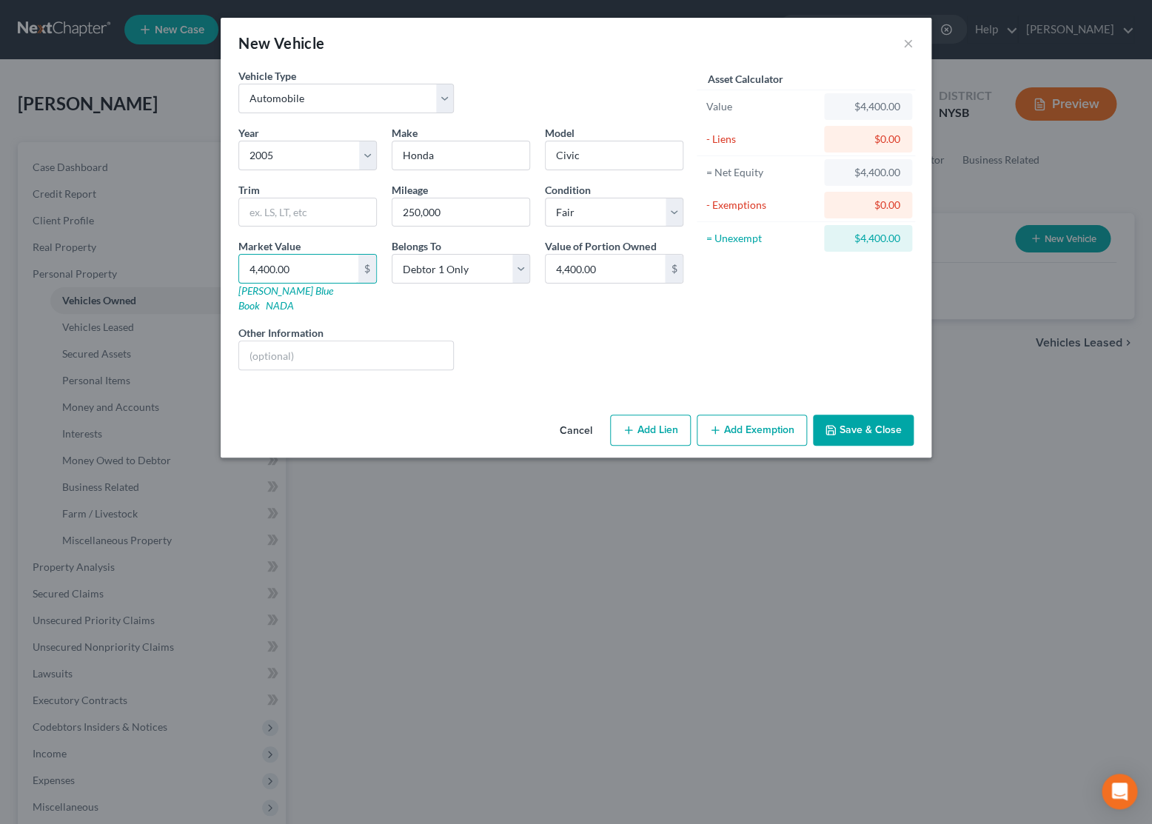
type input "4,400.00"
click at [740, 426] on button "Add Exemption" at bounding box center [752, 430] width 110 height 31
click at [740, 409] on div "Vehicle Type Select Automobile Truck Trailer Watercraft Aircraft Motor Home Atv…" at bounding box center [576, 238] width 711 height 341
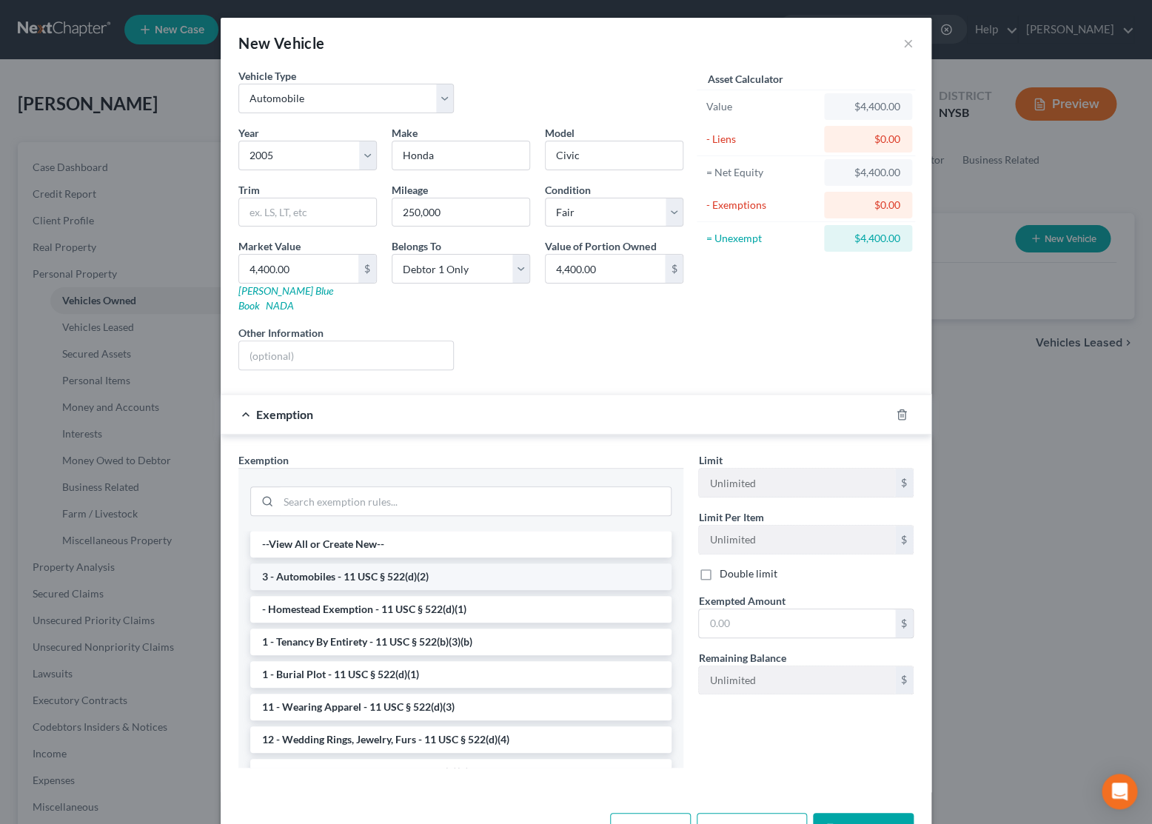
click at [387, 563] on li "3 - Automobiles - 11 USC § 522(d)(2)" at bounding box center [460, 576] width 421 height 27
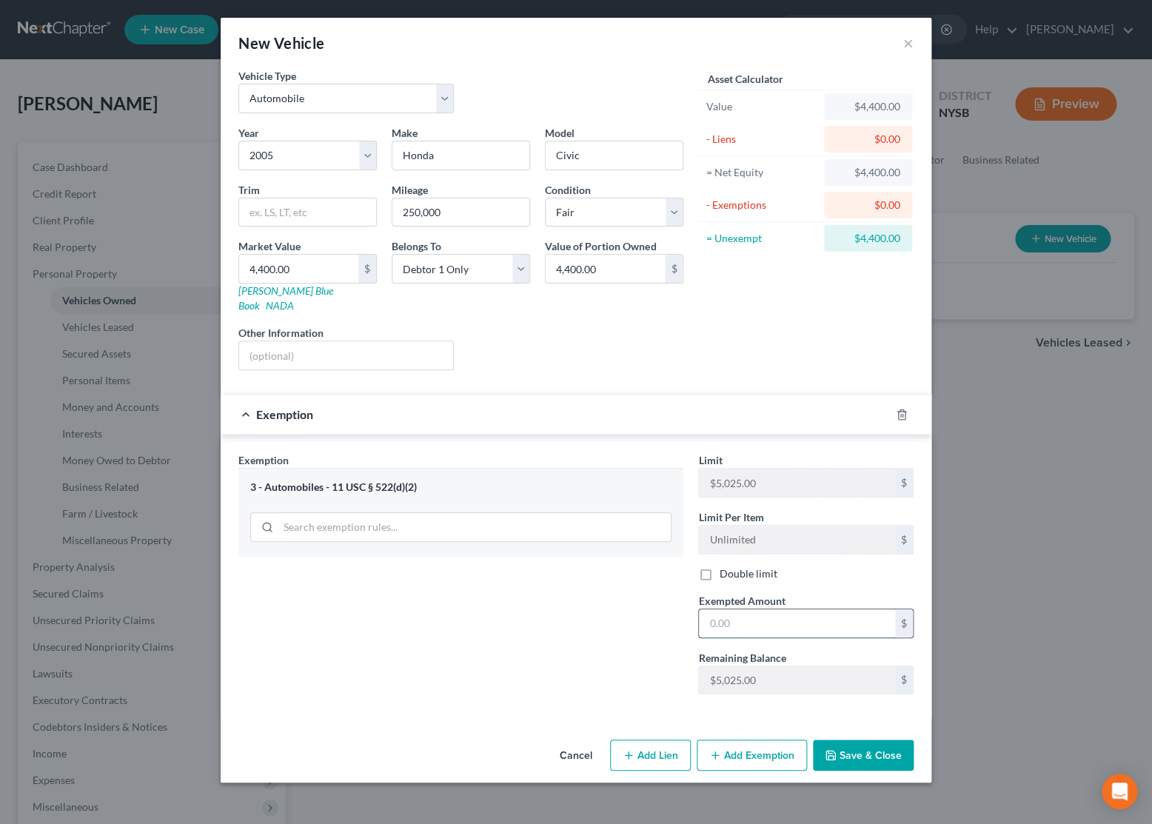
click at [778, 615] on input "text" at bounding box center [797, 623] width 196 height 28
type input "4,400.00"
click at [414, 349] on input "text" at bounding box center [346, 355] width 214 height 28
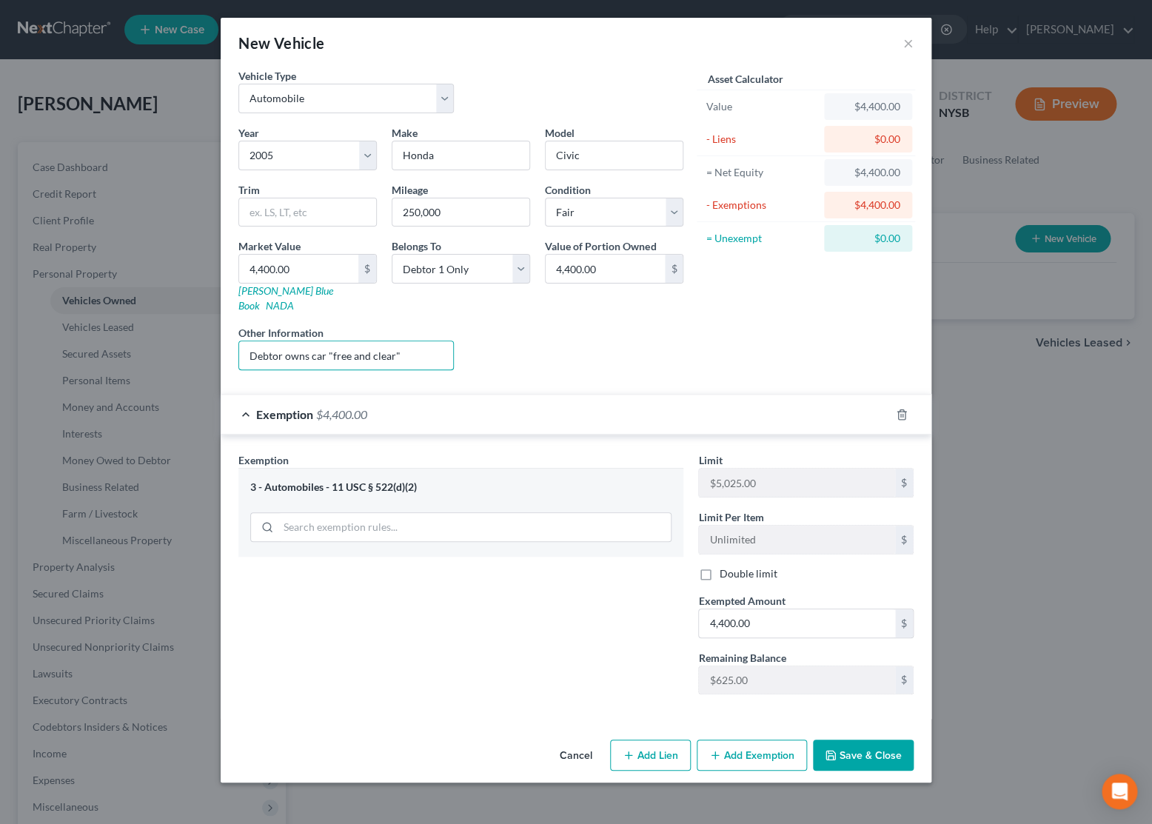
type input "Debtor owns car "free and clear""
click at [875, 740] on button "Save & Close" at bounding box center [863, 755] width 101 height 31
